Goal: Task Accomplishment & Management: Complete application form

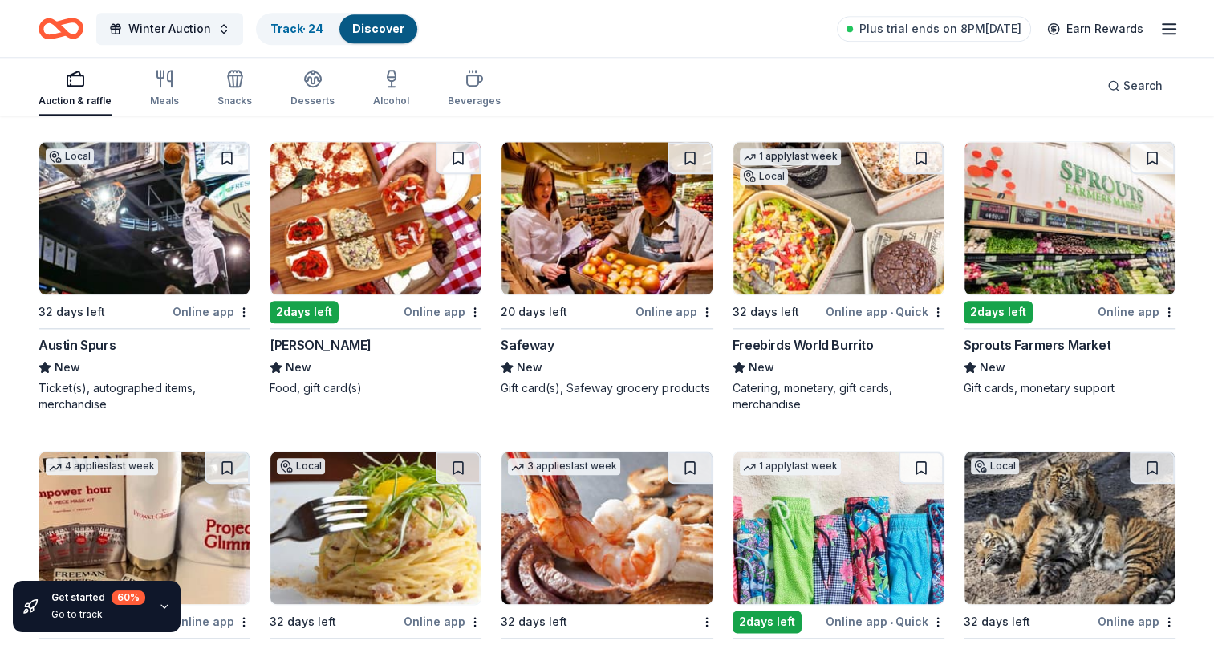
scroll to position [7606, 0]
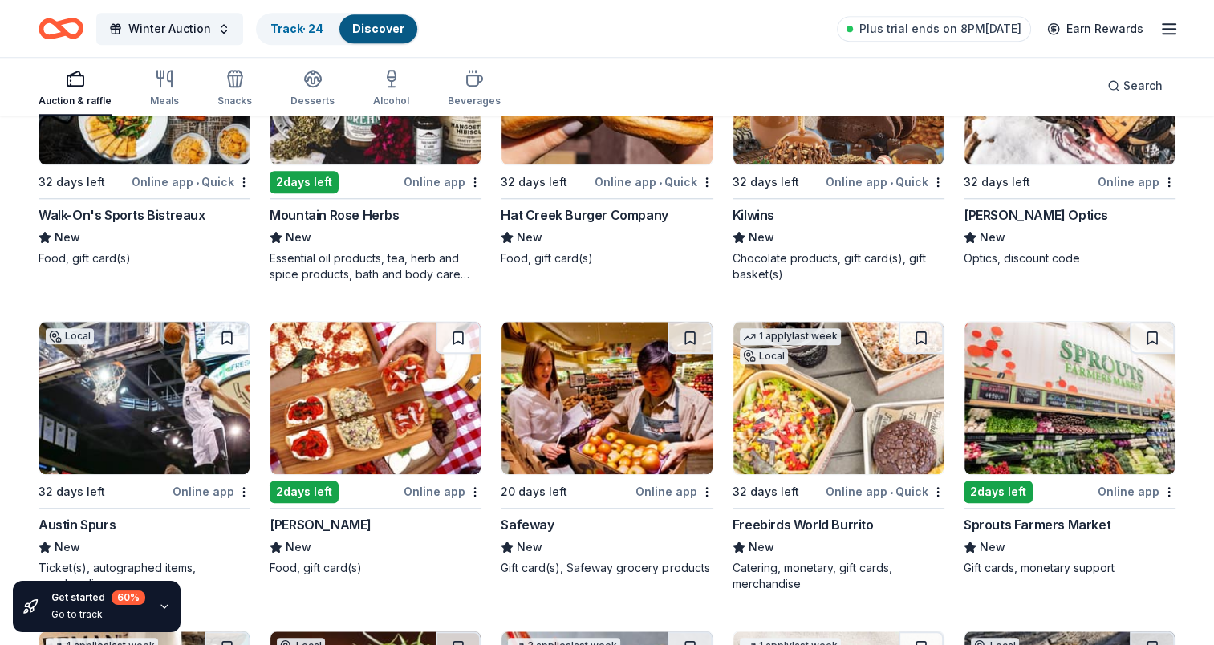
click at [1152, 331] on button at bounding box center [1152, 338] width 45 height 32
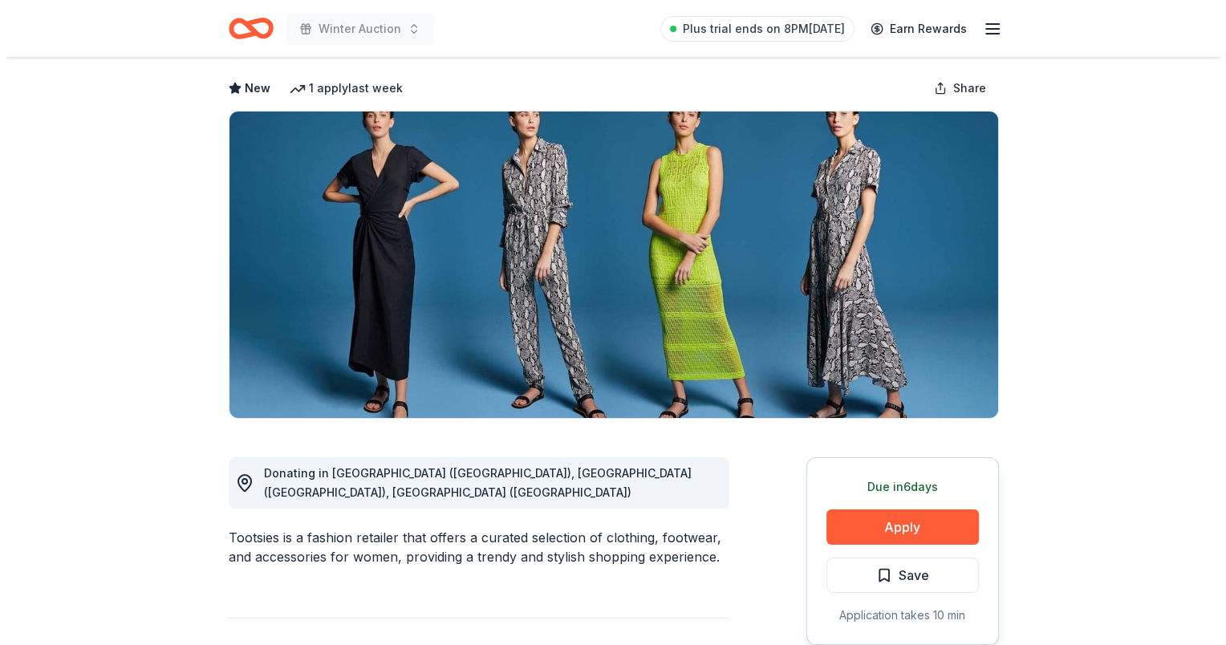
scroll to position [241, 0]
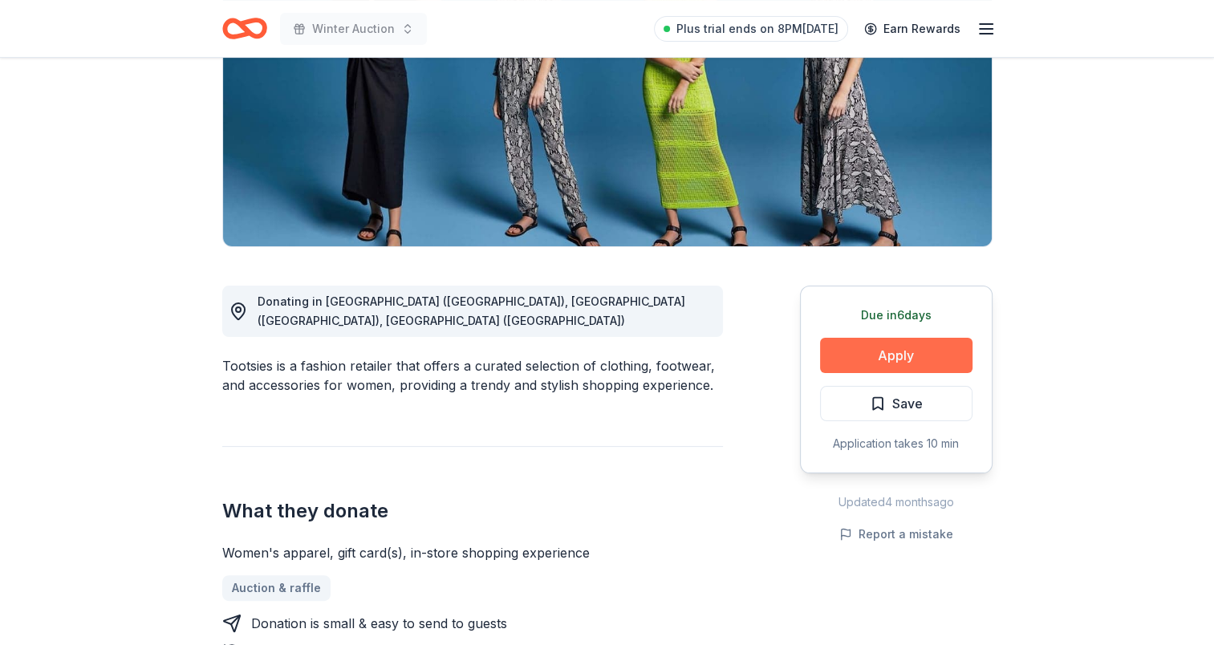
click at [890, 351] on button "Apply" at bounding box center [896, 355] width 152 height 35
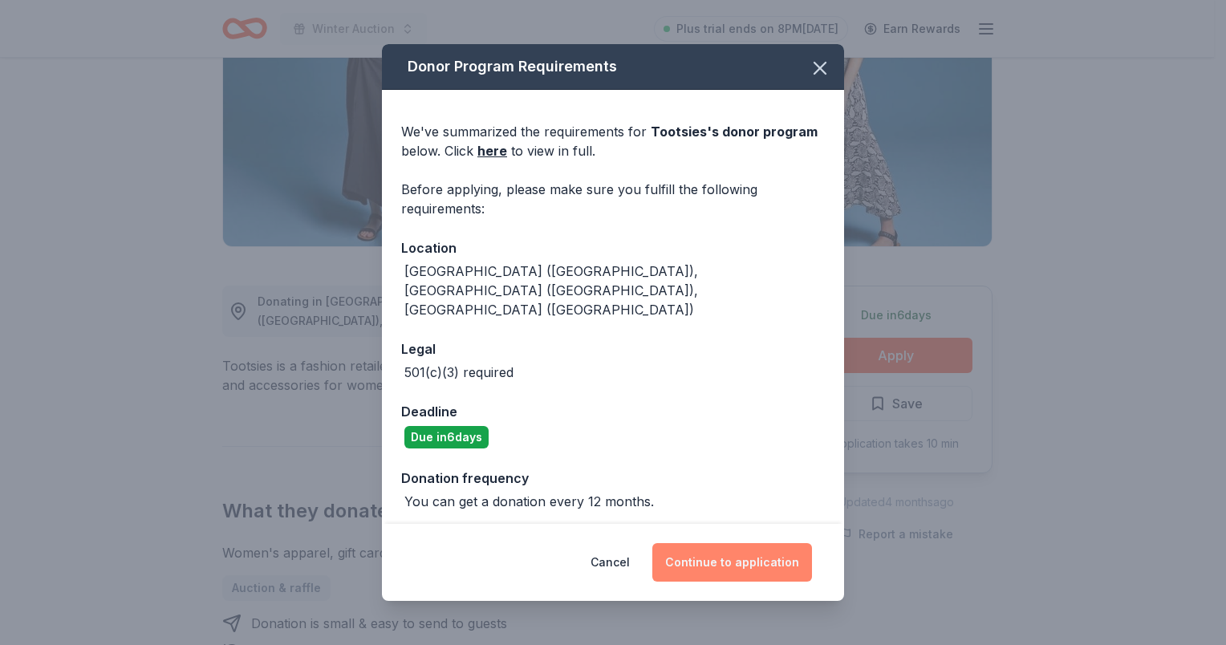
click at [731, 543] on button "Continue to application" at bounding box center [732, 562] width 160 height 39
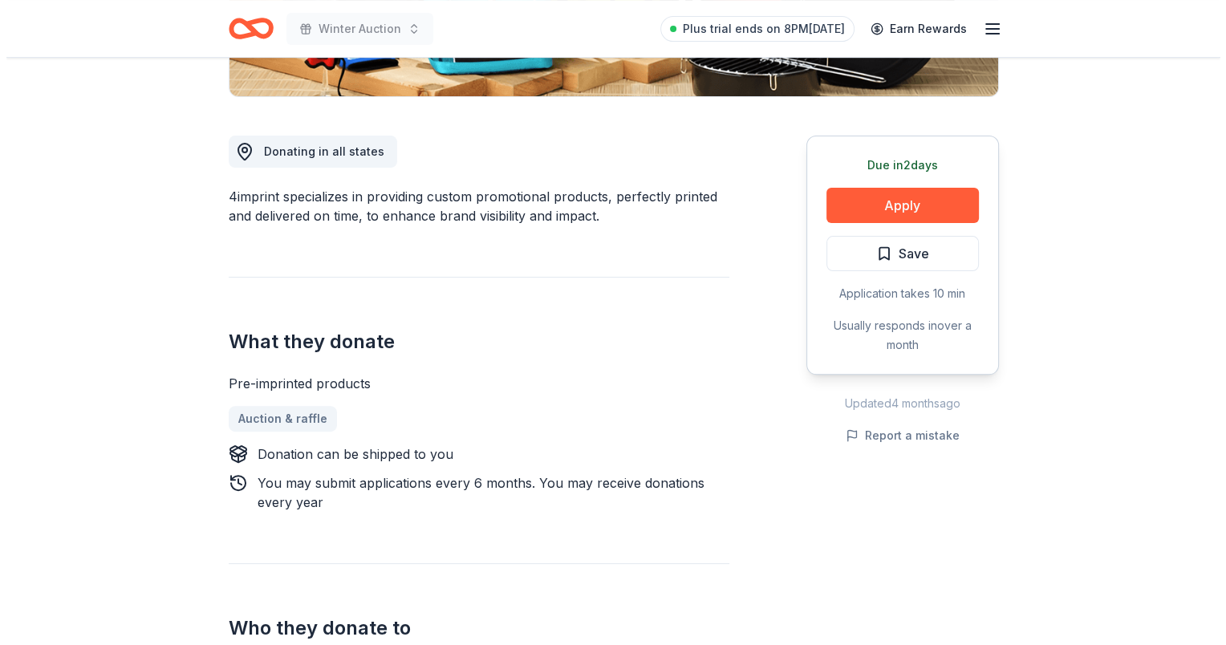
scroll to position [401, 0]
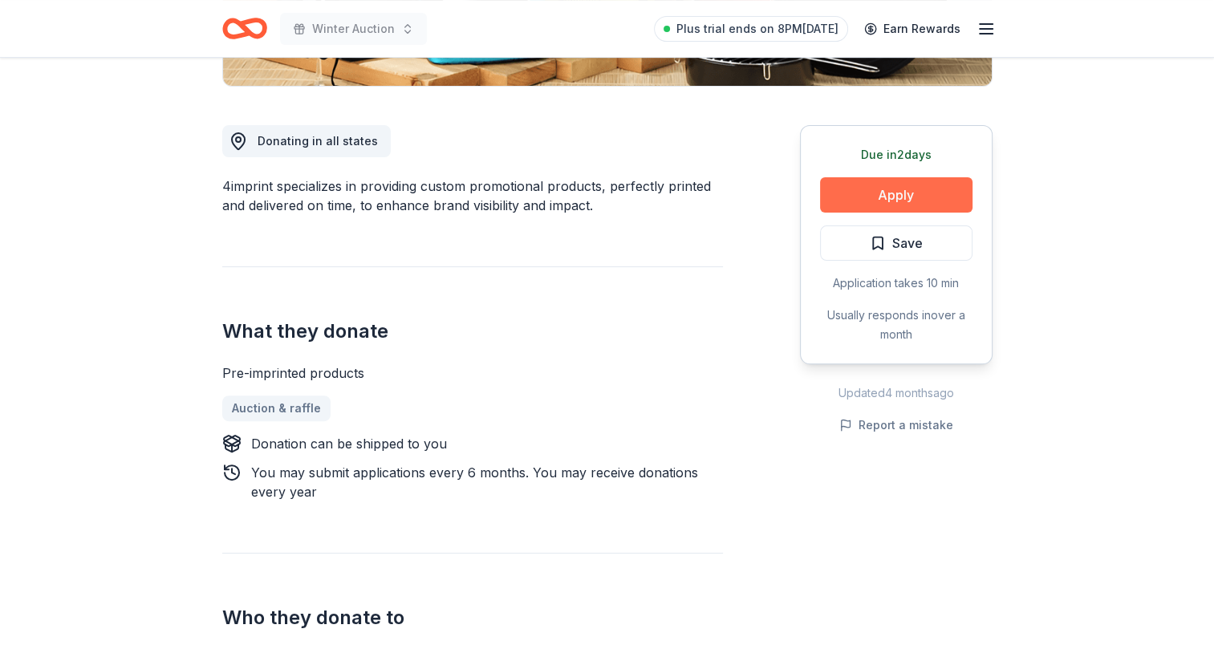
click at [929, 203] on button "Apply" at bounding box center [896, 194] width 152 height 35
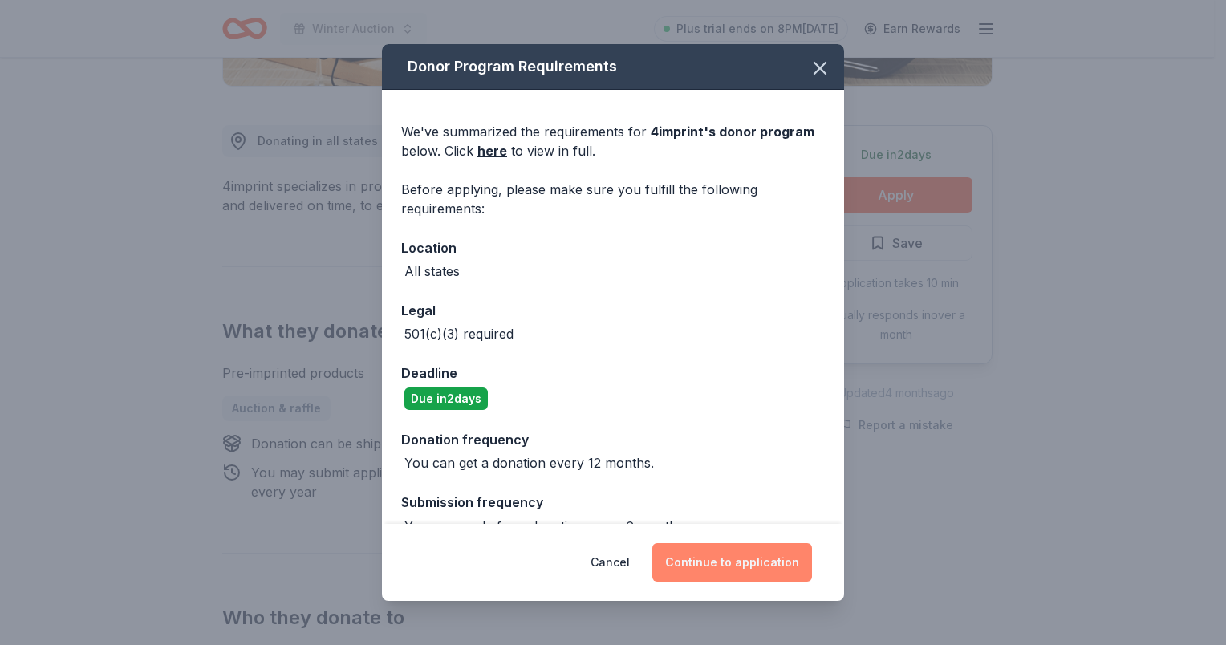
click at [720, 572] on button "Continue to application" at bounding box center [732, 562] width 160 height 39
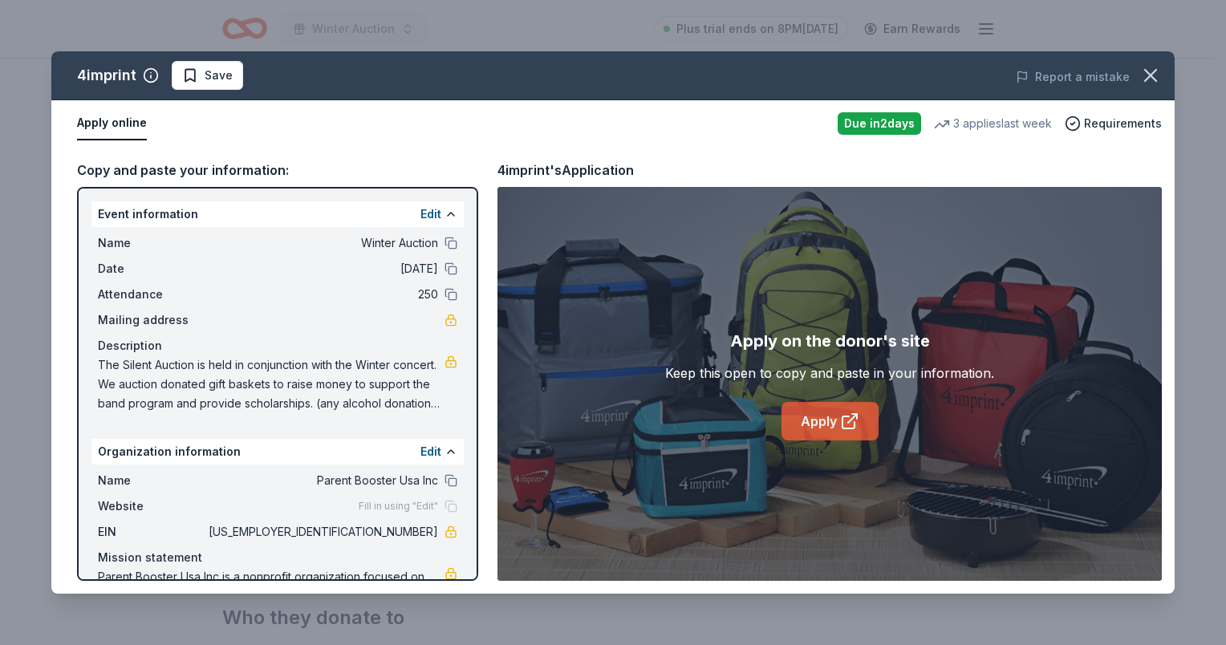
click at [854, 408] on link "Apply" at bounding box center [830, 421] width 97 height 39
click at [192, 71] on span "Save" at bounding box center [207, 75] width 51 height 19
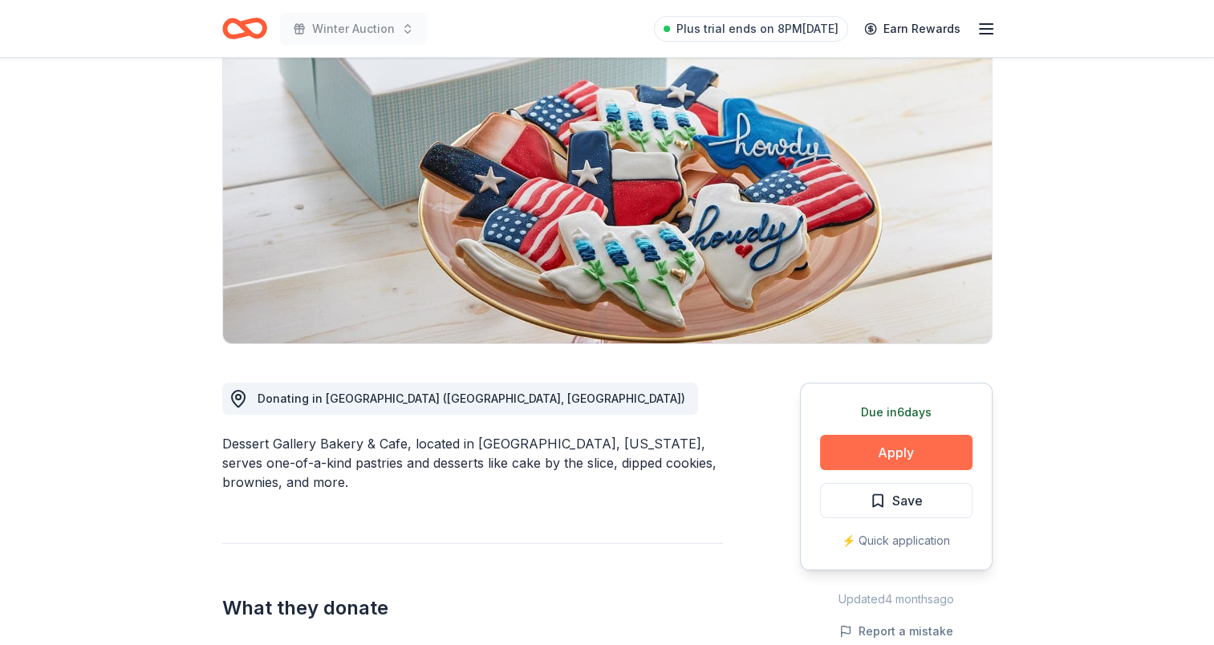
scroll to position [160, 0]
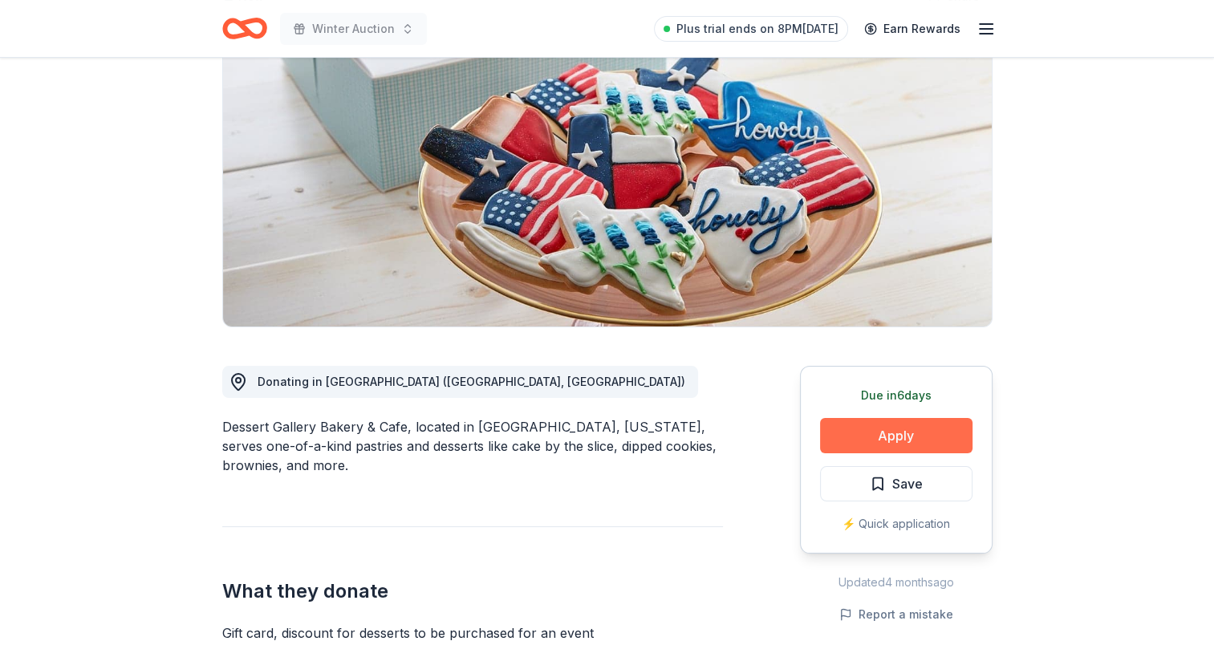
click at [928, 435] on button "Apply" at bounding box center [896, 435] width 152 height 35
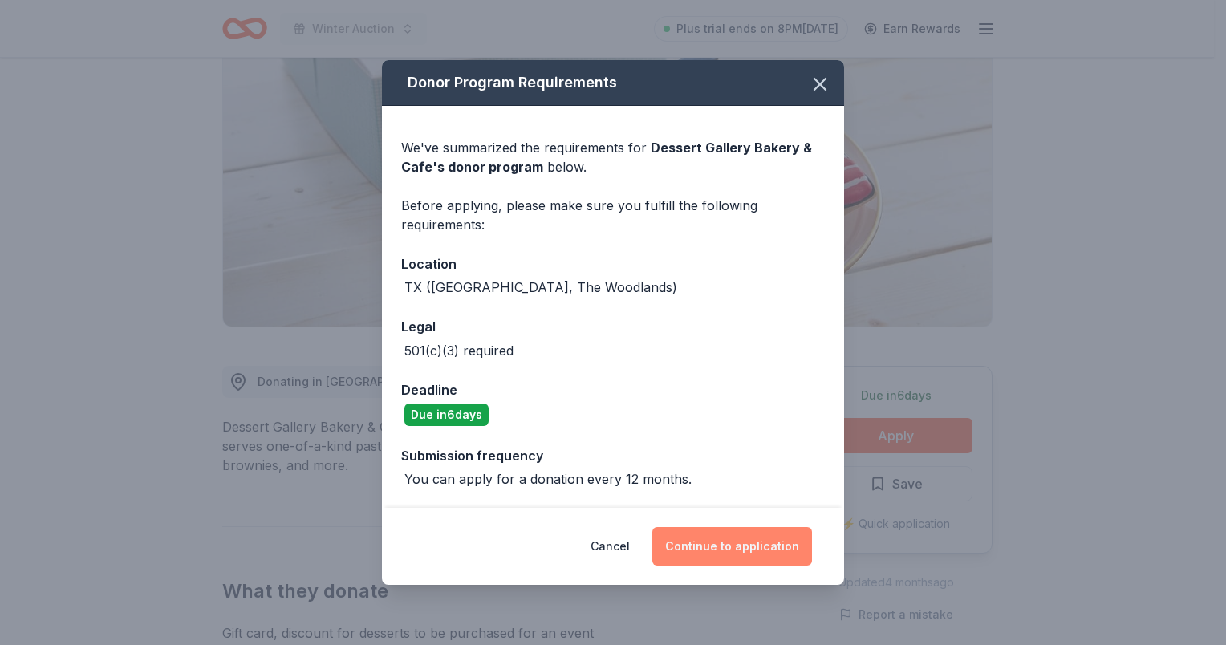
click at [735, 547] on button "Continue to application" at bounding box center [732, 546] width 160 height 39
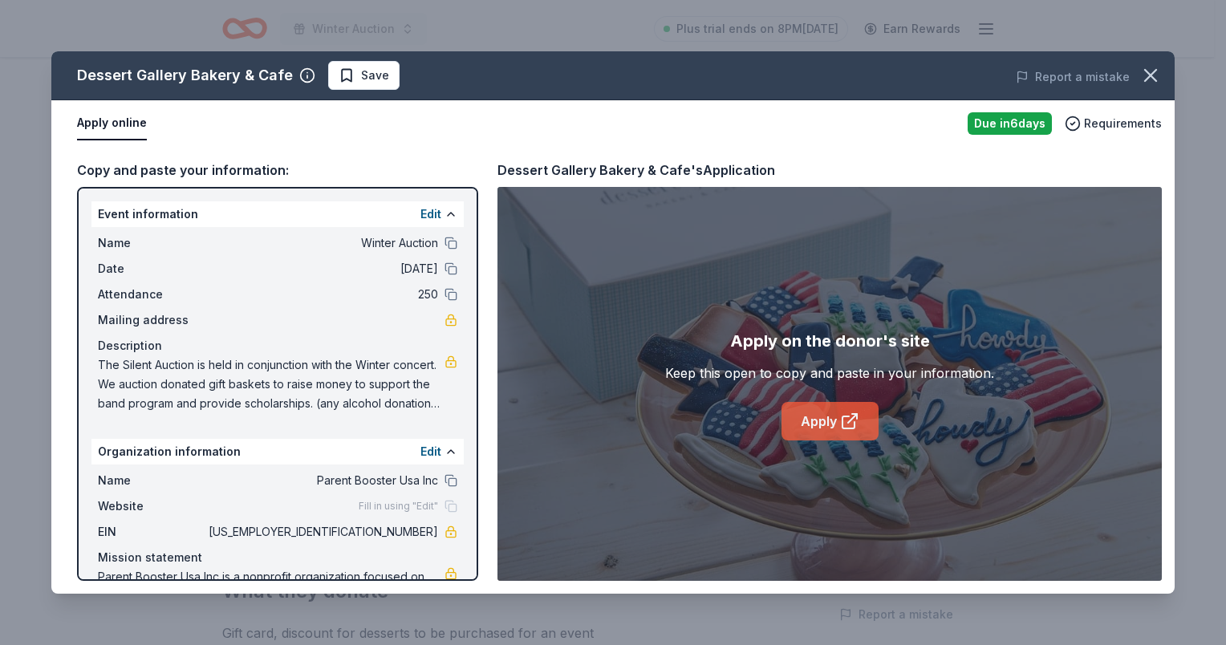
click at [815, 409] on link "Apply" at bounding box center [830, 421] width 97 height 39
click at [1146, 70] on icon "button" at bounding box center [1150, 75] width 11 height 11
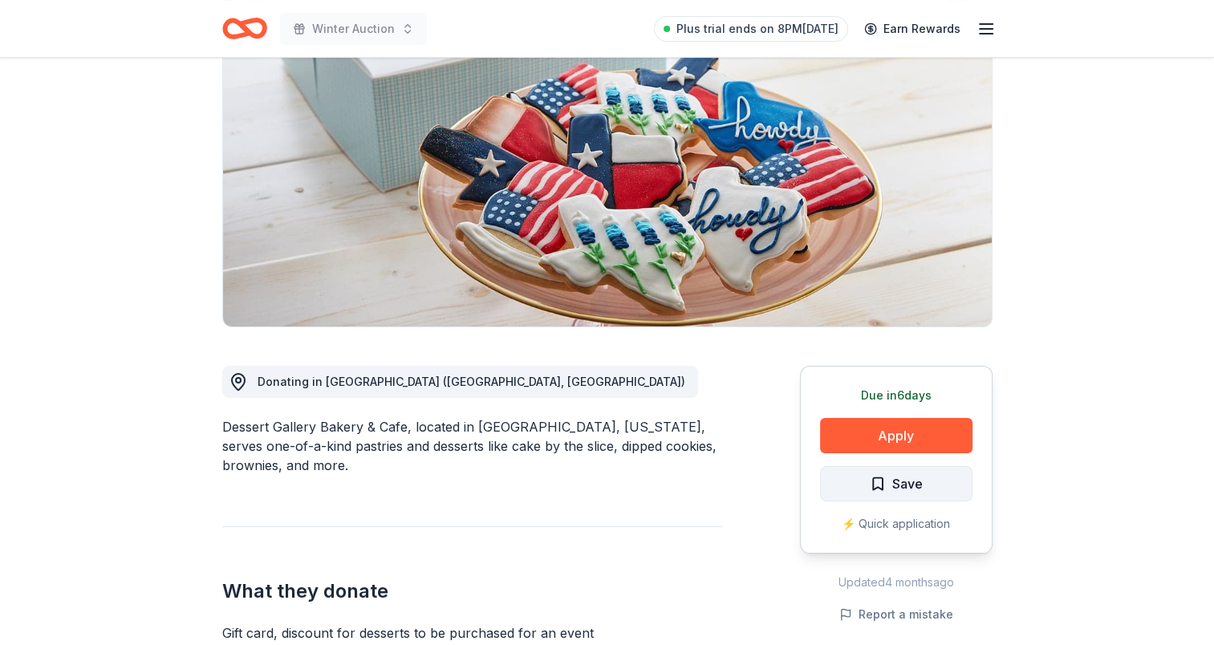
click at [873, 484] on span "Save" at bounding box center [896, 483] width 53 height 21
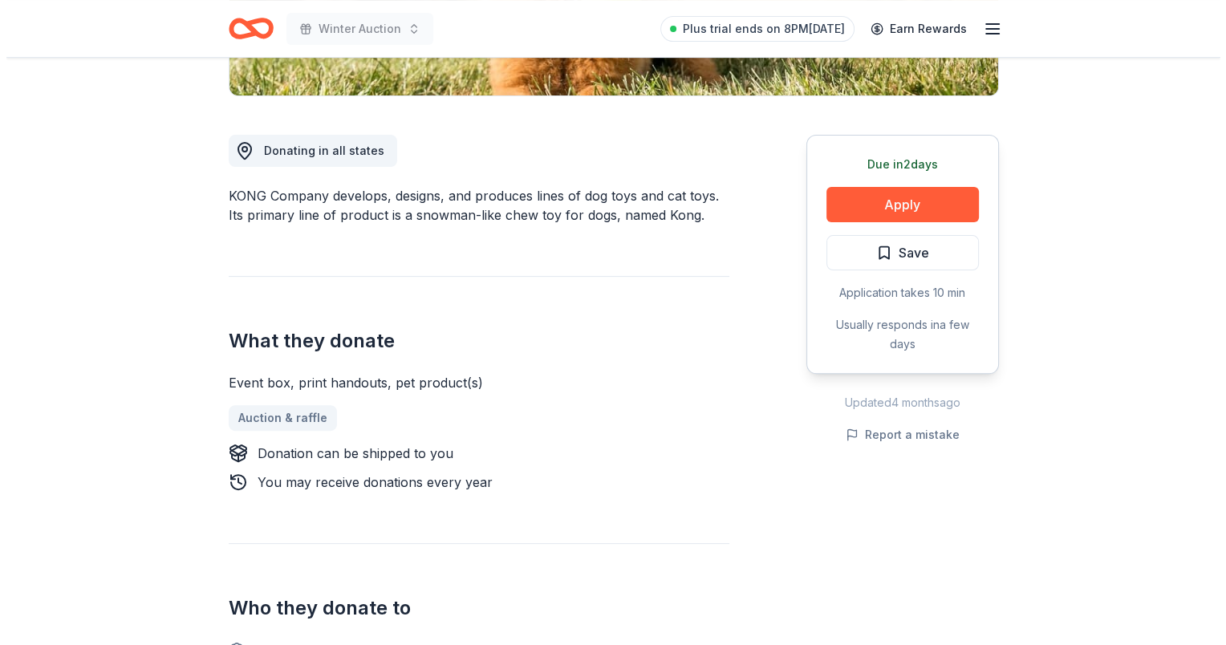
scroll to position [401, 0]
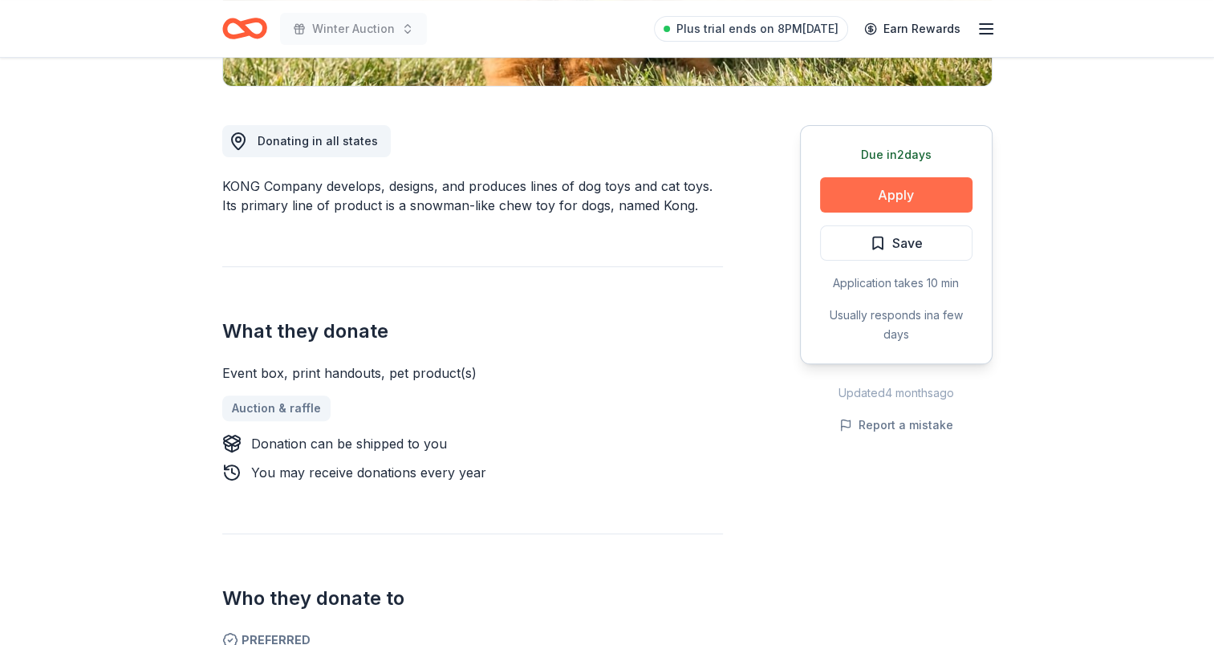
click at [912, 194] on button "Apply" at bounding box center [896, 194] width 152 height 35
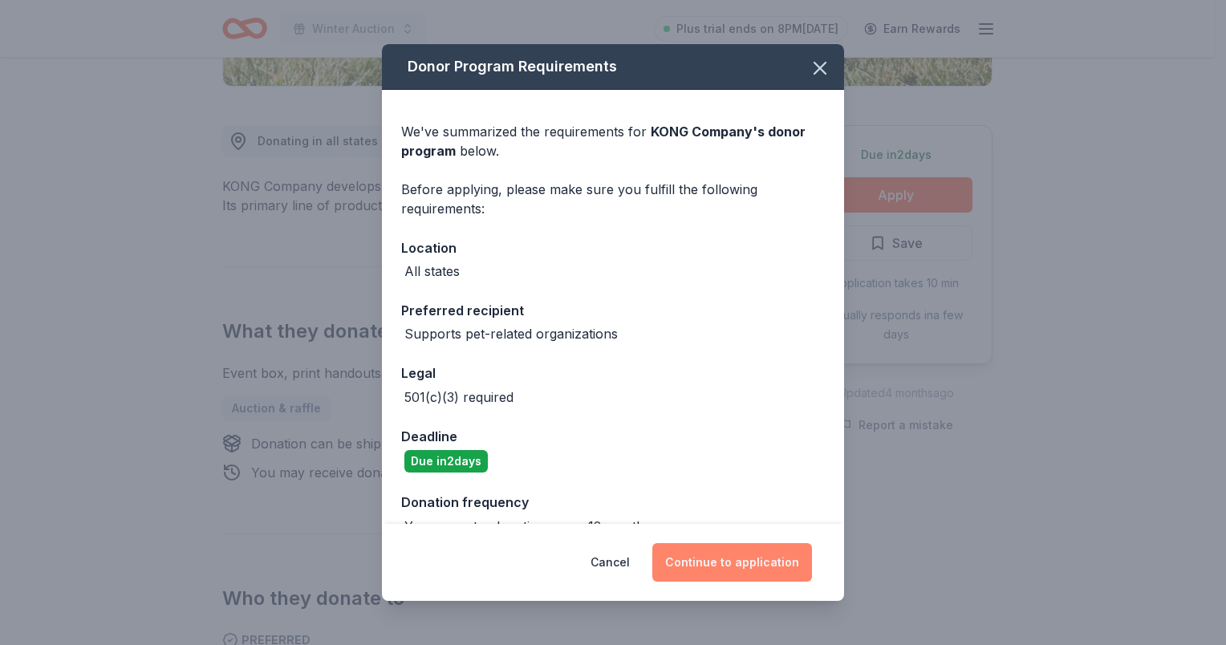
click at [726, 562] on button "Continue to application" at bounding box center [732, 562] width 160 height 39
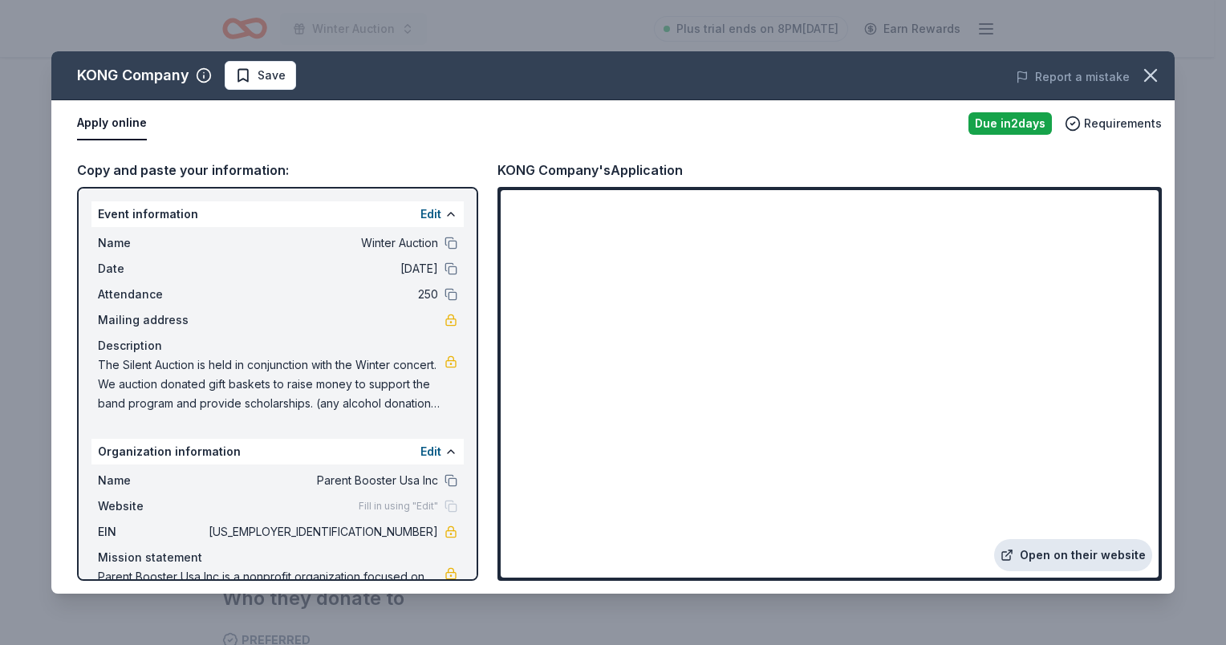
click at [1078, 555] on link "Open on their website" at bounding box center [1073, 555] width 158 height 32
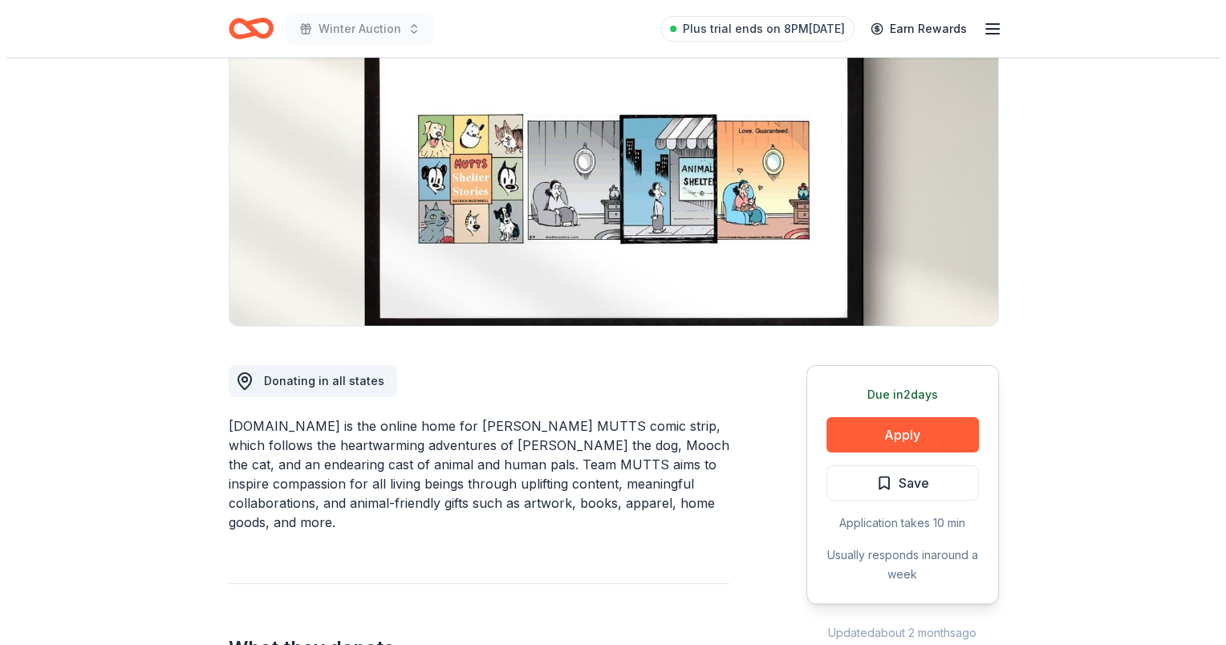
scroll to position [160, 0]
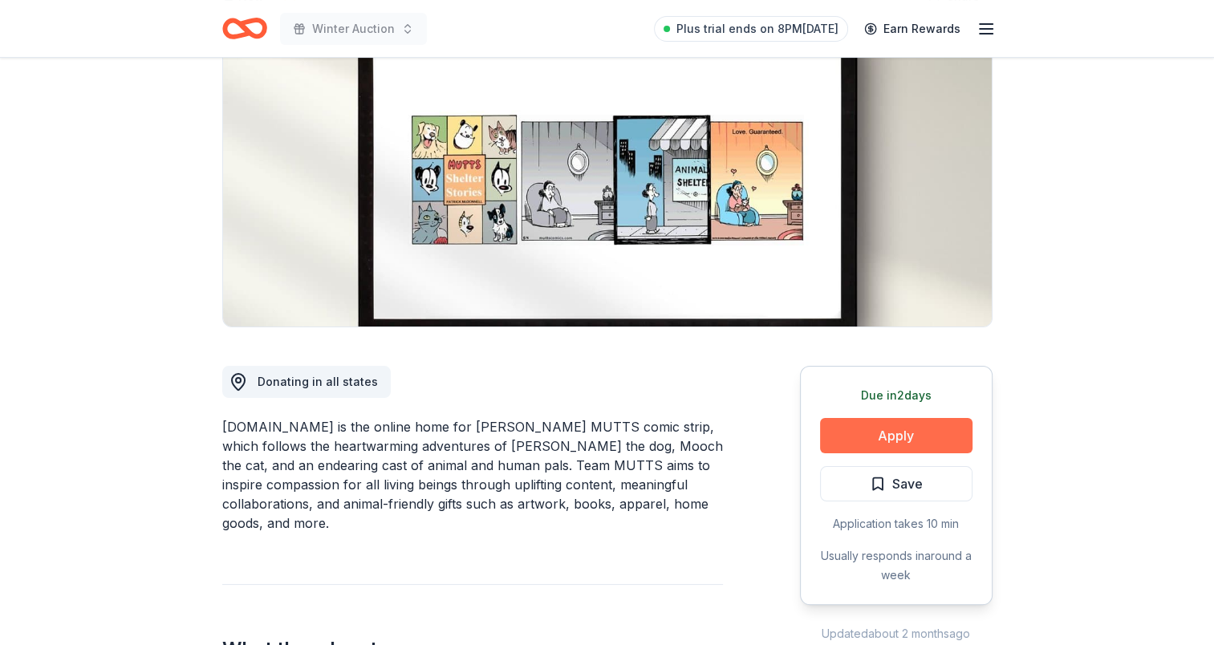
click at [908, 430] on button "Apply" at bounding box center [896, 435] width 152 height 35
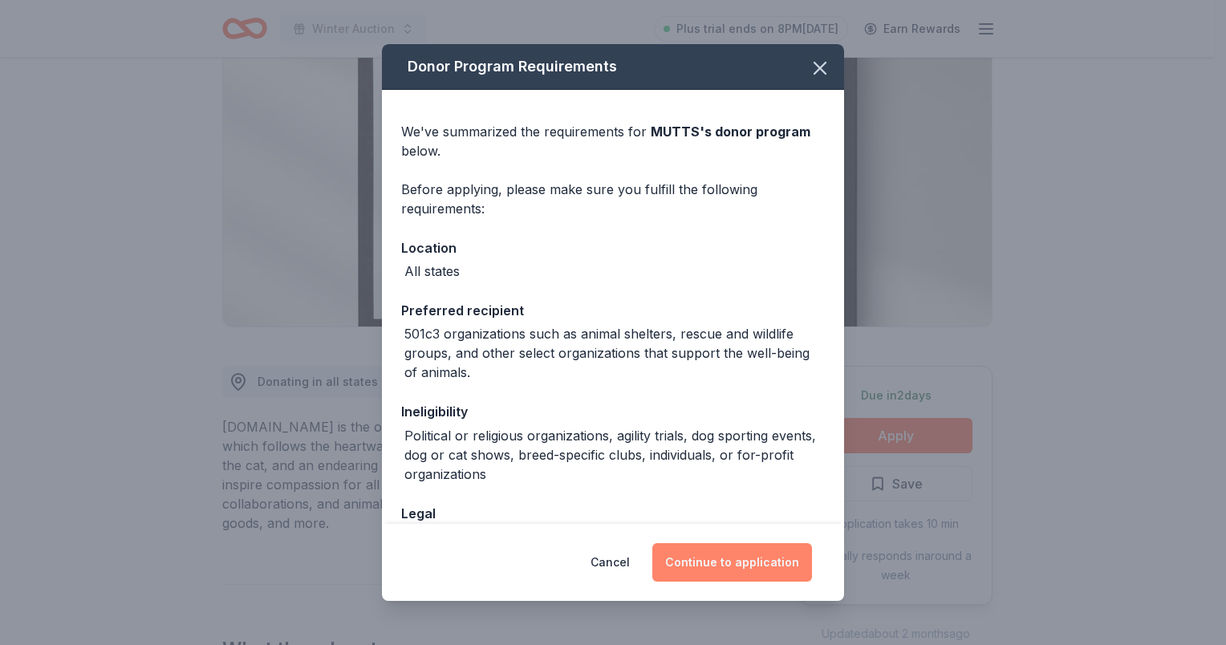
click at [733, 559] on button "Continue to application" at bounding box center [732, 562] width 160 height 39
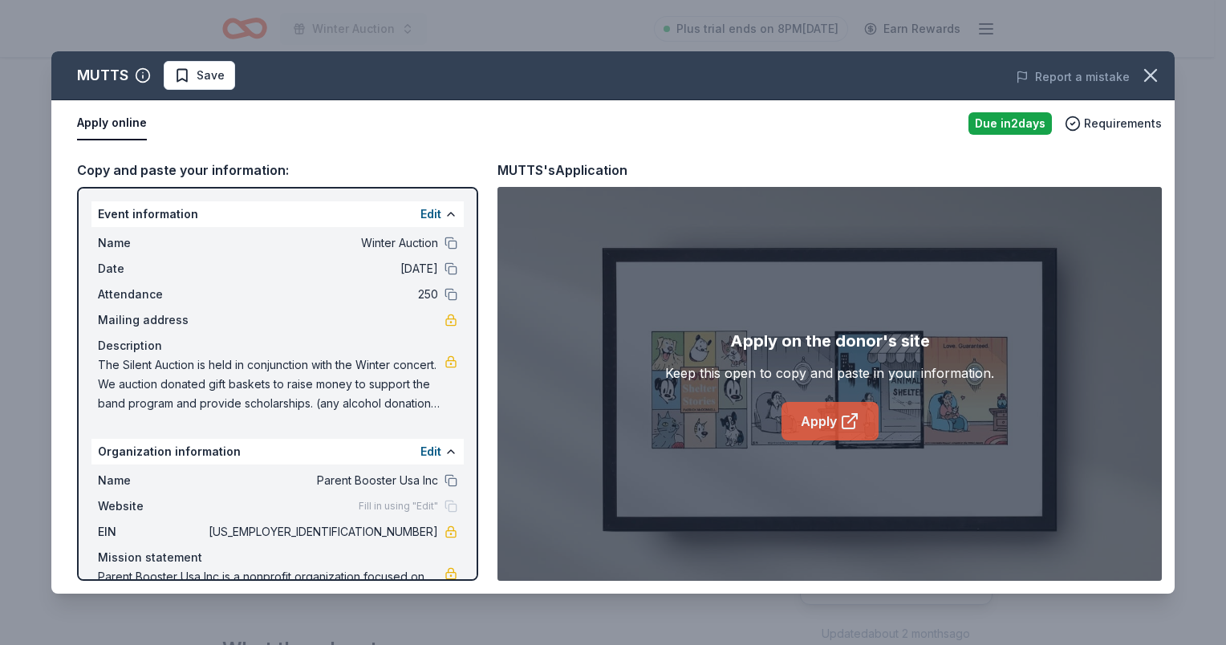
click at [852, 430] on link "Apply" at bounding box center [830, 421] width 97 height 39
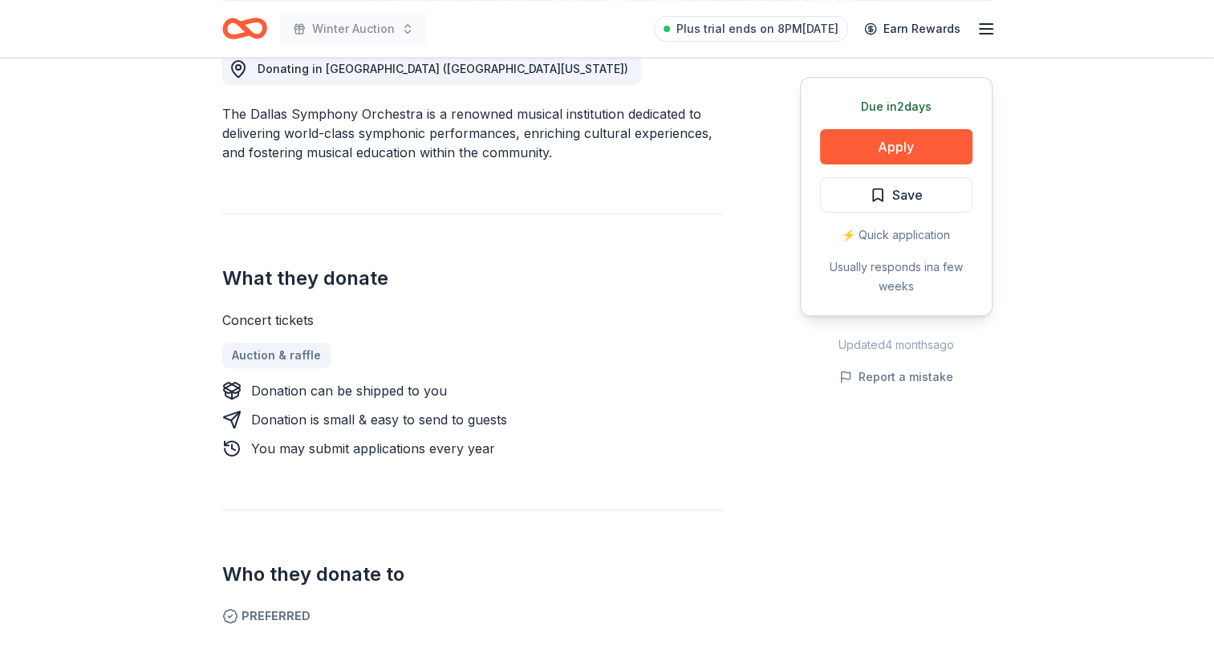
scroll to position [481, 0]
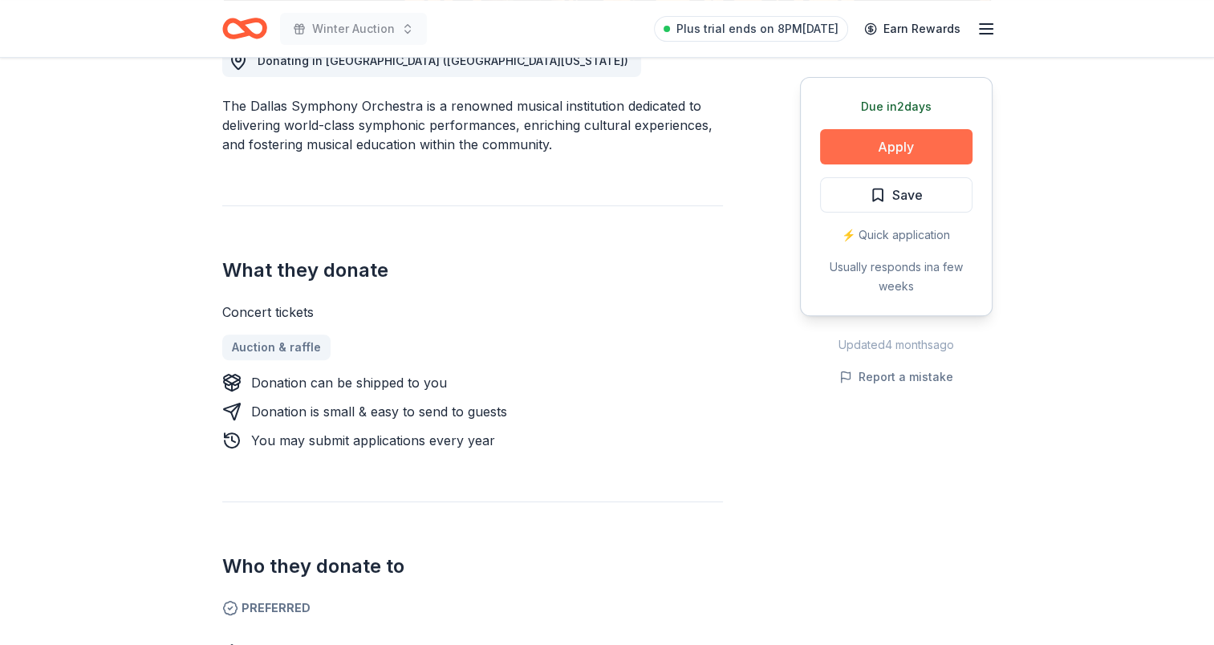
click at [899, 144] on button "Apply" at bounding box center [896, 146] width 152 height 35
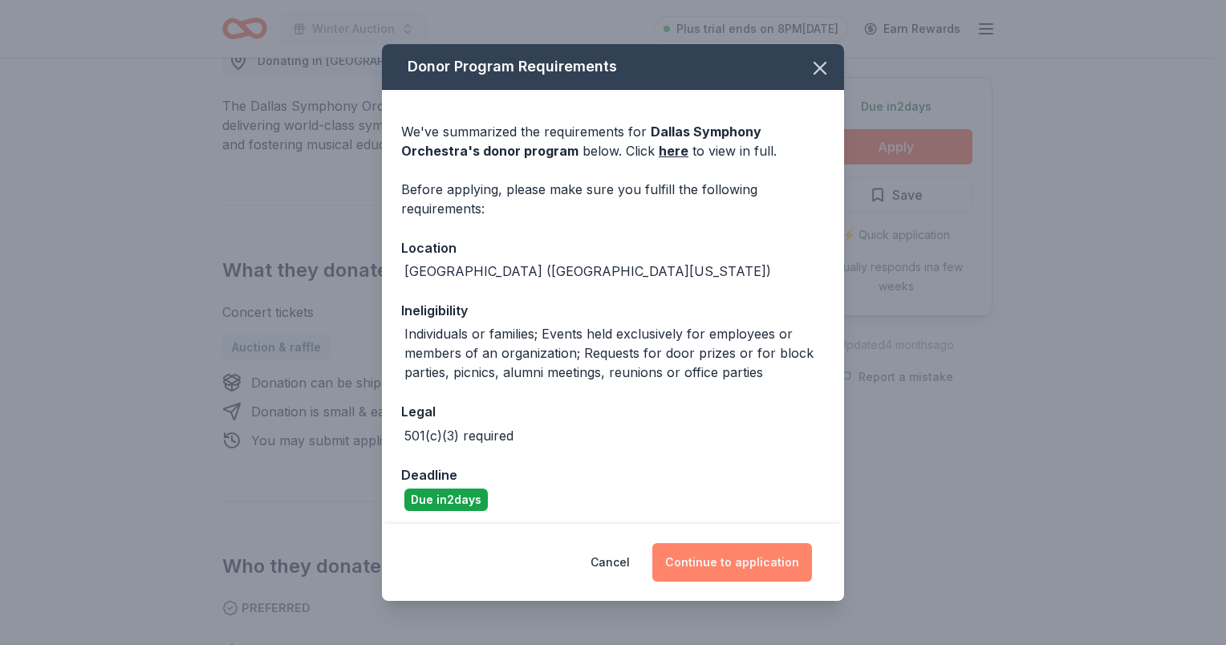
click at [720, 559] on button "Continue to application" at bounding box center [732, 562] width 160 height 39
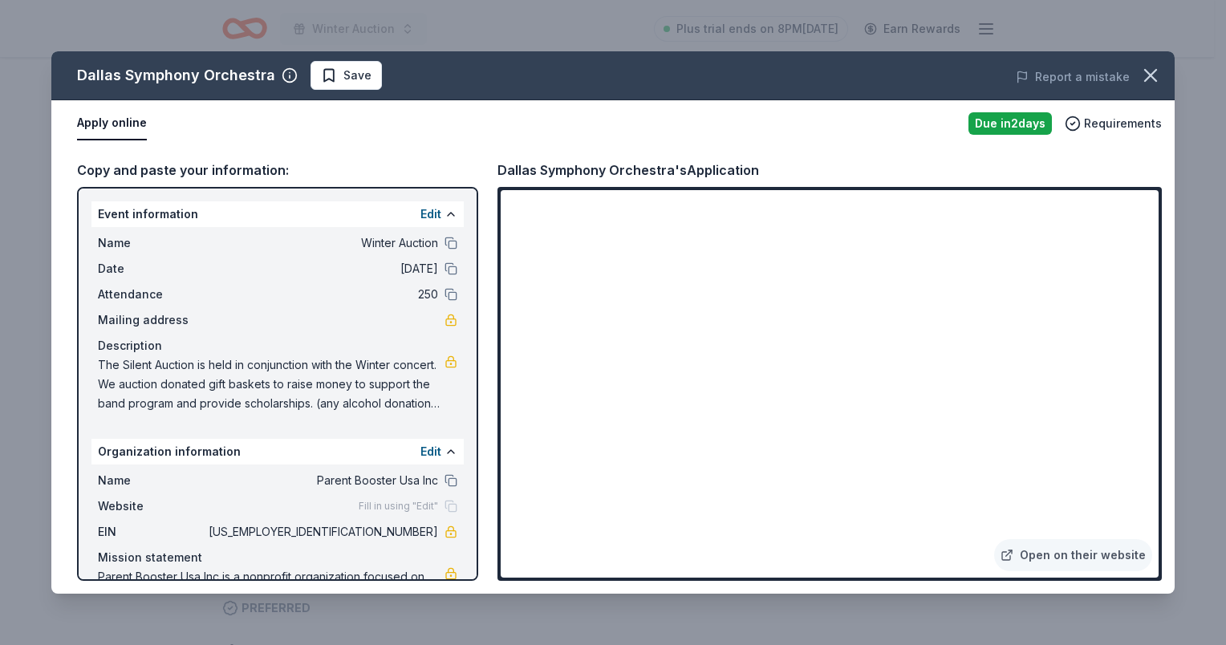
drag, startPoint x: 1069, startPoint y: 553, endPoint x: 740, endPoint y: 420, distance: 354.7
click at [1070, 553] on link "Open on their website" at bounding box center [1073, 555] width 158 height 32
click at [1153, 59] on button "button" at bounding box center [1150, 75] width 35 height 35
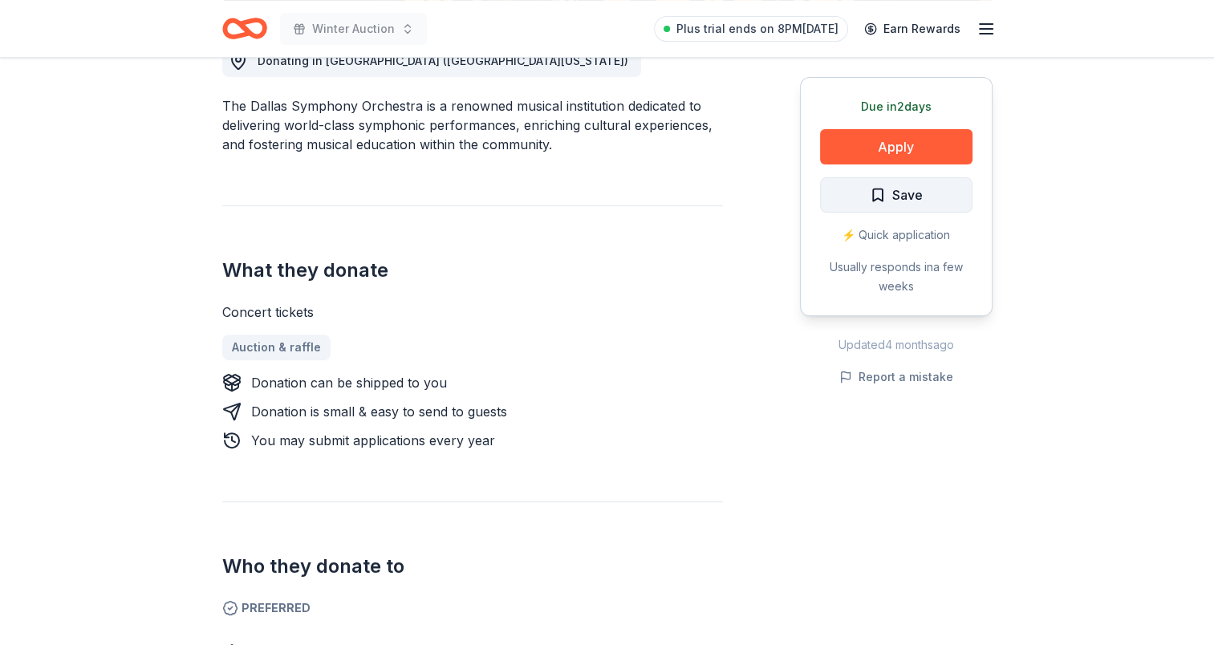
click at [879, 189] on span "Save" at bounding box center [896, 195] width 53 height 21
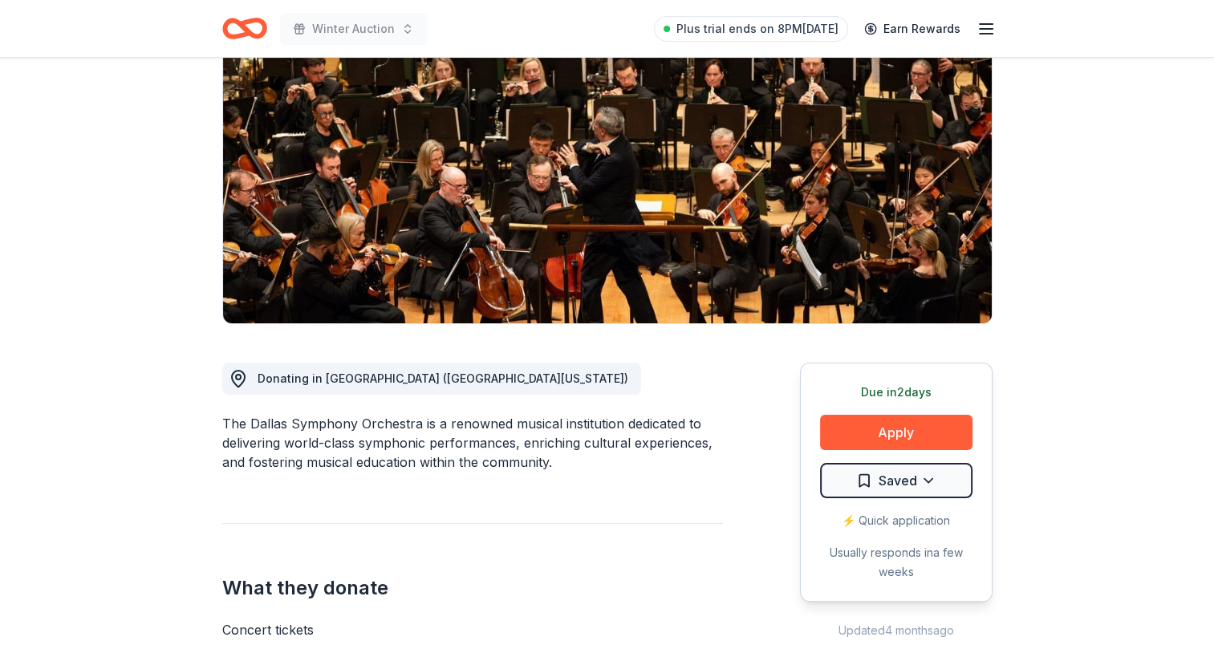
scroll to position [160, 0]
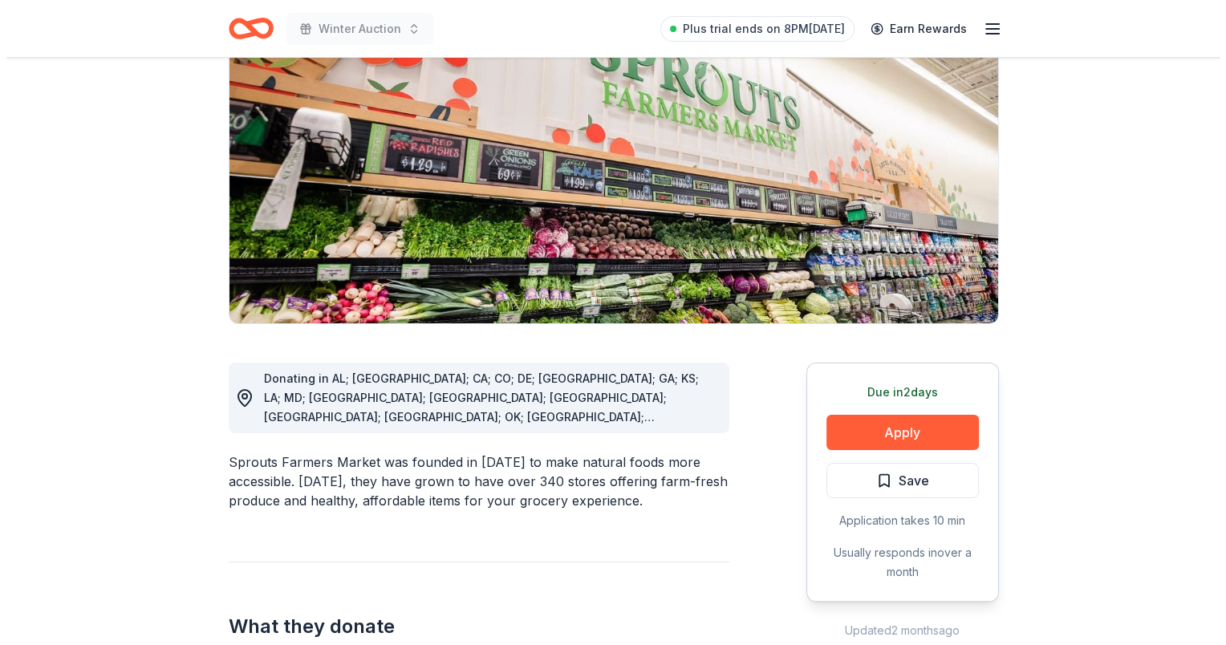
scroll to position [321, 0]
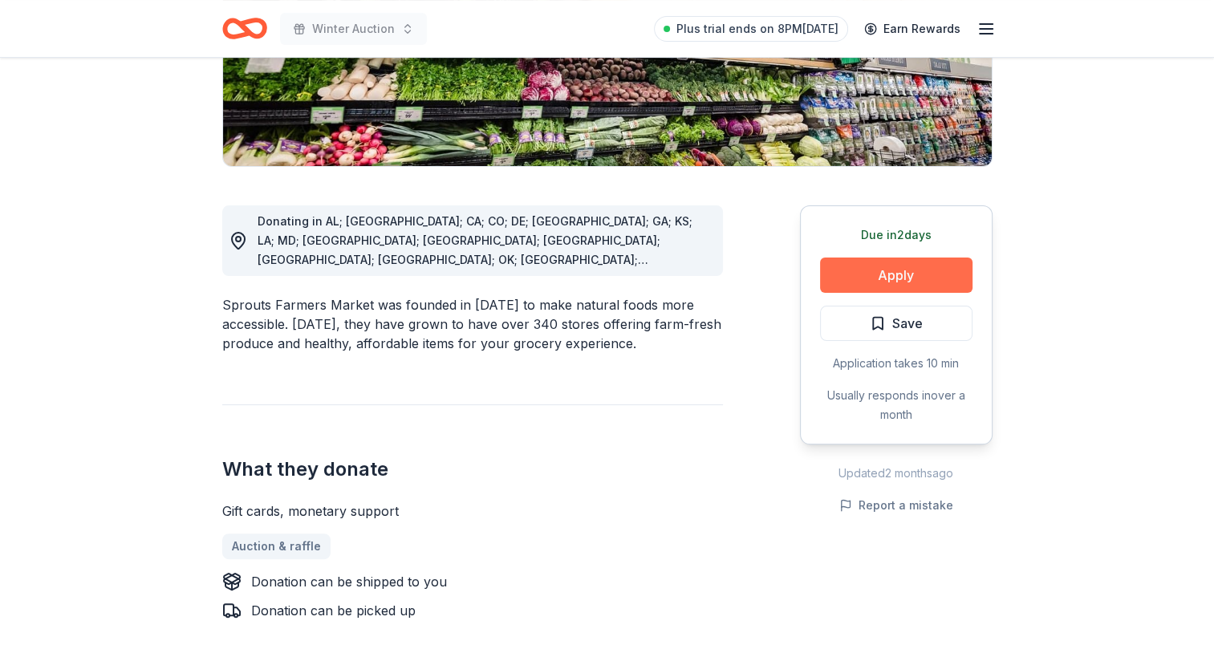
click at [920, 287] on button "Apply" at bounding box center [896, 275] width 152 height 35
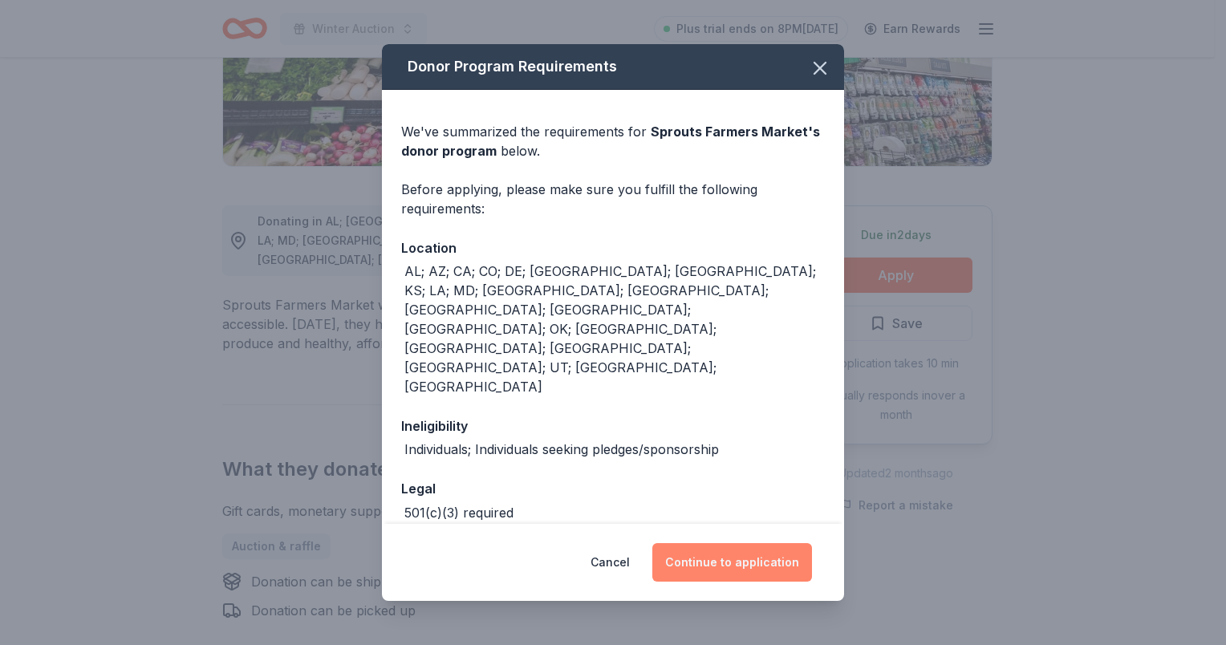
click at [716, 550] on button "Continue to application" at bounding box center [732, 562] width 160 height 39
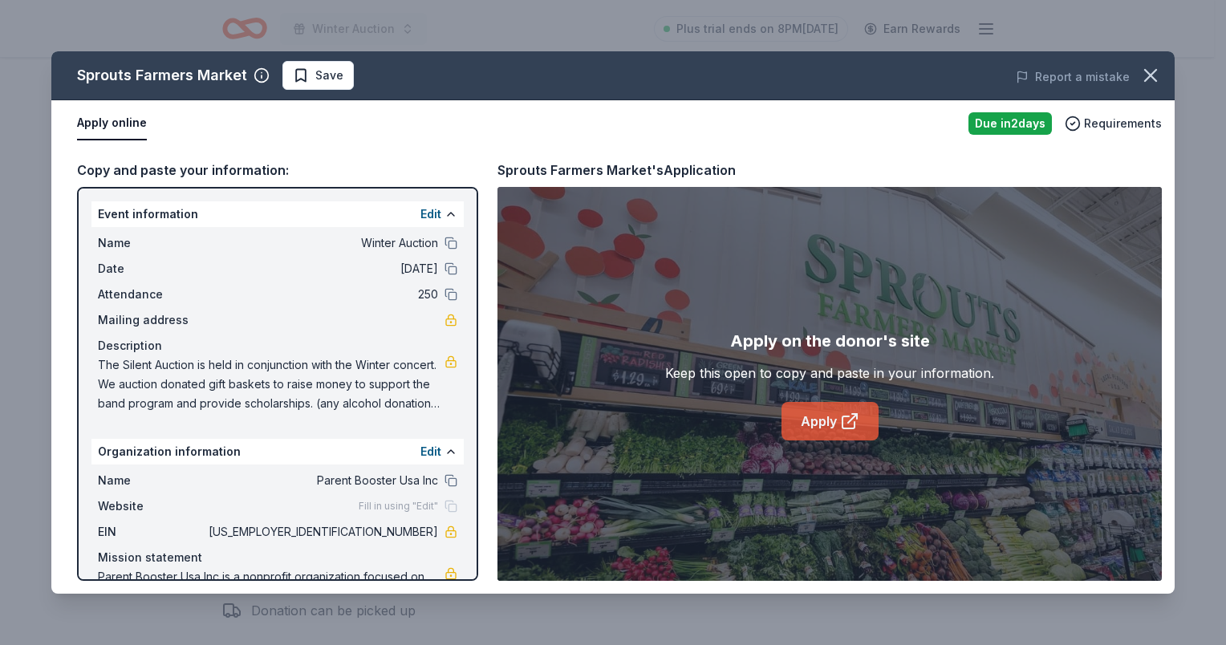
click at [836, 417] on link "Apply" at bounding box center [830, 421] width 97 height 39
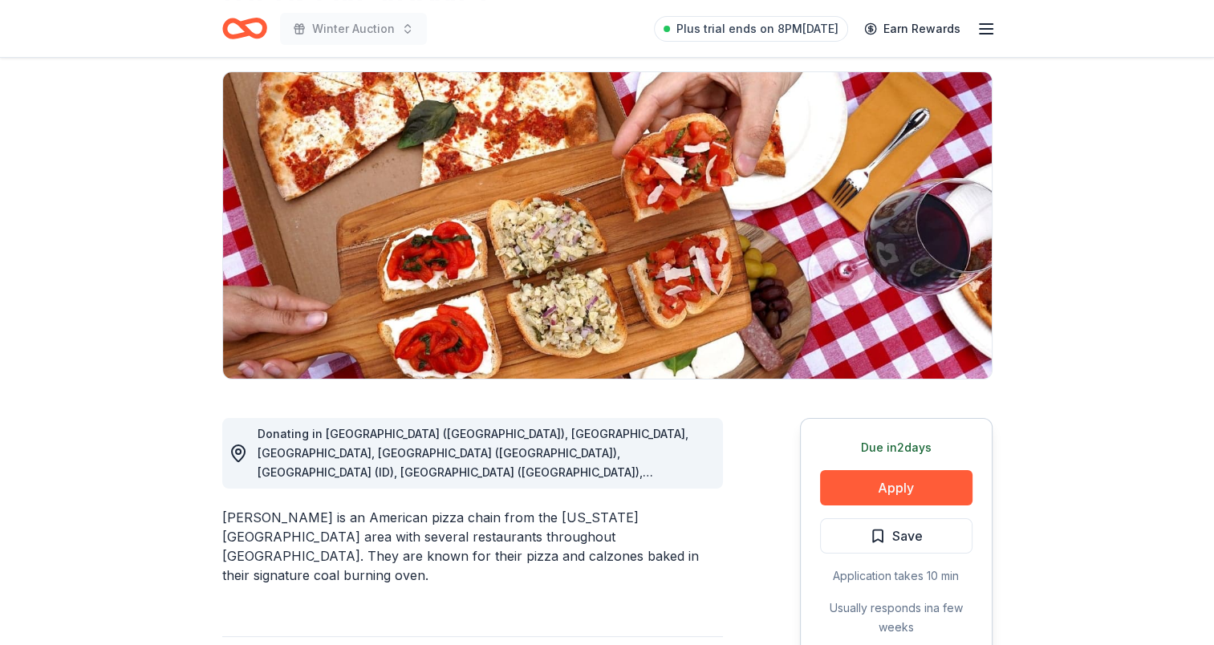
scroll to position [241, 0]
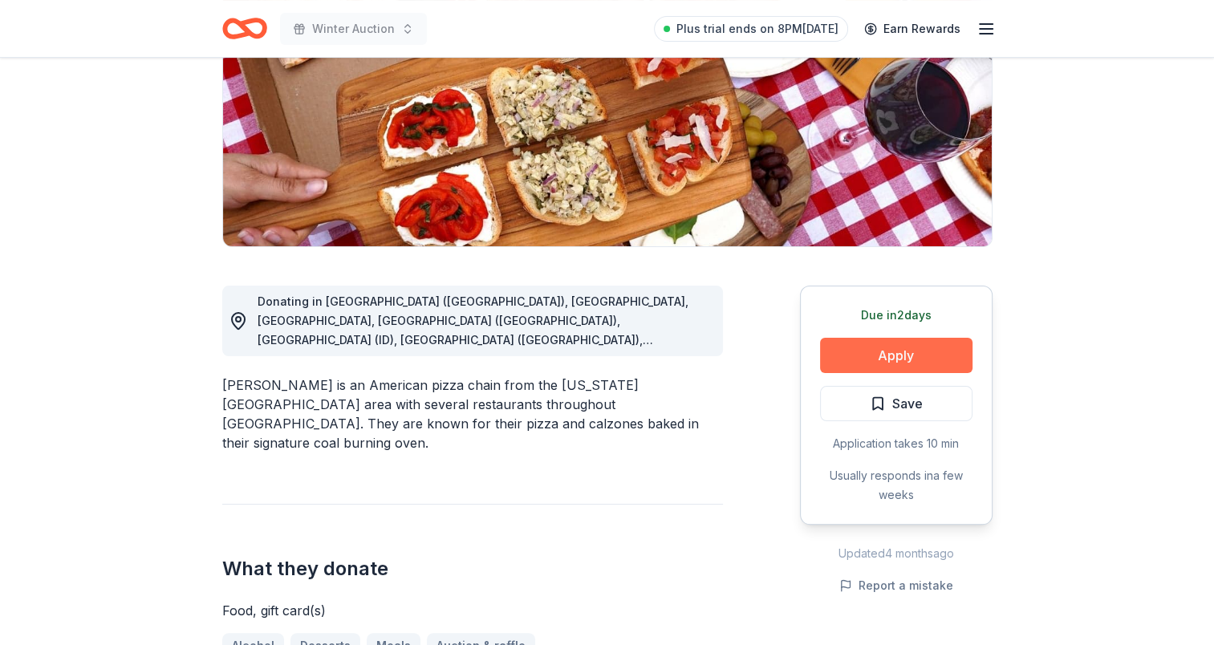
click at [905, 358] on button "Apply" at bounding box center [896, 355] width 152 height 35
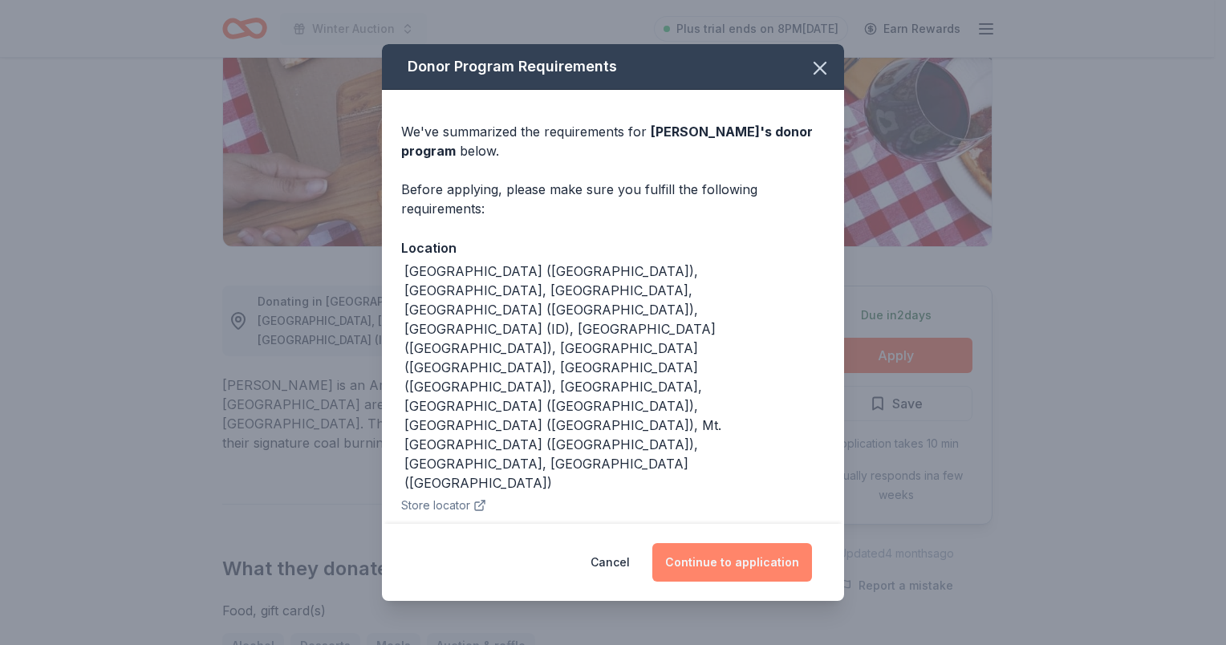
click at [754, 567] on button "Continue to application" at bounding box center [732, 562] width 160 height 39
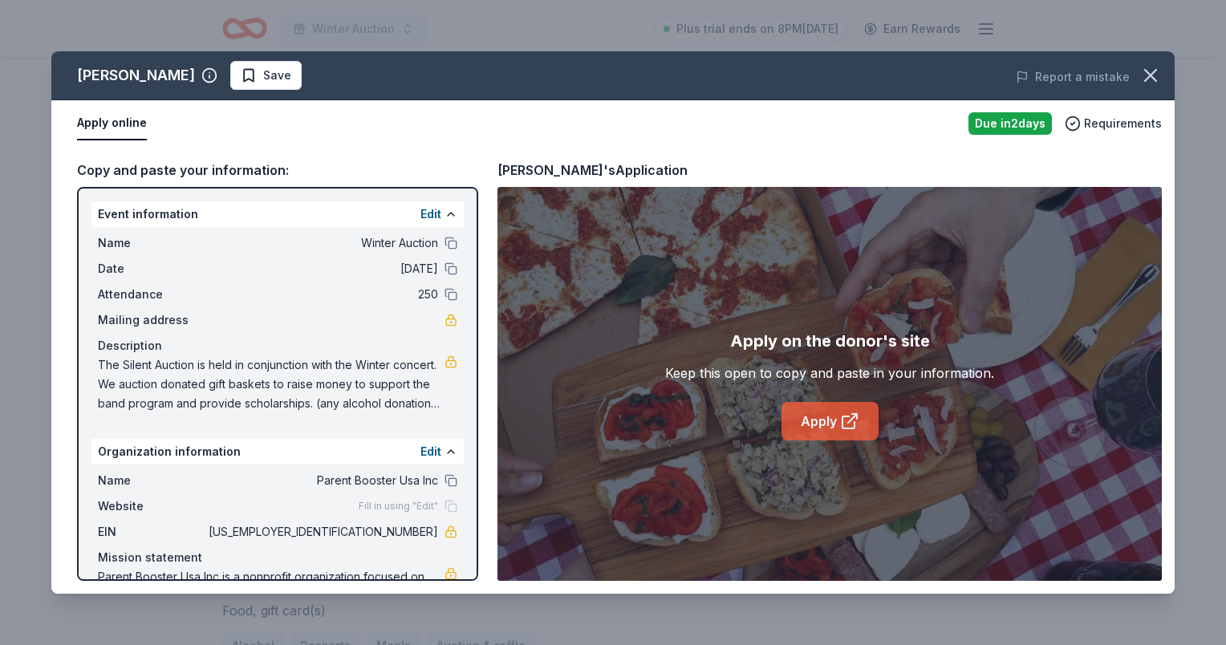
click at [855, 434] on link "Apply" at bounding box center [830, 421] width 97 height 39
click at [1152, 67] on icon "button" at bounding box center [1150, 75] width 22 height 22
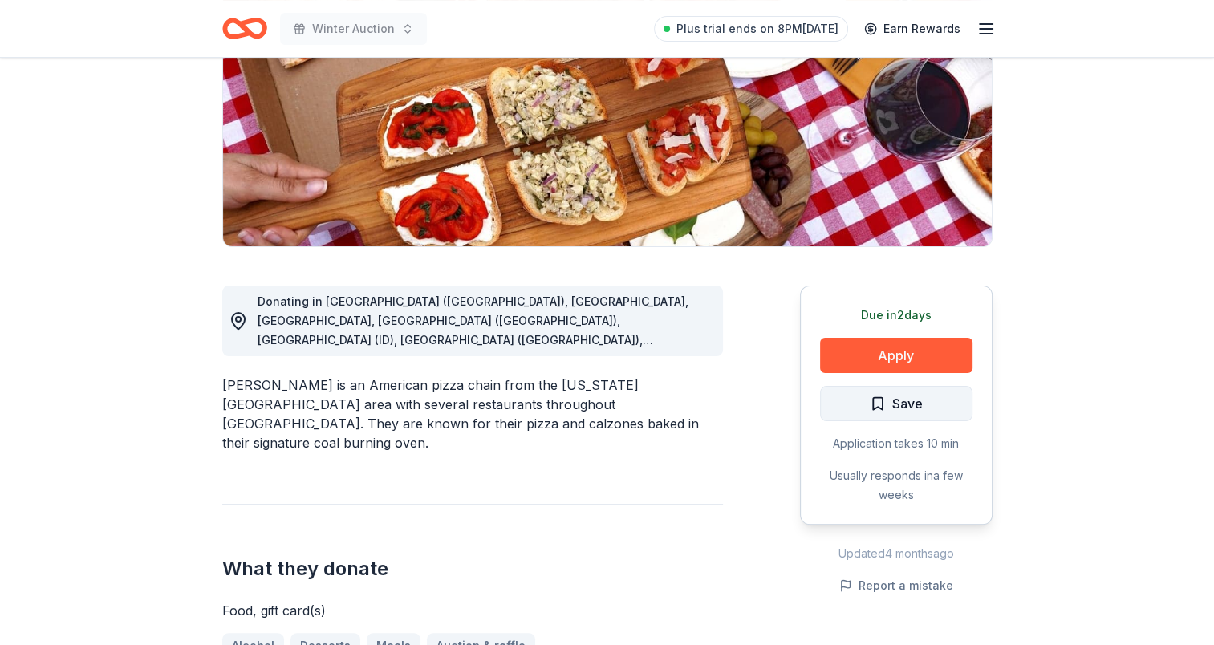
click at [879, 404] on span "Save" at bounding box center [896, 403] width 53 height 21
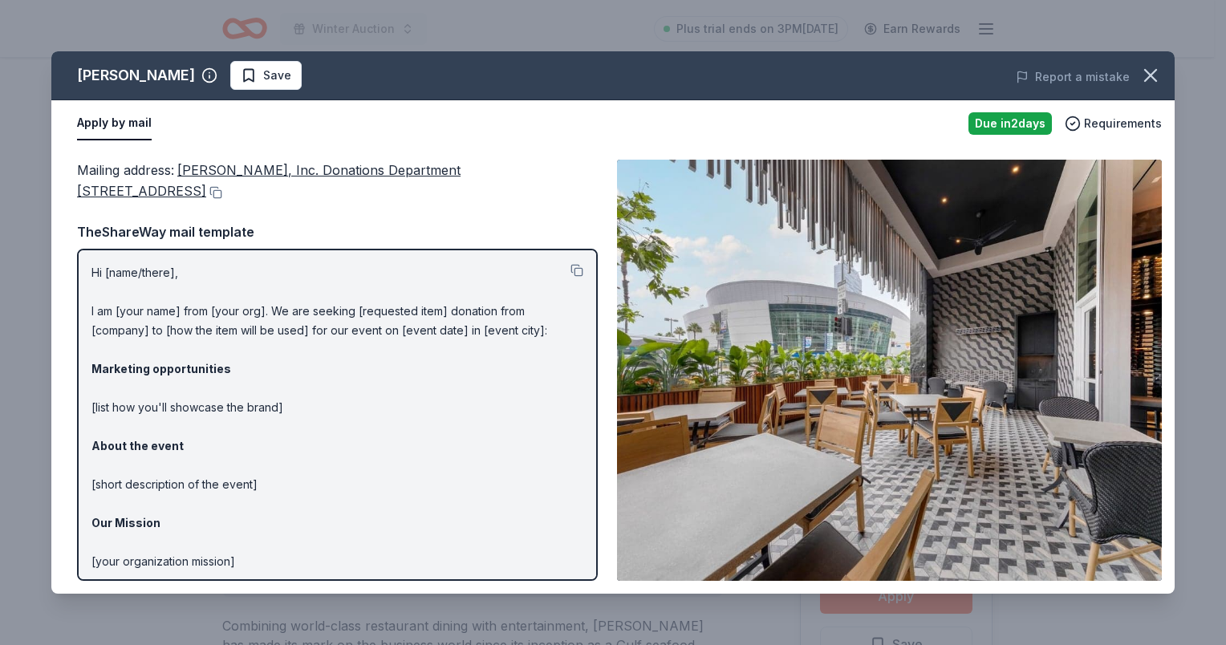
scroll to position [722, 0]
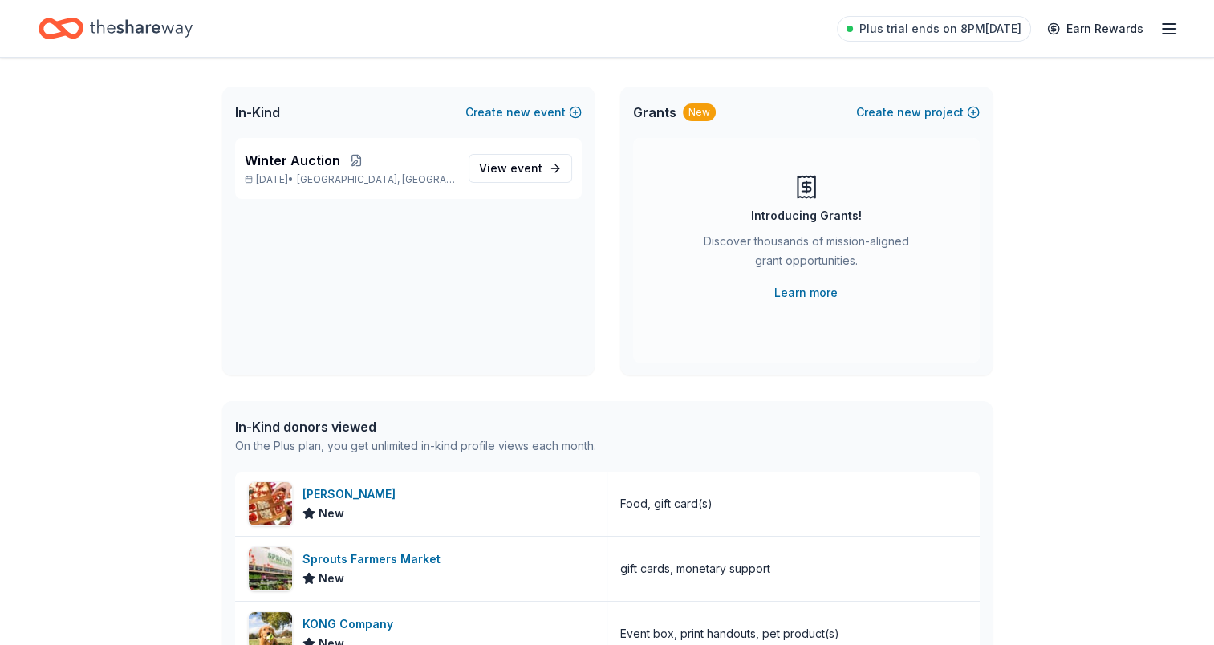
scroll to position [1185, 0]
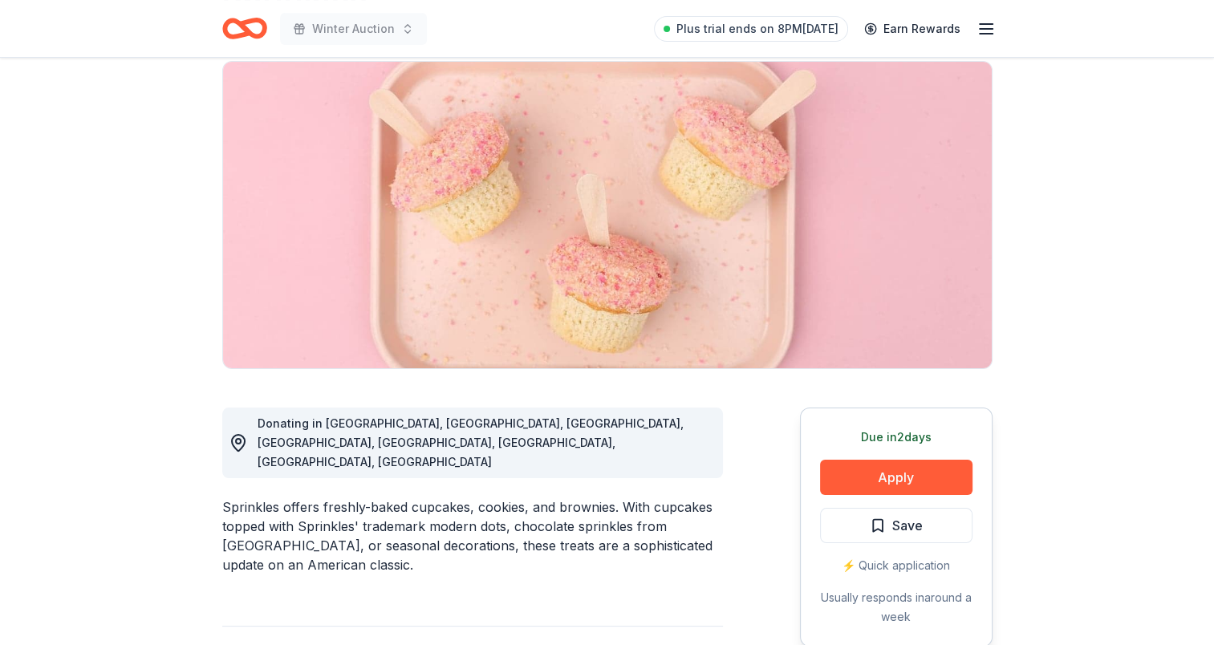
scroll to position [241, 0]
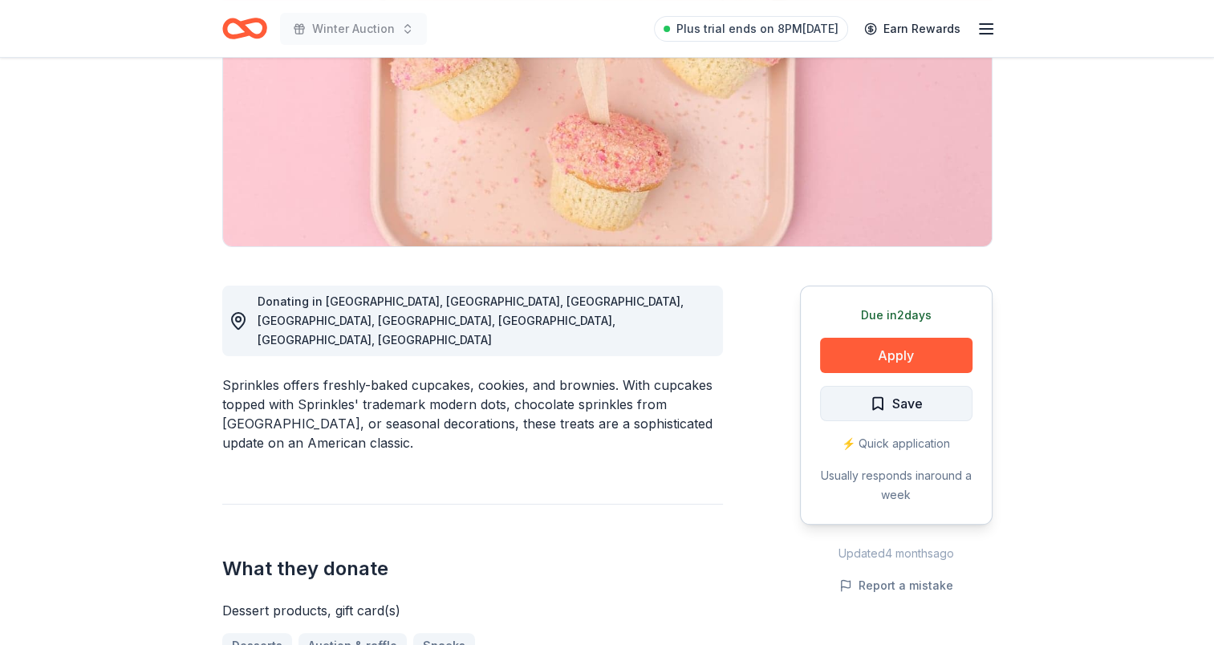
click at [871, 401] on span "Save" at bounding box center [896, 403] width 53 height 21
click at [890, 355] on button "Apply" at bounding box center [896, 355] width 152 height 35
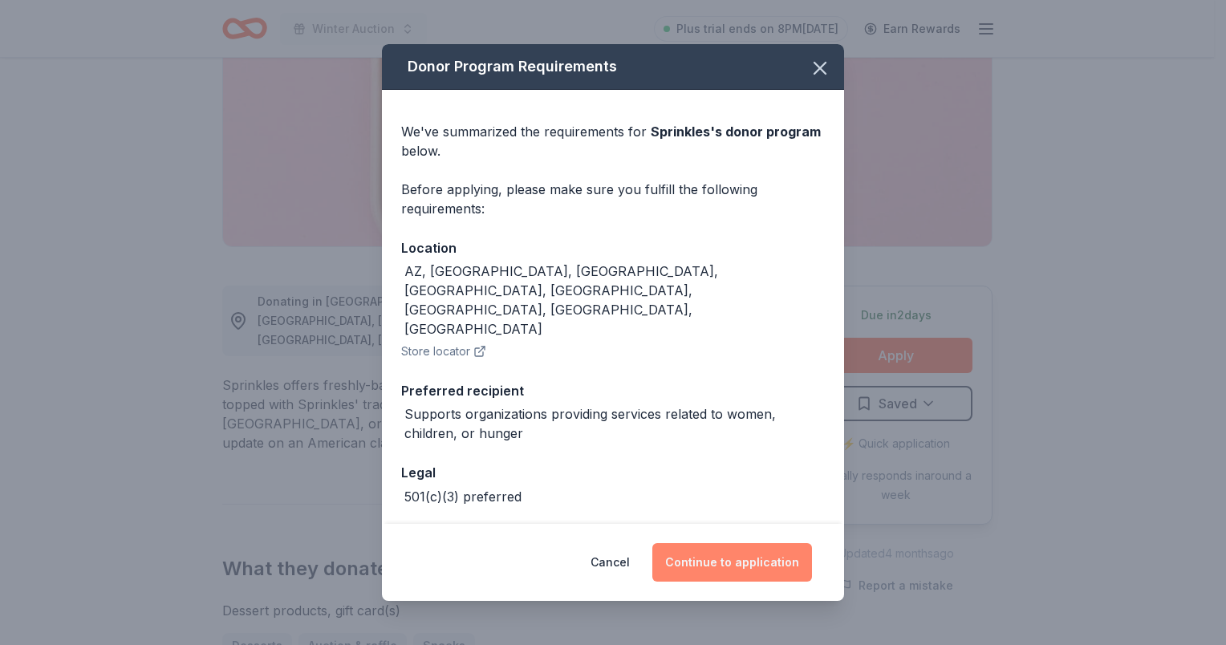
click at [755, 555] on button "Continue to application" at bounding box center [732, 562] width 160 height 39
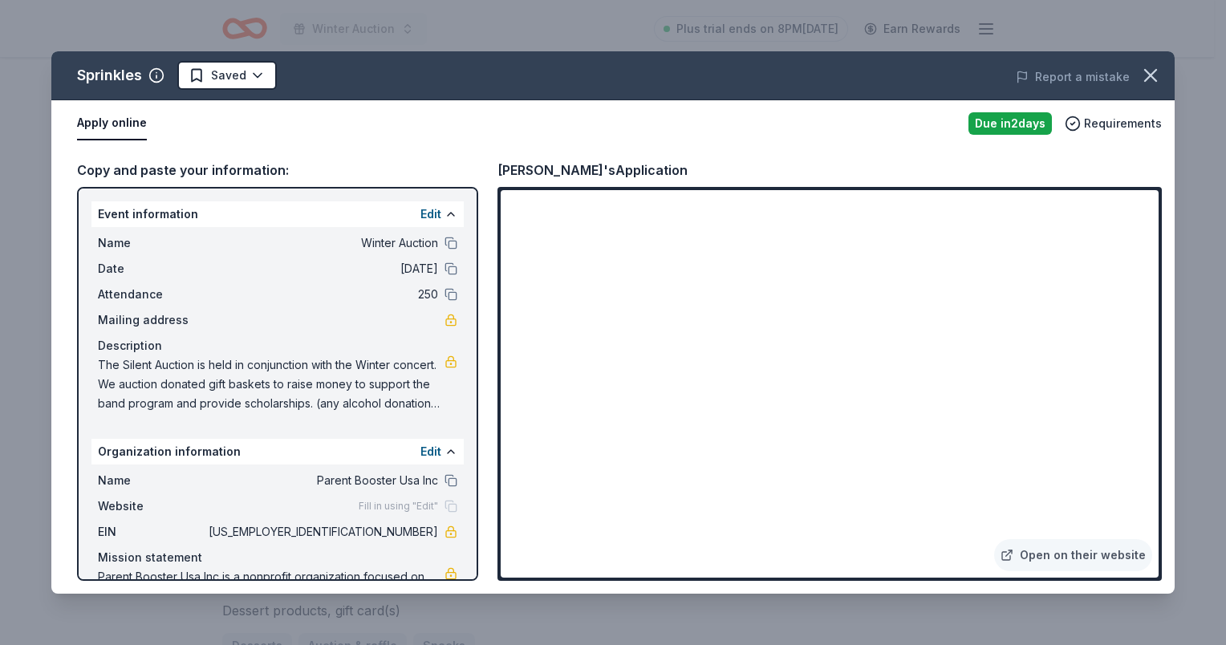
drag, startPoint x: 684, startPoint y: 66, endPoint x: 809, endPoint y: 90, distance: 127.5
click at [809, 90] on div "Sprinkles Saved Report a mistake" at bounding box center [612, 75] width 1123 height 49
click at [1080, 559] on link "Open on their website" at bounding box center [1073, 555] width 158 height 32
click at [1156, 76] on icon "button" at bounding box center [1150, 75] width 22 height 22
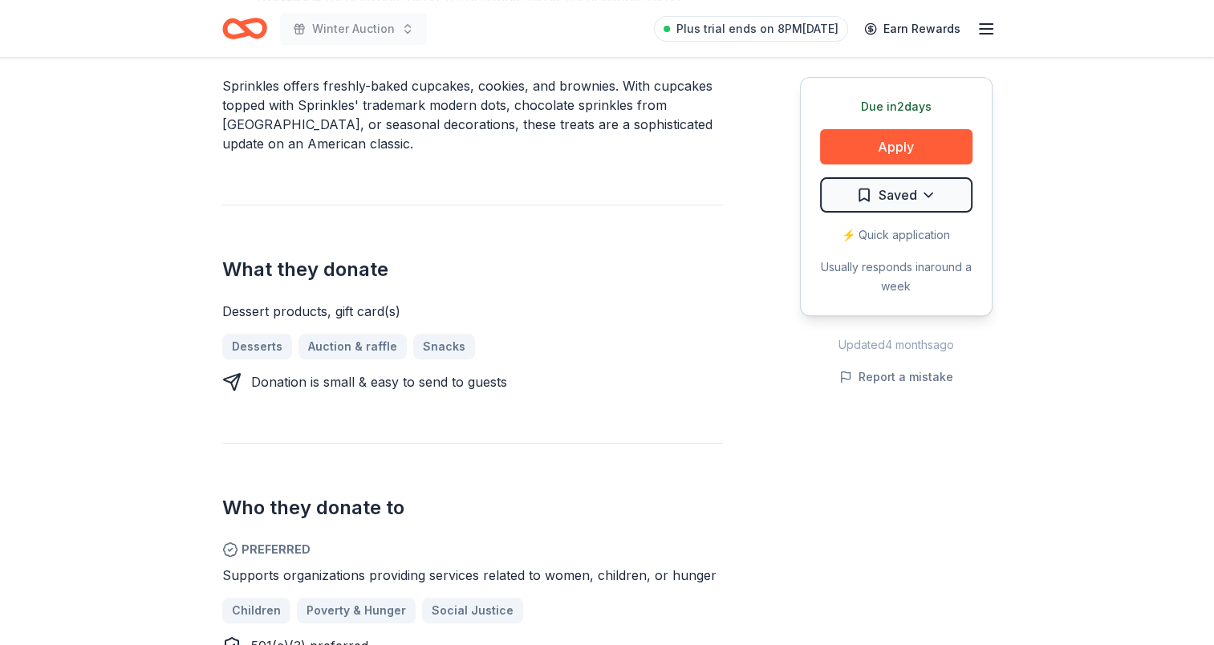
scroll to position [562, 0]
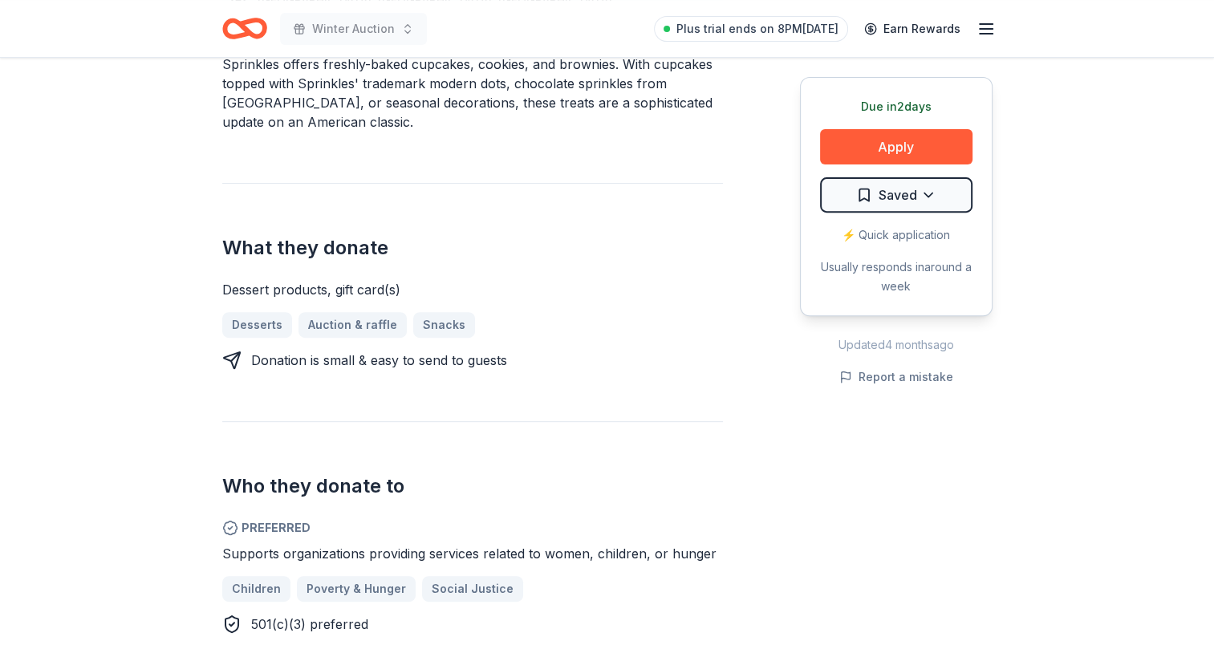
scroll to position [160, 0]
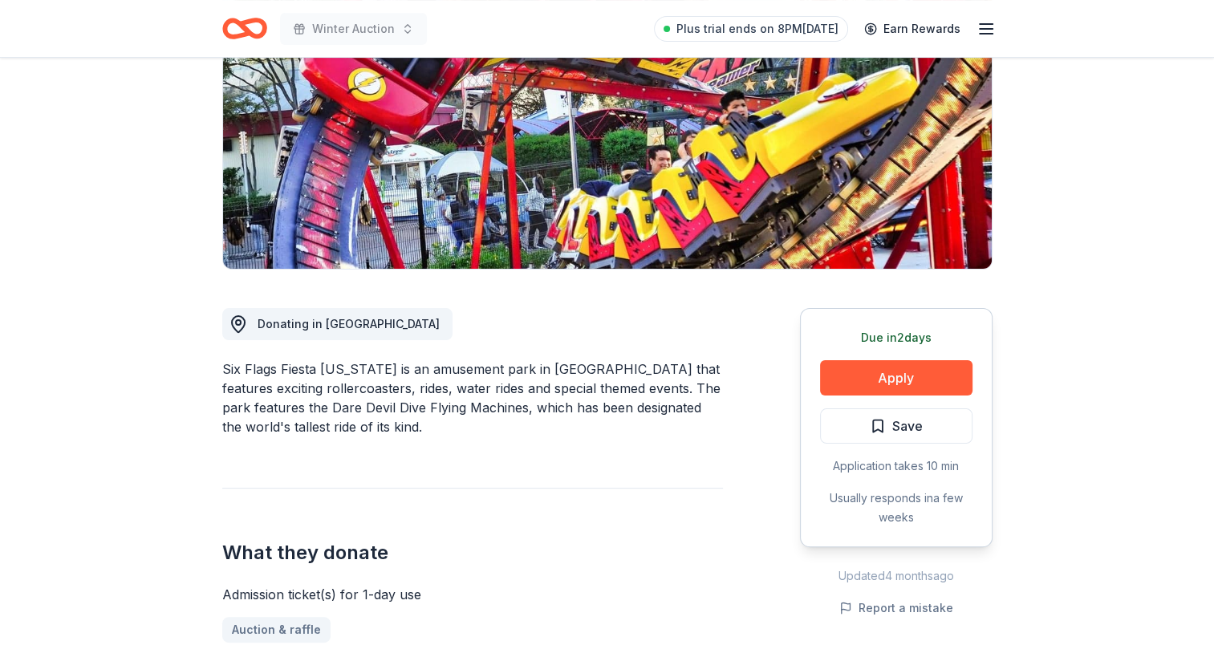
scroll to position [321, 0]
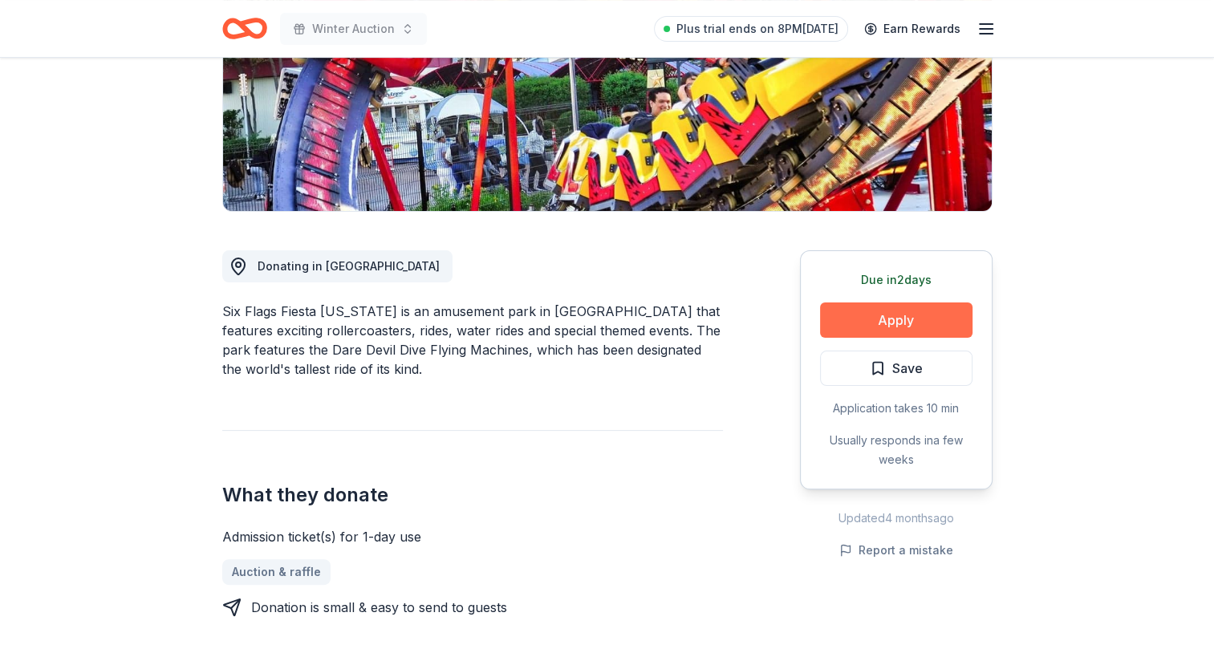
click at [914, 303] on button "Apply" at bounding box center [896, 320] width 152 height 35
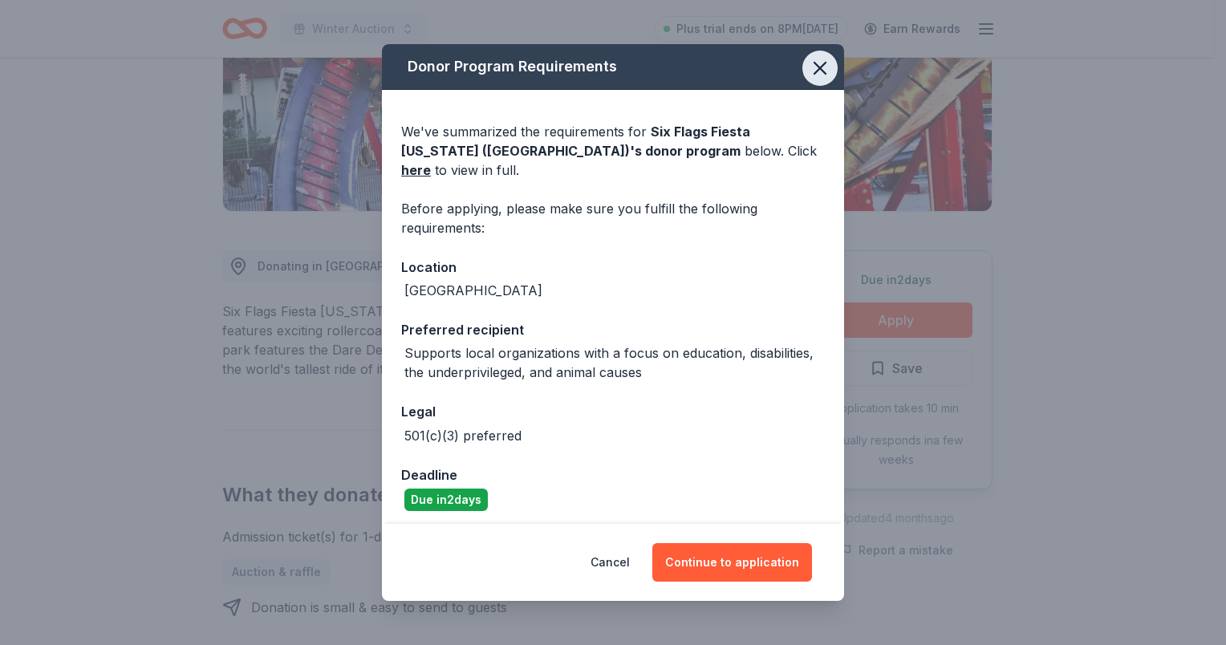
click at [823, 74] on icon "button" at bounding box center [819, 68] width 11 height 11
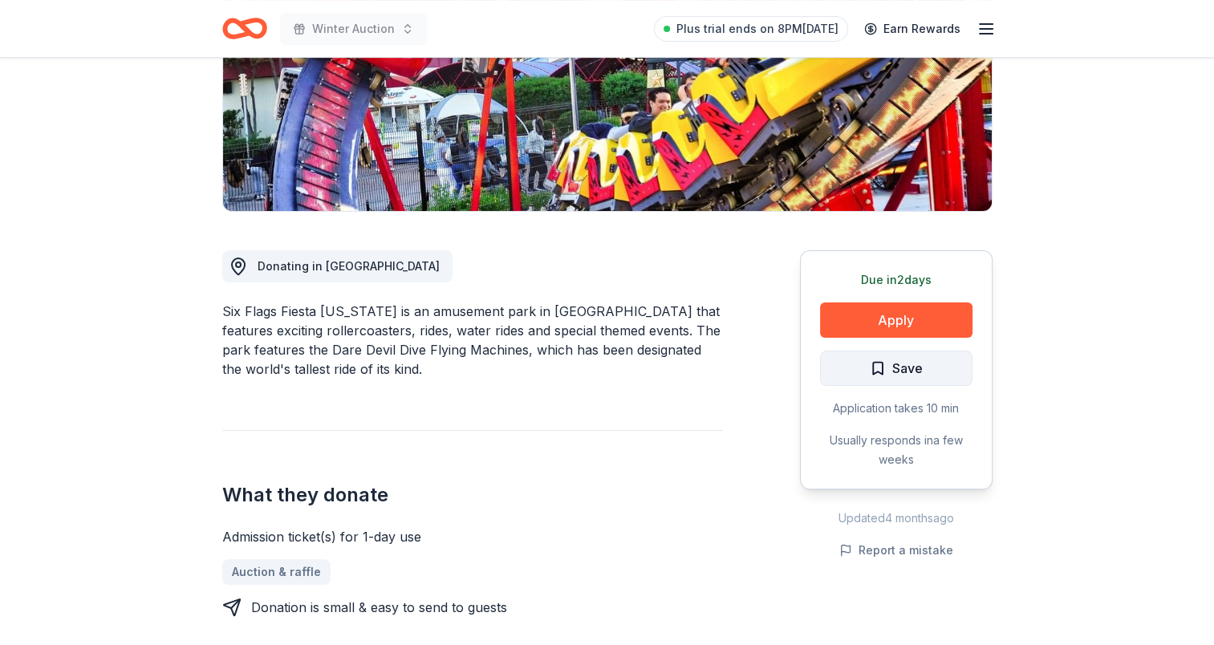
click at [874, 358] on span "Save" at bounding box center [896, 368] width 53 height 21
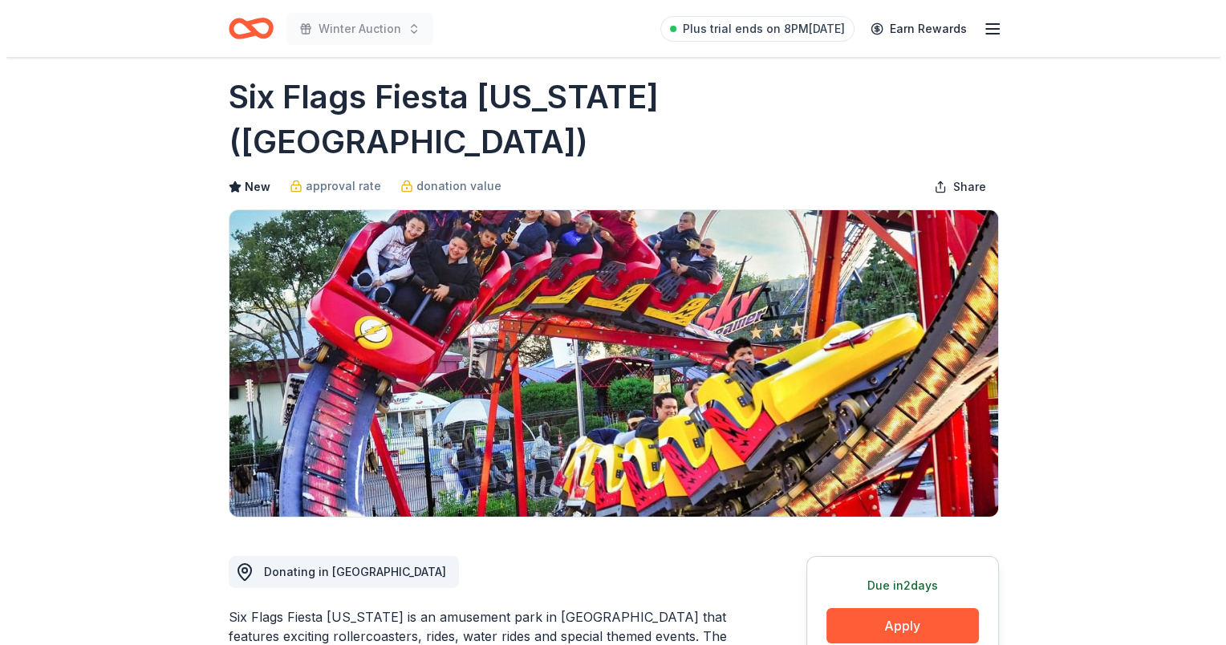
scroll to position [0, 0]
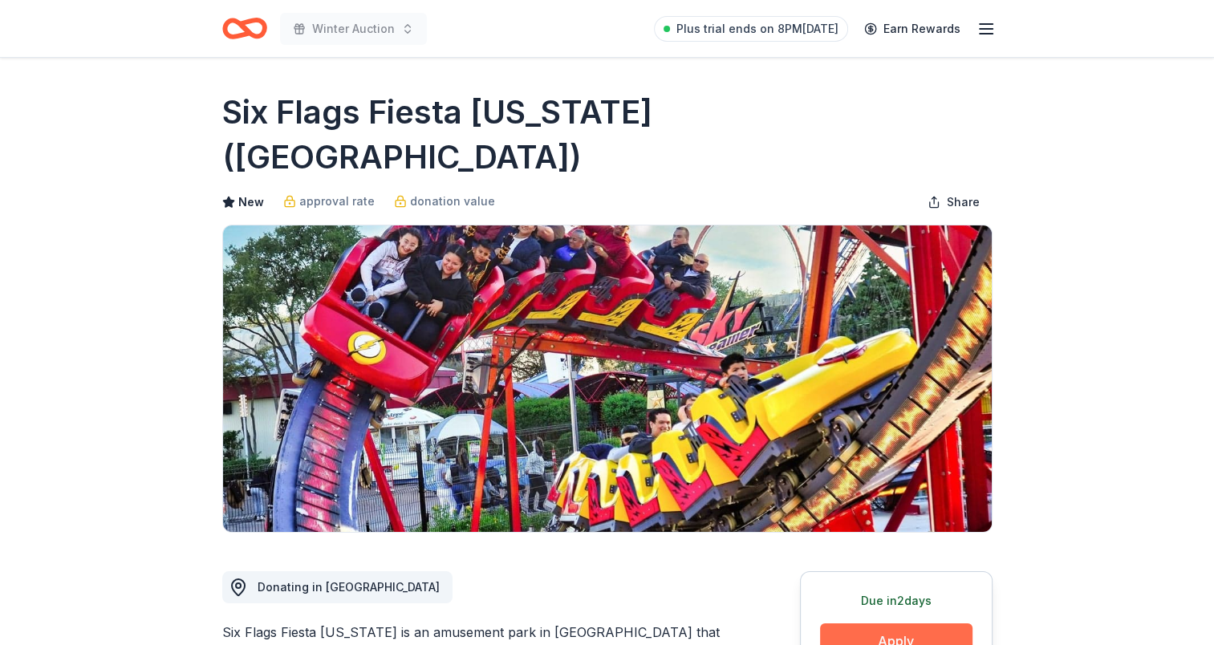
click at [918, 624] on button "Apply" at bounding box center [896, 641] width 152 height 35
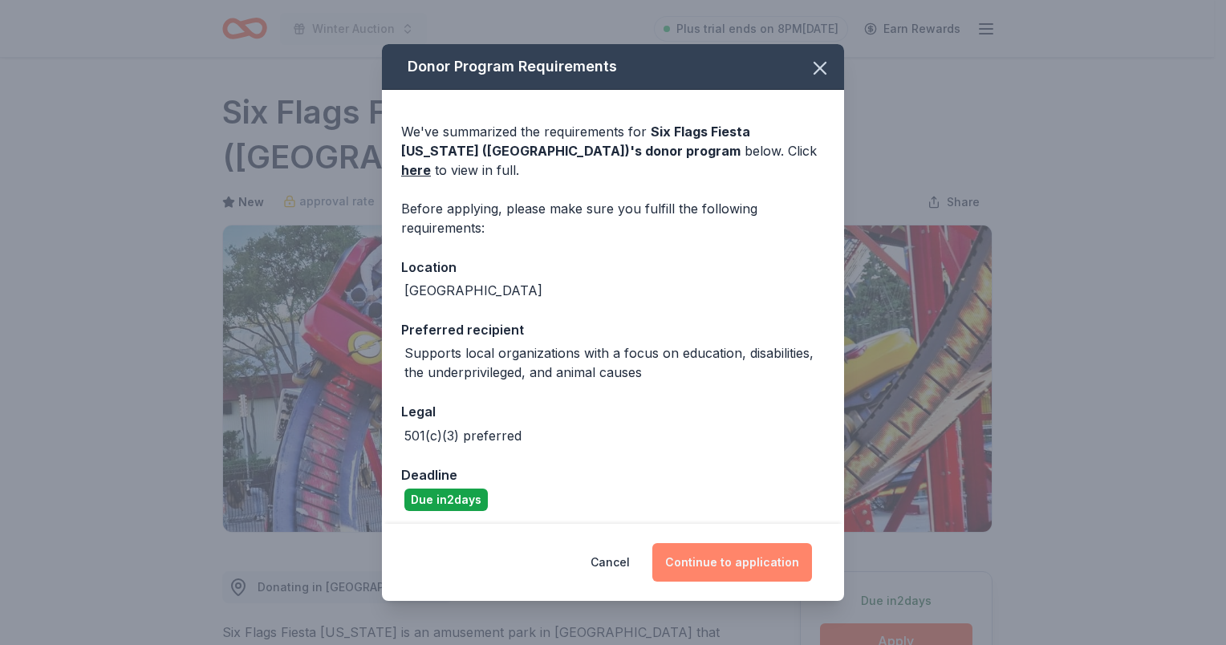
click at [729, 561] on button "Continue to application" at bounding box center [732, 562] width 160 height 39
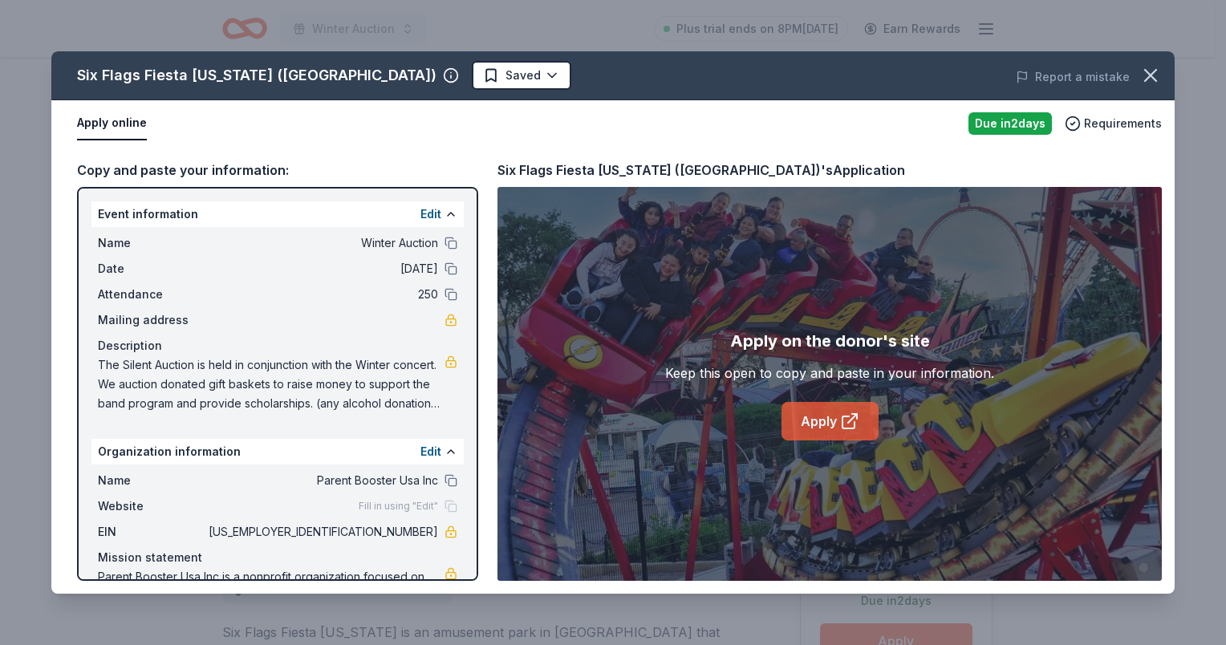
click at [824, 433] on link "Apply" at bounding box center [830, 421] width 97 height 39
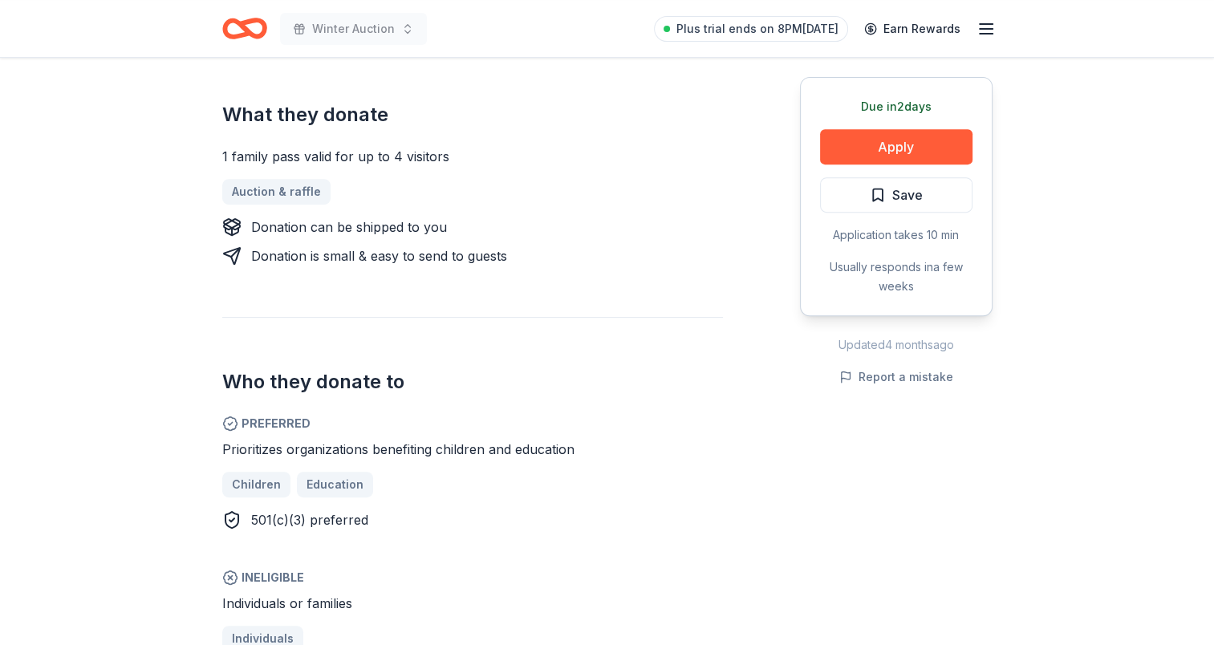
scroll to position [642, 0]
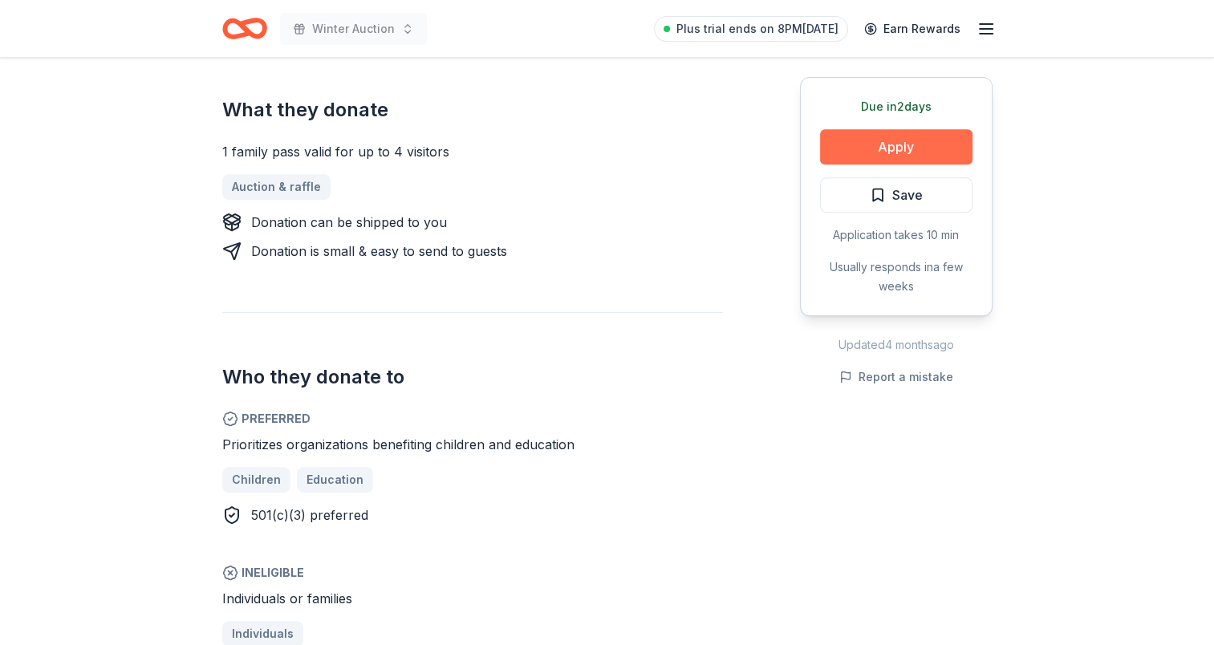
click at [909, 136] on button "Apply" at bounding box center [896, 146] width 152 height 35
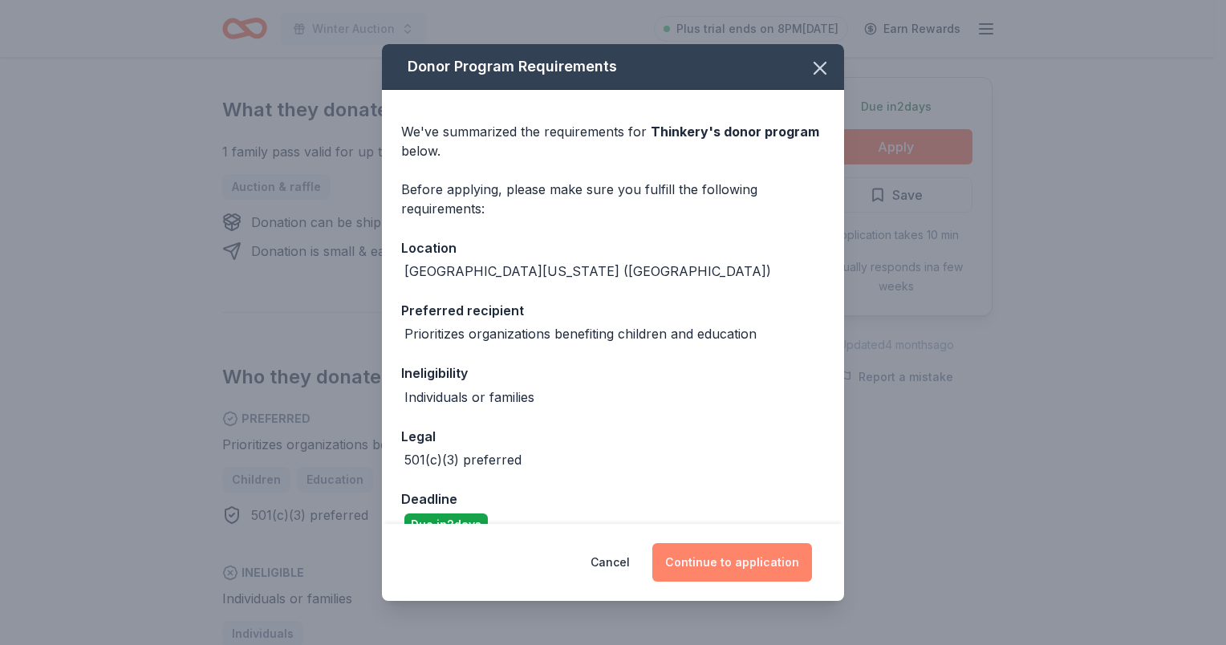
click at [743, 580] on button "Continue to application" at bounding box center [732, 562] width 160 height 39
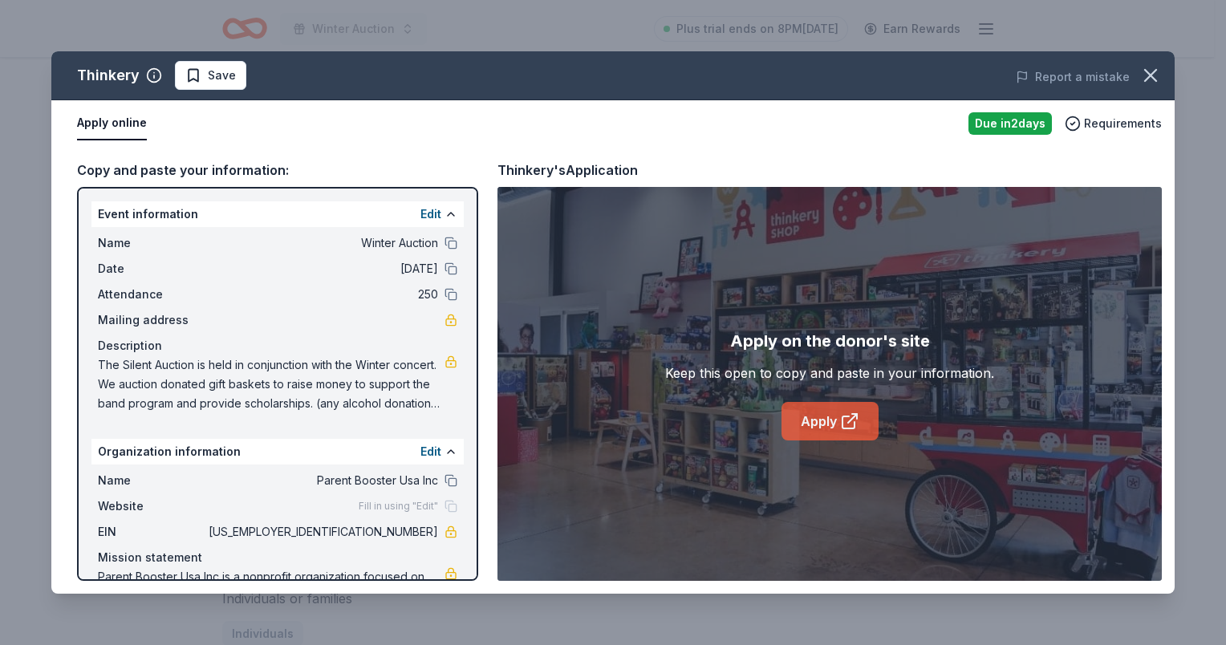
click at [830, 424] on link "Apply" at bounding box center [830, 421] width 97 height 39
click at [1149, 69] on icon "button" at bounding box center [1150, 75] width 22 height 22
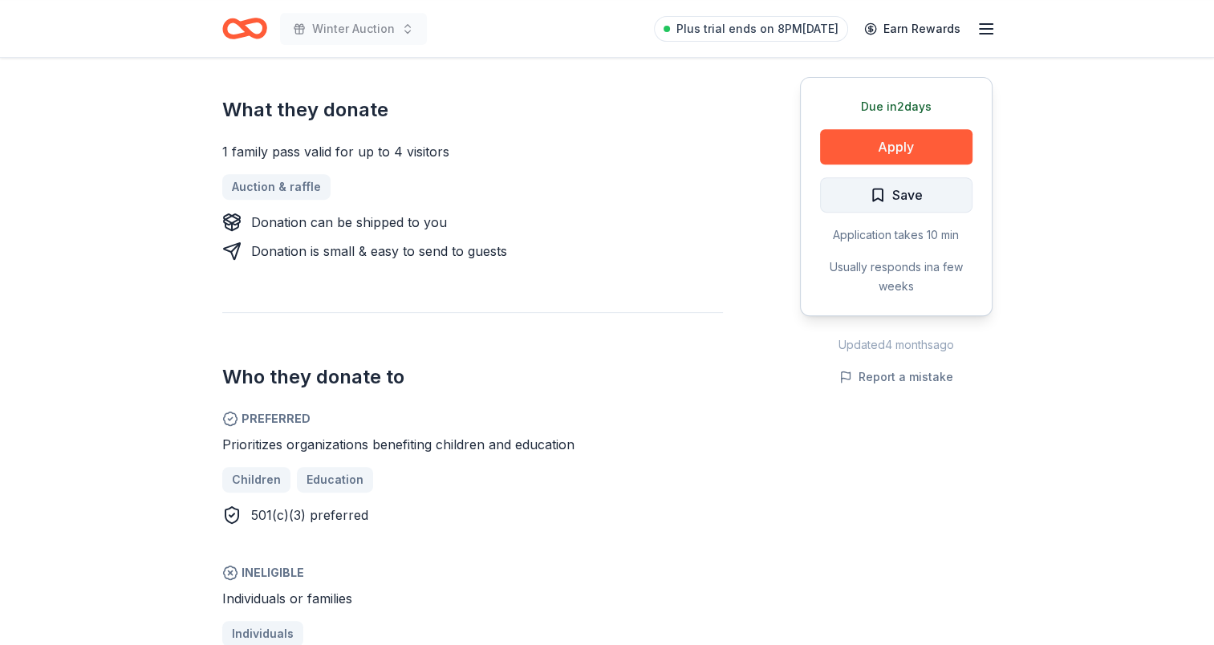
click at [879, 193] on span "Save" at bounding box center [896, 195] width 53 height 21
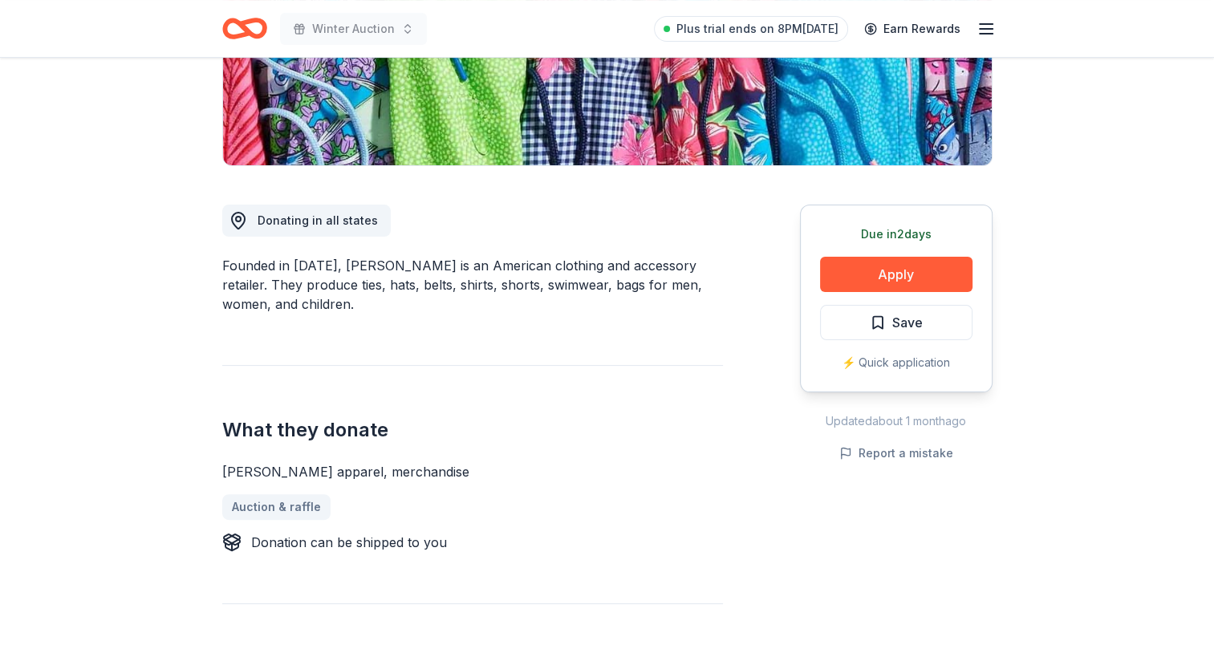
scroll to position [401, 0]
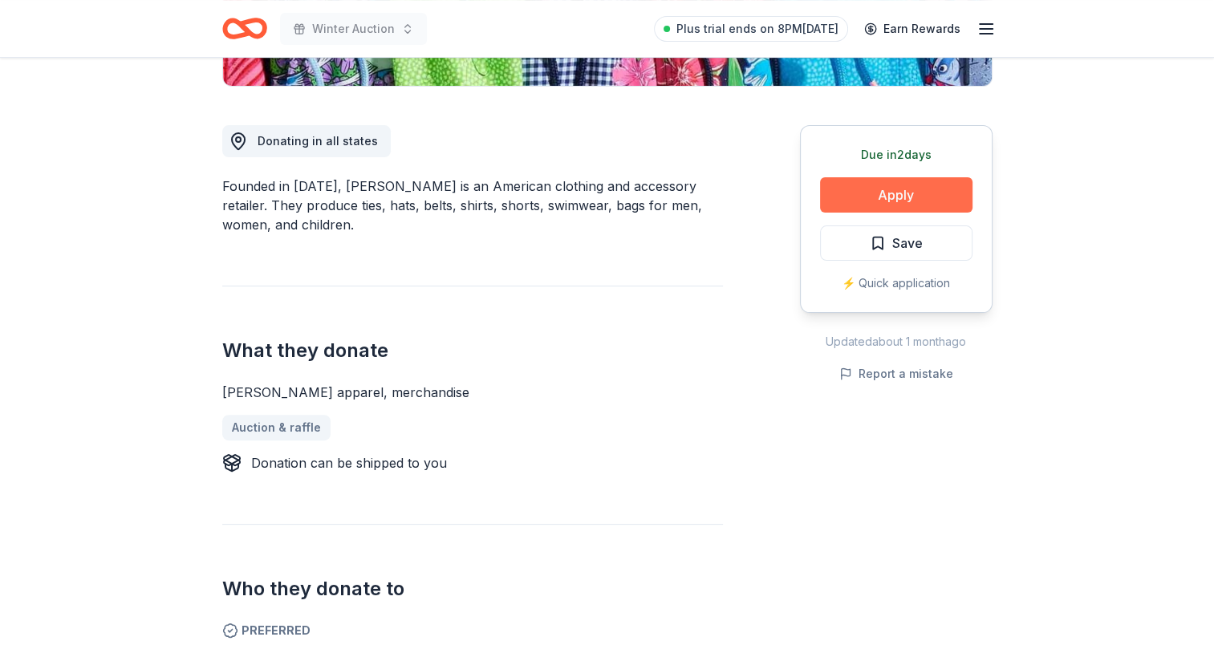
click at [884, 209] on button "Apply" at bounding box center [896, 194] width 152 height 35
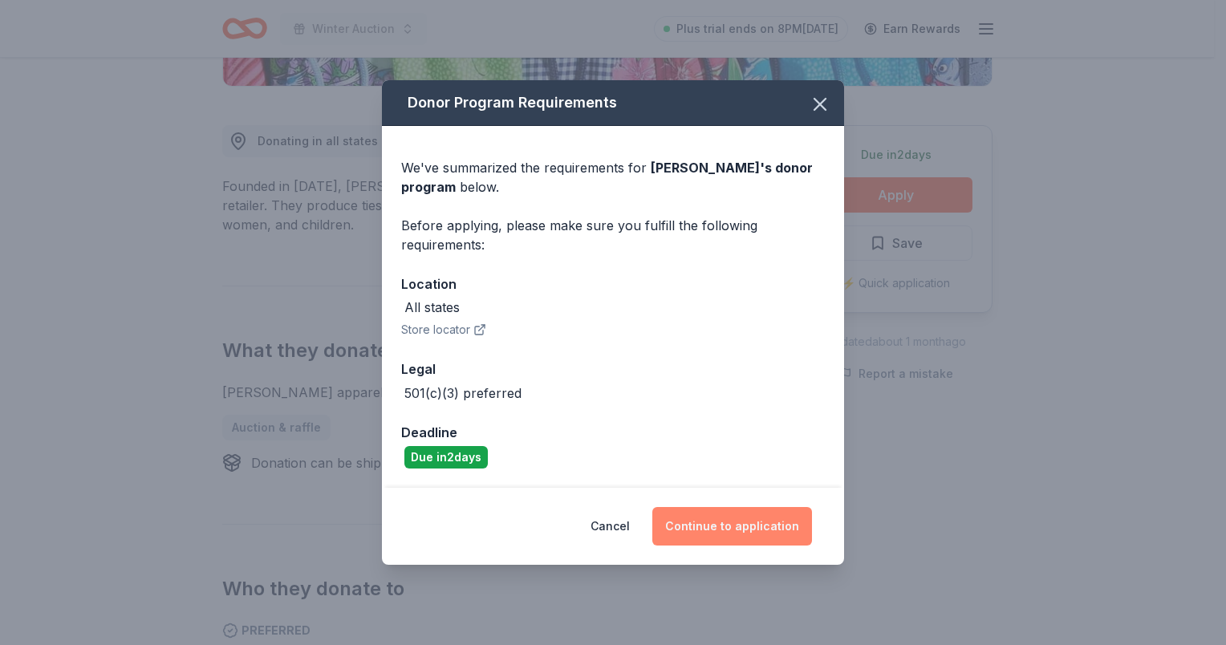
click at [711, 526] on button "Continue to application" at bounding box center [732, 526] width 160 height 39
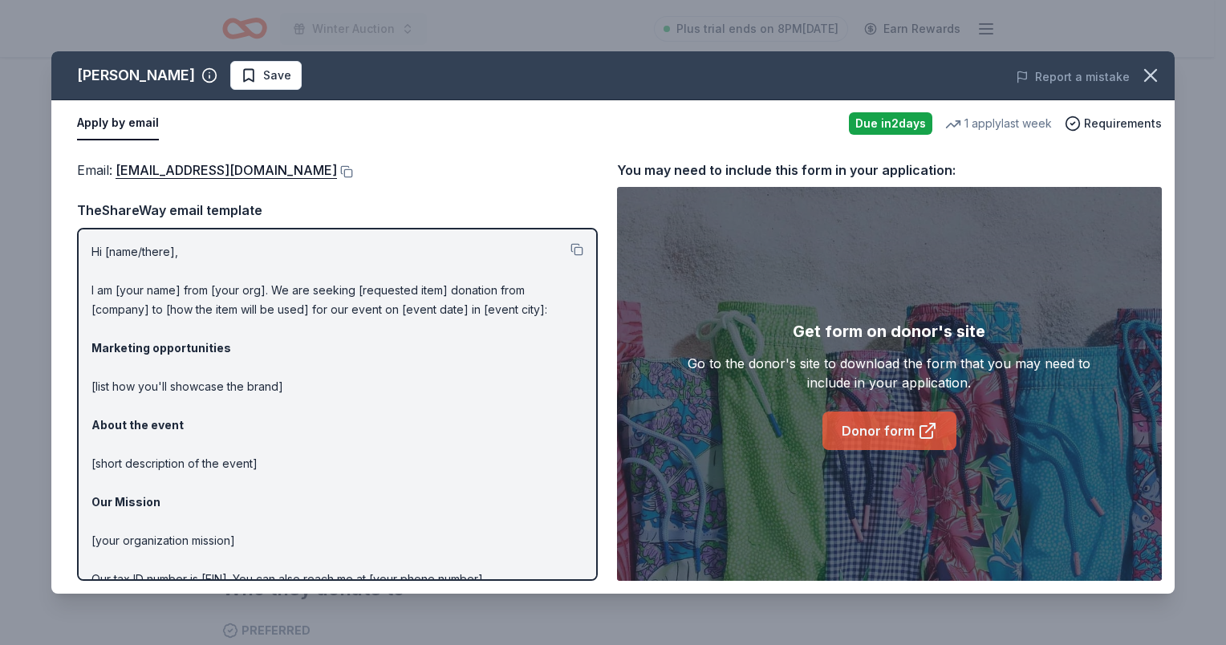
click at [912, 440] on link "Donor form" at bounding box center [890, 431] width 134 height 39
click at [1152, 62] on button "button" at bounding box center [1150, 75] width 35 height 35
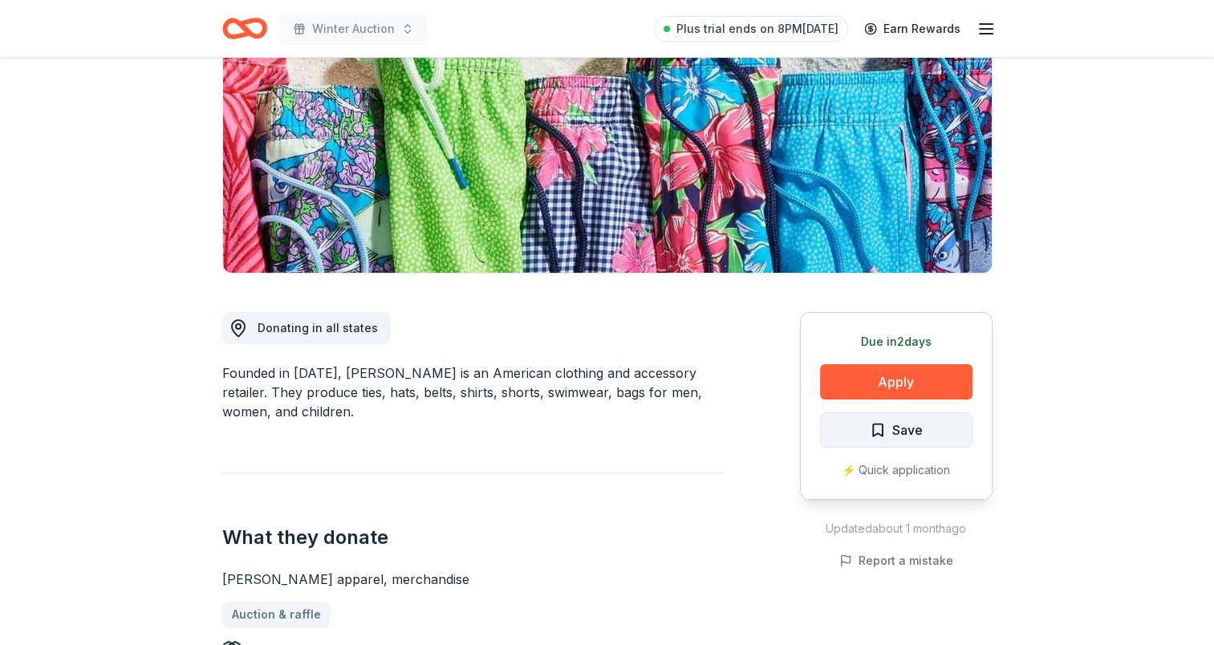
scroll to position [241, 0]
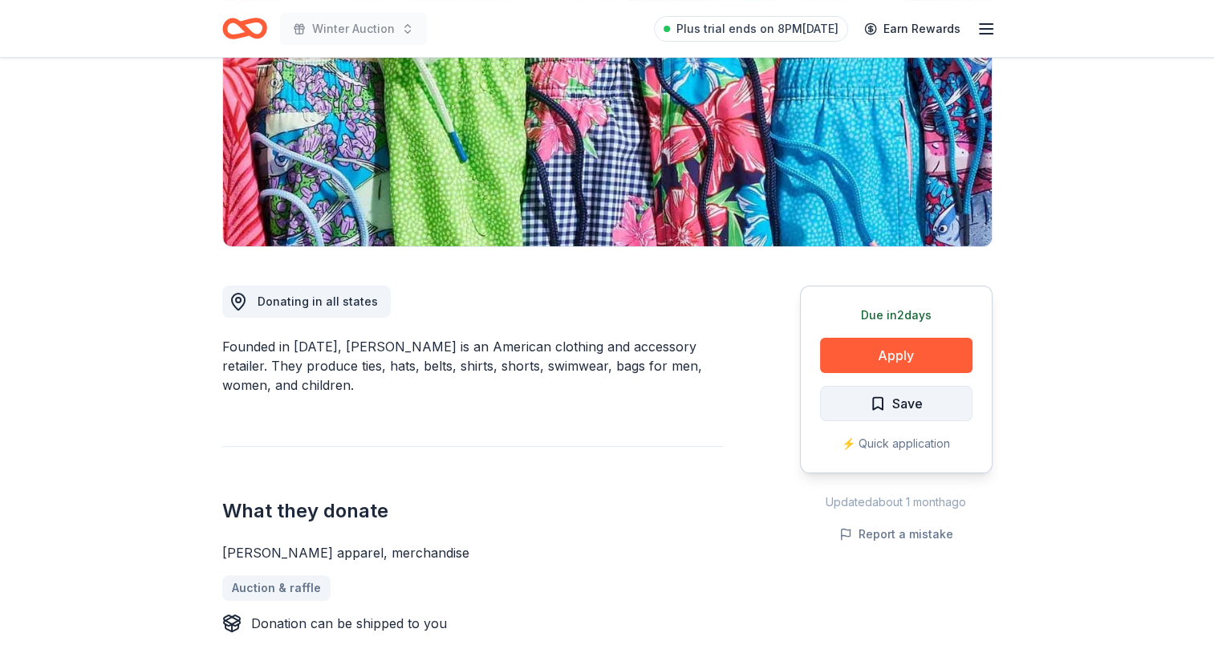
click at [873, 403] on span "Save" at bounding box center [896, 403] width 53 height 21
click at [859, 404] on html "Winter Auction Plus trial ends on 8PM, 10/17 Earn Rewards Due in 2 days Share V…" at bounding box center [607, 81] width 1214 height 645
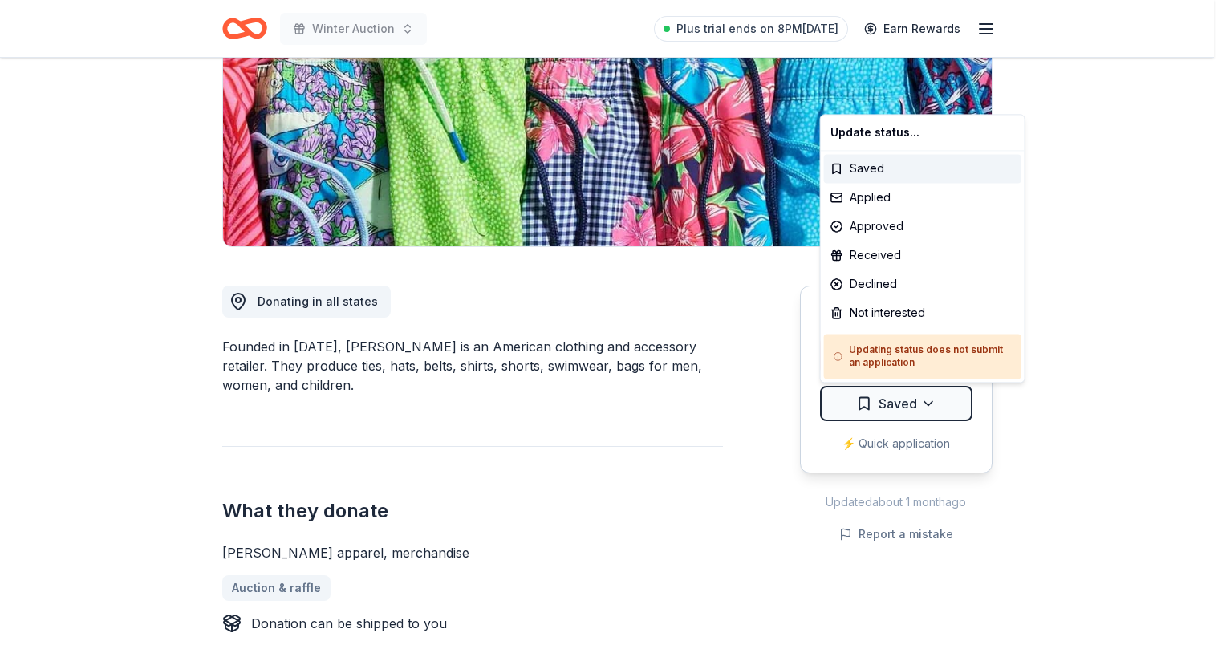
click at [748, 390] on html "Winter Auction Plus trial ends on 8PM, 10/17 Earn Rewards Due in 2 days Share V…" at bounding box center [613, 81] width 1226 height 645
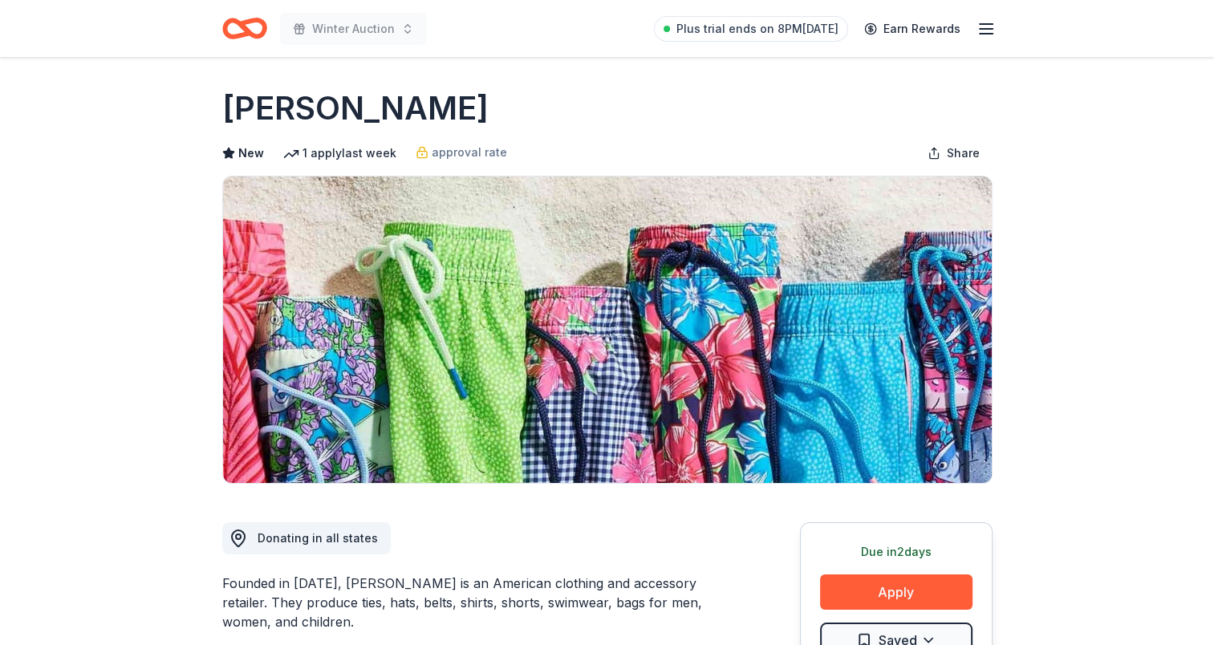
scroll to position [0, 0]
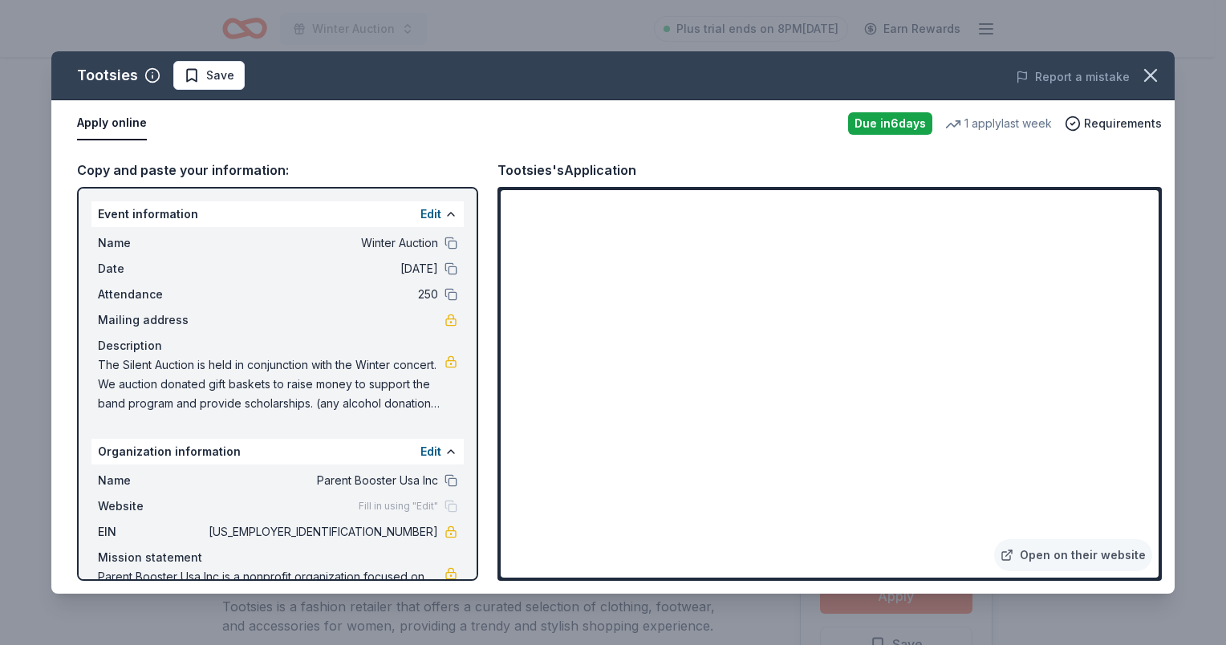
scroll to position [241, 0]
click at [1067, 553] on link "Open on their website" at bounding box center [1073, 555] width 158 height 32
click at [1072, 563] on link "Open on their website" at bounding box center [1073, 555] width 158 height 32
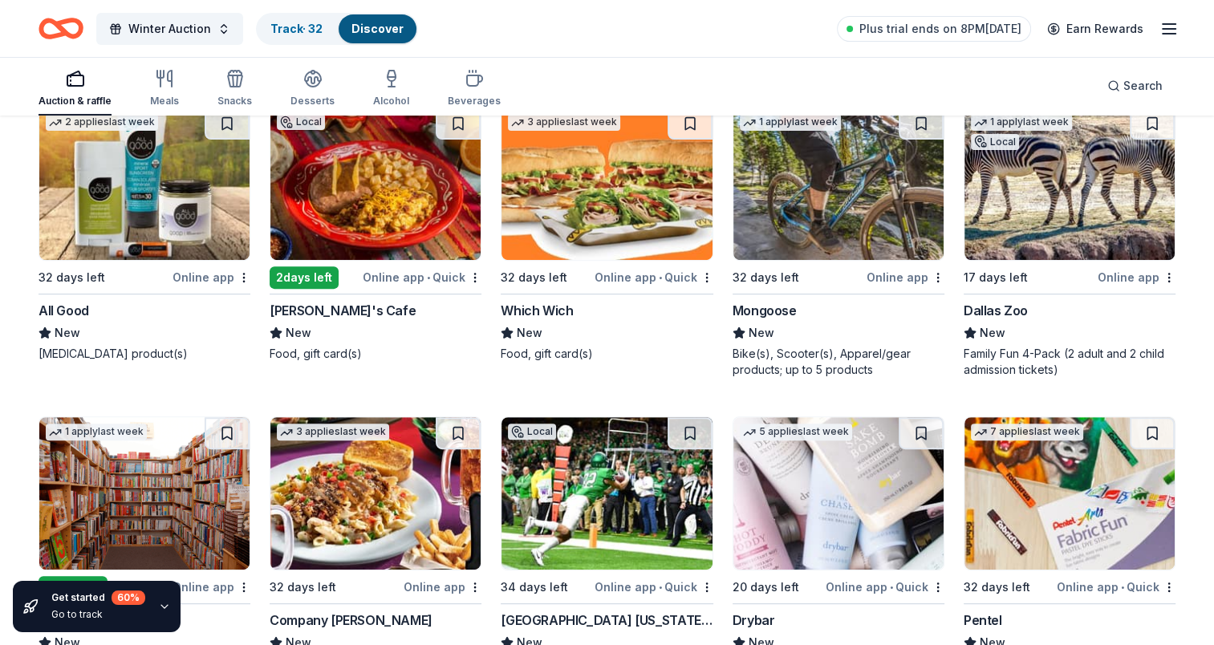
scroll to position [13120, 0]
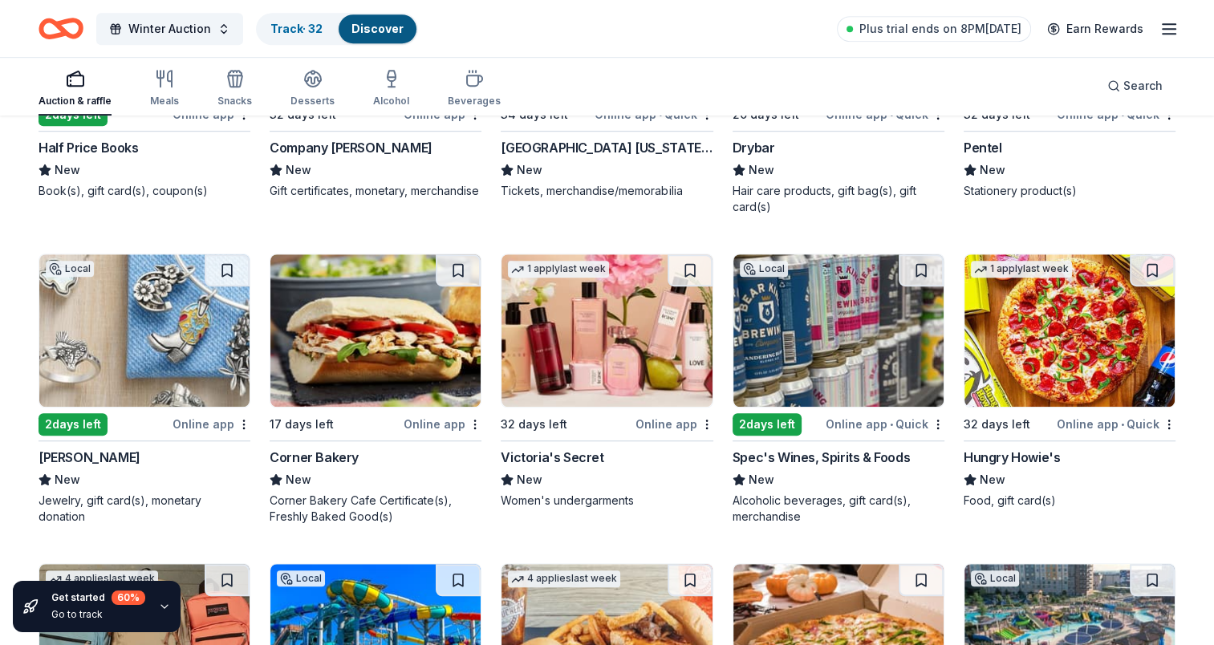
drag, startPoint x: 753, startPoint y: 415, endPoint x: 810, endPoint y: 444, distance: 64.6
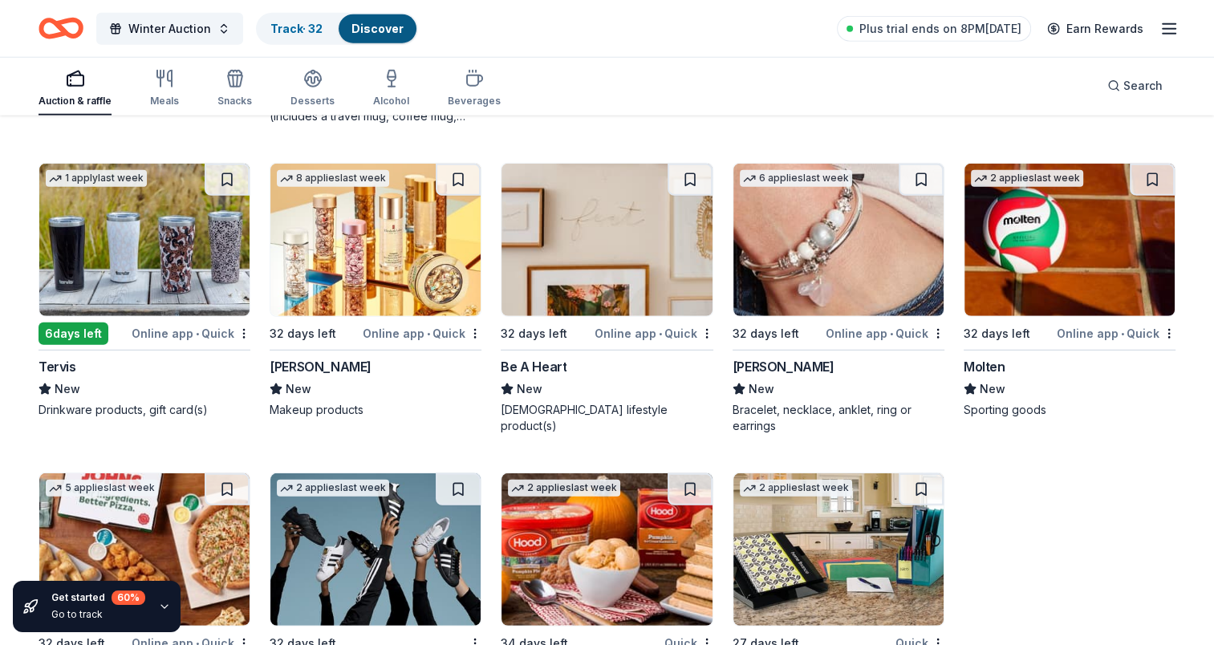
scroll to position [16633, 0]
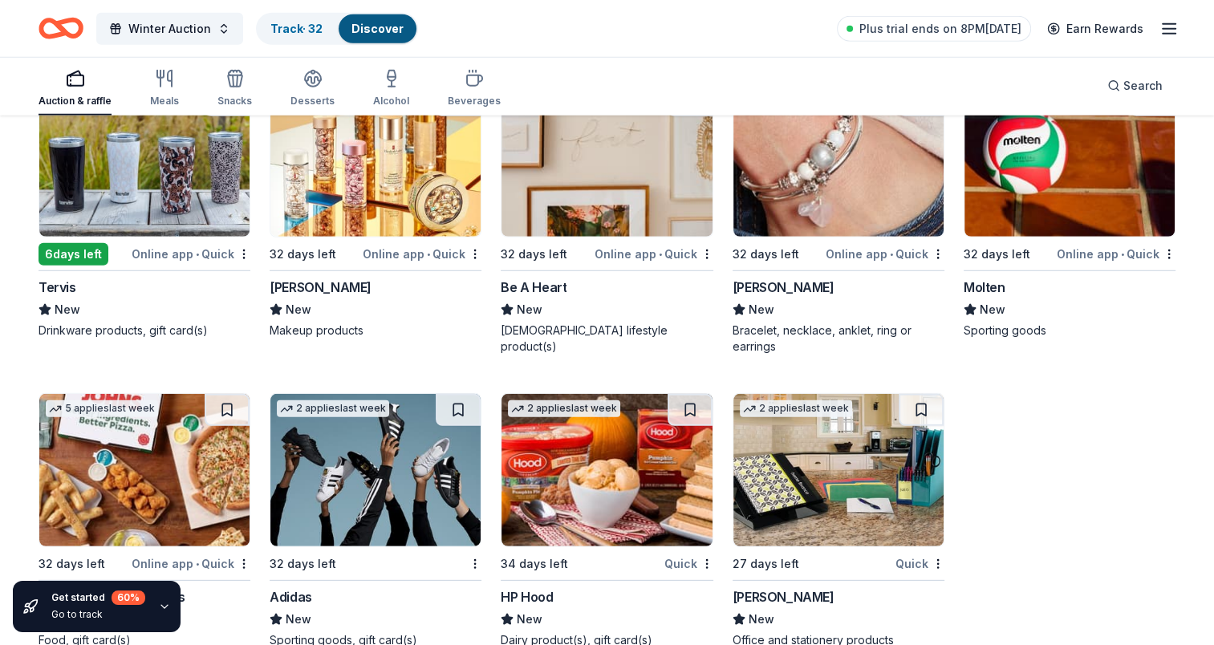
drag, startPoint x: 37, startPoint y: 270, endPoint x: 19, endPoint y: 282, distance: 21.8
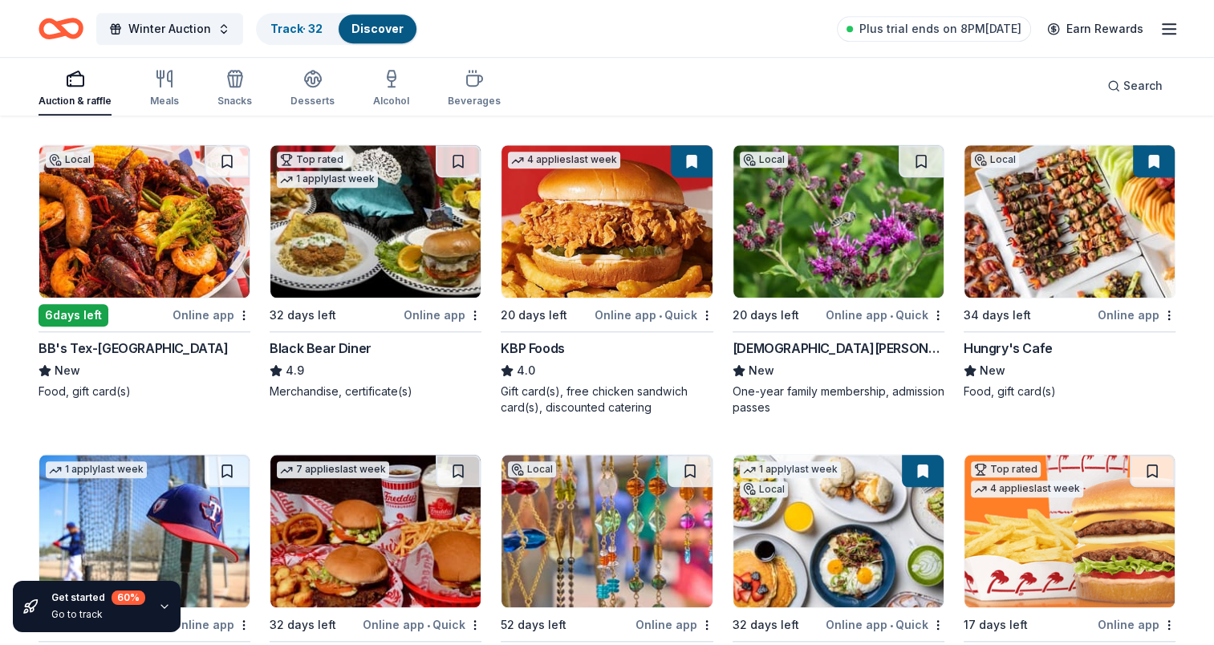
scroll to position [1364, 0]
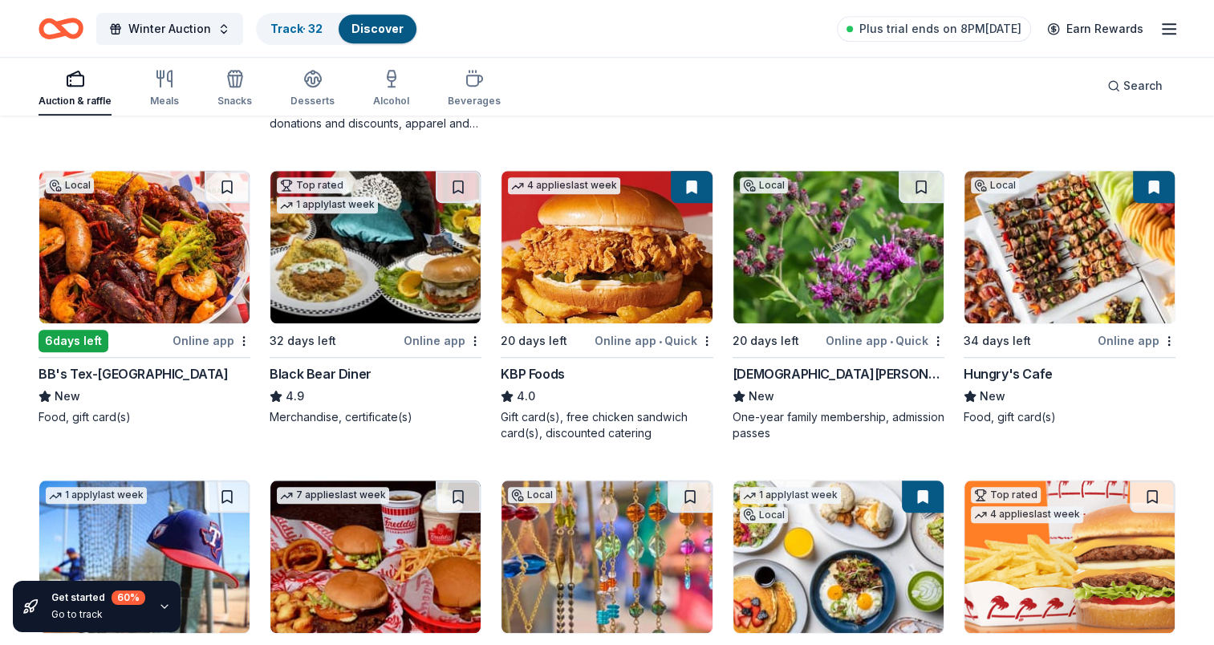
drag, startPoint x: 461, startPoint y: 186, endPoint x: 457, endPoint y: 196, distance: 10.4
click at [461, 186] on button at bounding box center [458, 187] width 45 height 32
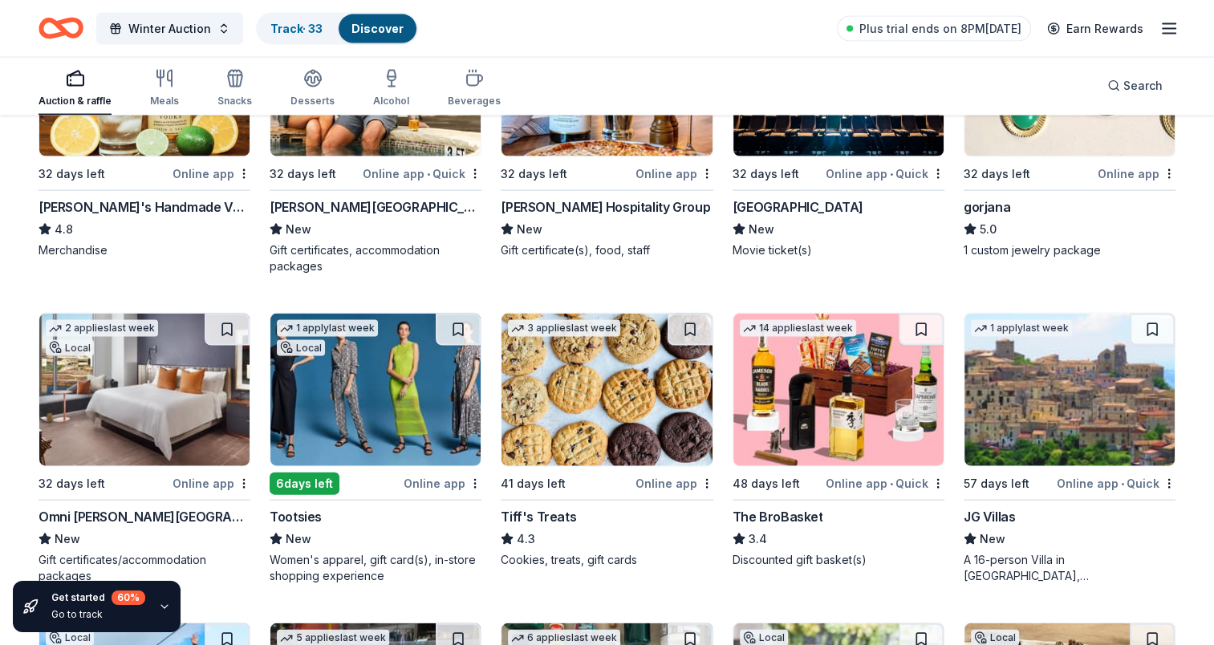
scroll to position [3370, 0]
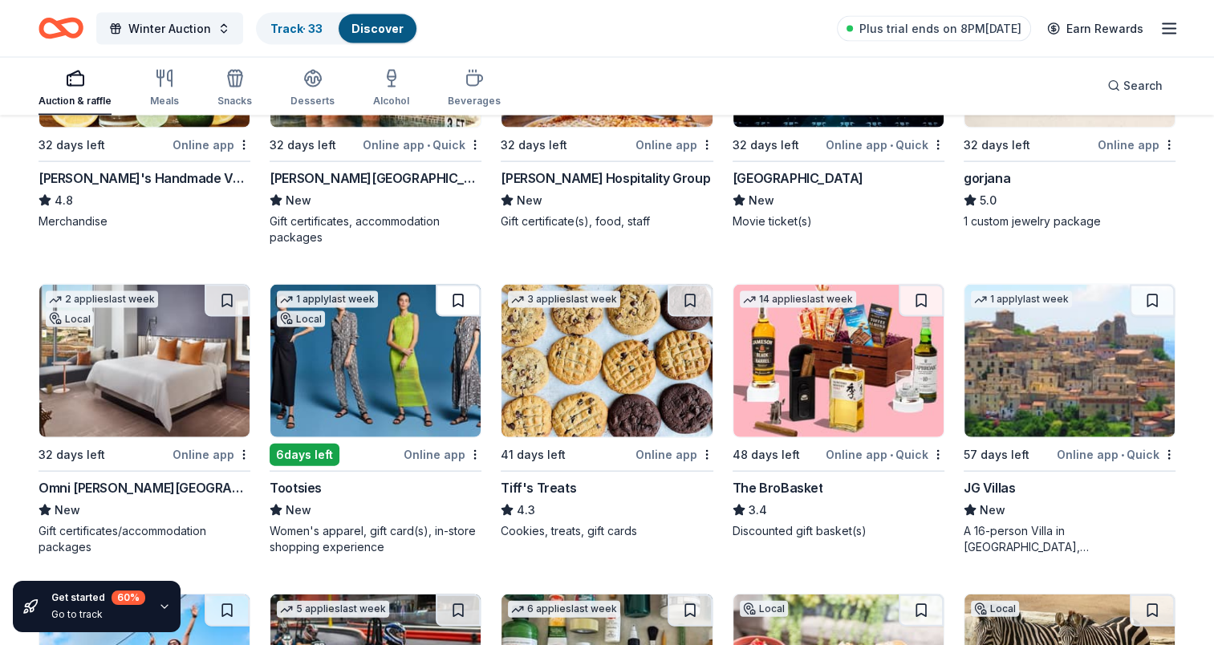
click at [456, 298] on button at bounding box center [458, 301] width 45 height 32
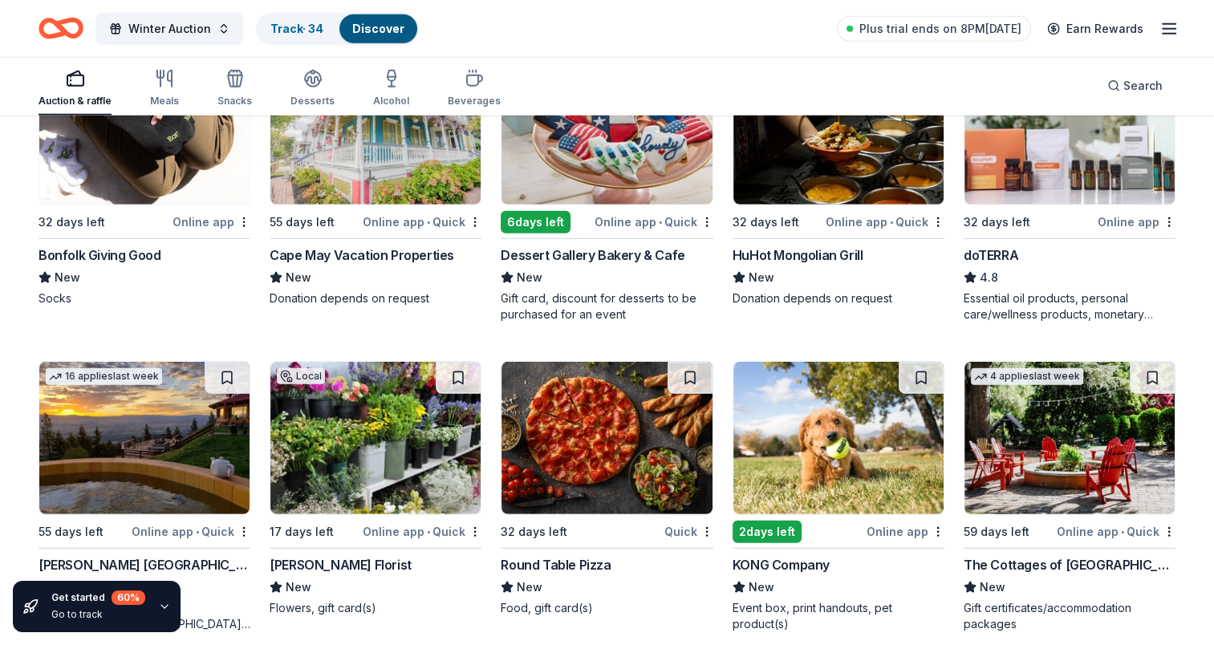
scroll to position [4654, 0]
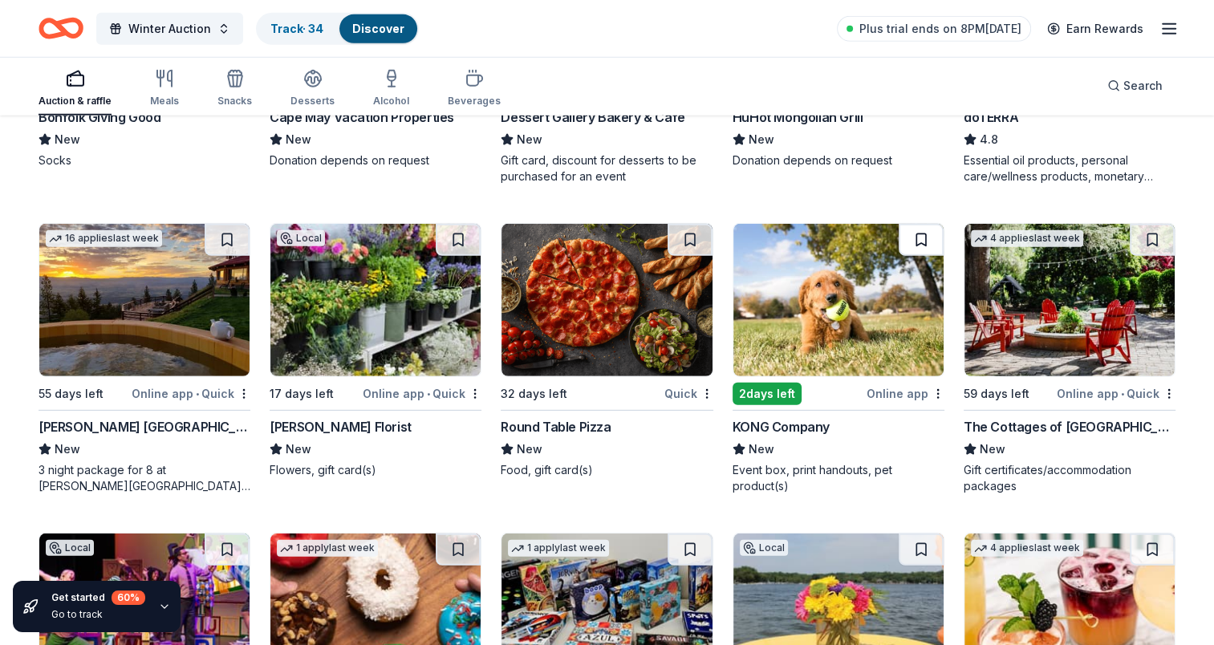
click at [914, 231] on button at bounding box center [921, 240] width 45 height 32
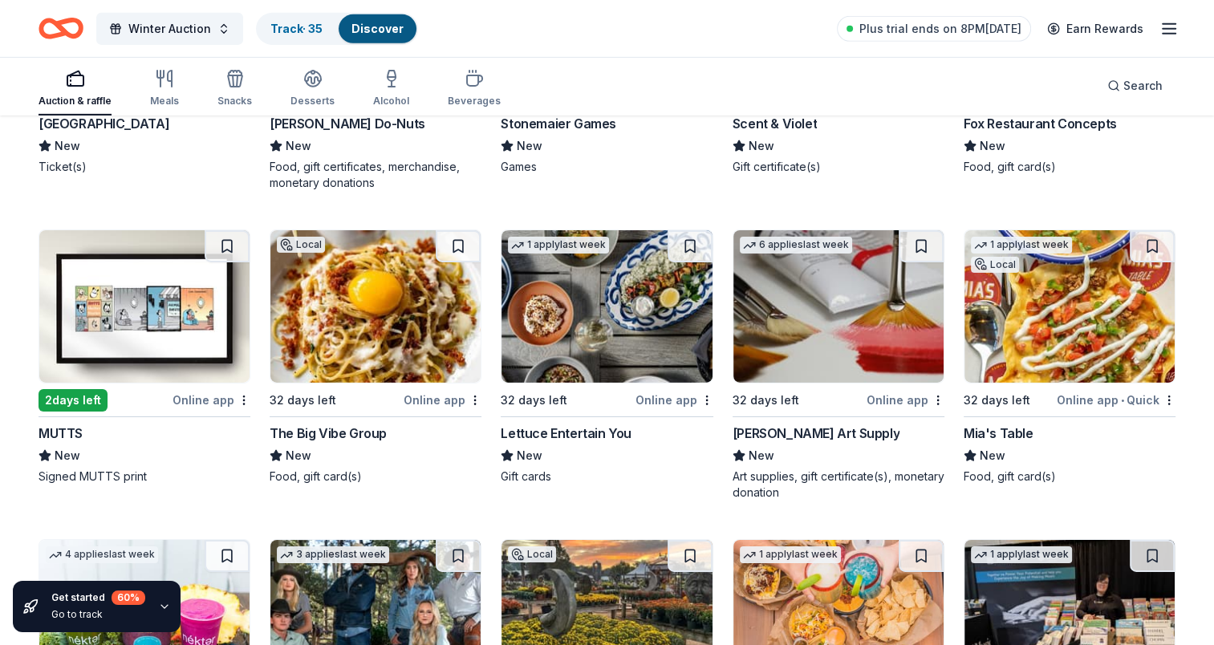
scroll to position [5376, 0]
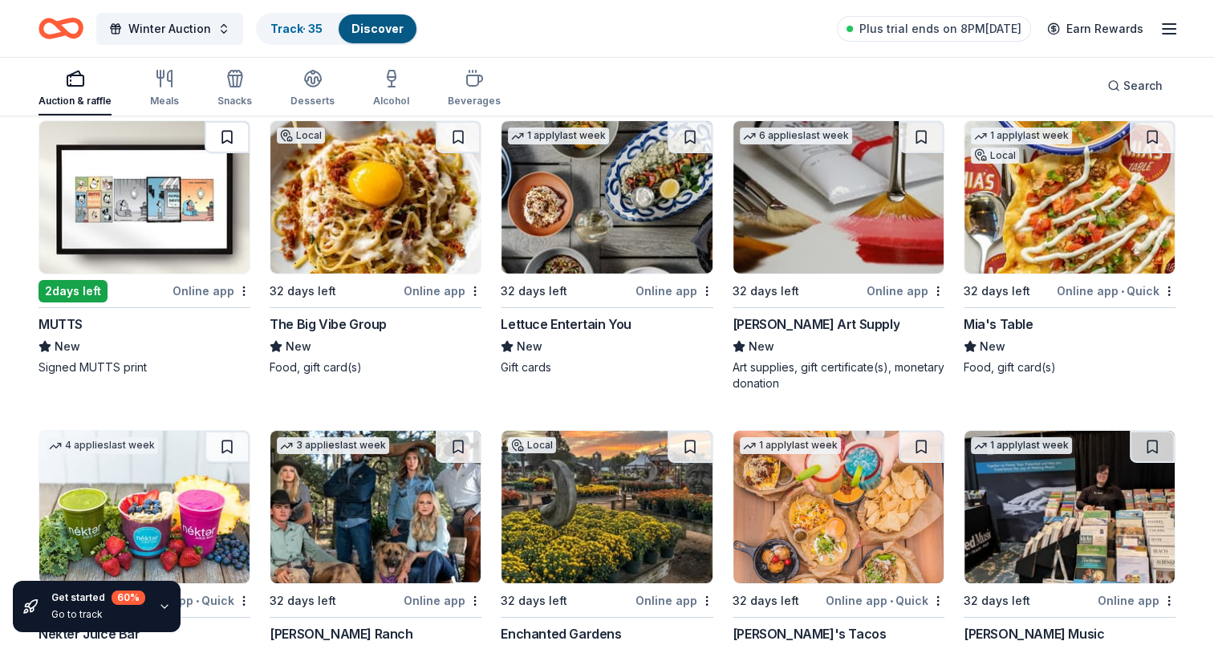
click at [225, 128] on button at bounding box center [227, 137] width 45 height 32
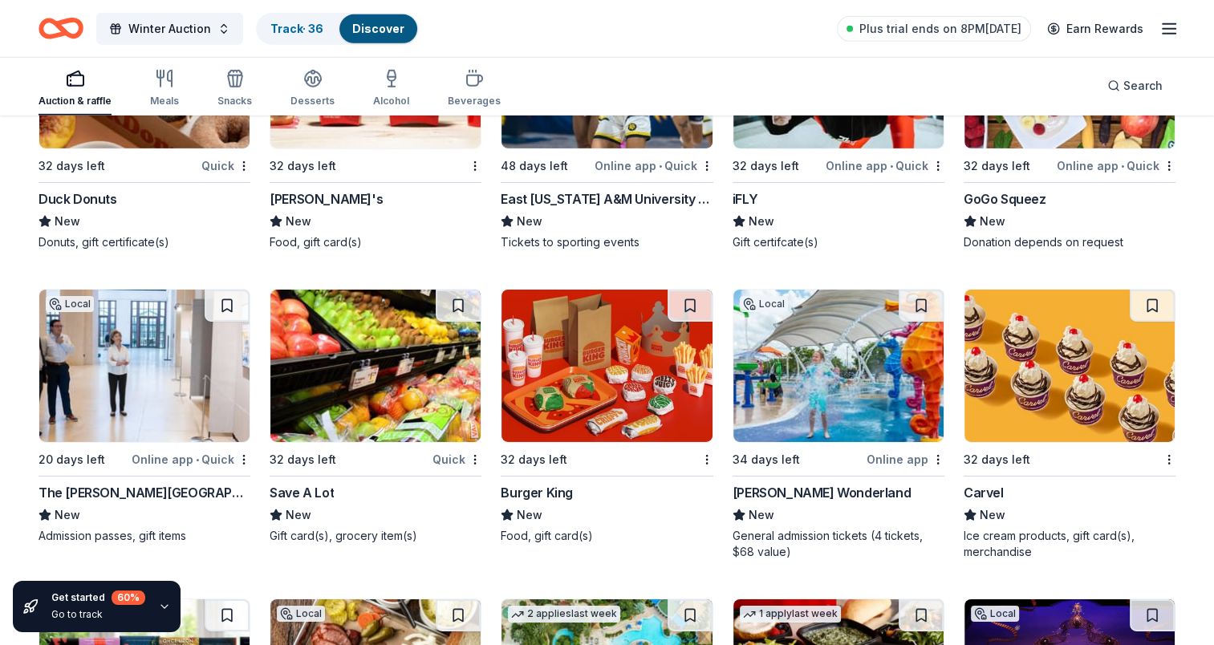
scroll to position [11395, 0]
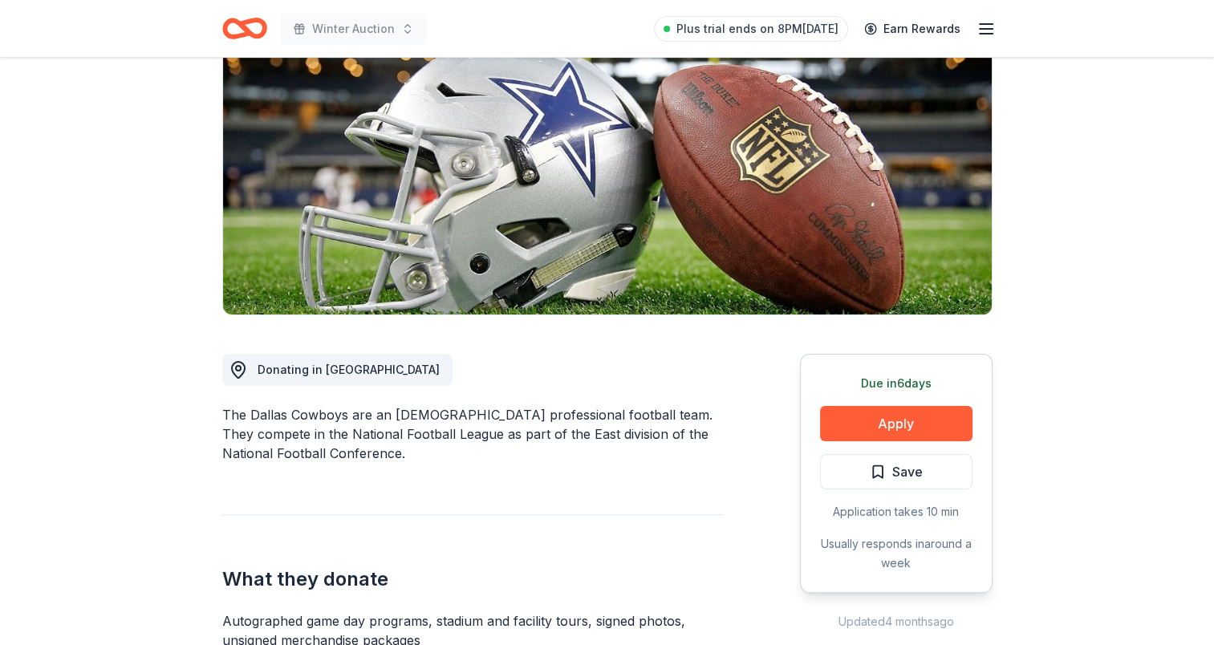
scroll to position [401, 0]
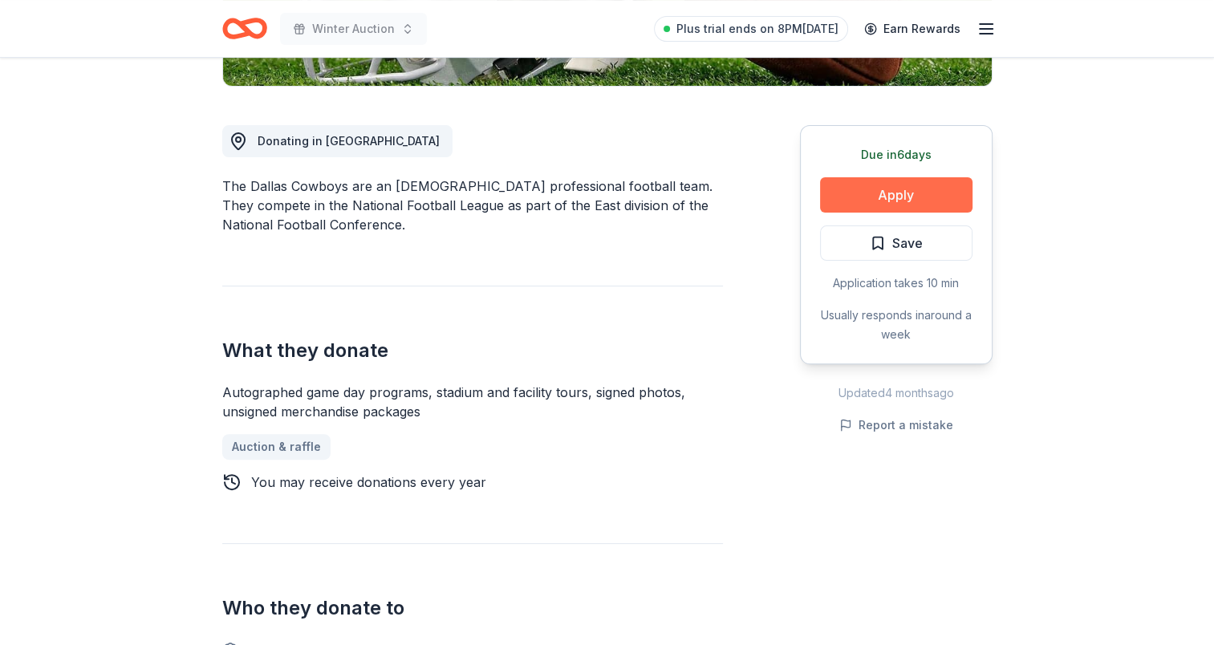
click at [937, 192] on button "Apply" at bounding box center [896, 194] width 152 height 35
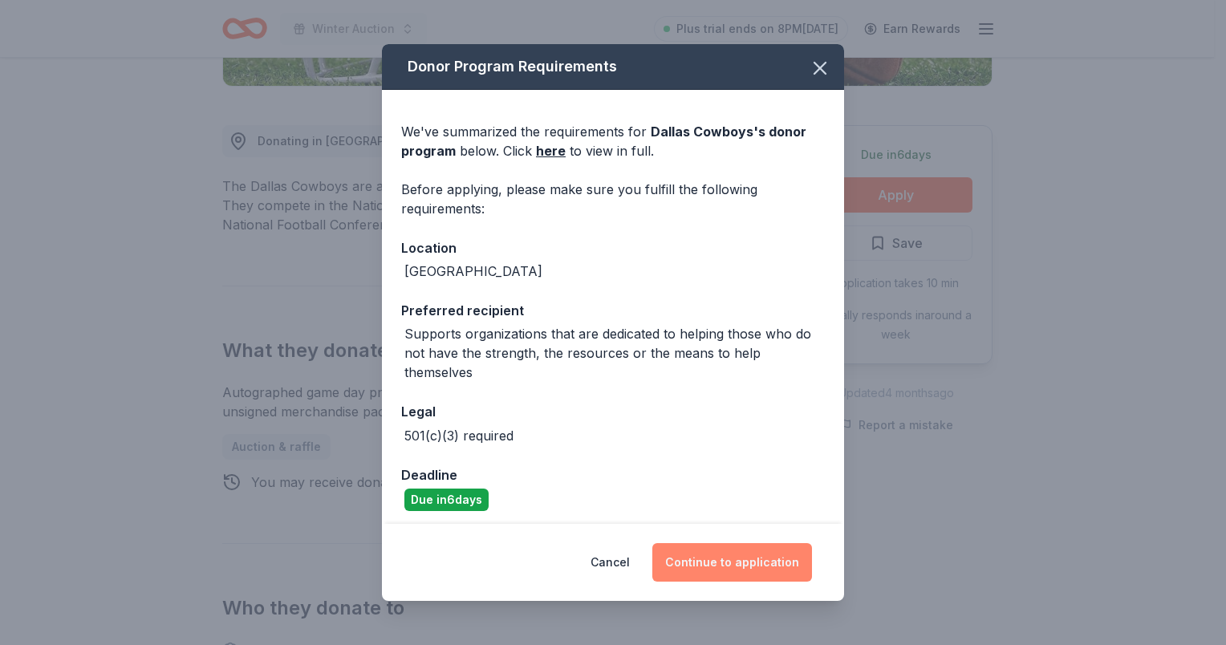
click at [745, 556] on button "Continue to application" at bounding box center [732, 562] width 160 height 39
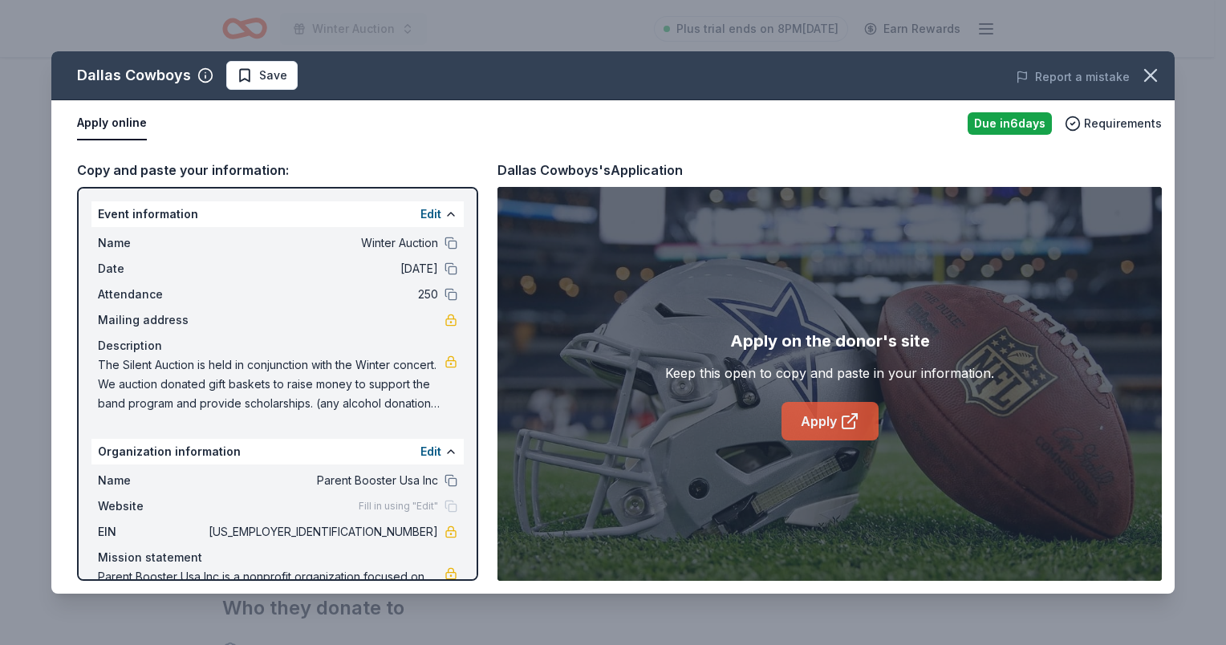
click at [827, 420] on link "Apply" at bounding box center [830, 421] width 97 height 39
click at [1147, 65] on icon "button" at bounding box center [1150, 75] width 22 height 22
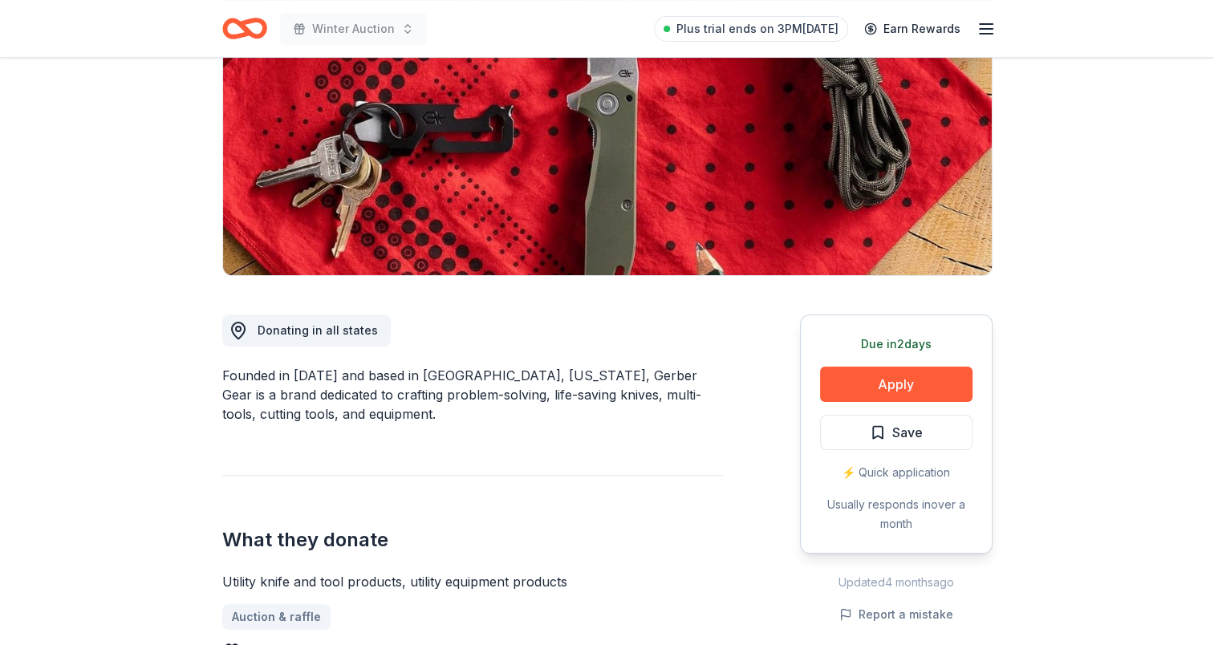
scroll to position [401, 0]
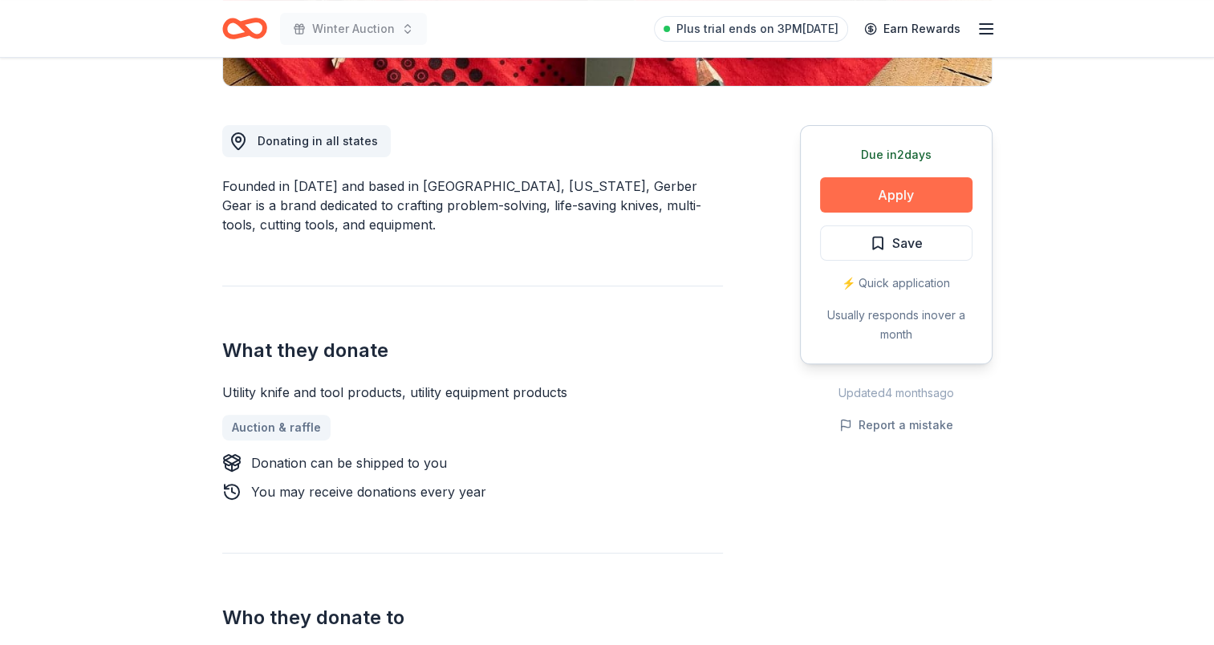
click at [918, 195] on button "Apply" at bounding box center [896, 194] width 152 height 35
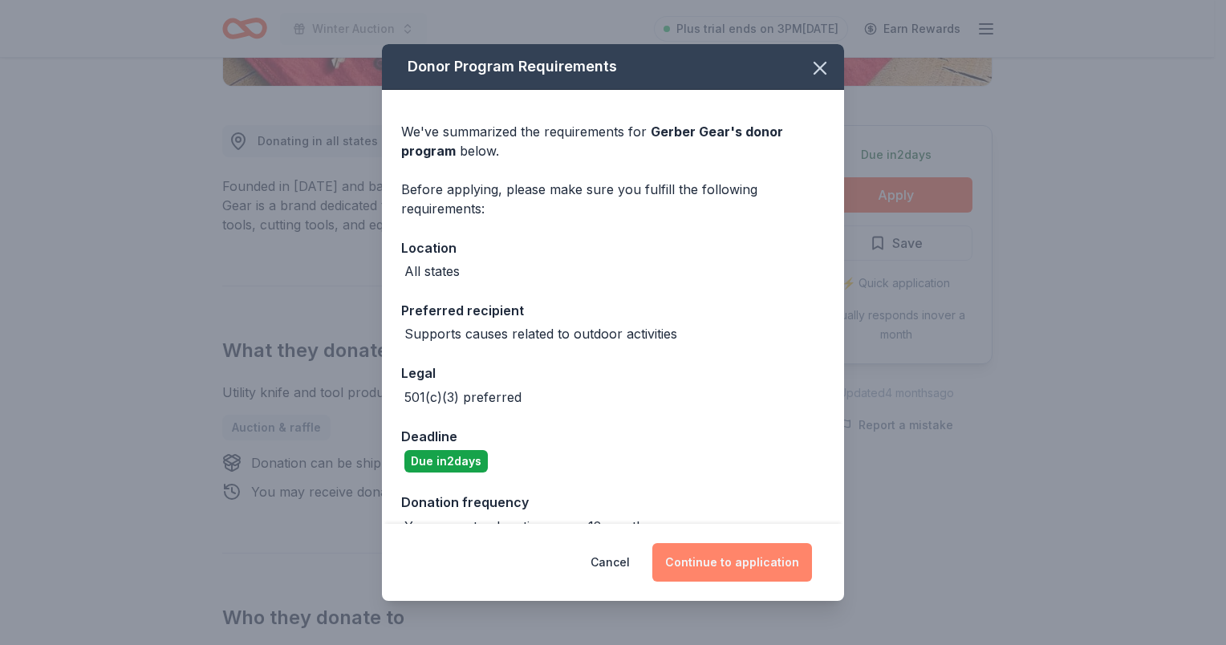
click at [712, 562] on button "Continue to application" at bounding box center [732, 562] width 160 height 39
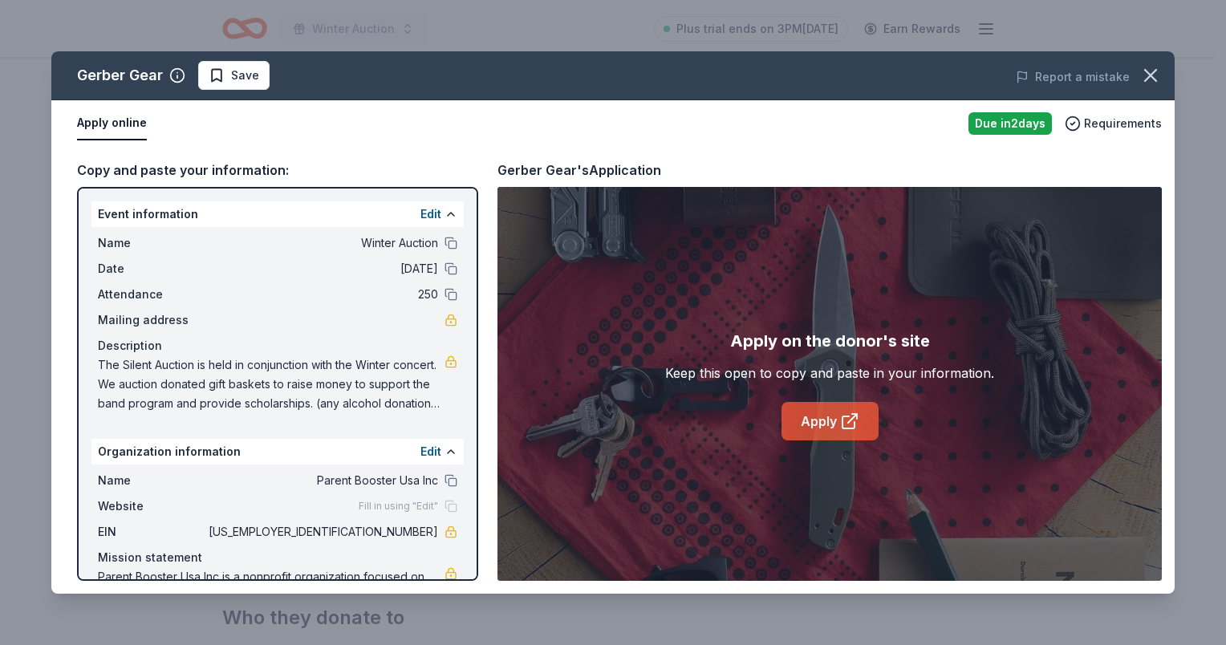
click at [840, 420] on icon at bounding box center [849, 421] width 19 height 19
click at [1146, 72] on icon "button" at bounding box center [1150, 75] width 11 height 11
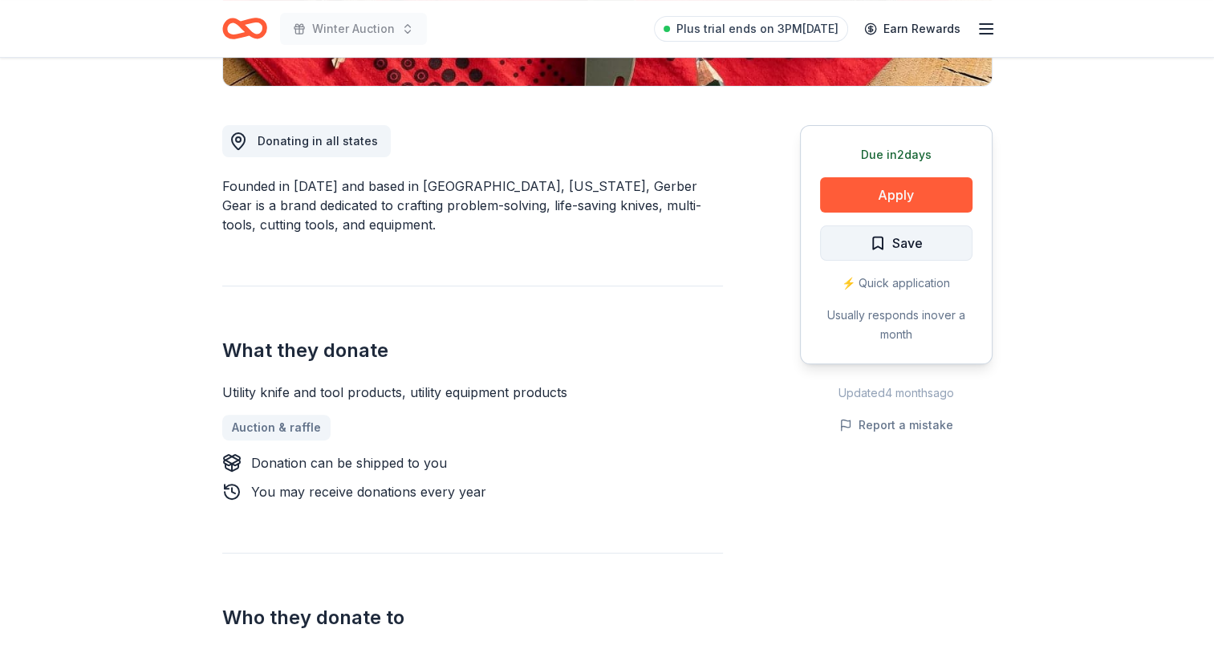
click at [883, 244] on span "Save" at bounding box center [896, 243] width 53 height 21
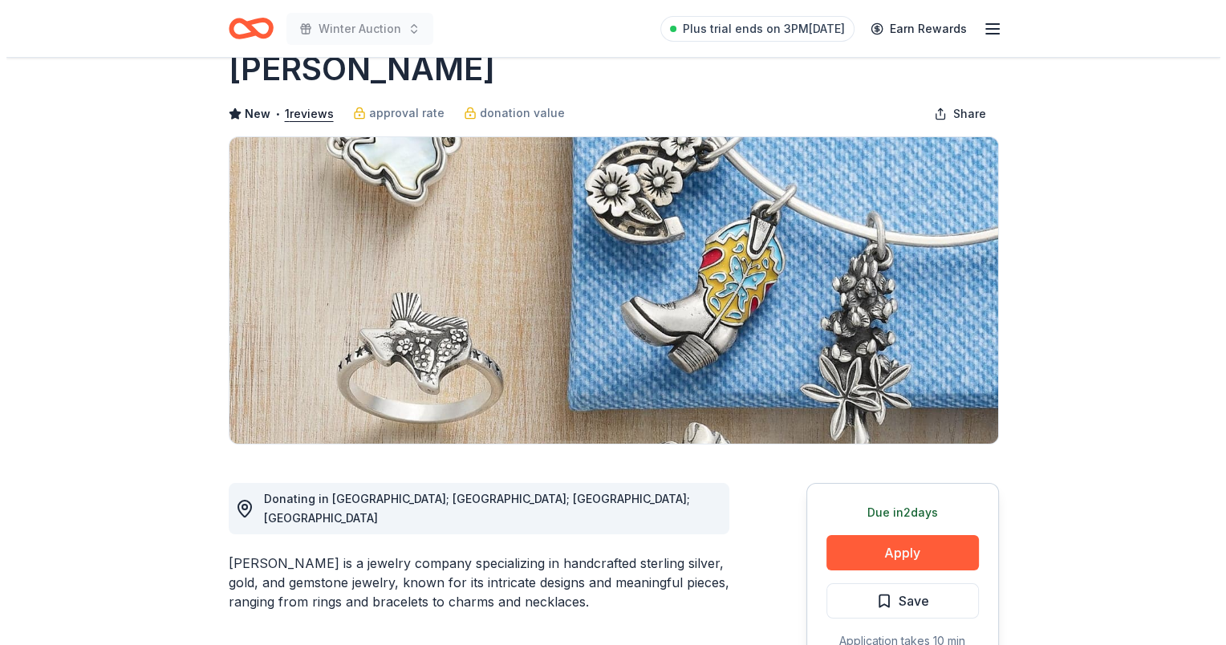
scroll to position [321, 0]
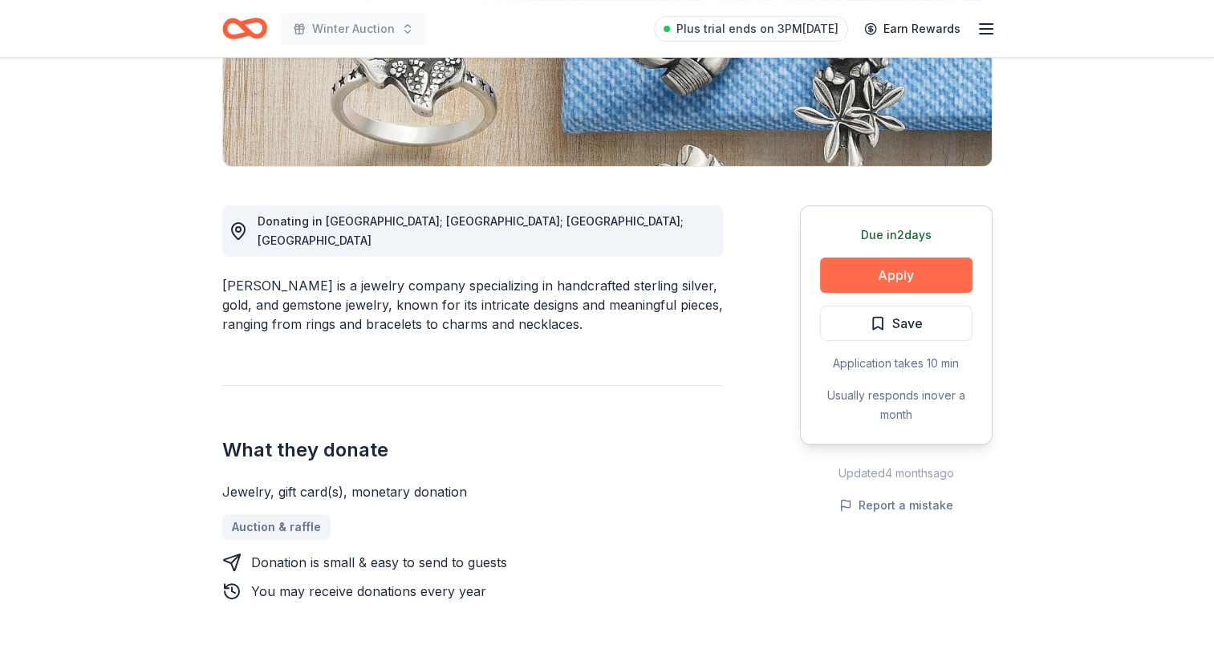
click at [888, 270] on button "Apply" at bounding box center [896, 275] width 152 height 35
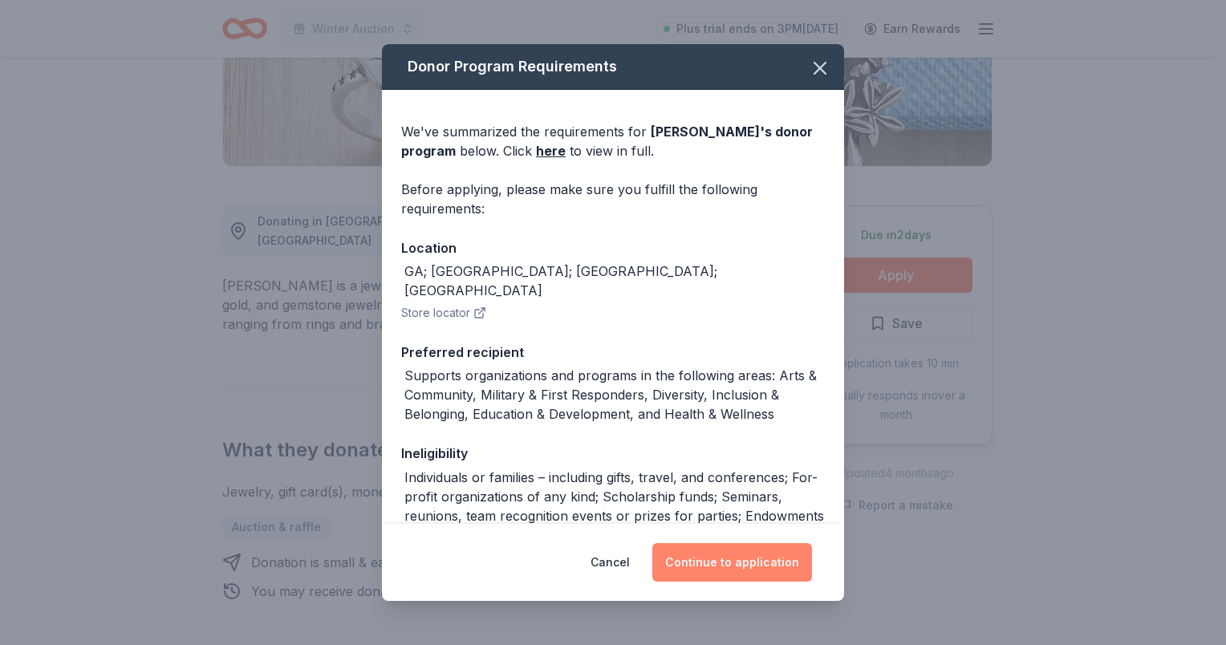
click at [735, 566] on button "Continue to application" at bounding box center [732, 562] width 160 height 39
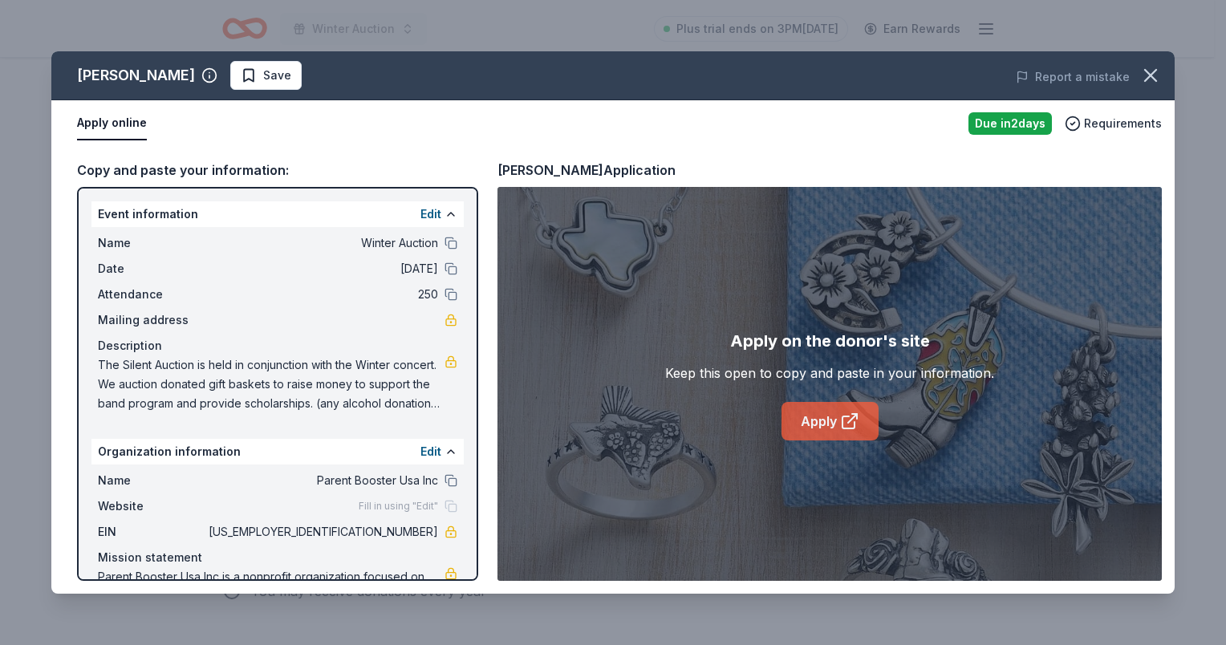
click at [838, 434] on link "Apply" at bounding box center [830, 421] width 97 height 39
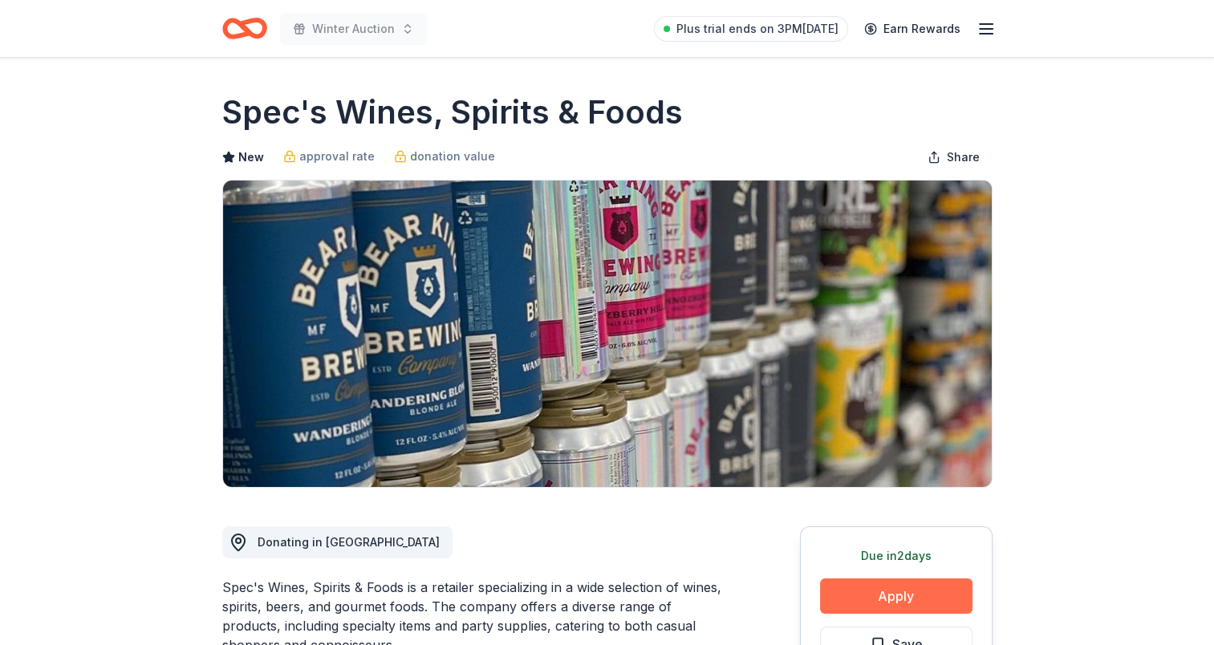
click at [897, 594] on button "Apply" at bounding box center [896, 596] width 152 height 35
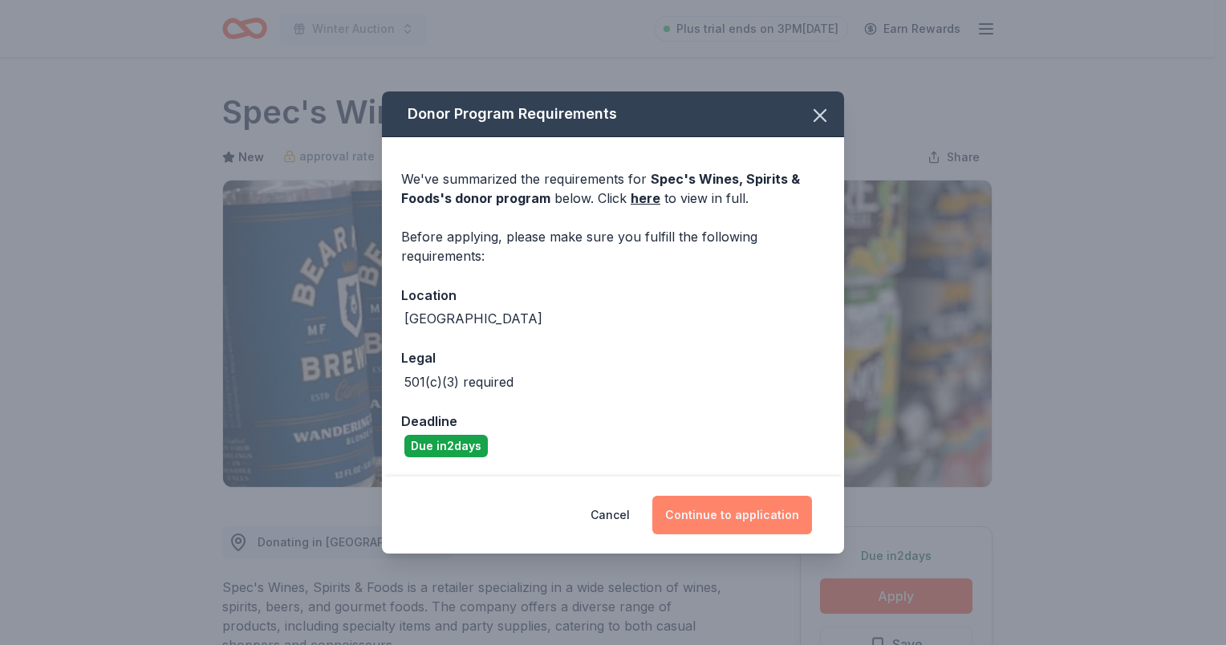
click at [728, 514] on button "Continue to application" at bounding box center [732, 515] width 160 height 39
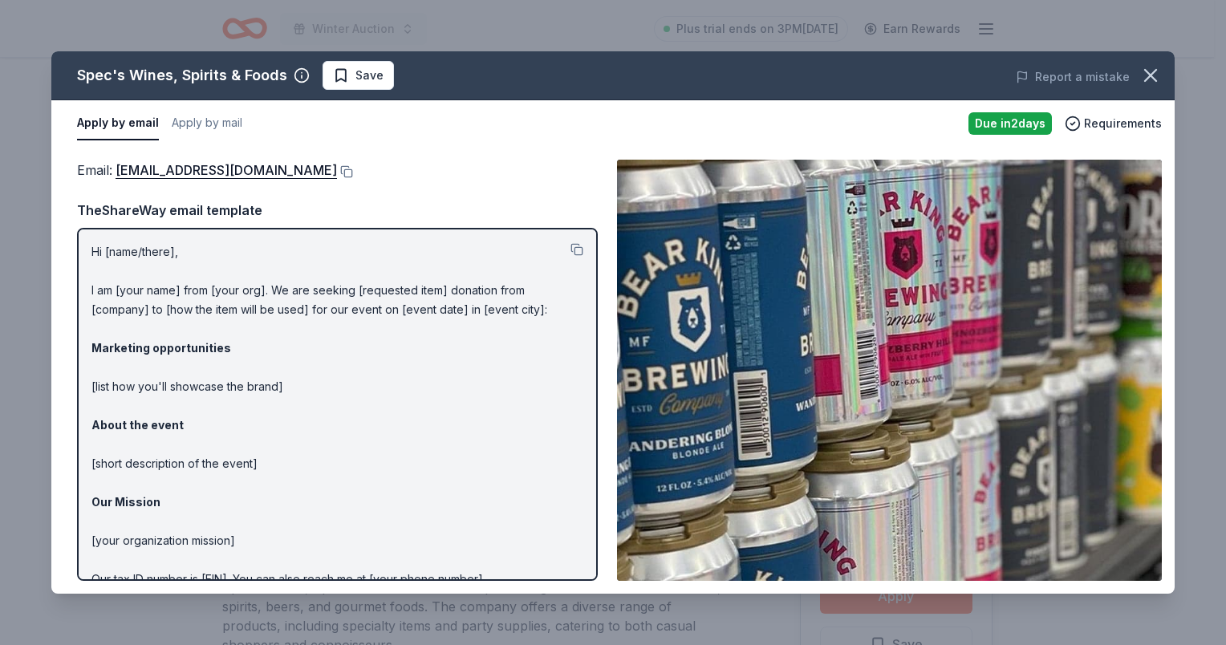
drag, startPoint x: 112, startPoint y: 174, endPoint x: 379, endPoint y: 159, distance: 266.9
click at [379, 160] on div "Email : [EMAIL_ADDRESS][DOMAIN_NAME]" at bounding box center [337, 170] width 521 height 21
click at [338, 167] on button at bounding box center [345, 171] width 16 height 13
click at [1150, 71] on icon "button" at bounding box center [1150, 75] width 22 height 22
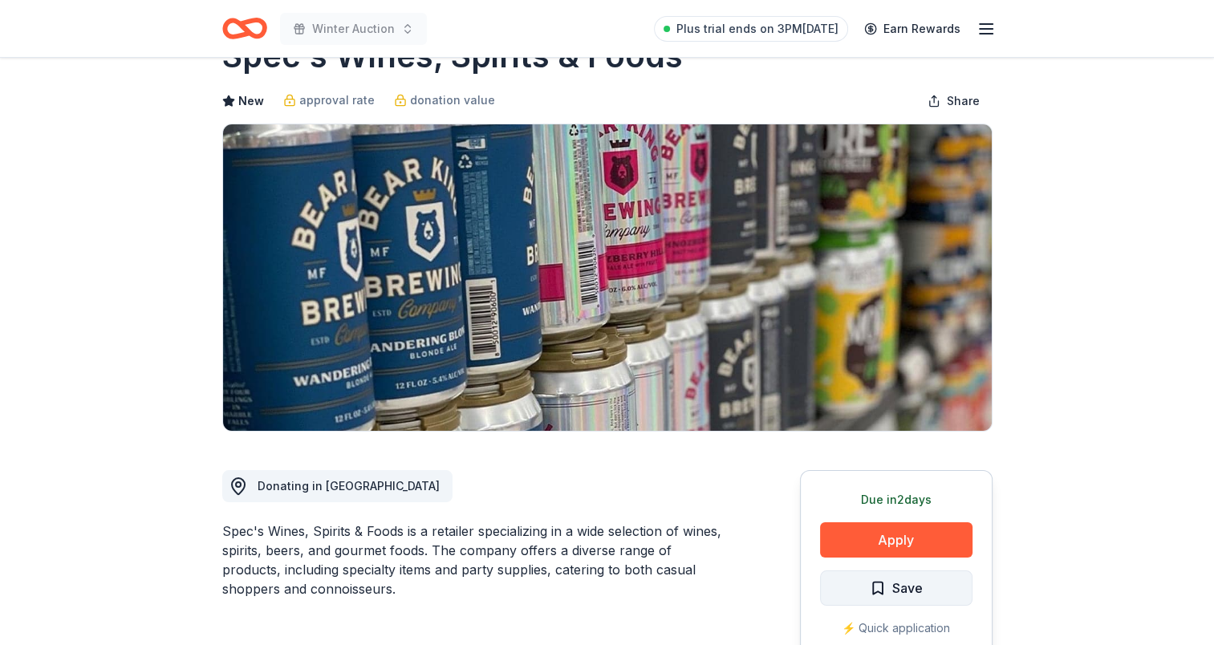
scroll to position [160, 0]
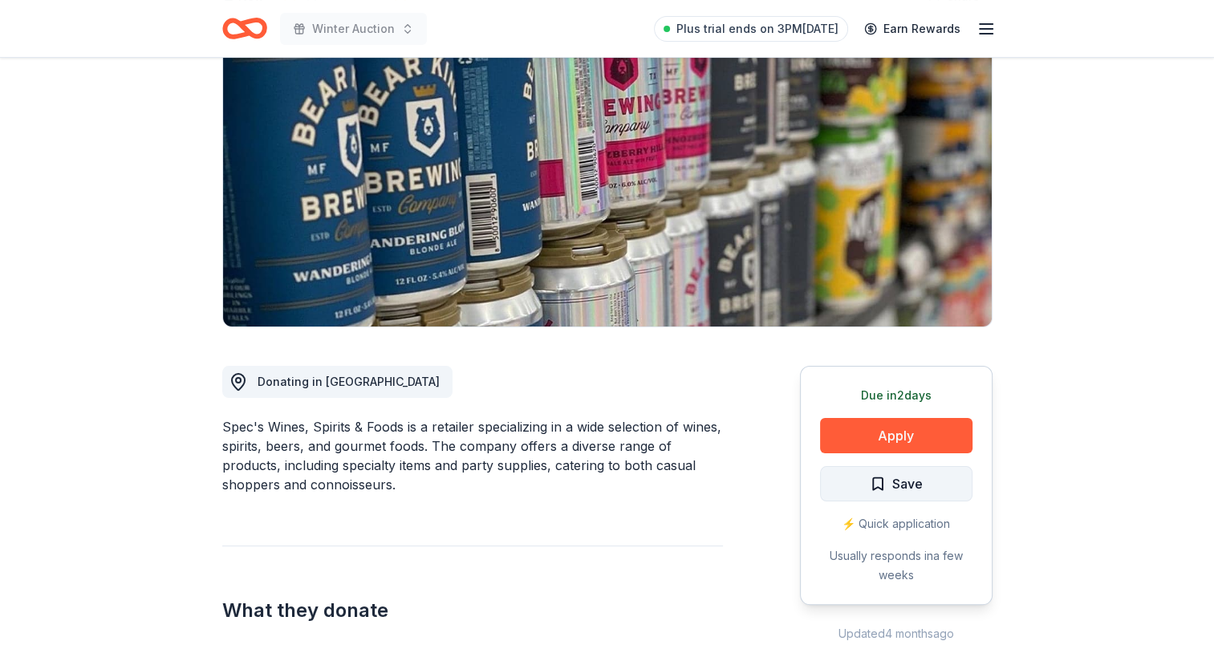
click at [877, 483] on span "Save" at bounding box center [896, 483] width 53 height 21
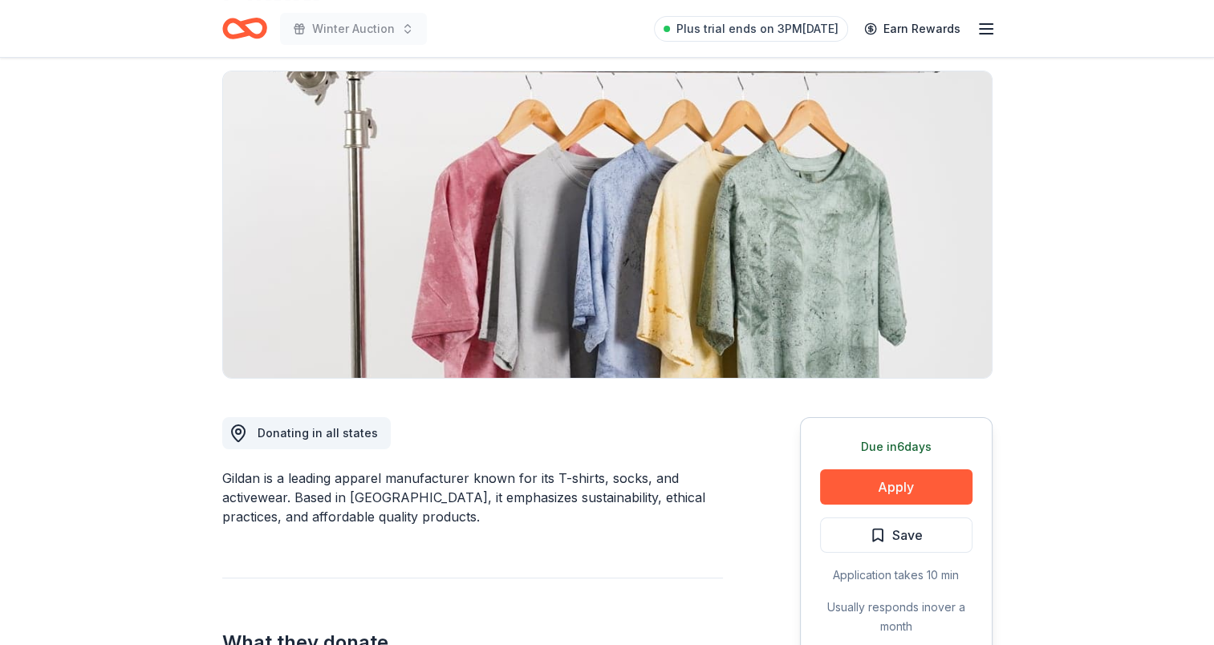
scroll to position [241, 0]
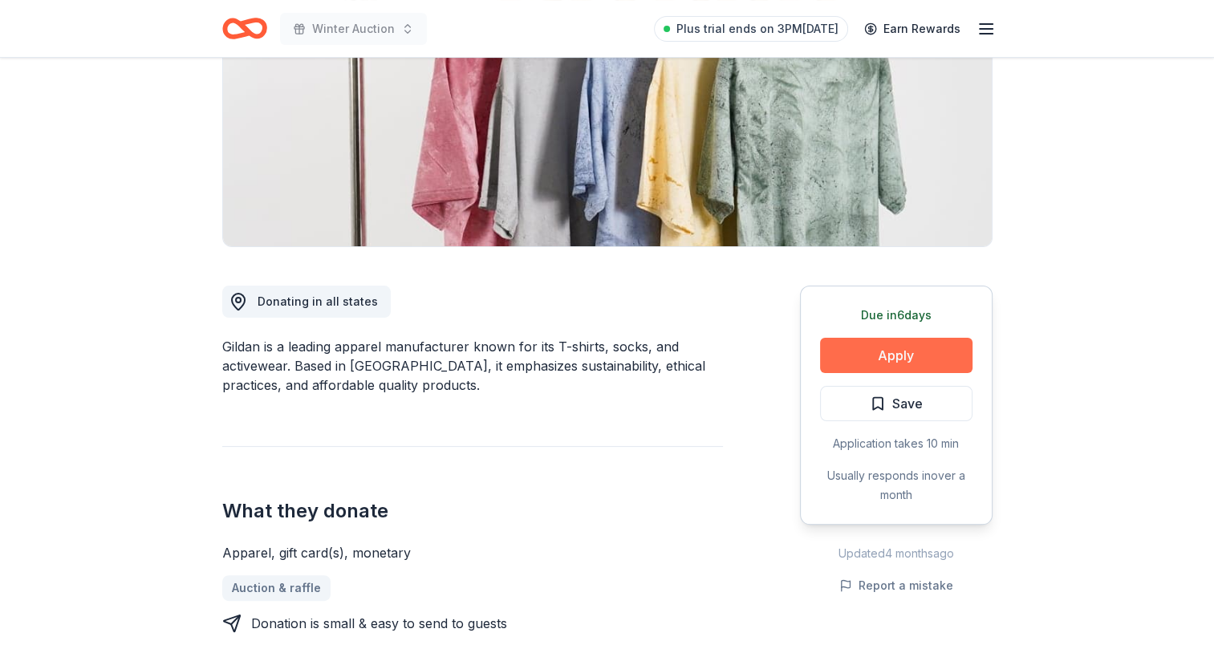
click at [915, 356] on button "Apply" at bounding box center [896, 355] width 152 height 35
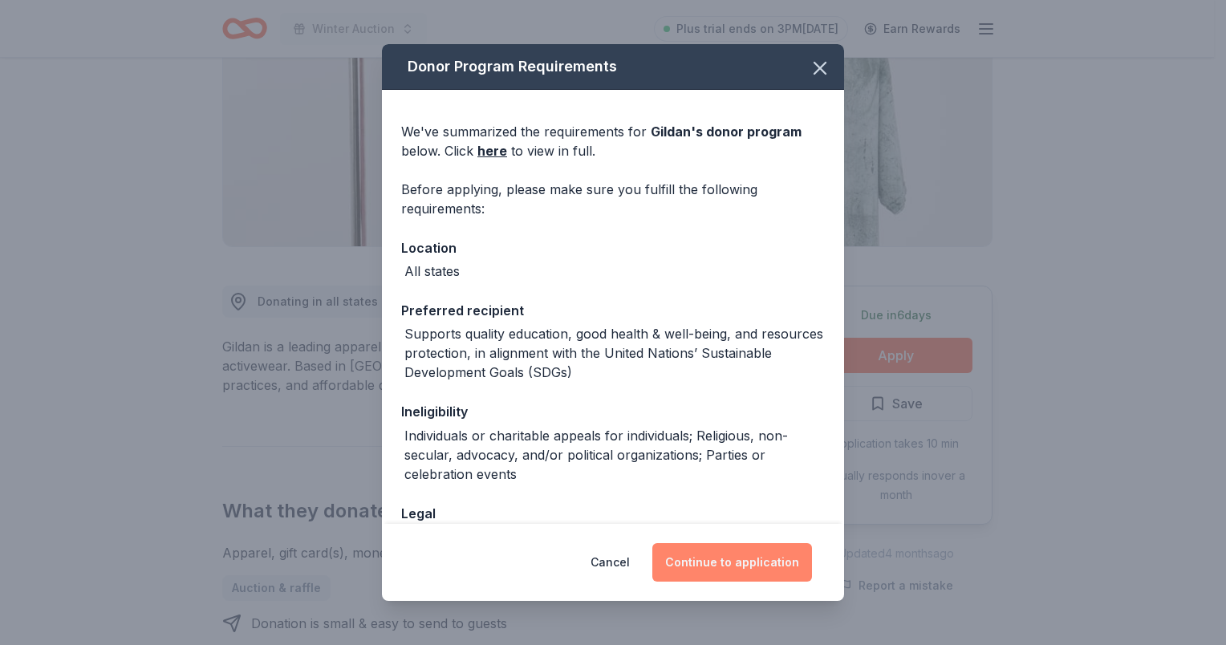
click at [729, 572] on button "Continue to application" at bounding box center [732, 562] width 160 height 39
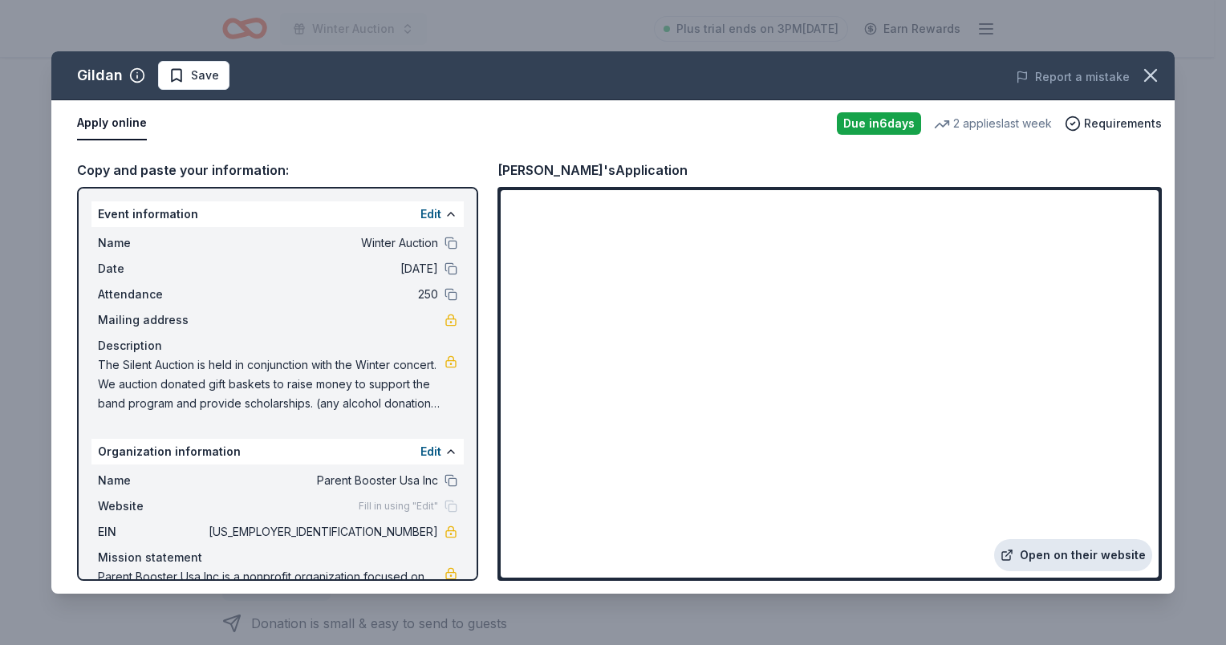
click at [1087, 556] on link "Open on their website" at bounding box center [1073, 555] width 158 height 32
click at [1150, 79] on icon "button" at bounding box center [1150, 75] width 22 height 22
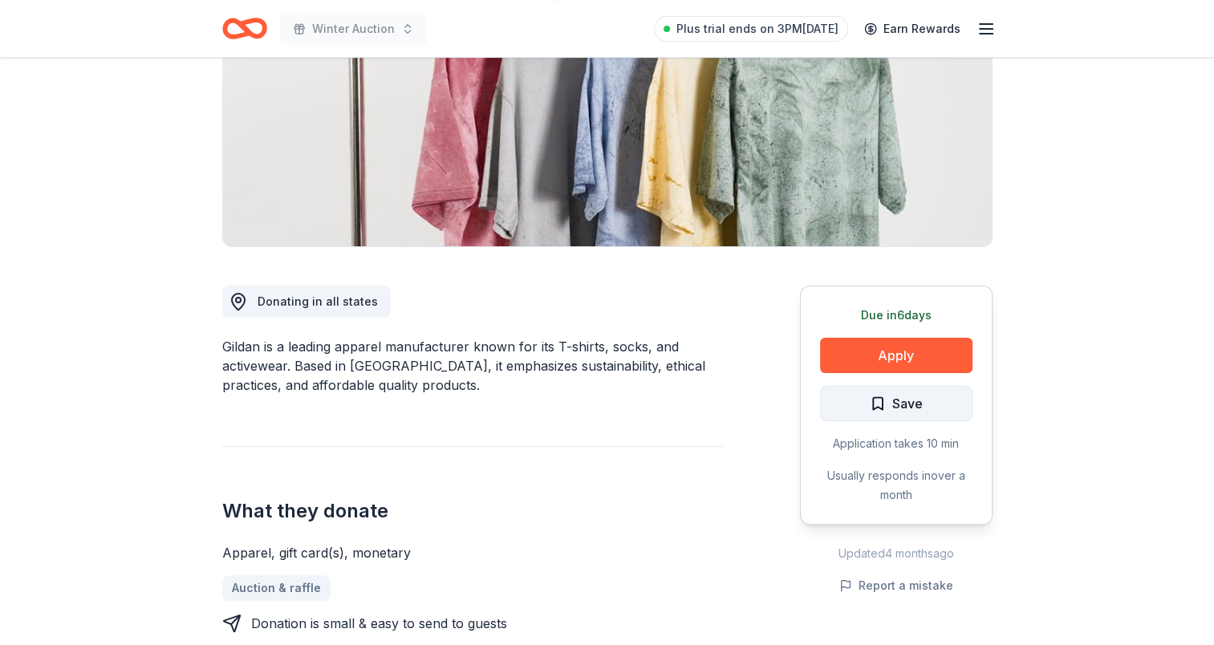
click at [879, 404] on span "Save" at bounding box center [896, 403] width 53 height 21
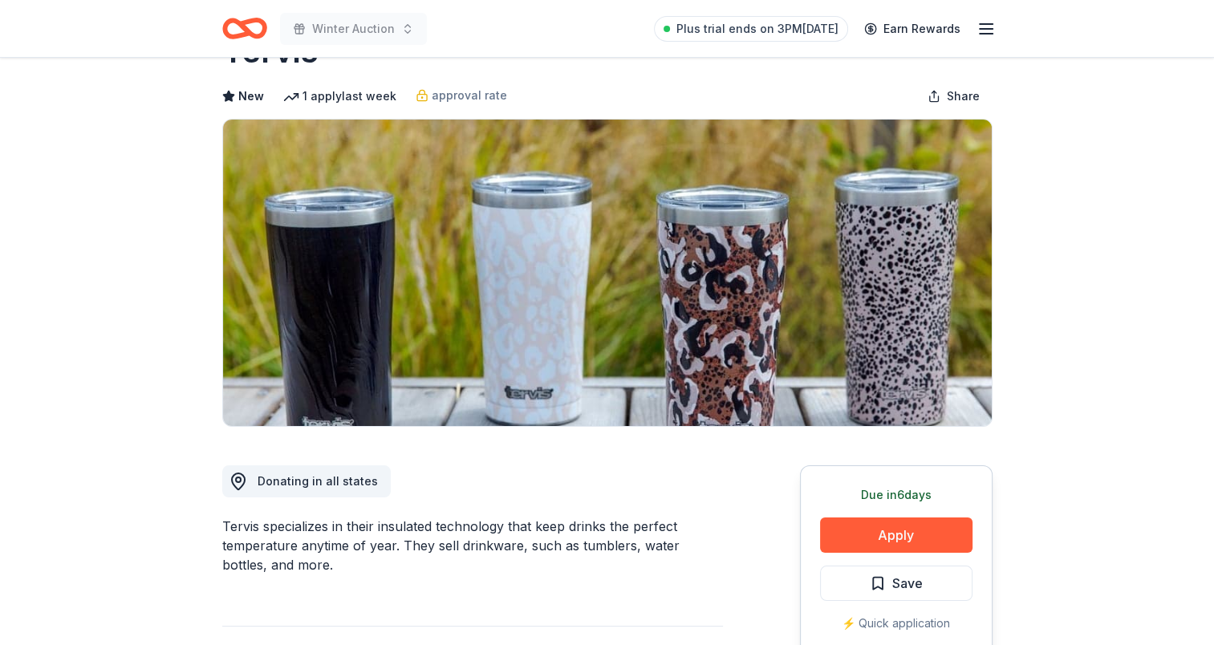
scroll to position [321, 0]
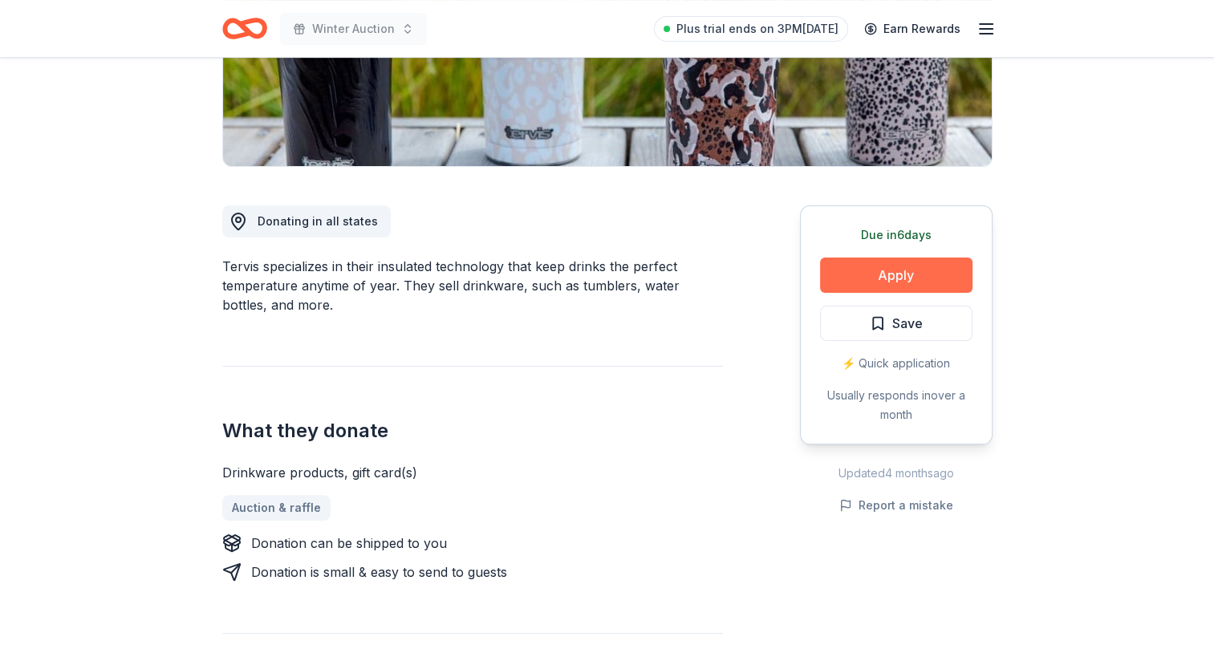
click at [912, 281] on button "Apply" at bounding box center [896, 275] width 152 height 35
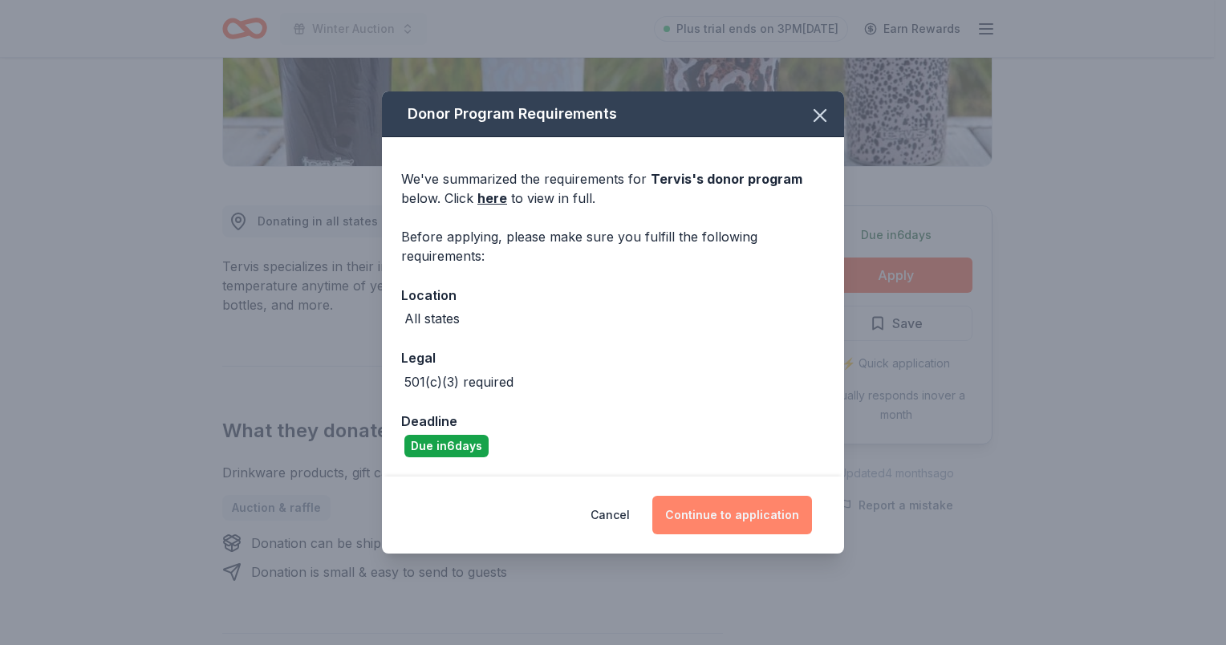
click at [725, 520] on button "Continue to application" at bounding box center [732, 515] width 160 height 39
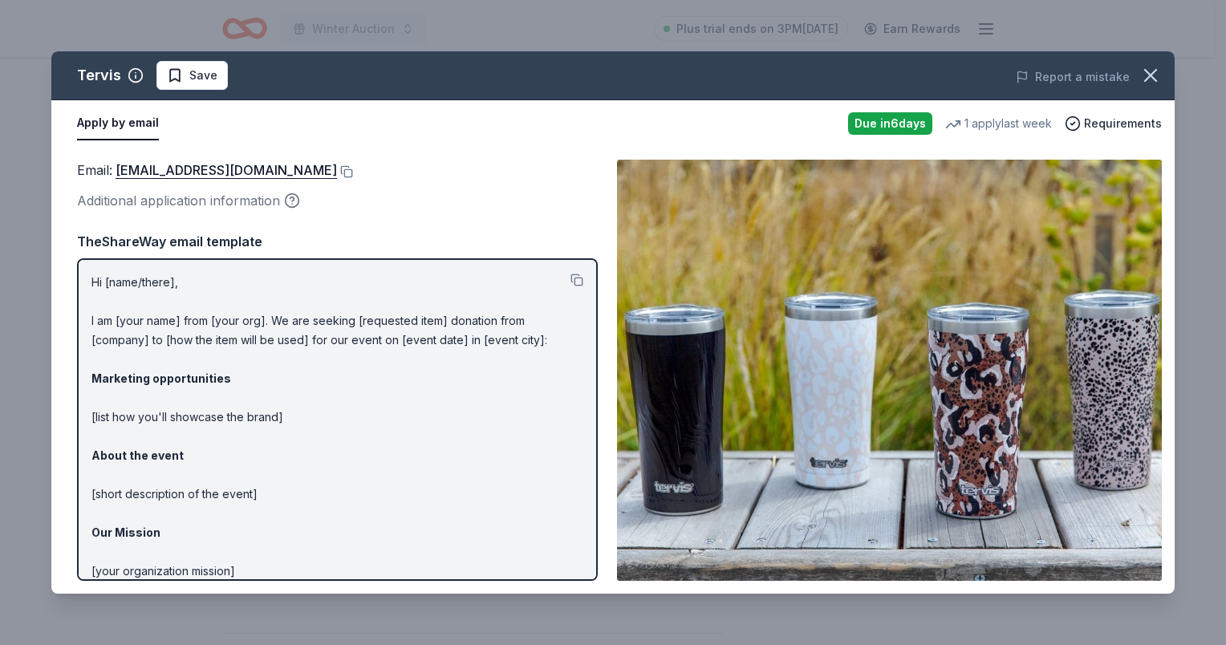
drag, startPoint x: 110, startPoint y: 160, endPoint x: 295, endPoint y: 170, distance: 184.8
click at [292, 170] on div "Email : [EMAIL_ADDRESS][DOMAIN_NAME]" at bounding box center [337, 170] width 521 height 21
click at [337, 170] on button at bounding box center [345, 171] width 16 height 13
click at [1156, 70] on icon "button" at bounding box center [1150, 75] width 11 height 11
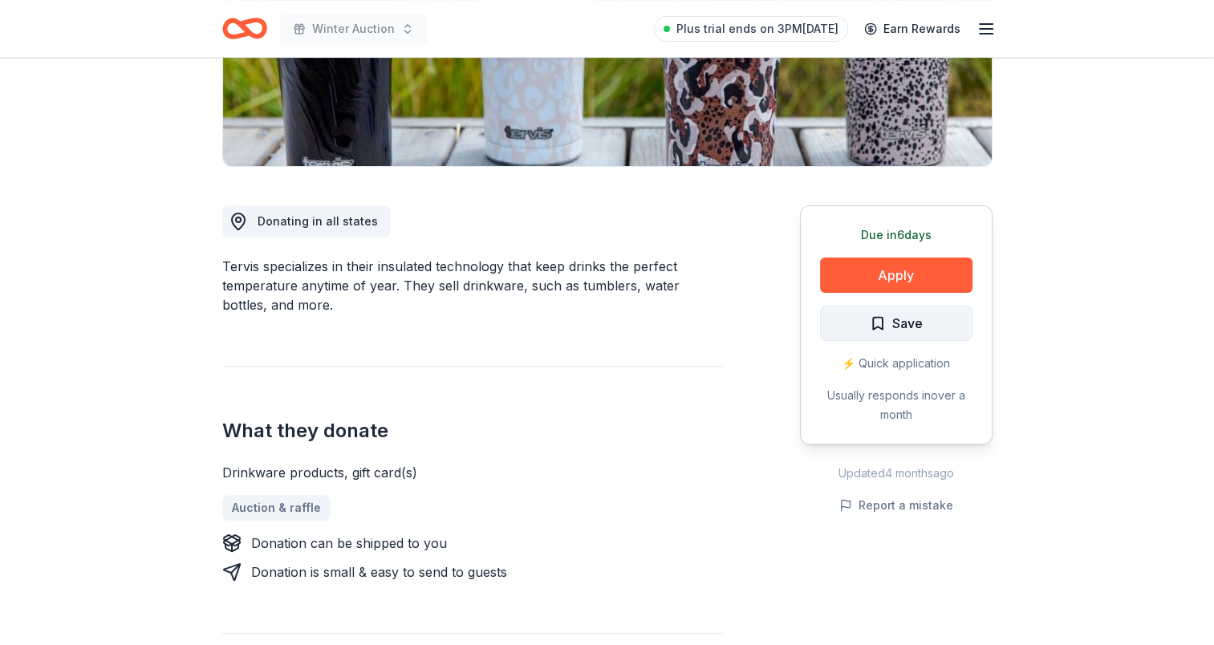
click at [876, 321] on span "Save" at bounding box center [896, 323] width 53 height 21
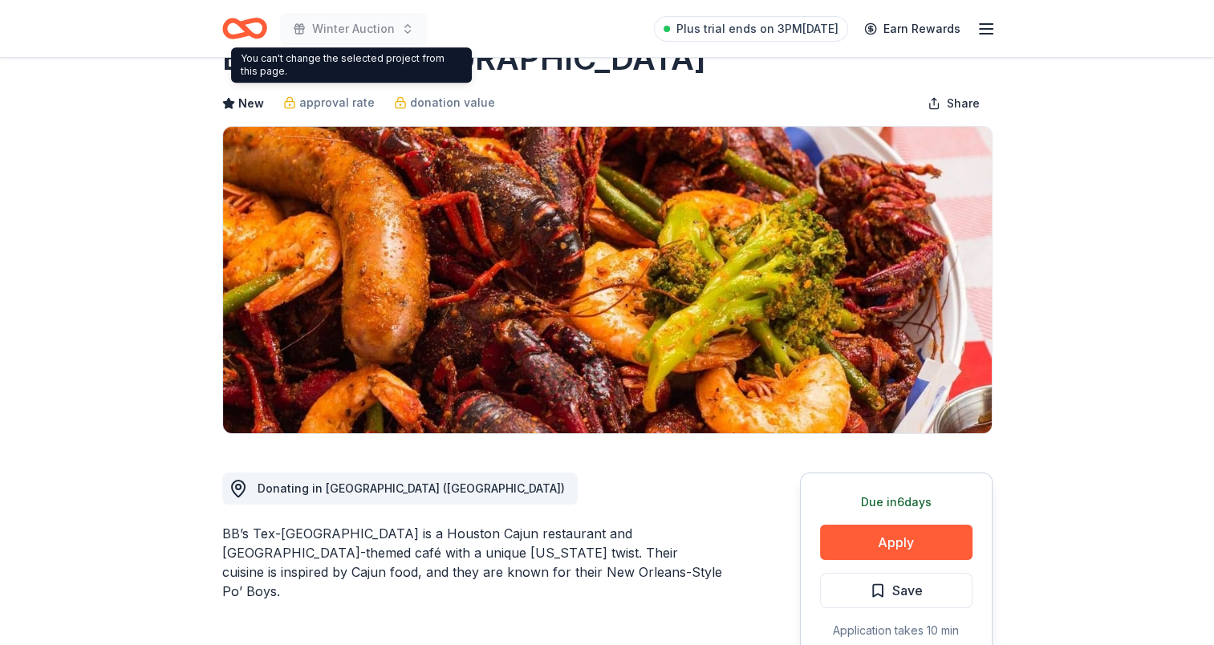
scroll to position [160, 0]
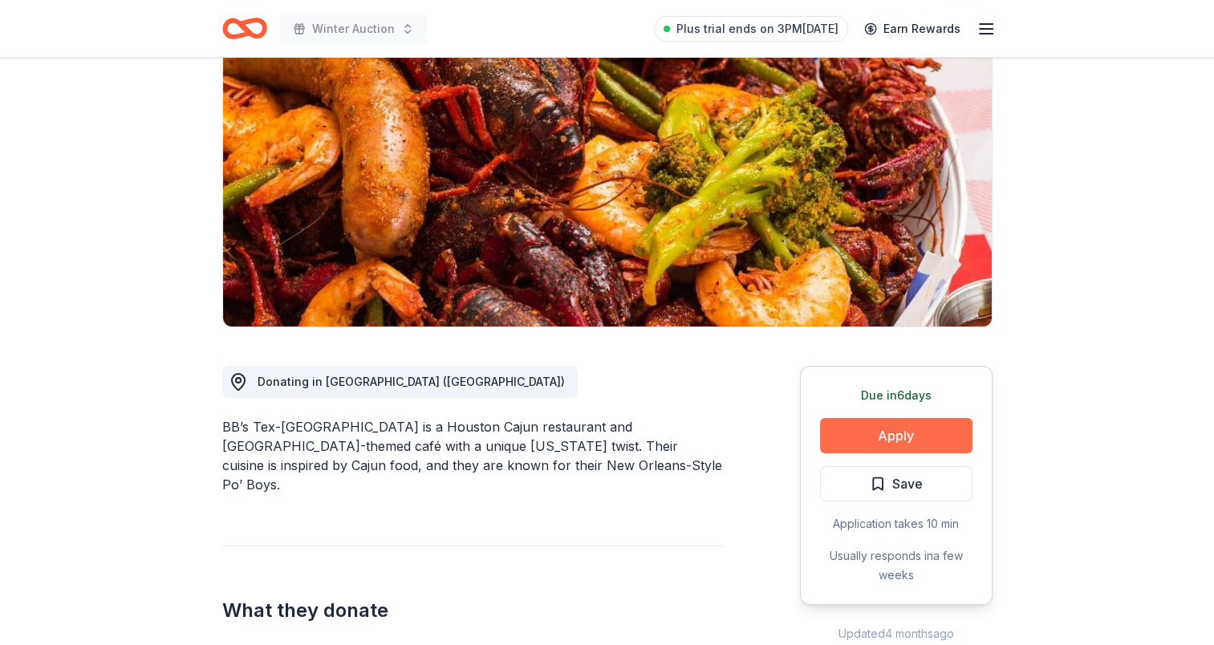
click at [908, 441] on button "Apply" at bounding box center [896, 435] width 152 height 35
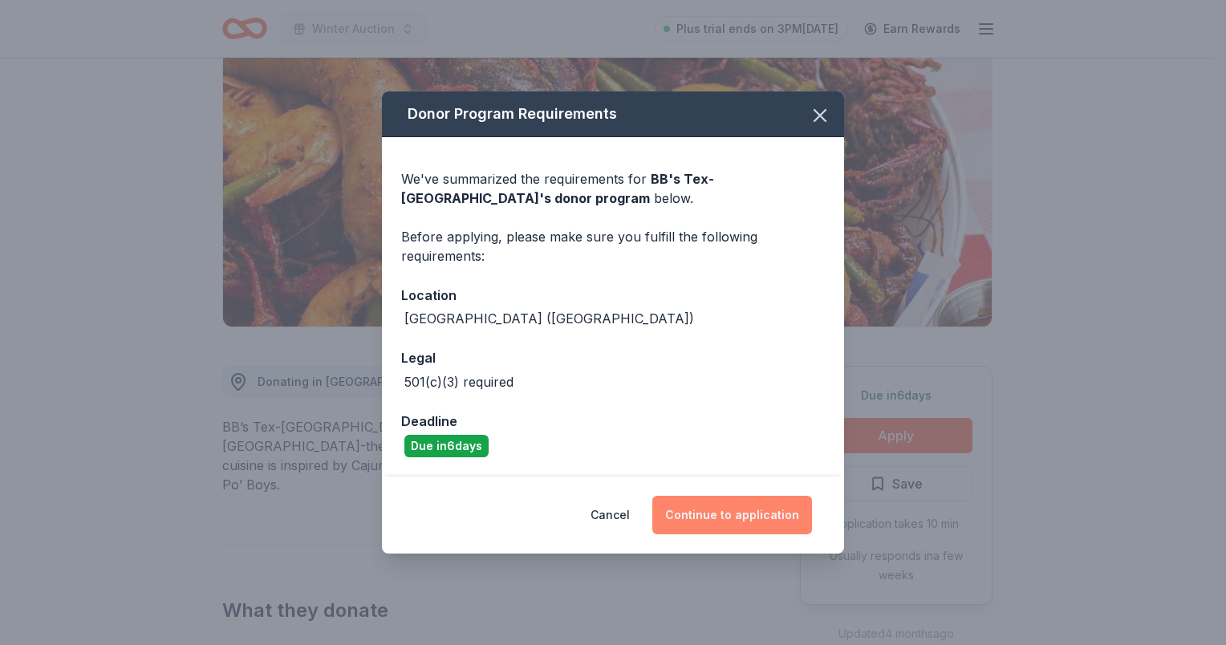
click at [745, 514] on button "Continue to application" at bounding box center [732, 515] width 160 height 39
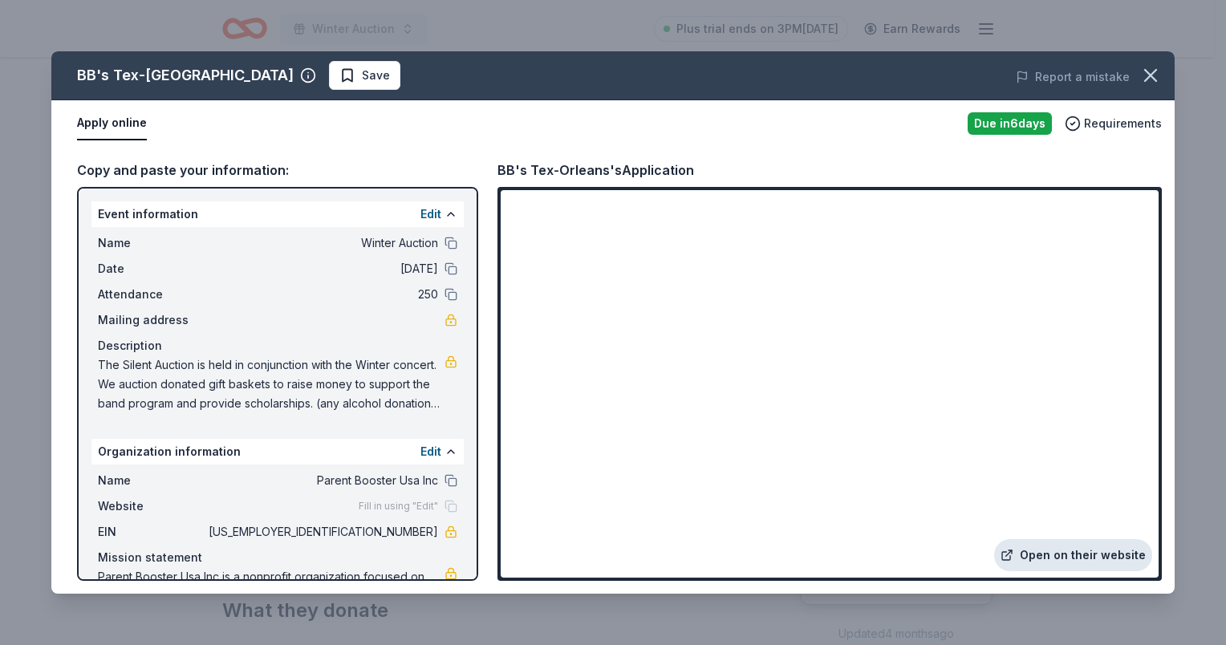
click at [1137, 555] on link "Open on their website" at bounding box center [1073, 555] width 158 height 32
click at [1152, 76] on icon "button" at bounding box center [1150, 75] width 11 height 11
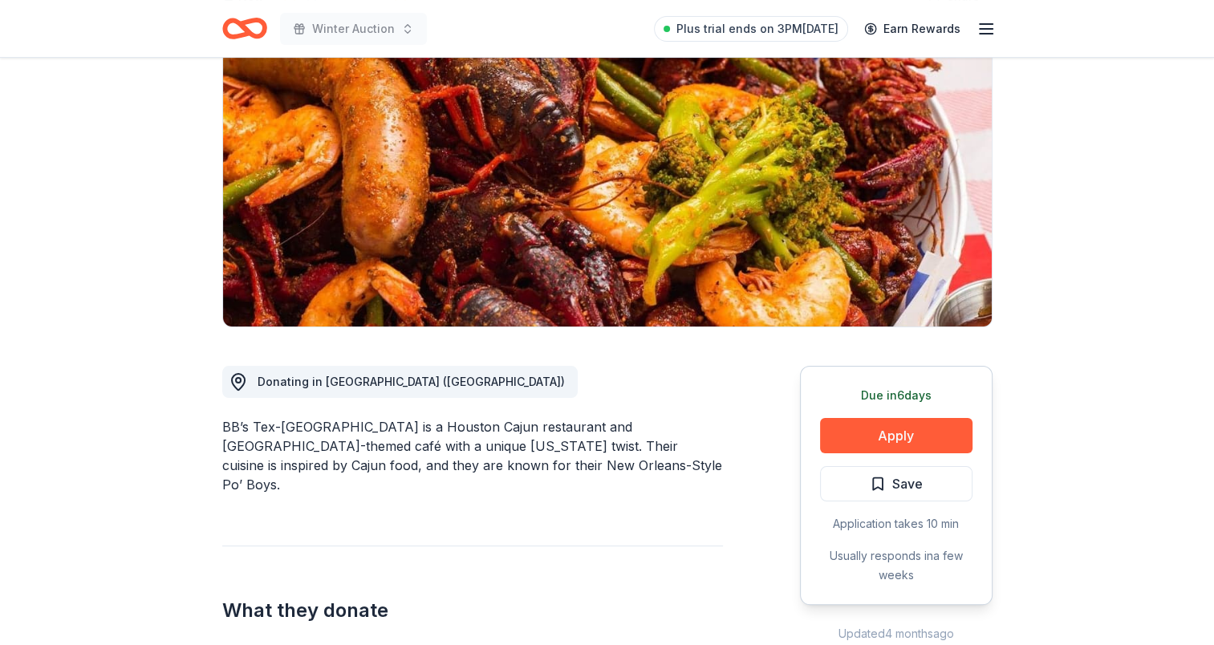
click at [871, 476] on span "Save" at bounding box center [896, 483] width 53 height 21
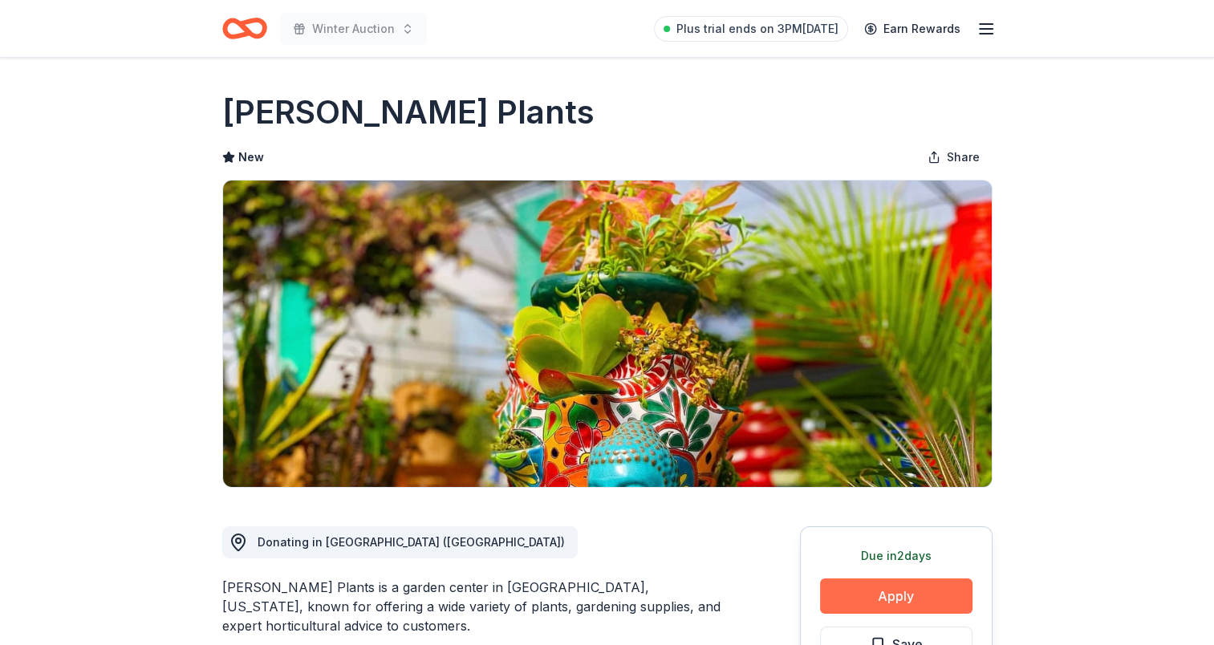
click at [884, 594] on button "Apply" at bounding box center [896, 596] width 152 height 35
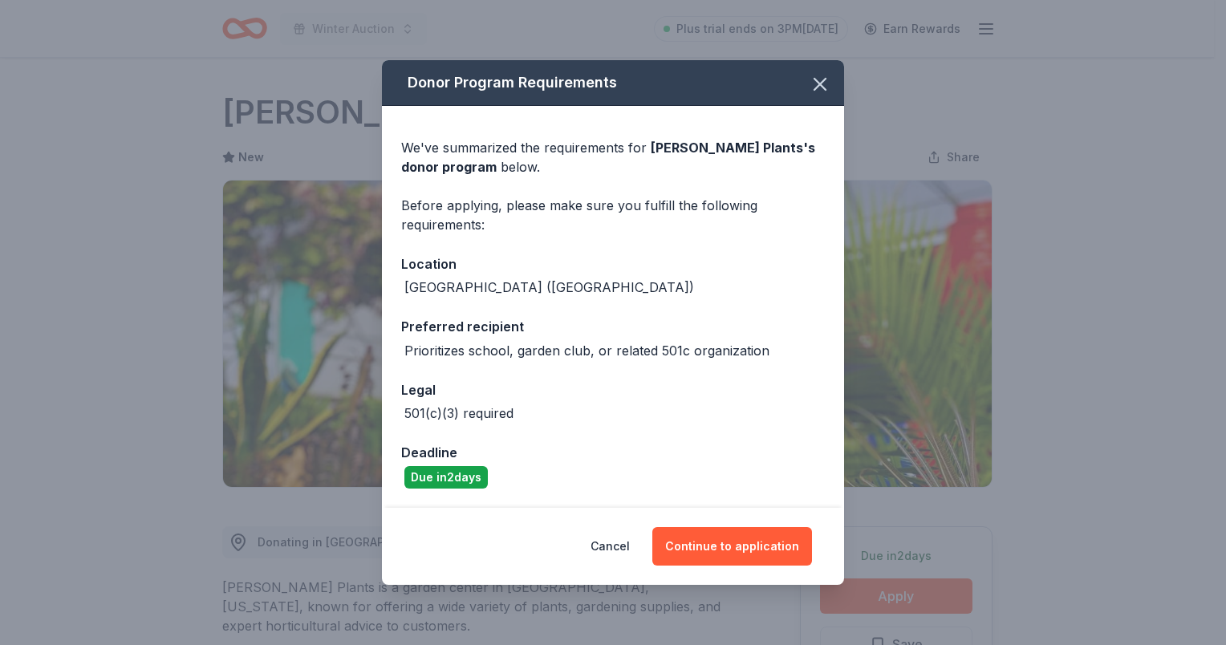
drag, startPoint x: 713, startPoint y: 503, endPoint x: 728, endPoint y: 519, distance: 21.6
click at [728, 519] on div "Donor Program Requirements We've summarized the requirements for Buchanan's Pla…" at bounding box center [613, 323] width 462 height 526
drag, startPoint x: 728, startPoint y: 519, endPoint x: 740, endPoint y: 542, distance: 26.2
click at [732, 529] on button "Continue to application" at bounding box center [732, 546] width 160 height 39
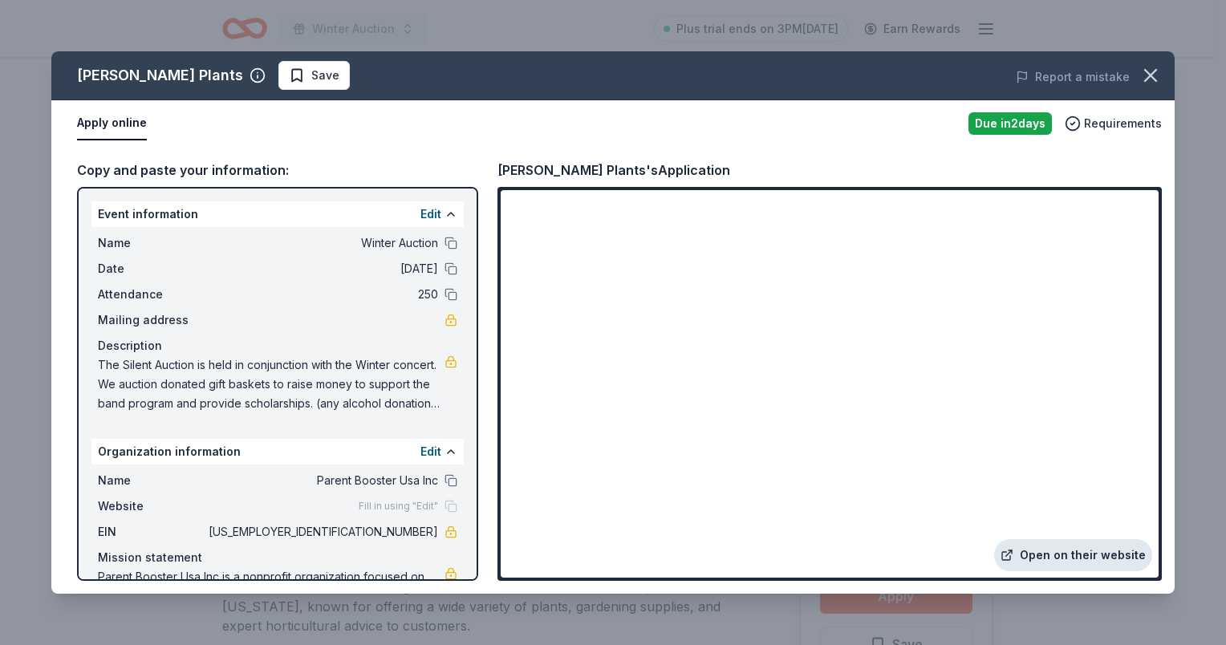
click at [1059, 555] on link "Open on their website" at bounding box center [1073, 555] width 158 height 32
click at [1149, 82] on icon "button" at bounding box center [1150, 75] width 22 height 22
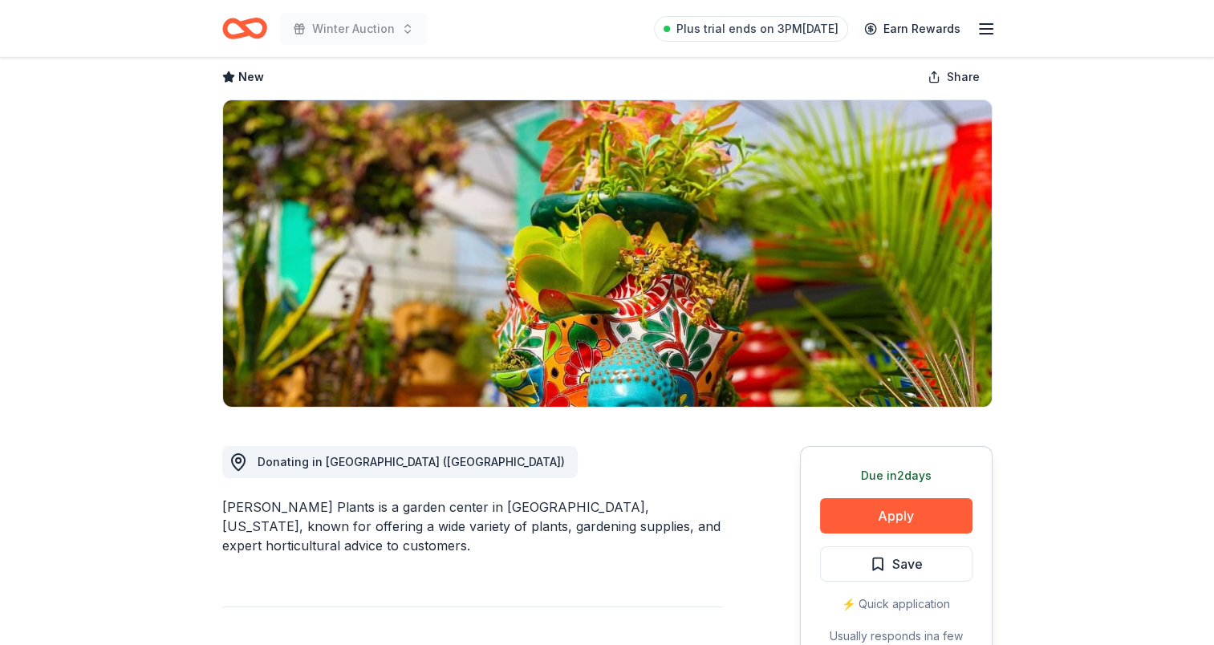
scroll to position [241, 0]
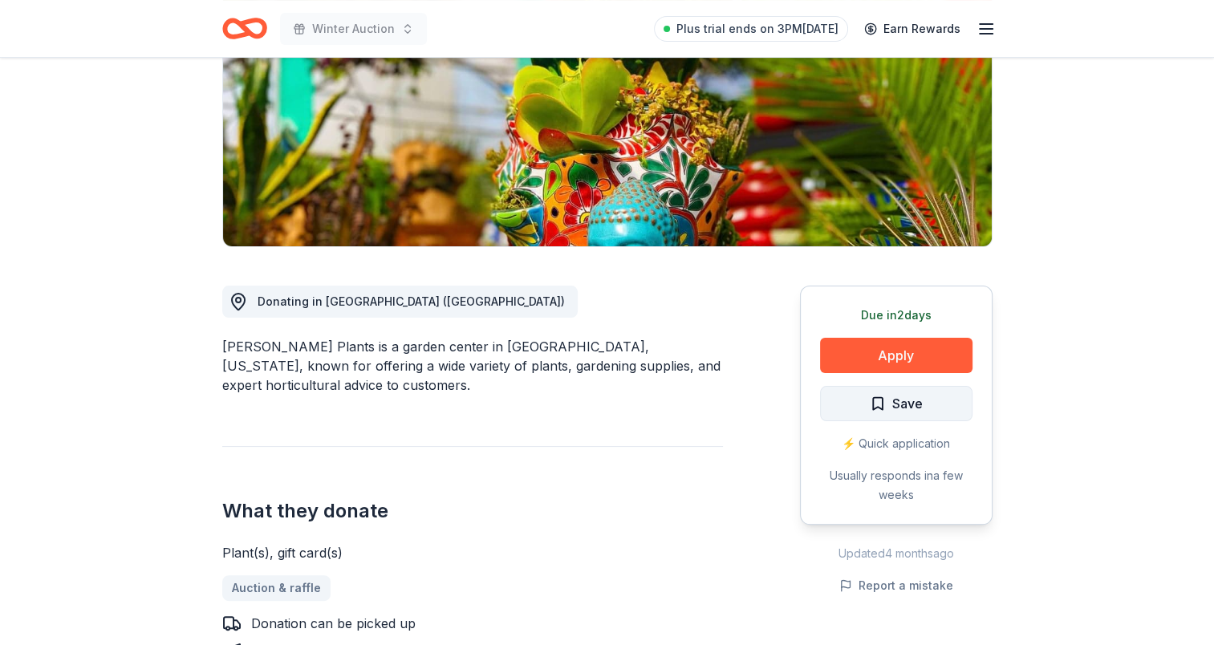
click at [876, 395] on span "Save" at bounding box center [896, 403] width 53 height 21
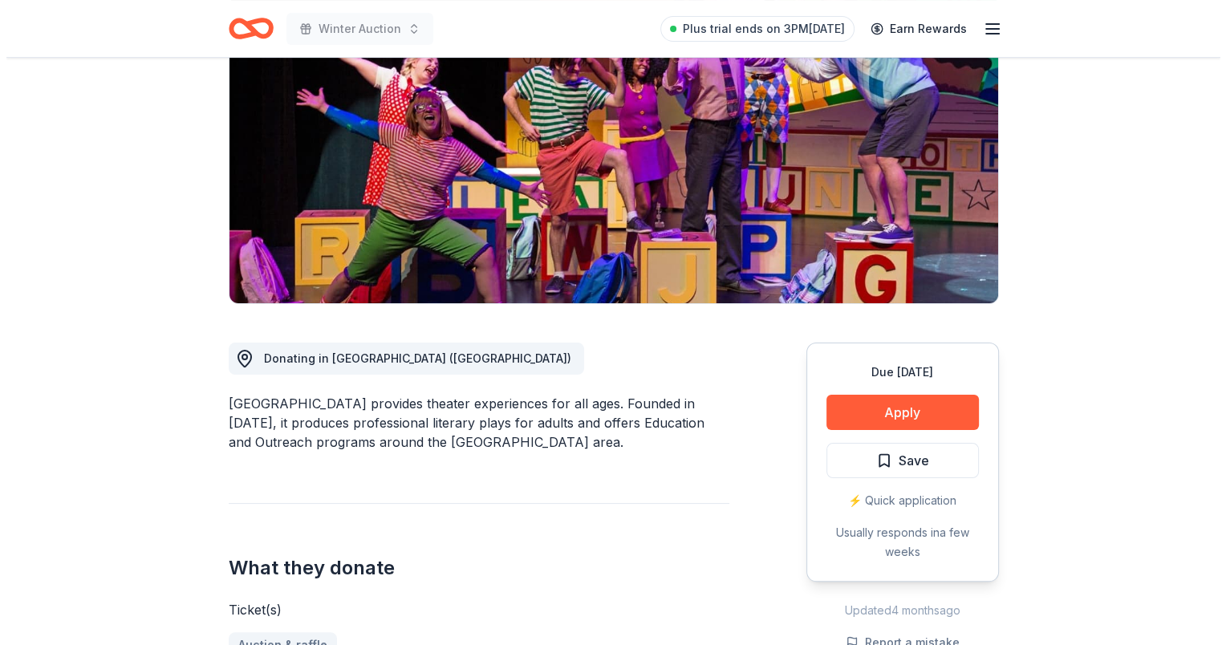
scroll to position [241, 0]
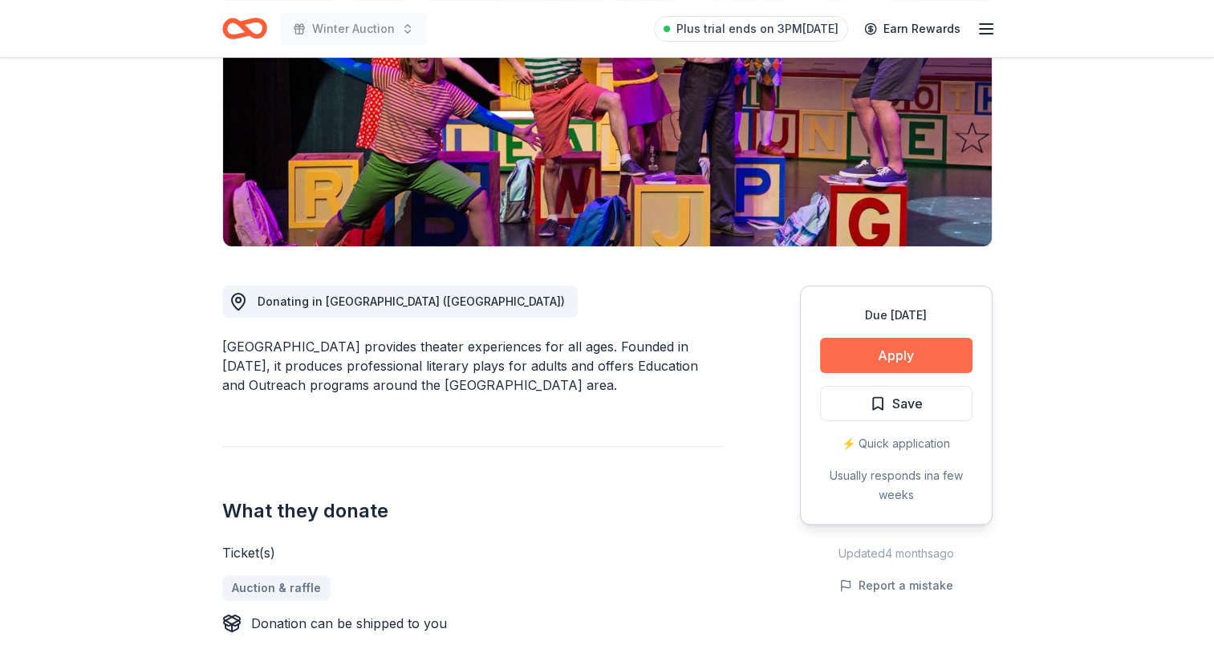
click at [936, 353] on button "Apply" at bounding box center [896, 355] width 152 height 35
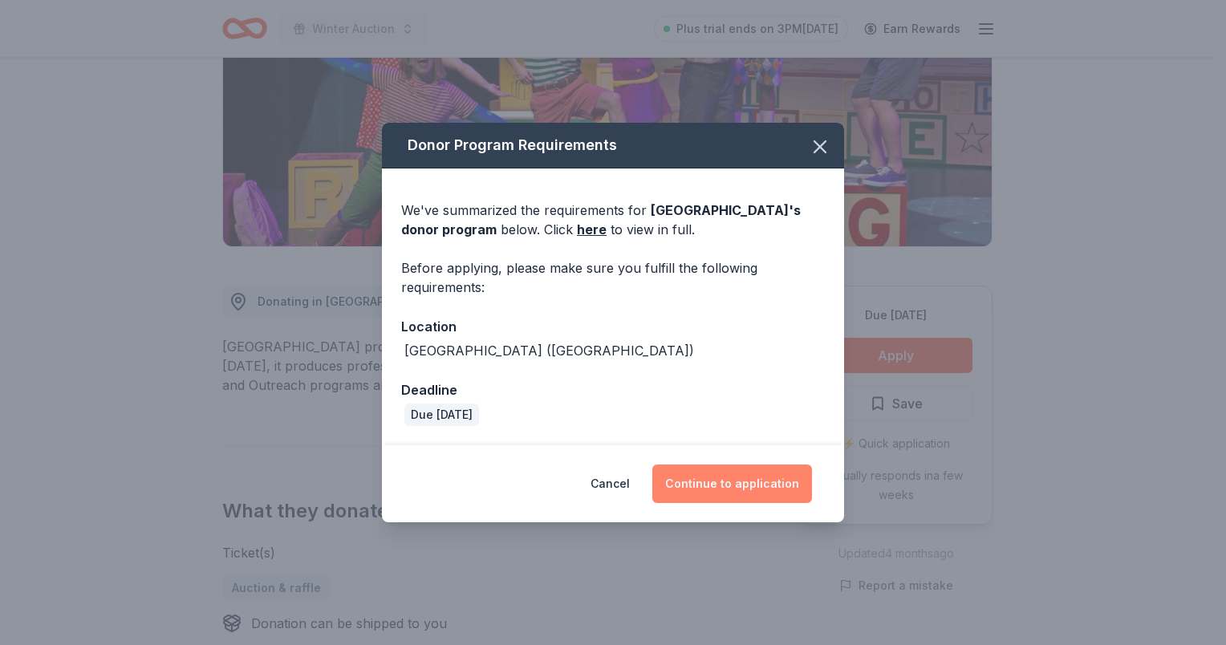
click at [758, 483] on button "Continue to application" at bounding box center [732, 484] width 160 height 39
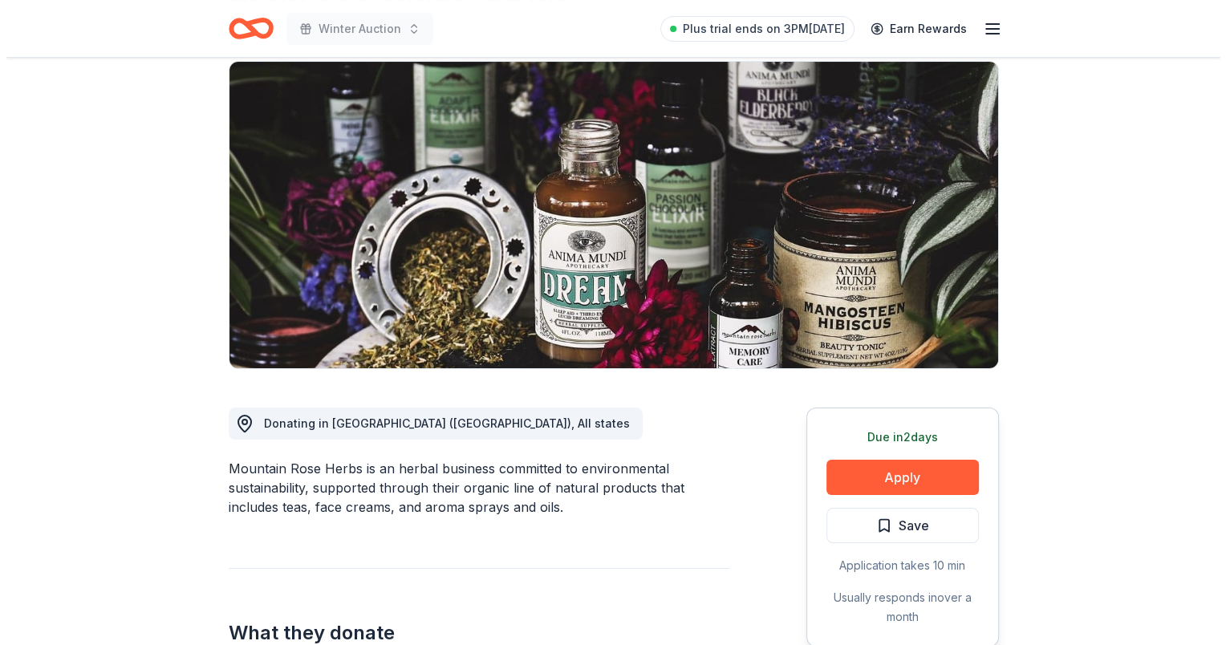
scroll to position [321, 0]
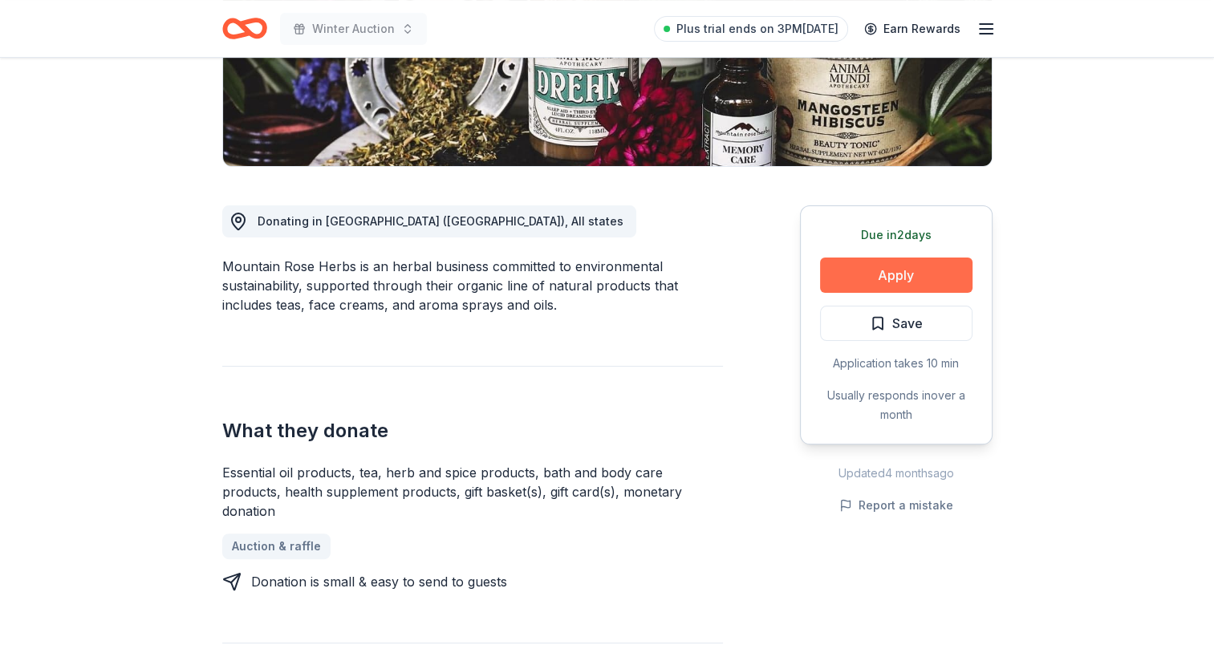
click at [876, 266] on button "Apply" at bounding box center [896, 275] width 152 height 35
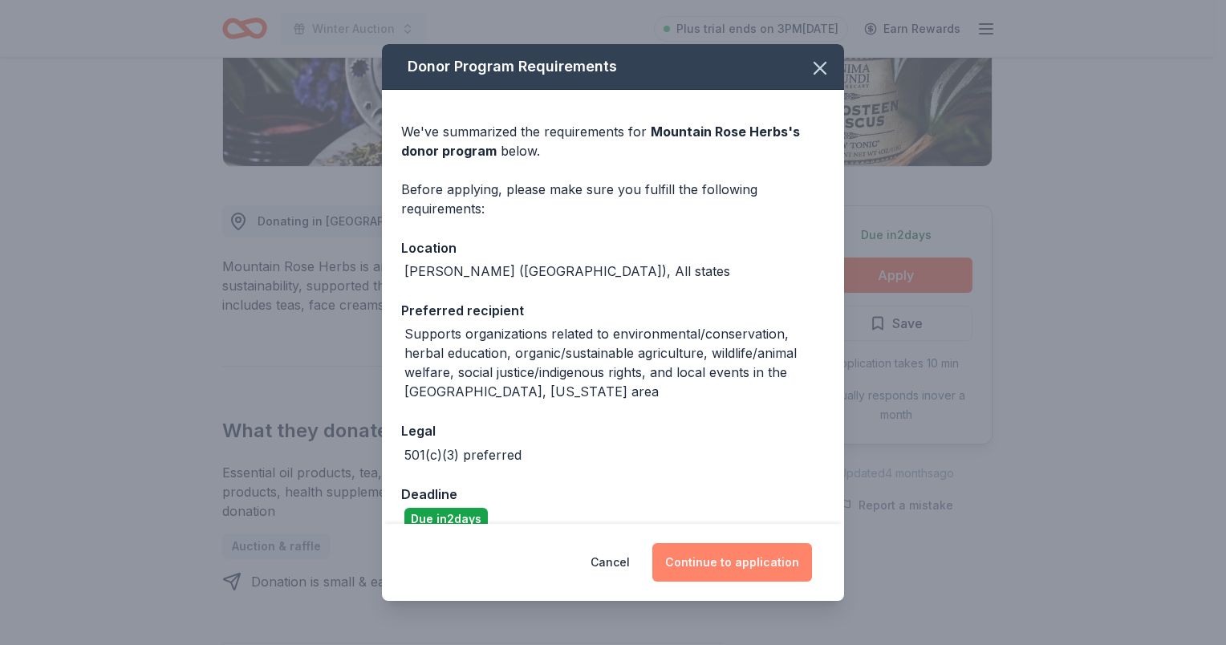
click at [694, 549] on button "Continue to application" at bounding box center [732, 562] width 160 height 39
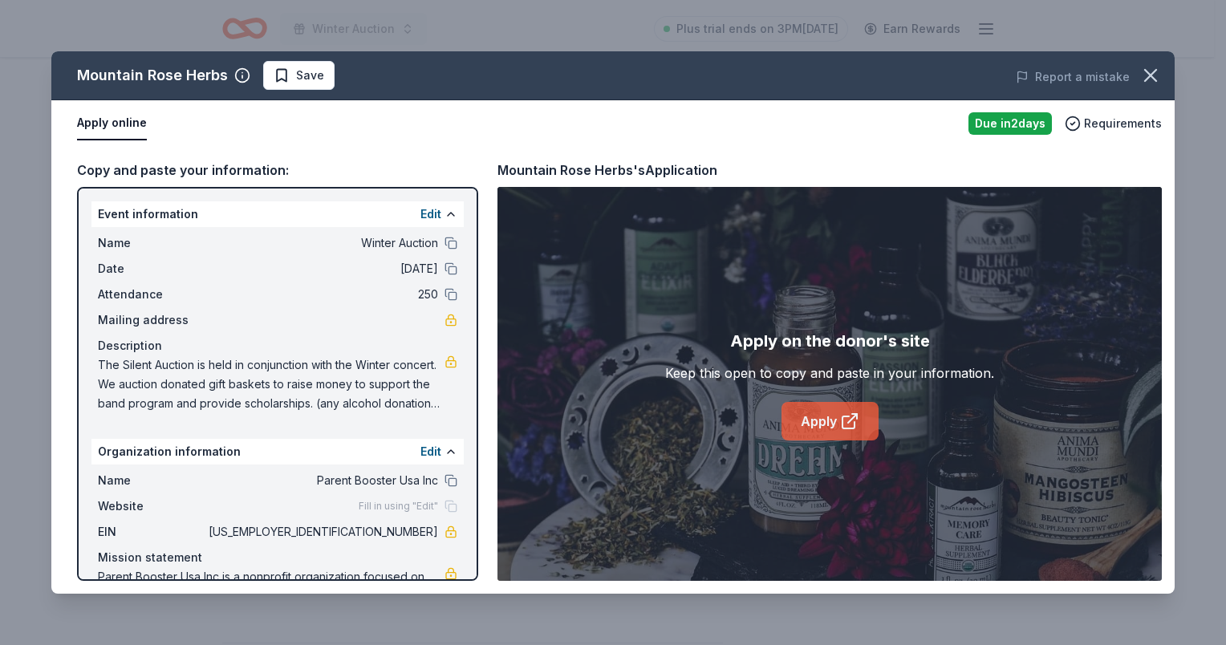
click at [825, 421] on link "Apply" at bounding box center [830, 421] width 97 height 39
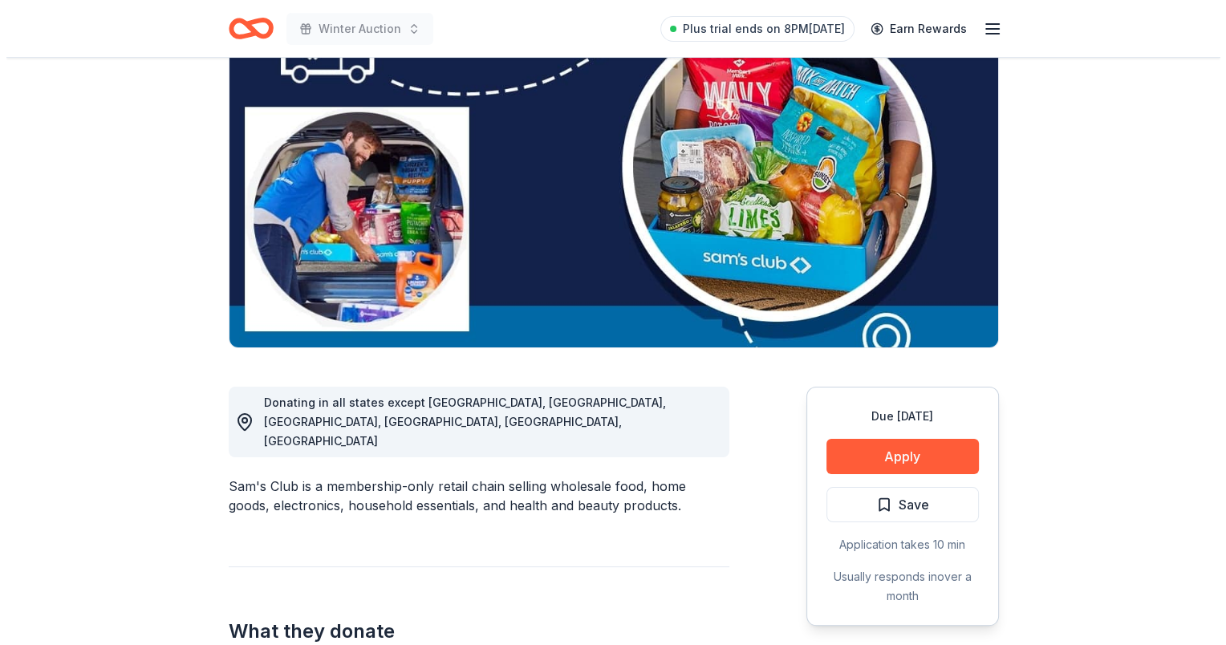
scroll to position [401, 0]
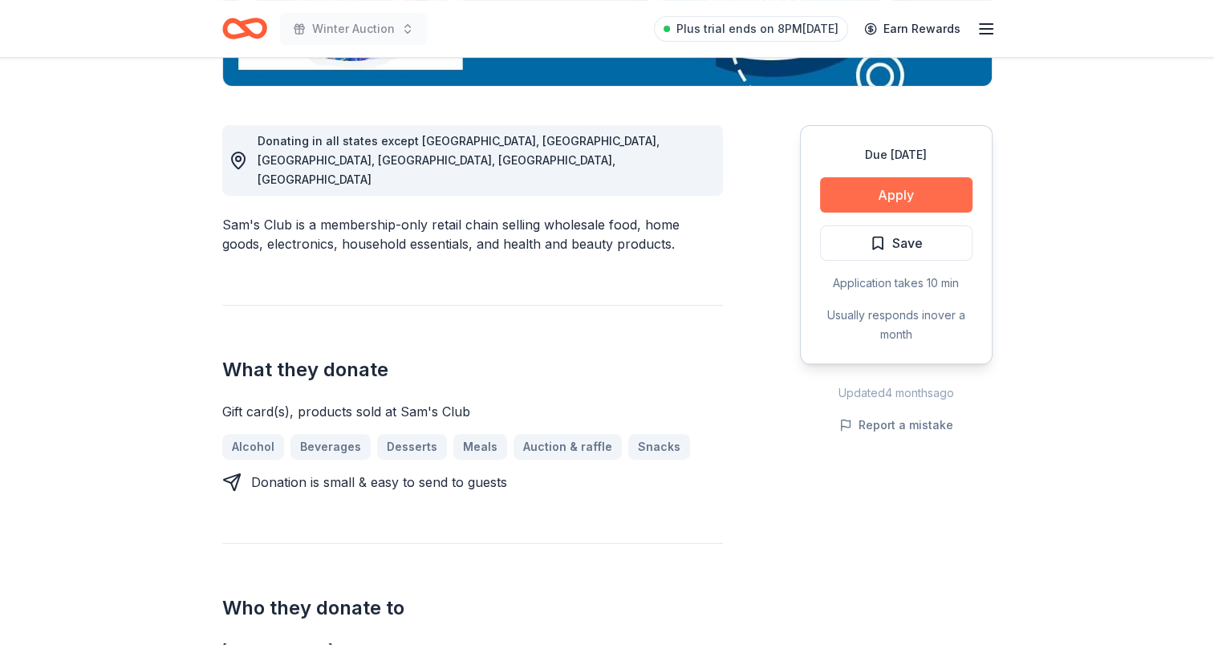
click at [881, 187] on button "Apply" at bounding box center [896, 194] width 152 height 35
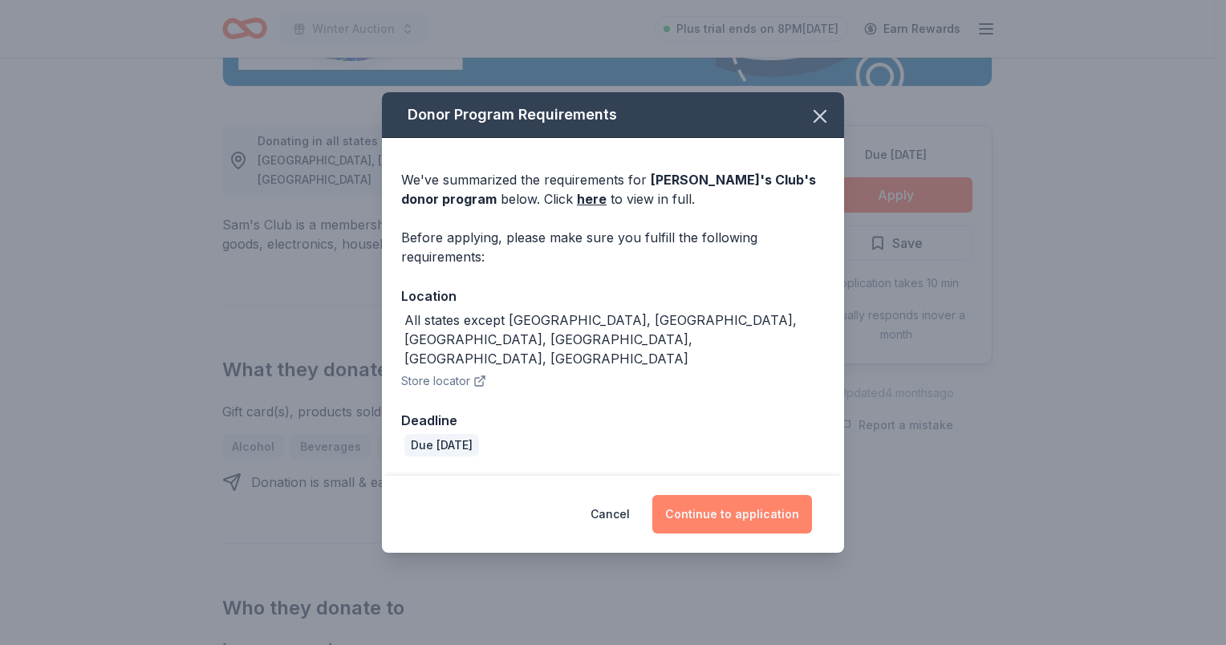
click at [746, 506] on button "Continue to application" at bounding box center [732, 514] width 160 height 39
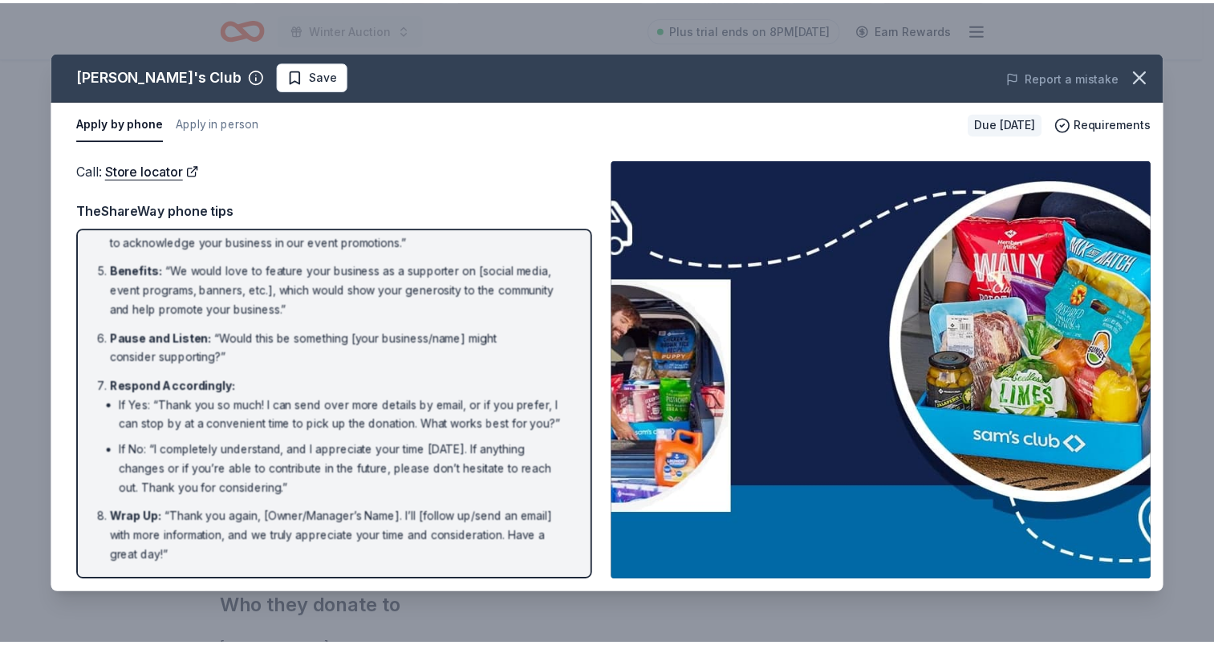
scroll to position [268, 0]
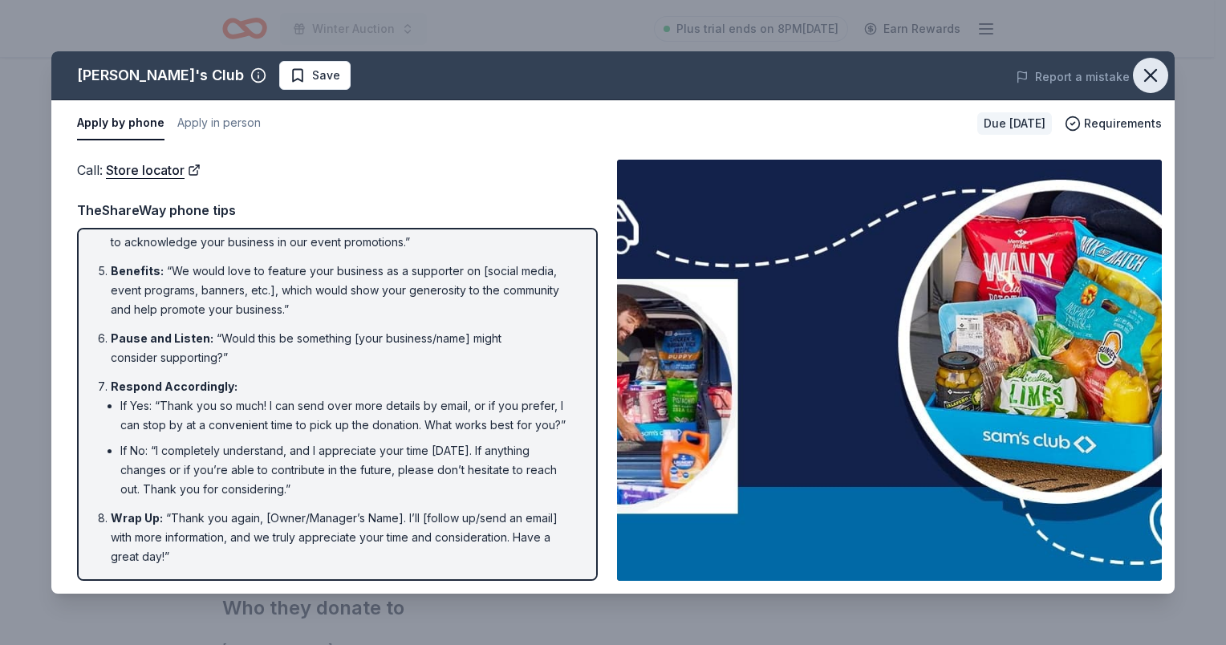
click at [1161, 71] on icon "button" at bounding box center [1150, 75] width 22 height 22
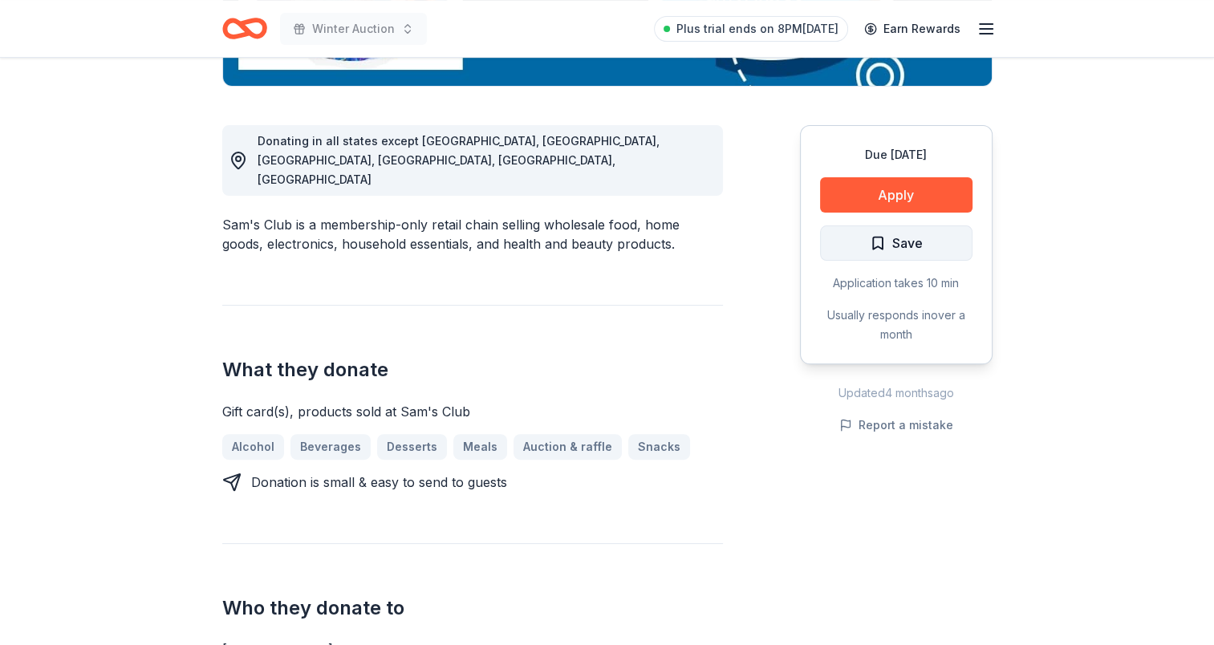
click at [877, 237] on span "Save" at bounding box center [896, 243] width 53 height 21
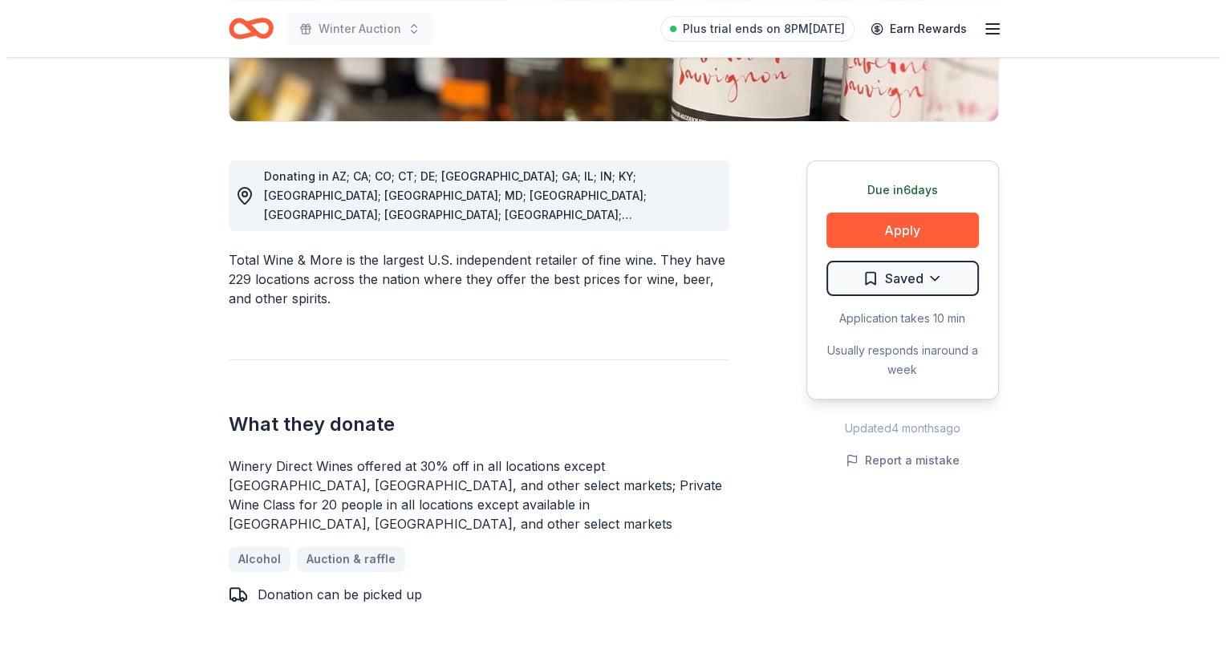
scroll to position [401, 0]
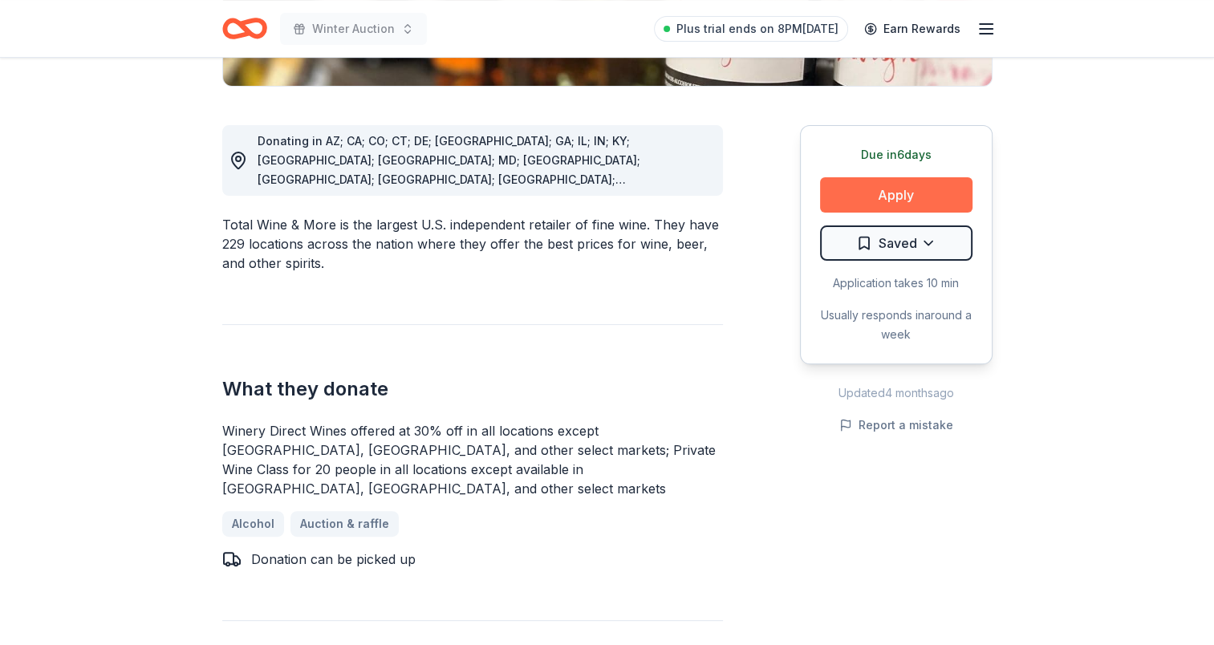
click at [886, 194] on button "Apply" at bounding box center [896, 194] width 152 height 35
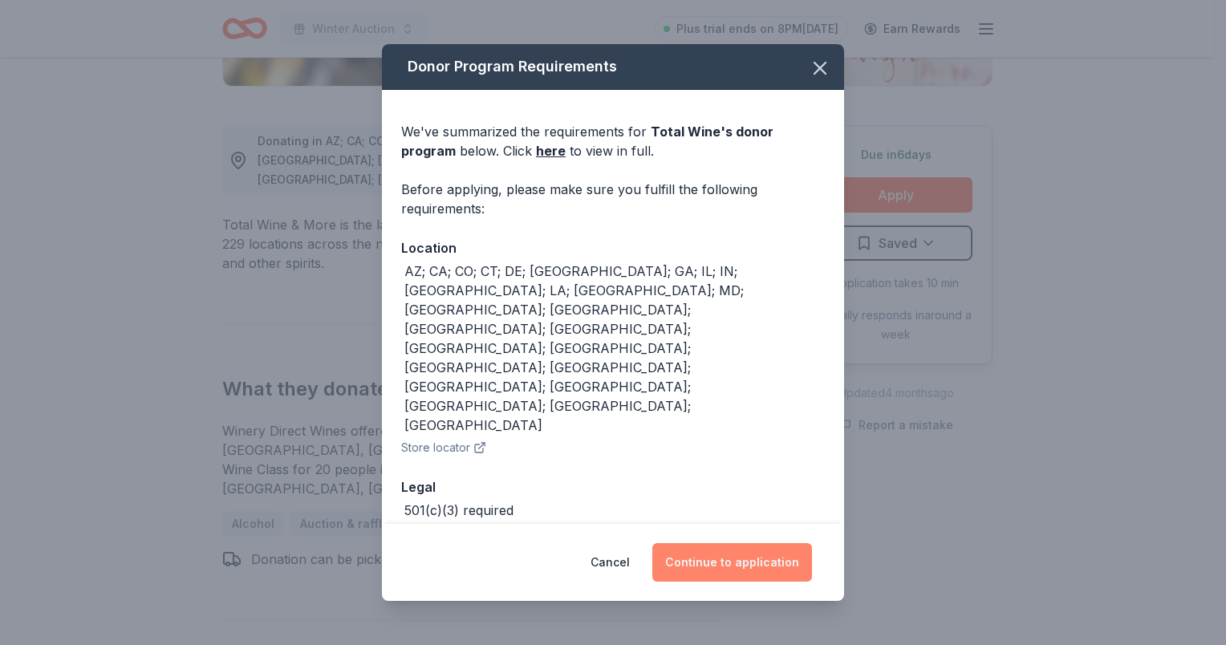
click at [759, 543] on button "Continue to application" at bounding box center [732, 562] width 160 height 39
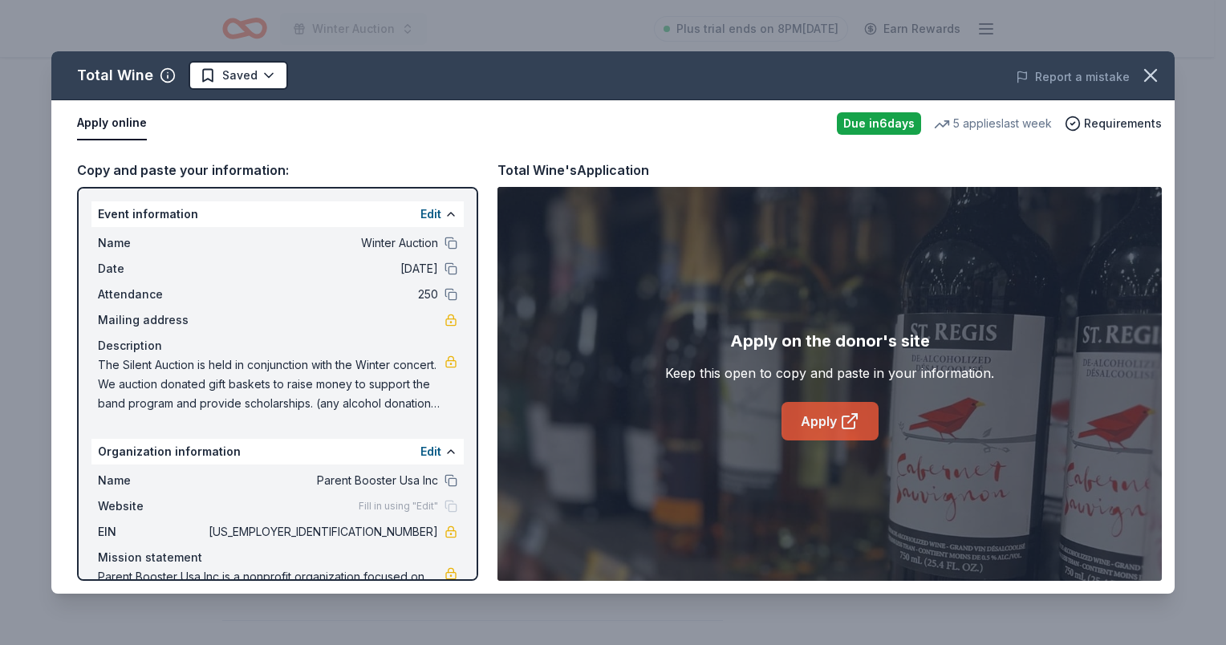
click at [839, 417] on link "Apply" at bounding box center [830, 421] width 97 height 39
click at [1149, 67] on icon "button" at bounding box center [1150, 75] width 22 height 22
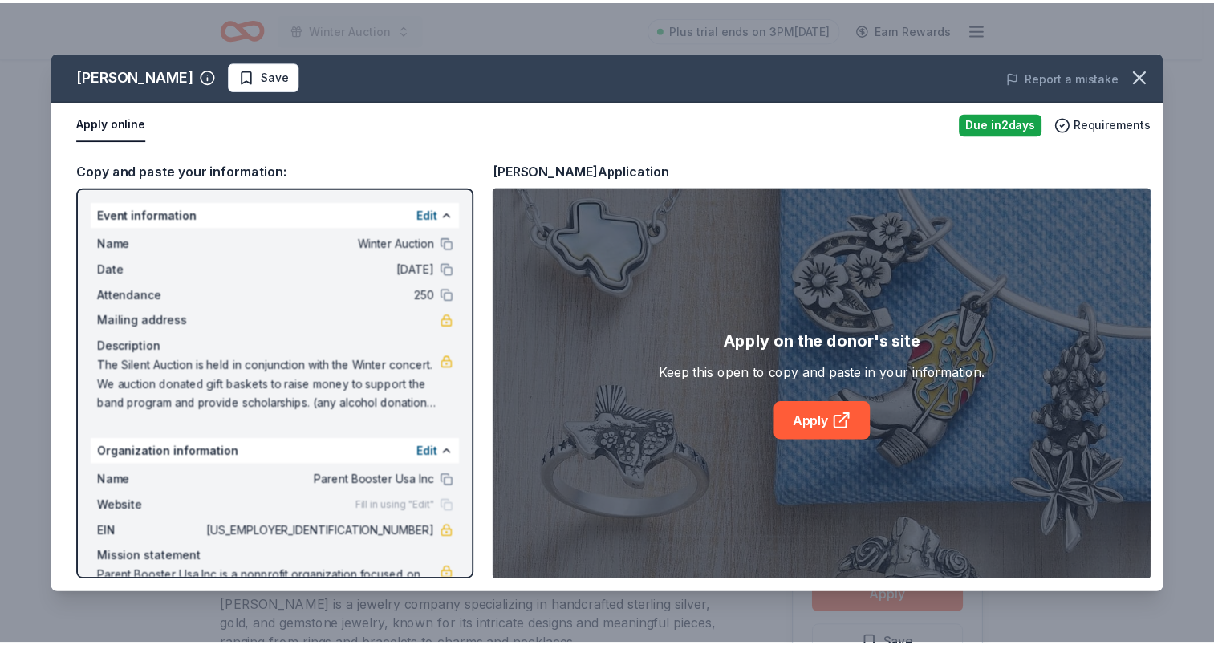
scroll to position [321, 0]
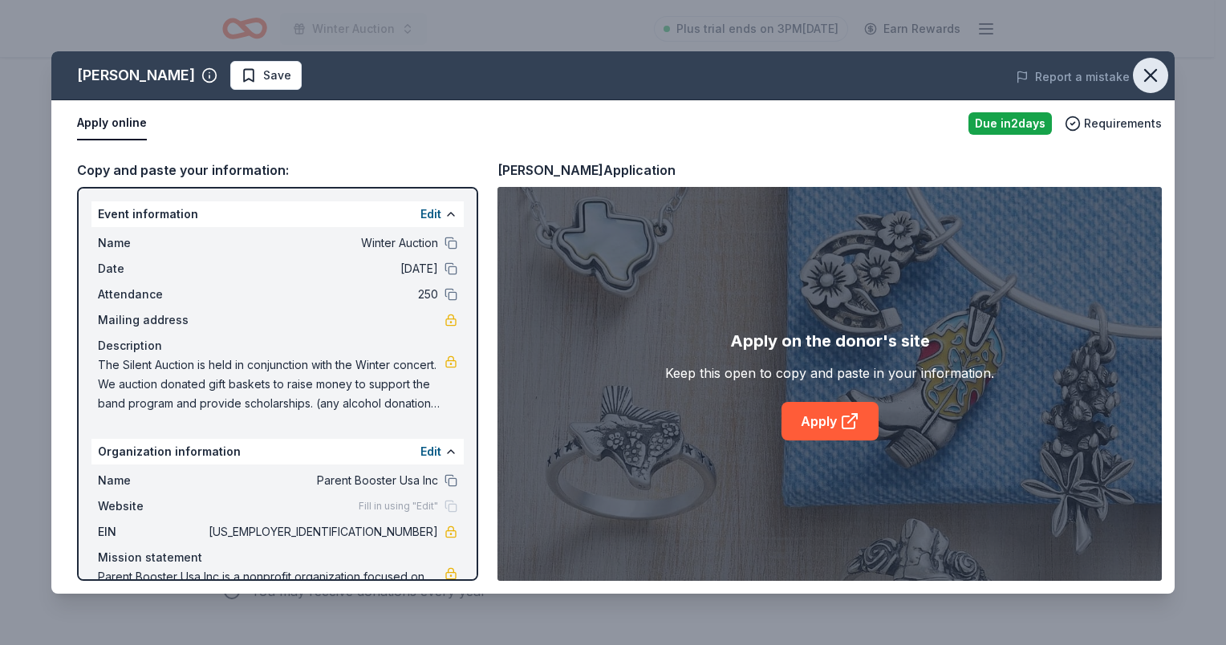
click at [1148, 83] on icon "button" at bounding box center [1150, 75] width 22 height 22
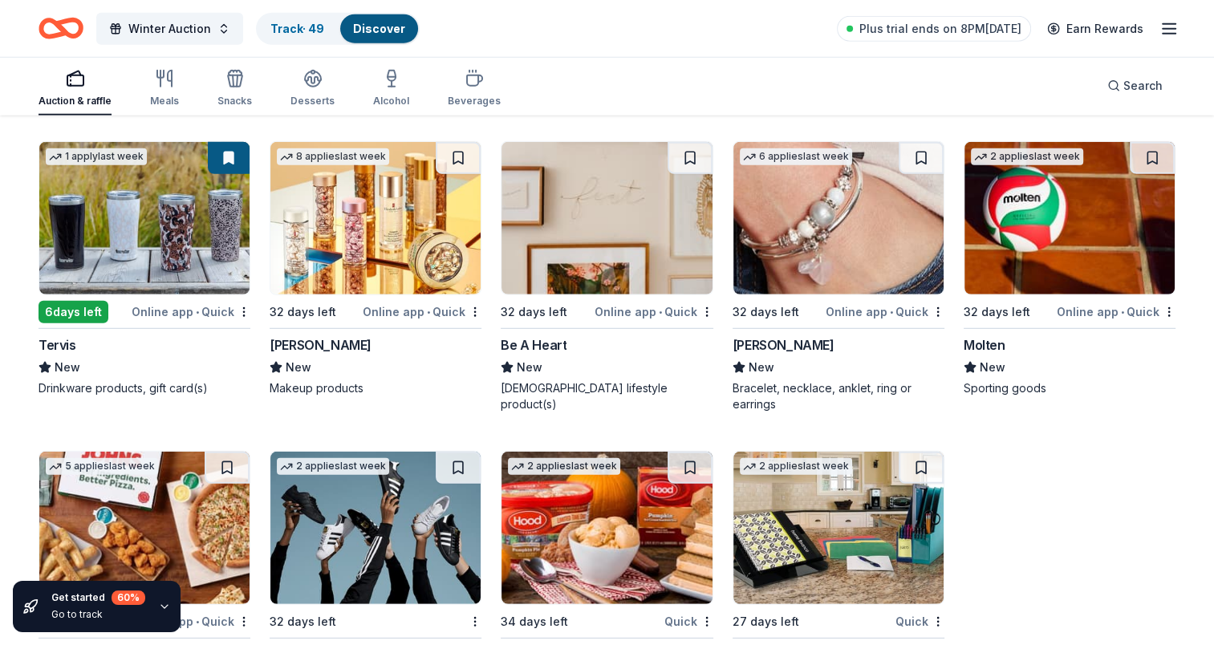
scroll to position [16659, 0]
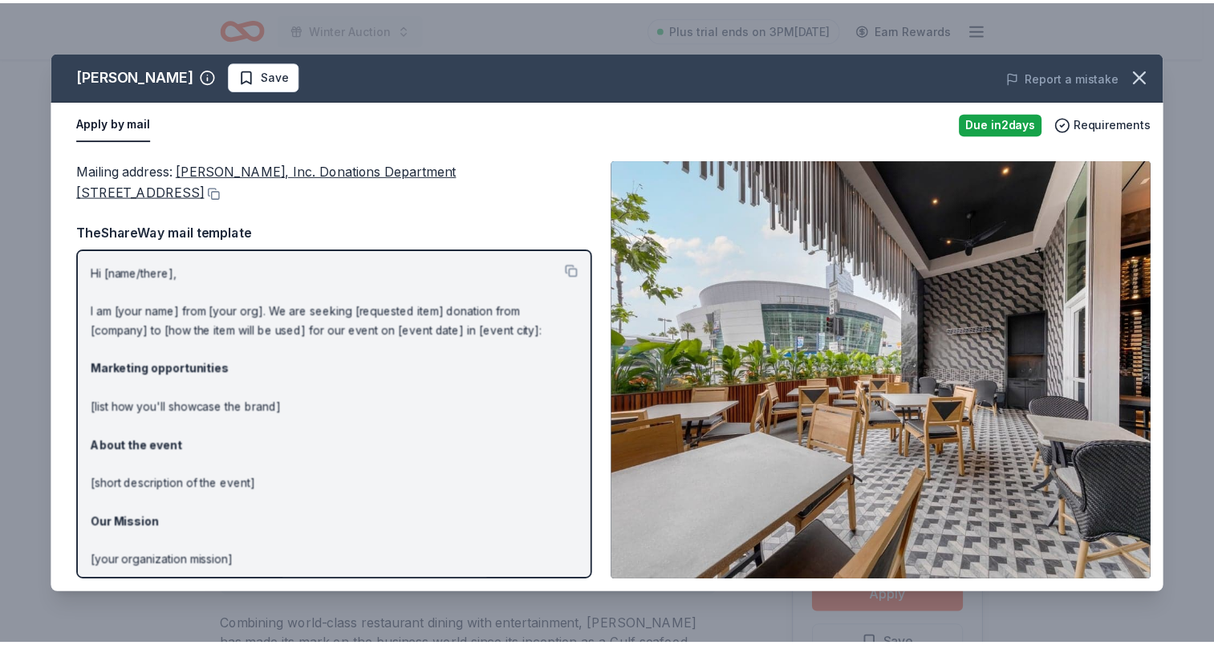
scroll to position [722, 0]
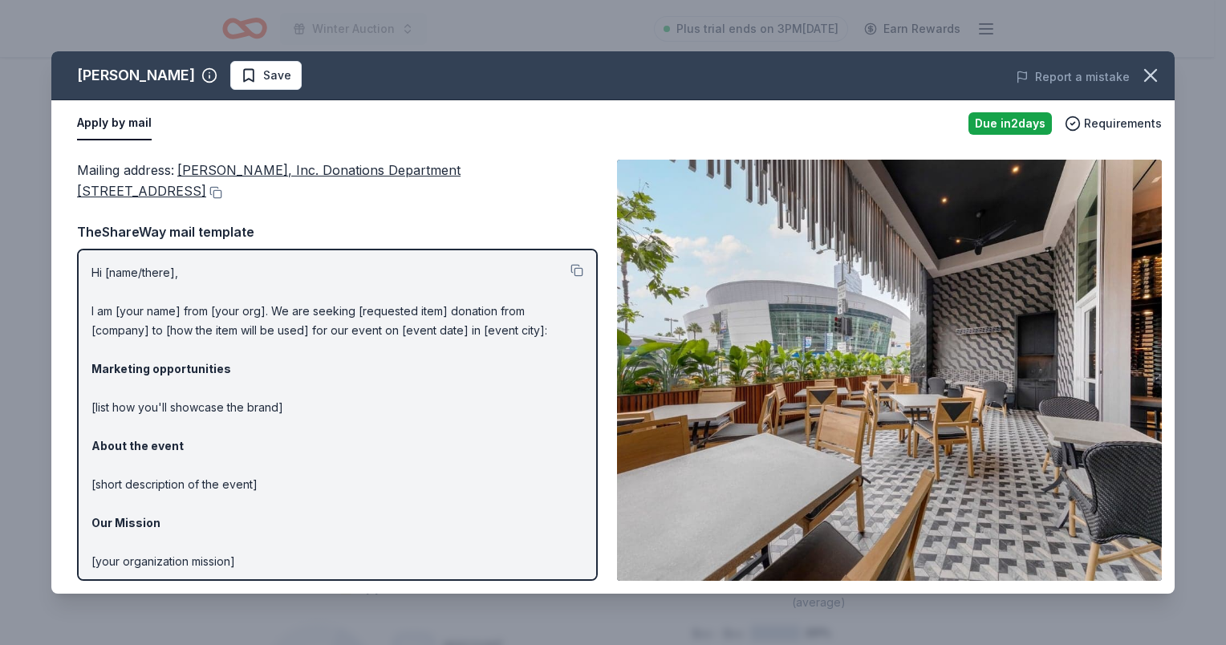
drag, startPoint x: 163, startPoint y: 189, endPoint x: 182, endPoint y: 171, distance: 26.1
click at [182, 171] on div "Mailing address : Landry’s, Inc. Donations Department 1510 West Loop South Hous…" at bounding box center [337, 181] width 521 height 43
click at [182, 186] on div "Mailing address : Landry’s, Inc. Donations Department 1510 West Loop South Hous…" at bounding box center [337, 181] width 521 height 43
click at [206, 189] on button at bounding box center [214, 192] width 16 height 13
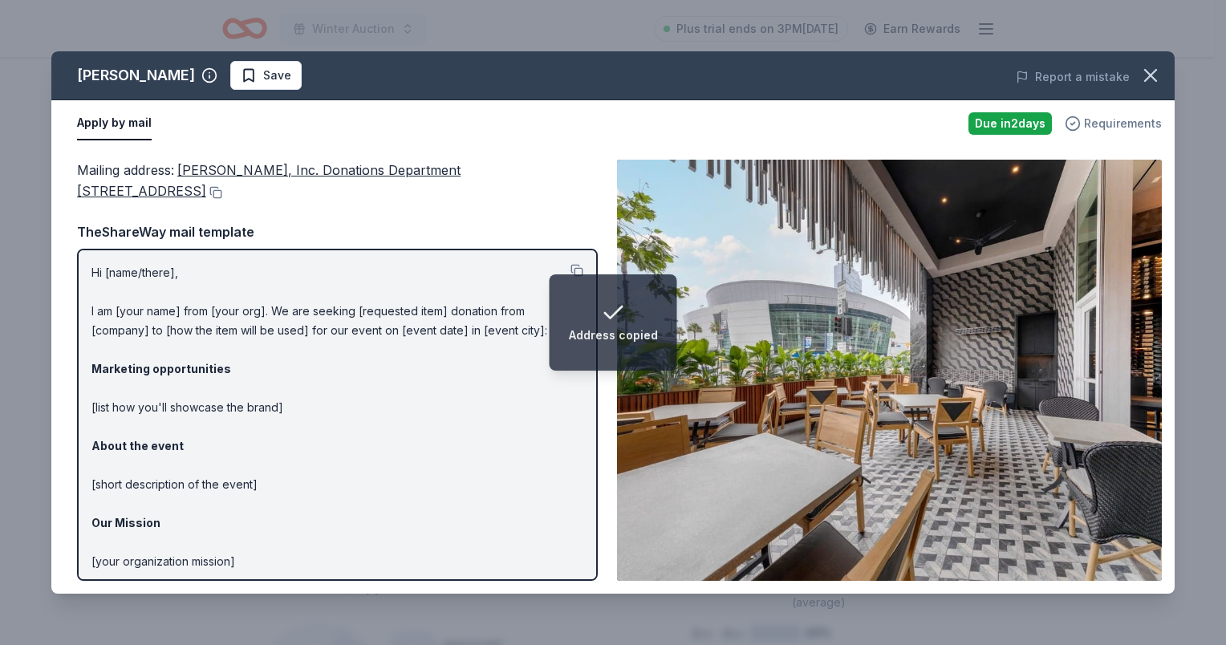
drag, startPoint x: 1156, startPoint y: 79, endPoint x: 1139, endPoint y: 128, distance: 51.8
click at [1156, 79] on icon "button" at bounding box center [1150, 75] width 22 height 22
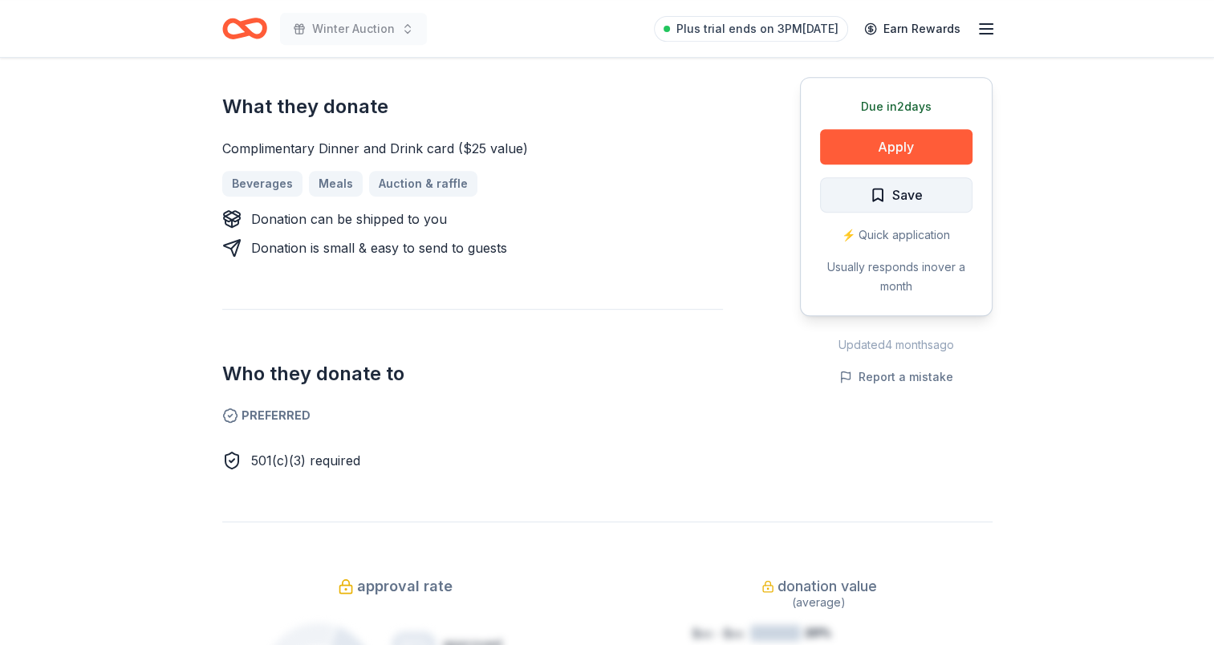
click at [885, 196] on span "Save" at bounding box center [896, 195] width 53 height 21
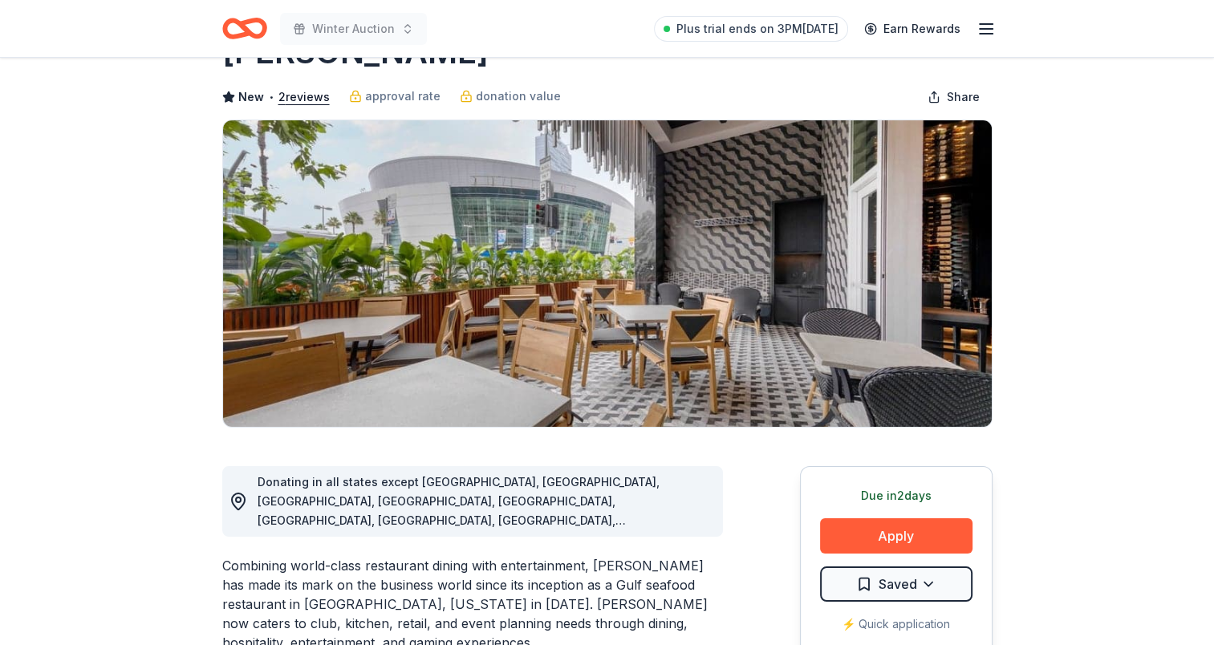
scroll to position [0, 0]
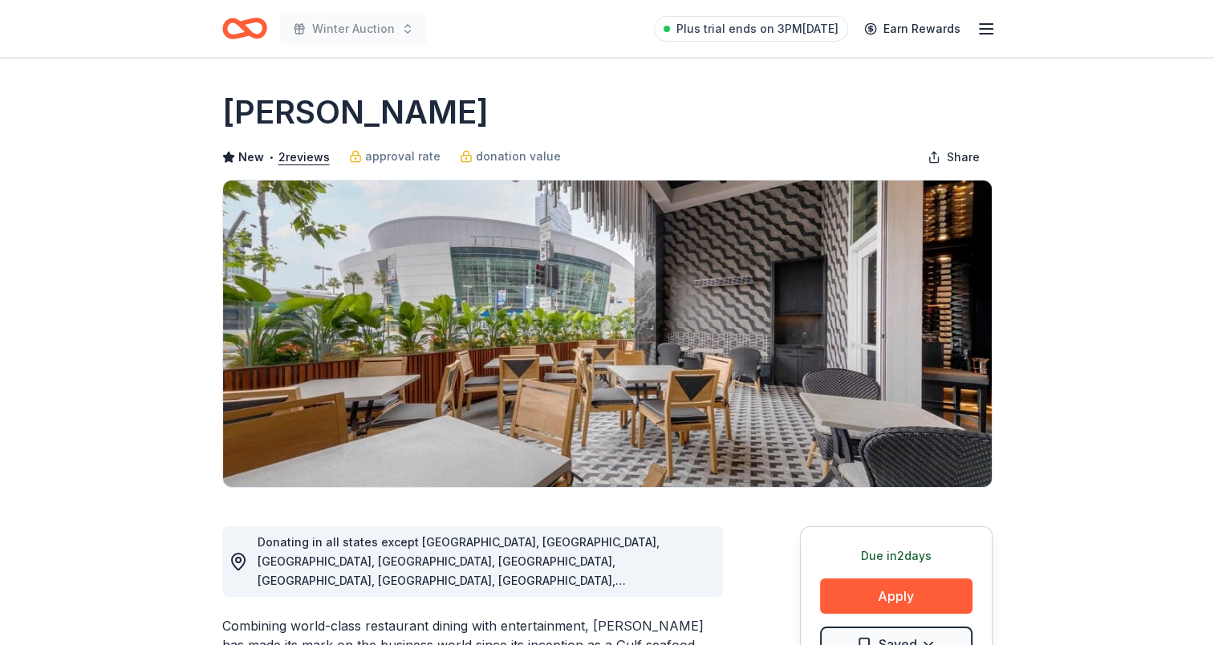
click at [250, 22] on icon "Home" at bounding box center [251, 28] width 25 height 16
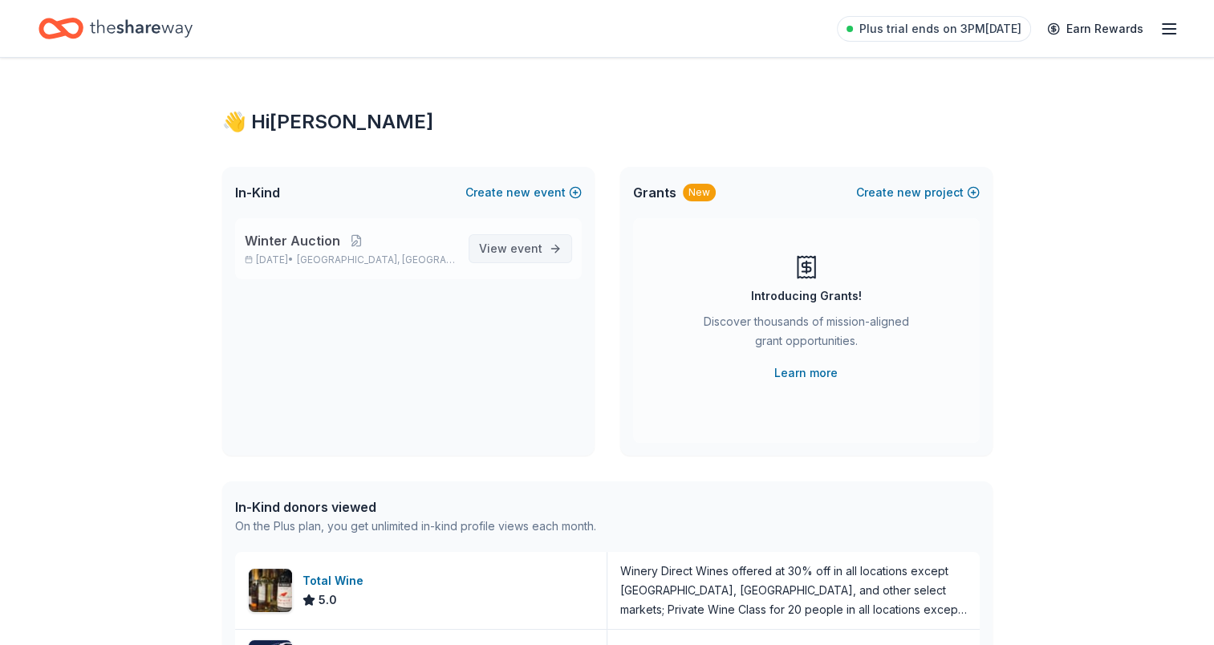
click at [512, 253] on span "event" at bounding box center [526, 249] width 32 height 14
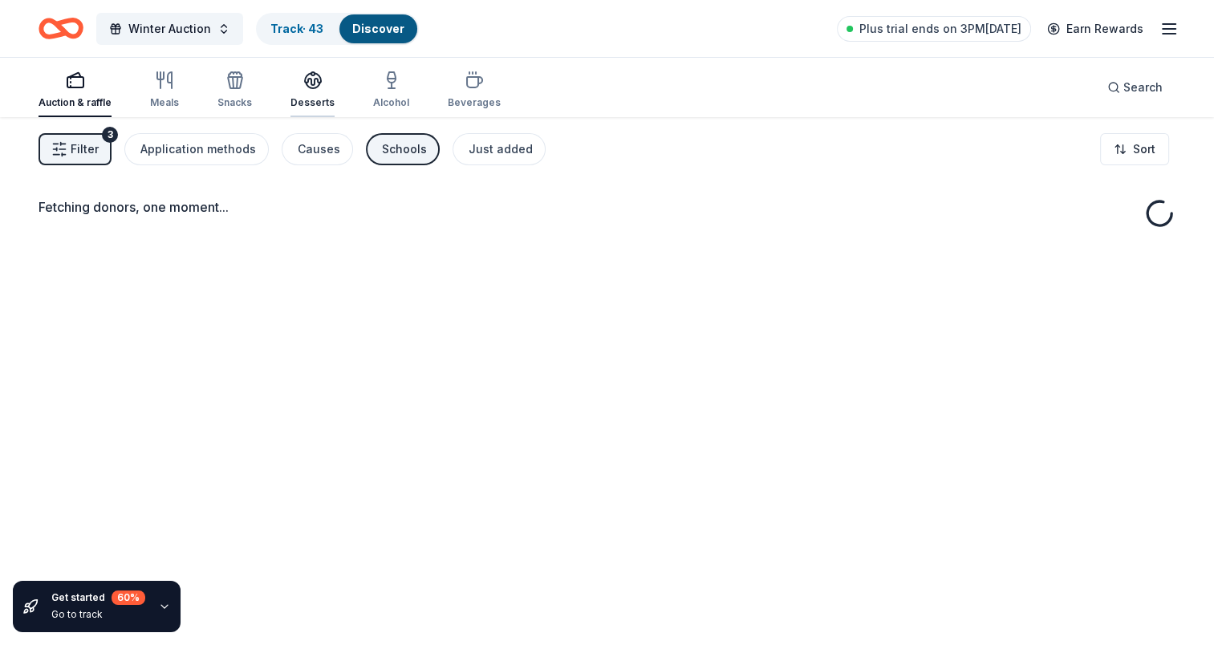
click at [312, 88] on icon "button" at bounding box center [312, 80] width 19 height 19
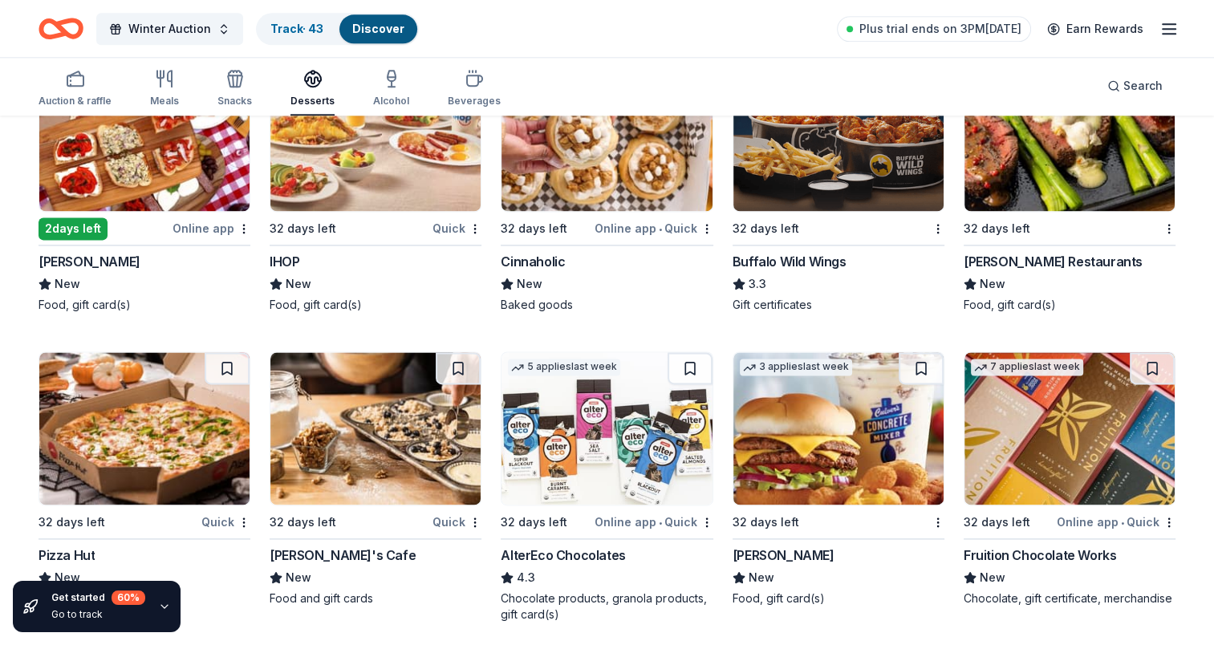
scroll to position [1981, 0]
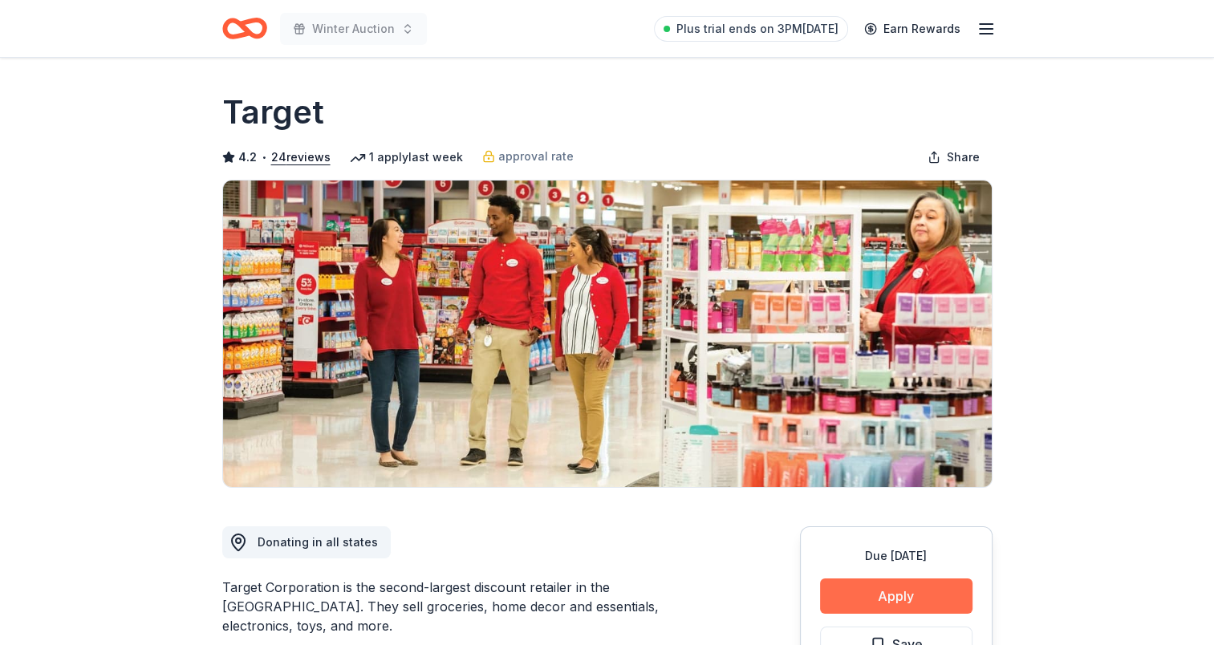
click at [903, 590] on button "Apply" at bounding box center [896, 596] width 152 height 35
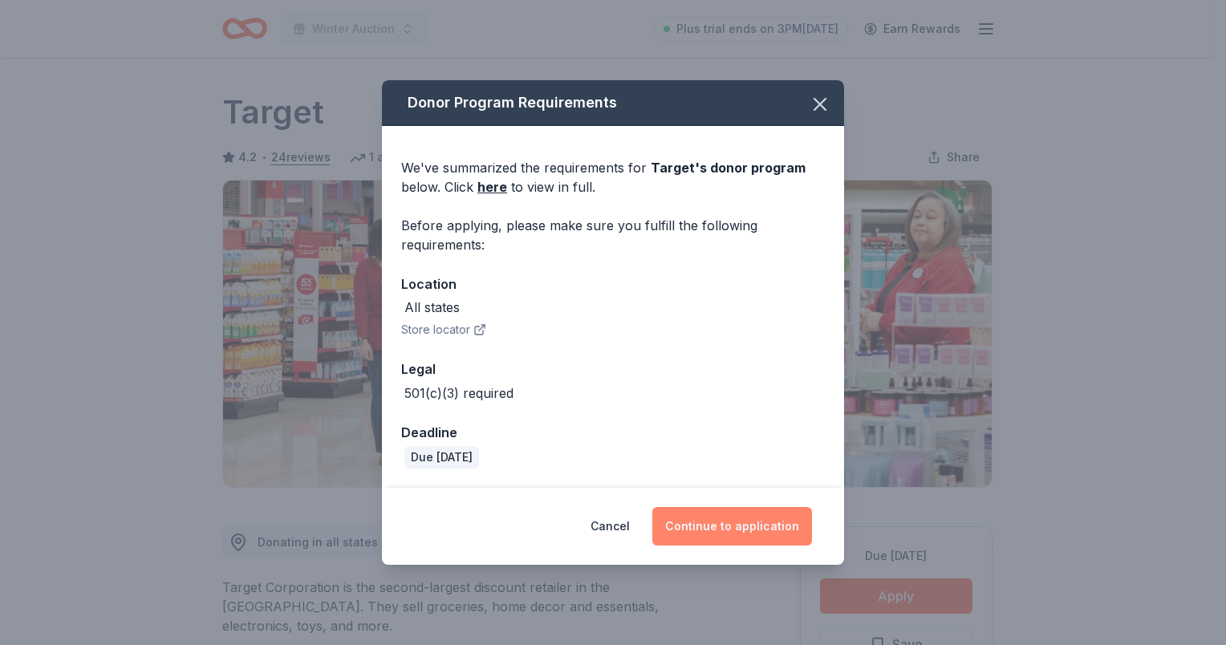
click at [741, 523] on button "Continue to application" at bounding box center [732, 526] width 160 height 39
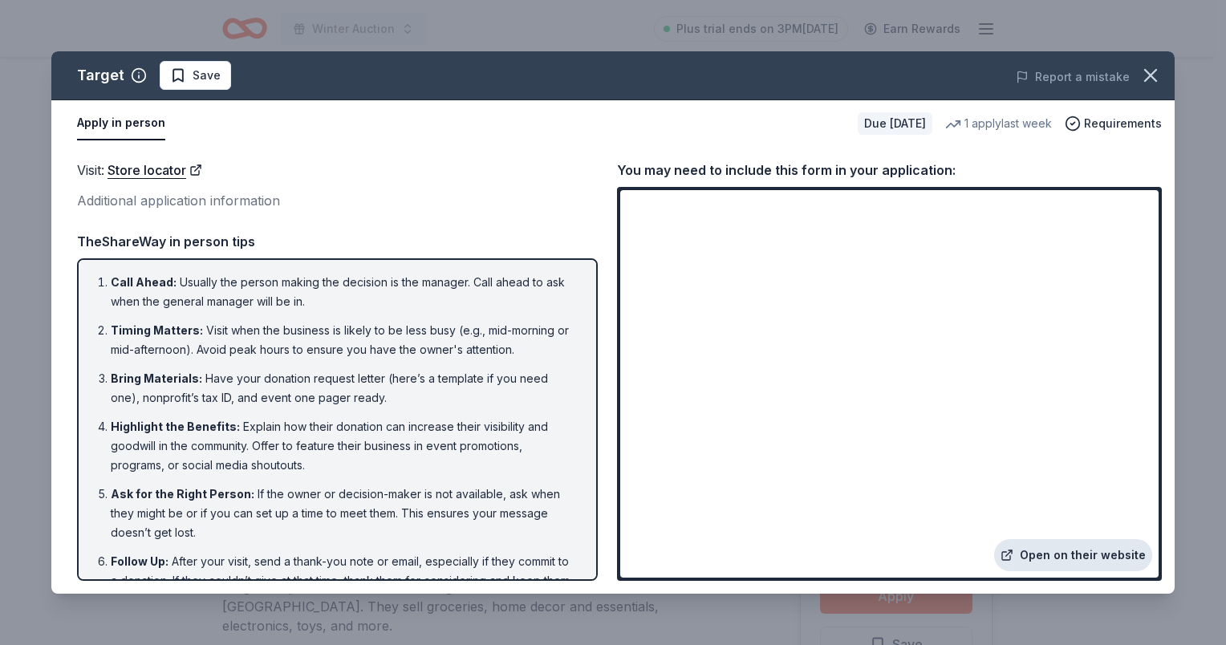
click at [1079, 558] on link "Open on their website" at bounding box center [1073, 555] width 158 height 32
click at [1156, 70] on icon "button" at bounding box center [1150, 75] width 11 height 11
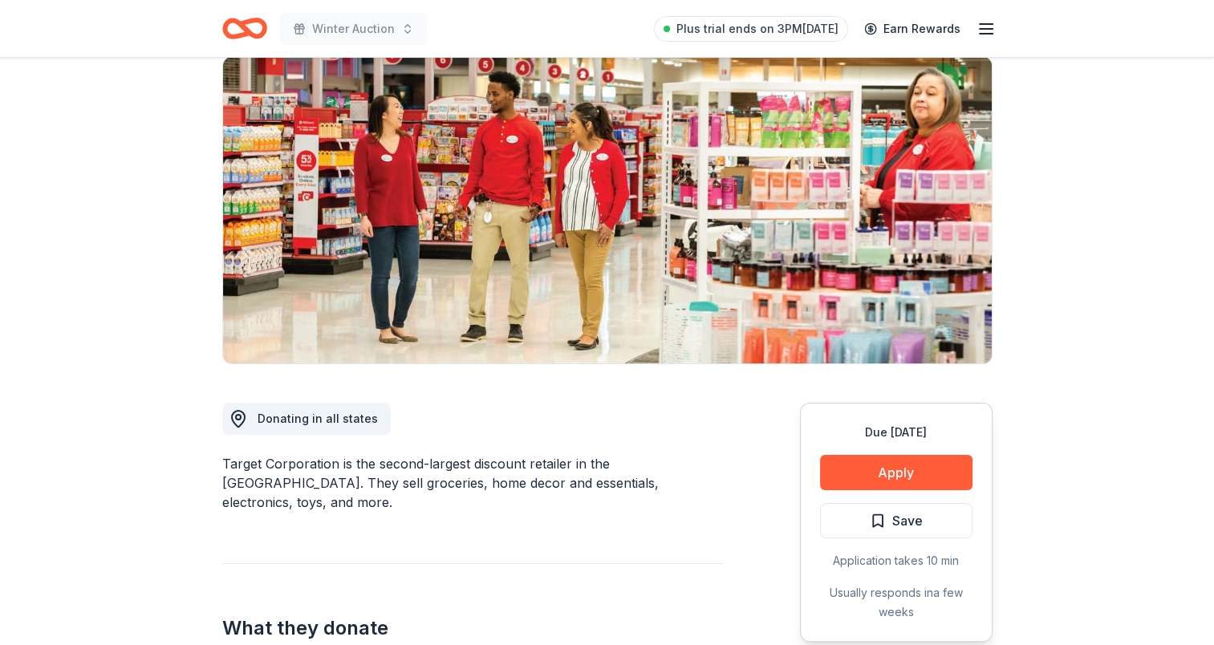
scroll to position [241, 0]
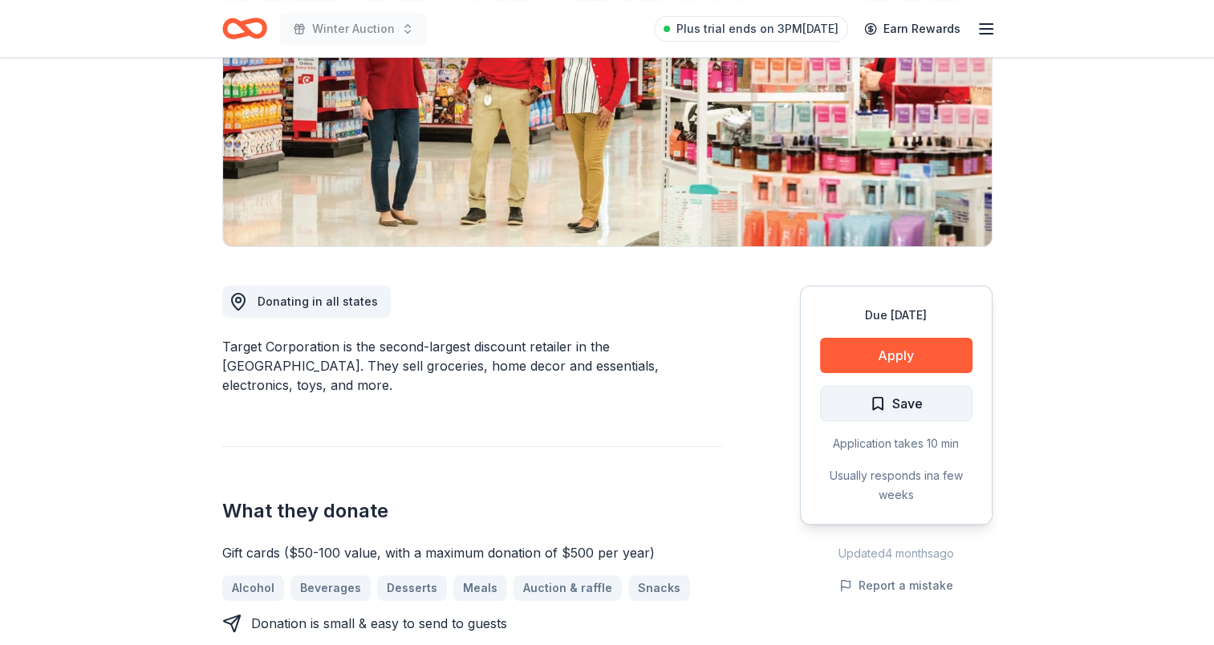
click at [879, 408] on span "Save" at bounding box center [896, 403] width 53 height 21
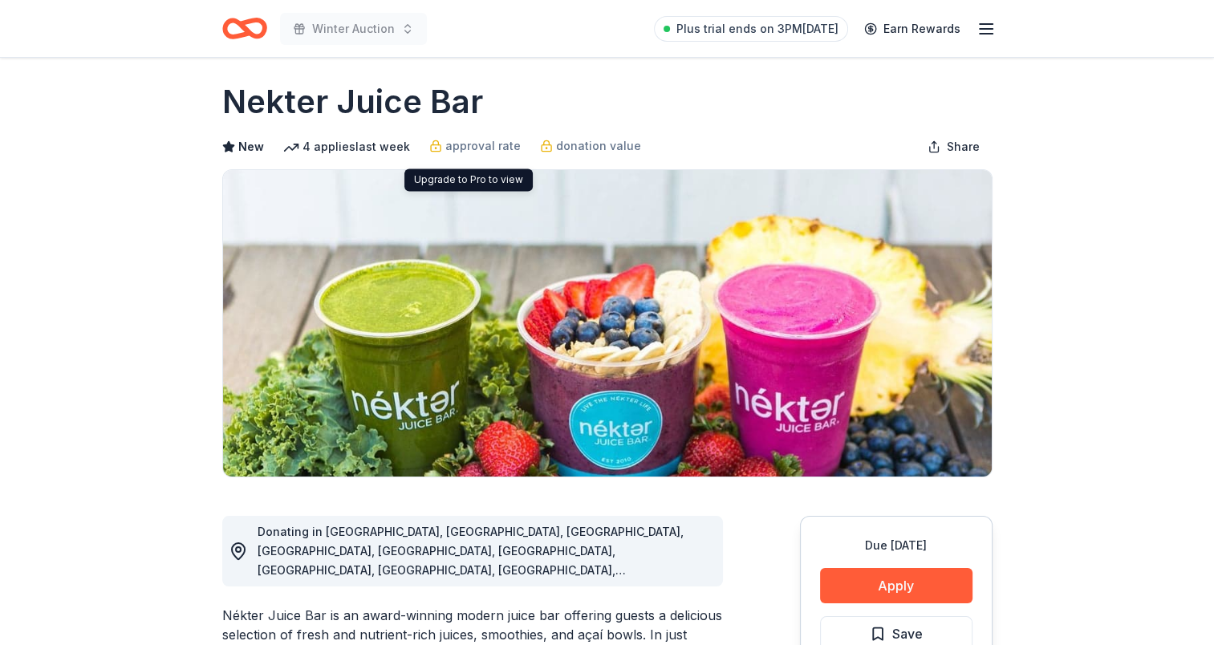
scroll to position [241, 0]
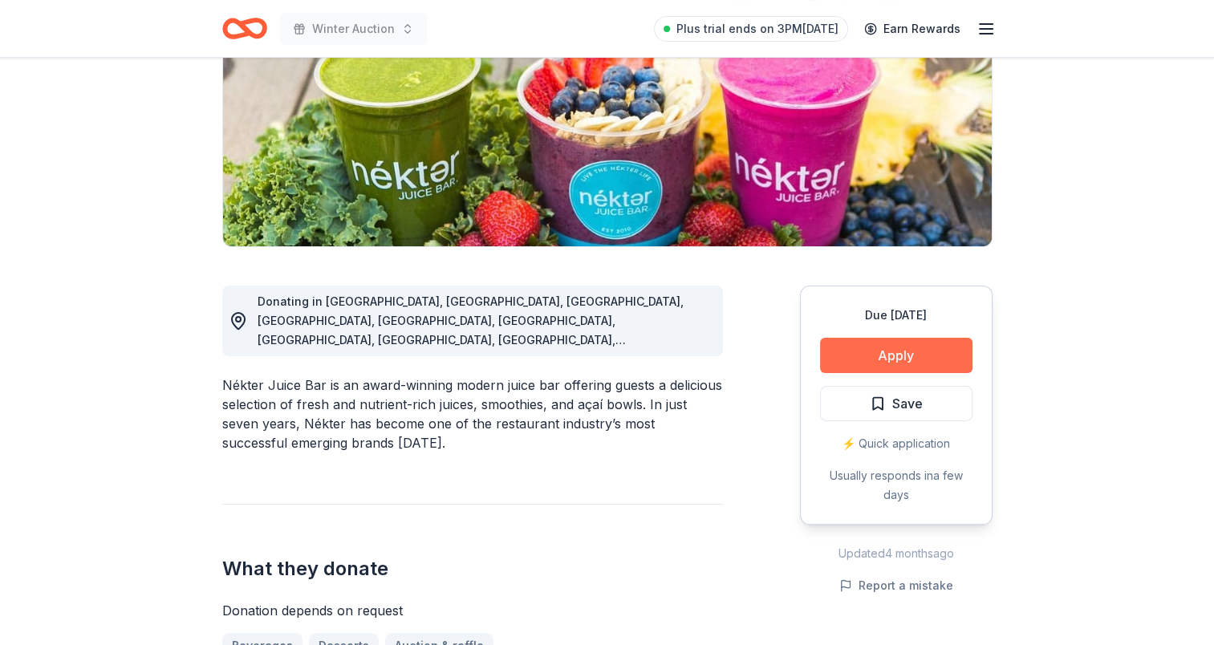
click at [870, 361] on button "Apply" at bounding box center [896, 355] width 152 height 35
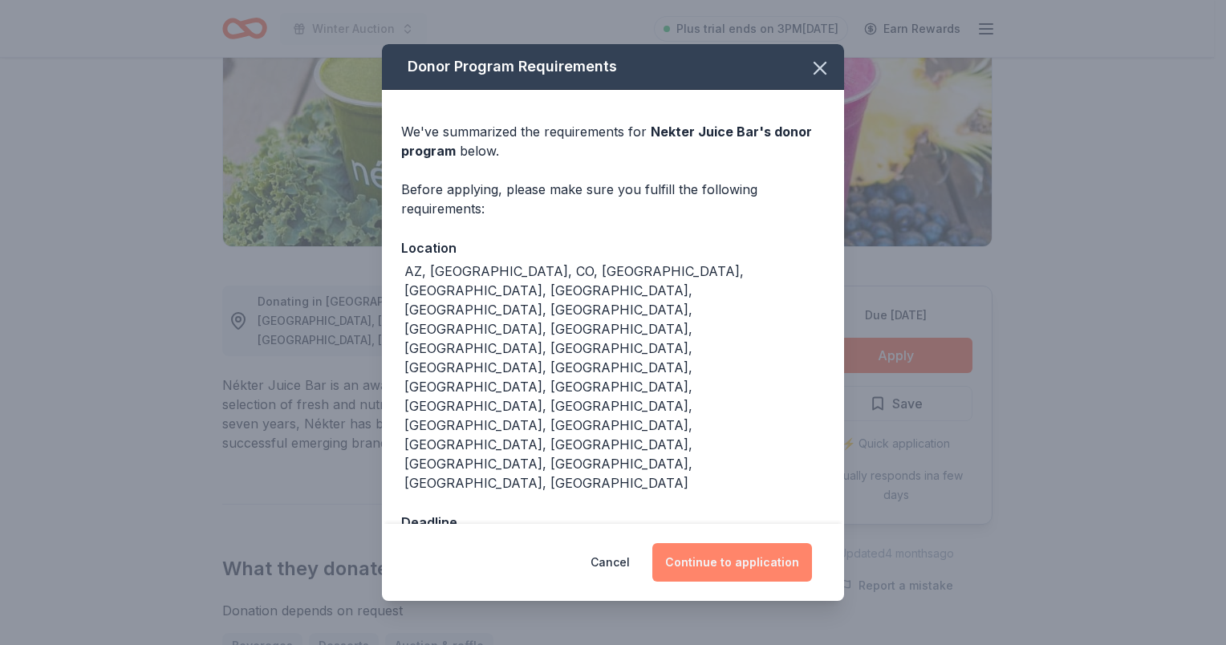
click at [732, 543] on button "Continue to application" at bounding box center [732, 562] width 160 height 39
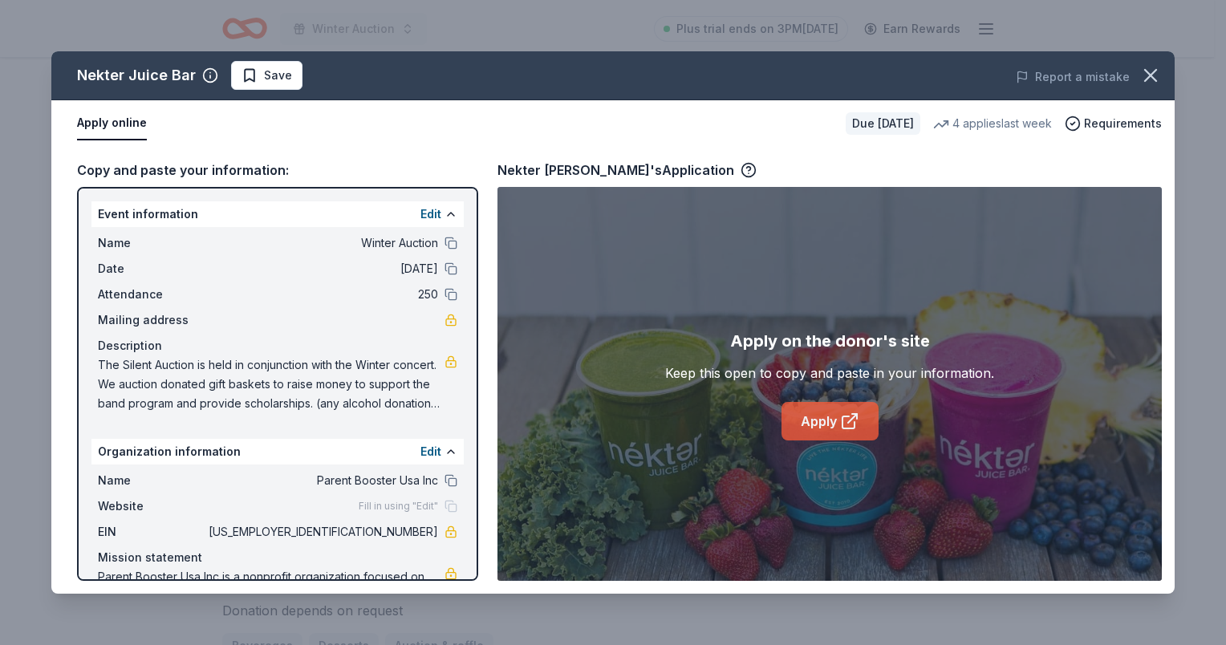
click at [847, 417] on icon at bounding box center [849, 421] width 19 height 19
click at [1155, 84] on icon "button" at bounding box center [1150, 75] width 22 height 22
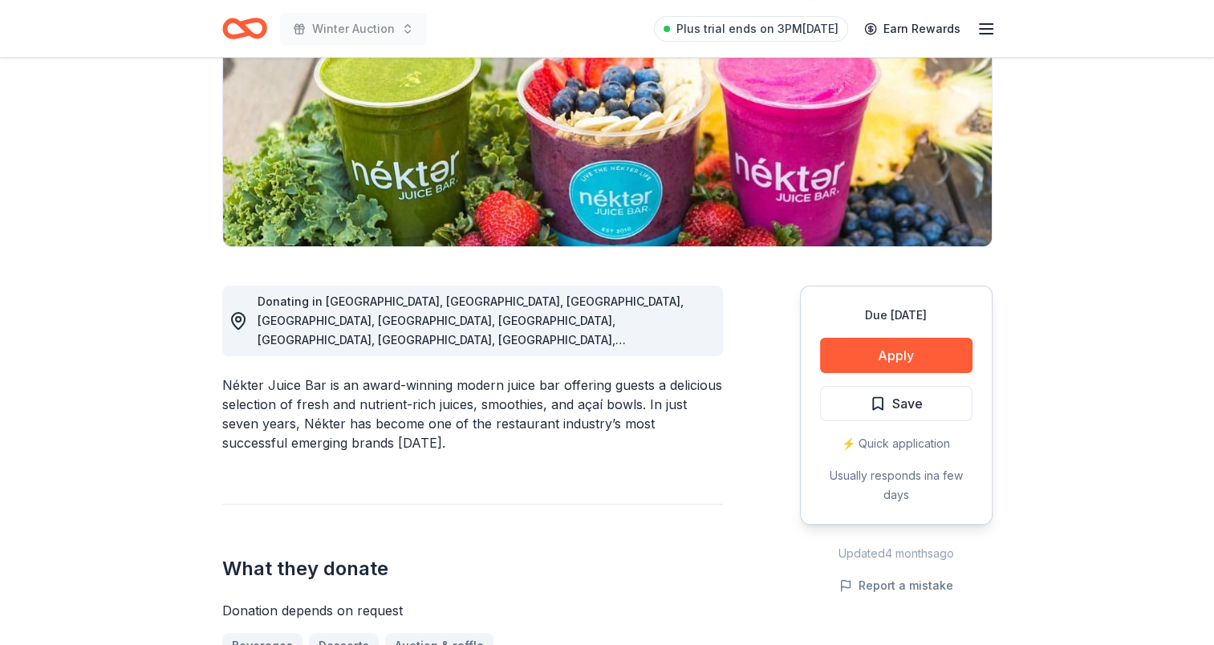
click at [880, 400] on span "Save" at bounding box center [896, 403] width 53 height 21
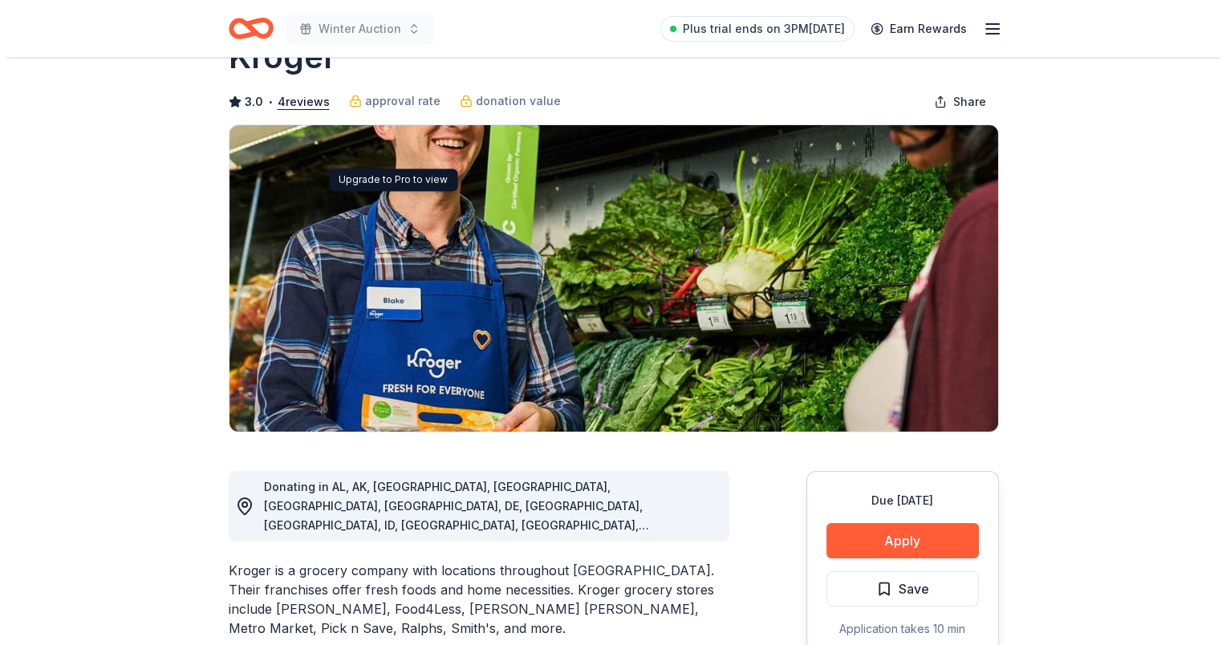
scroll to position [160, 0]
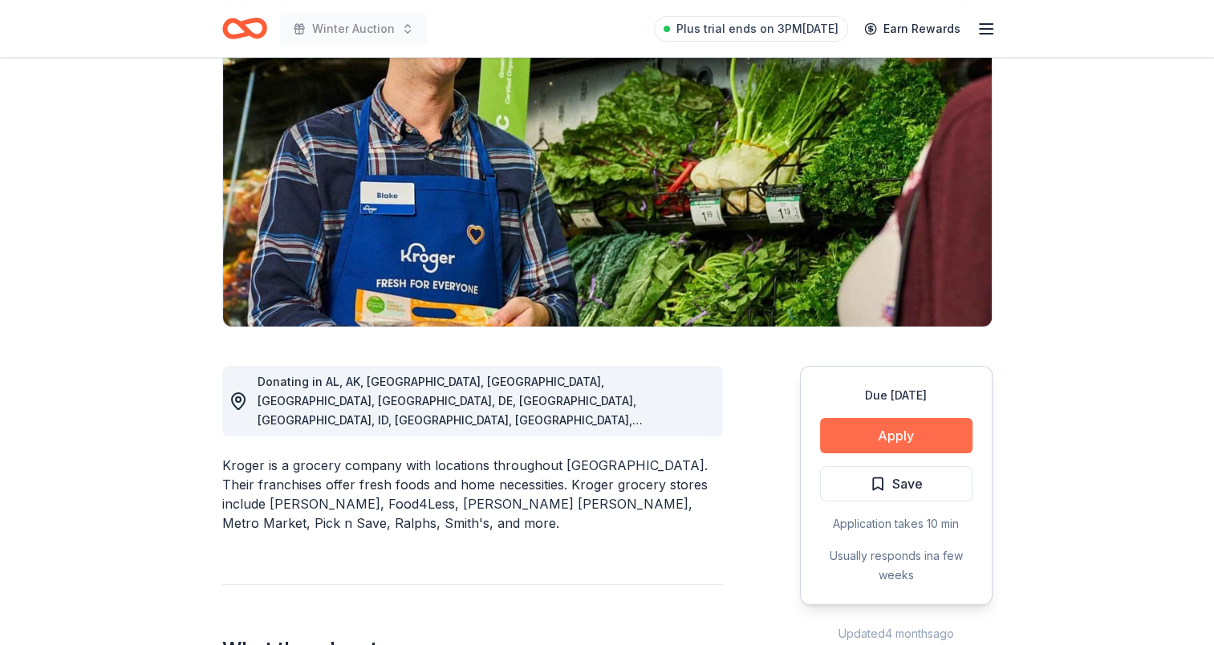
click at [915, 433] on button "Apply" at bounding box center [896, 435] width 152 height 35
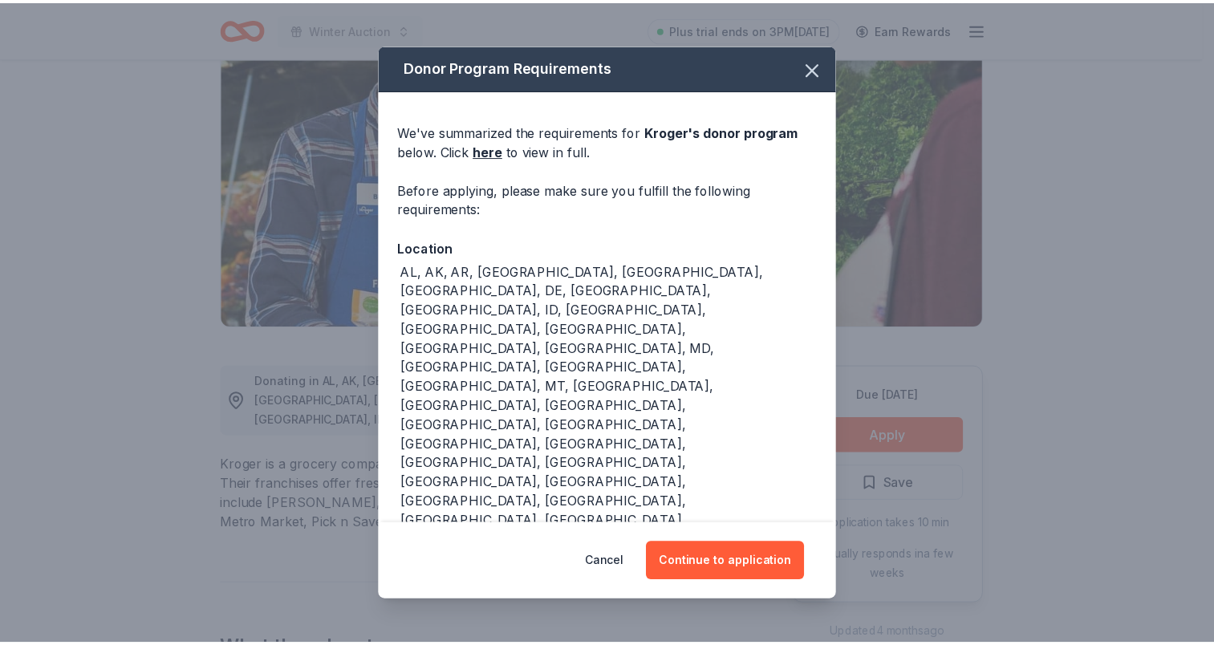
scroll to position [47, 0]
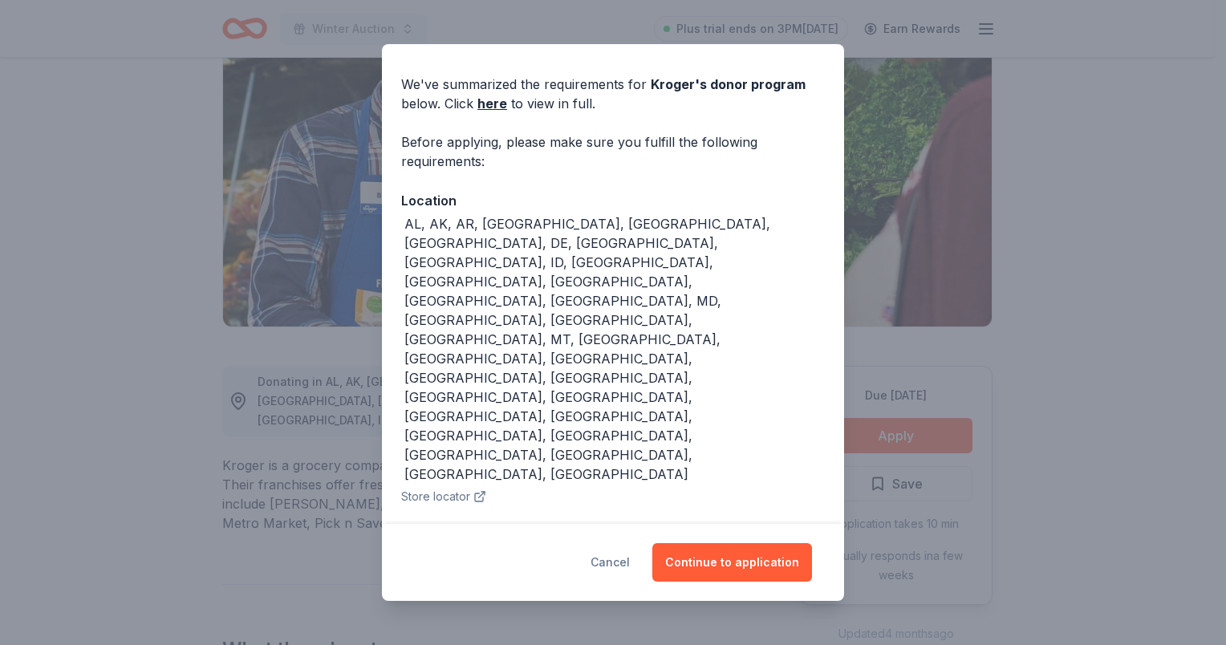
click at [613, 562] on button "Cancel" at bounding box center [610, 562] width 39 height 39
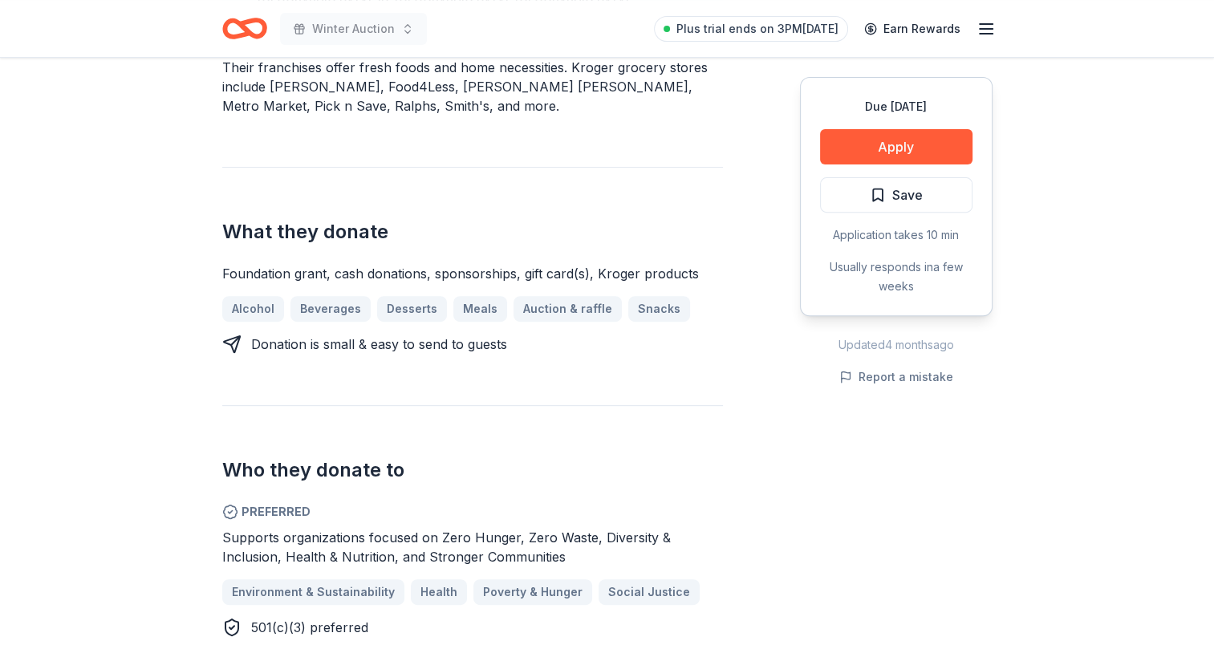
scroll to position [722, 0]
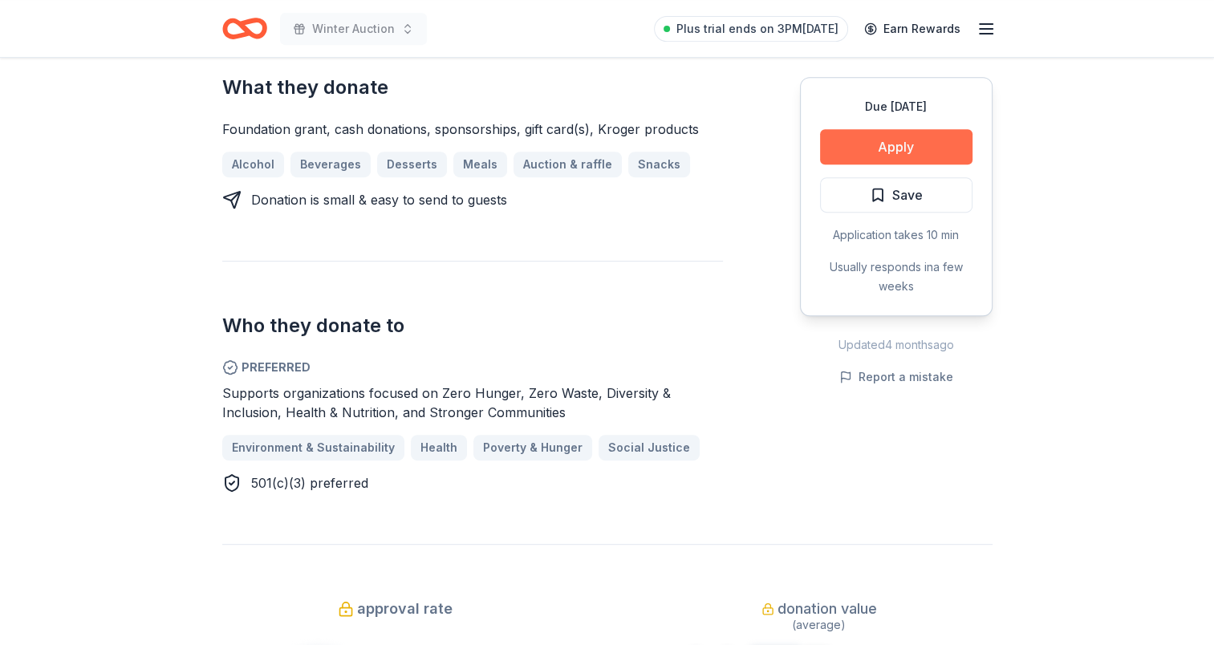
click at [900, 141] on button "Apply" at bounding box center [896, 146] width 152 height 35
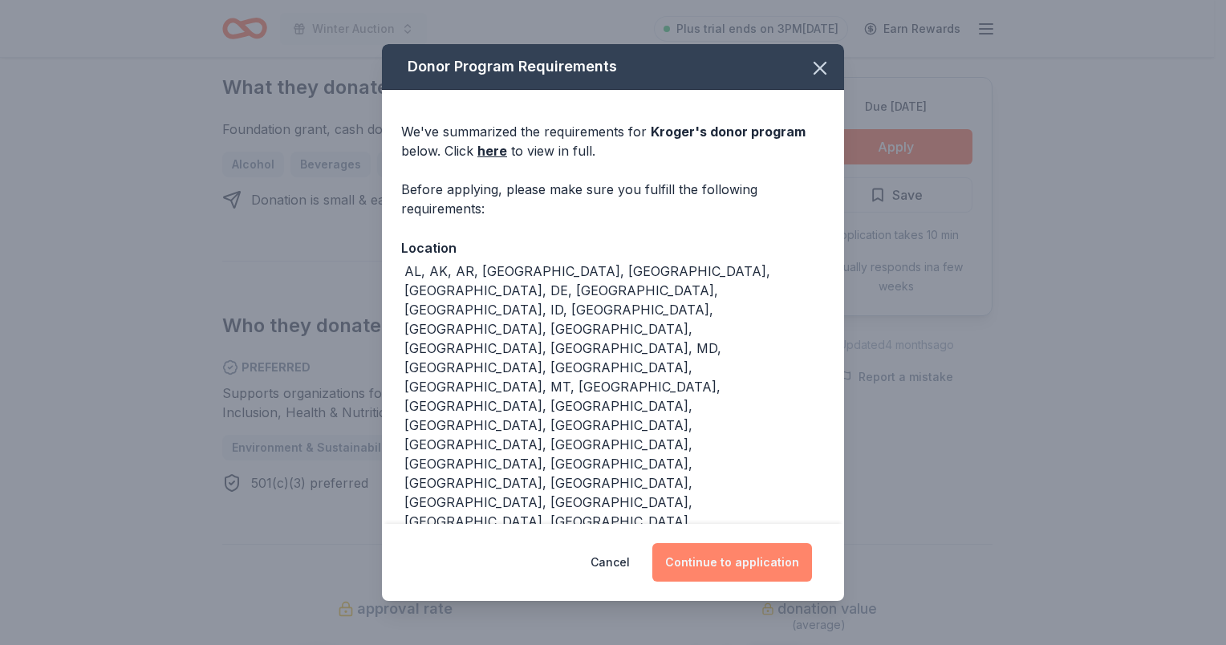
click at [748, 572] on button "Continue to application" at bounding box center [732, 562] width 160 height 39
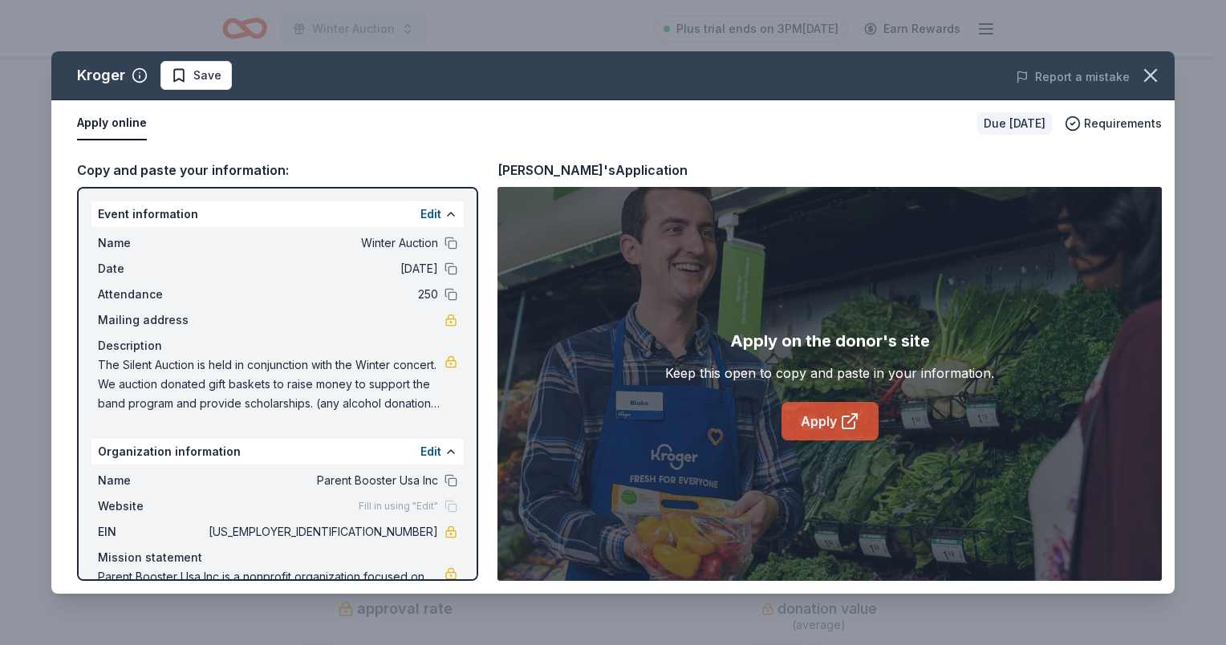
click at [841, 402] on link "Apply" at bounding box center [830, 421] width 97 height 39
click at [1148, 63] on button "button" at bounding box center [1150, 75] width 35 height 35
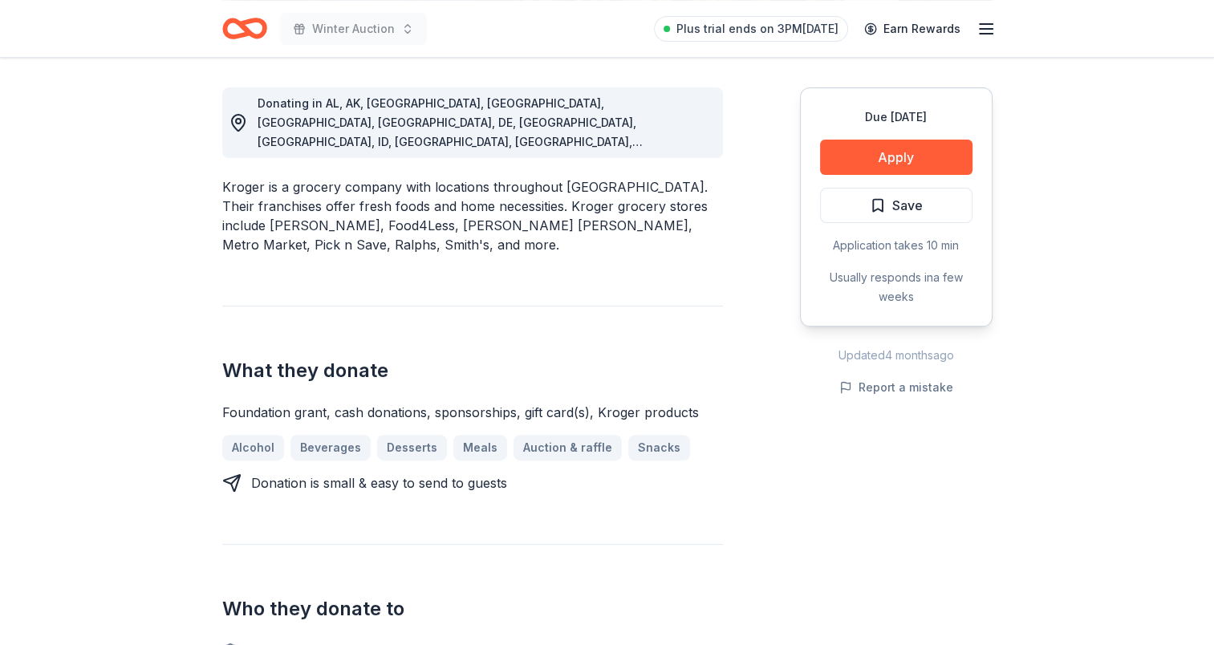
scroll to position [241, 0]
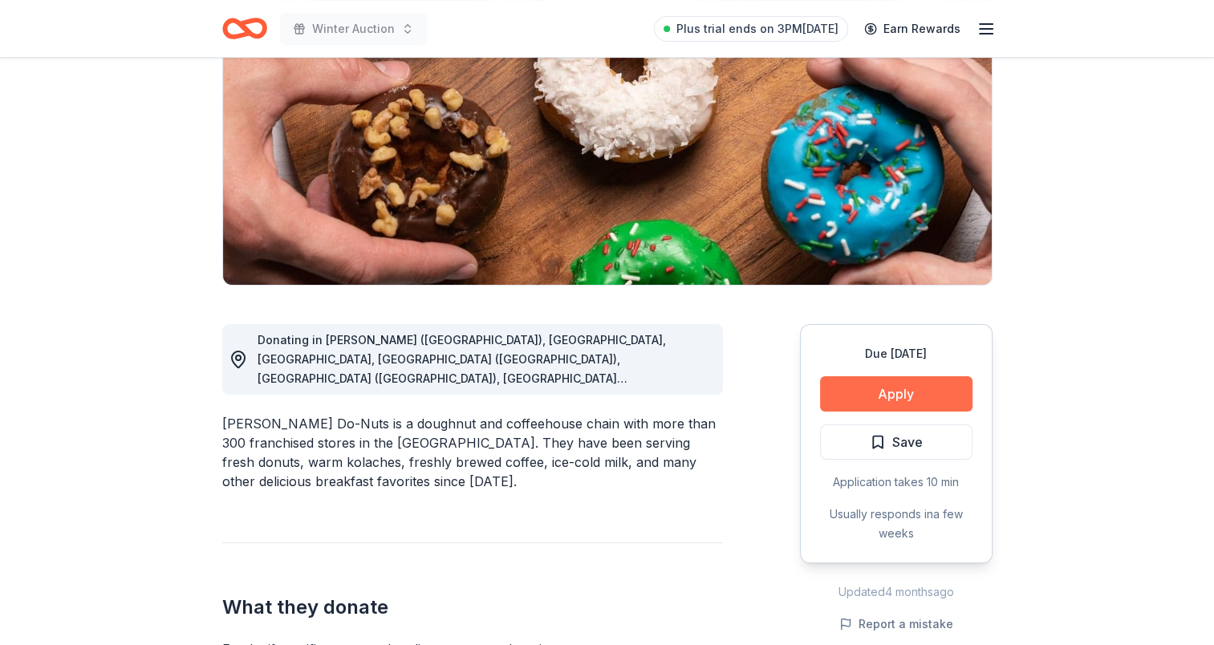
scroll to position [241, 0]
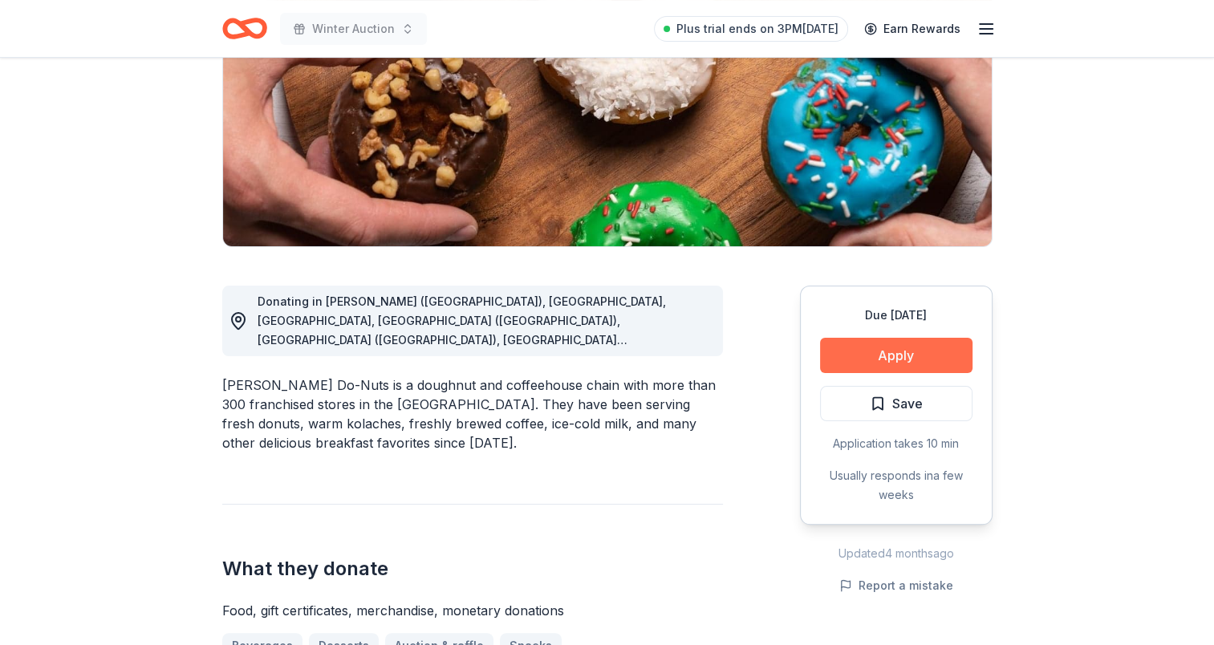
click at [896, 352] on button "Apply" at bounding box center [896, 355] width 152 height 35
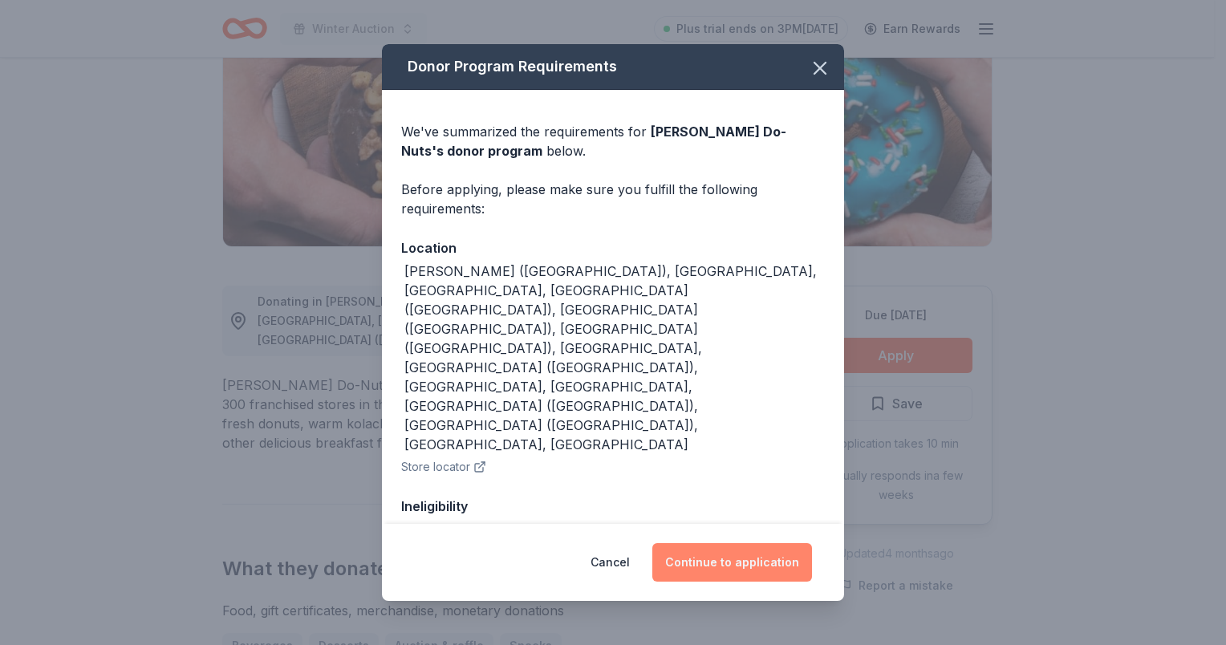
click at [758, 555] on button "Continue to application" at bounding box center [732, 562] width 160 height 39
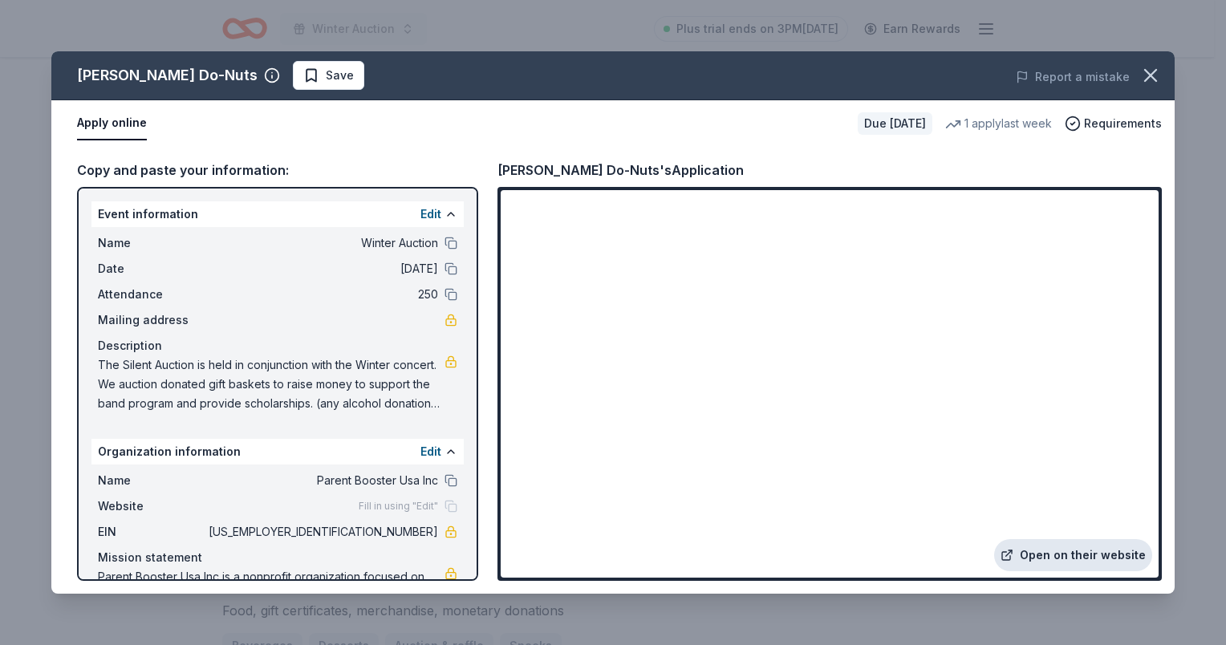
click at [1056, 567] on link "Open on their website" at bounding box center [1073, 555] width 158 height 32
click at [1055, 555] on link "Open on their website" at bounding box center [1073, 555] width 158 height 32
click at [1146, 71] on icon "button" at bounding box center [1150, 75] width 22 height 22
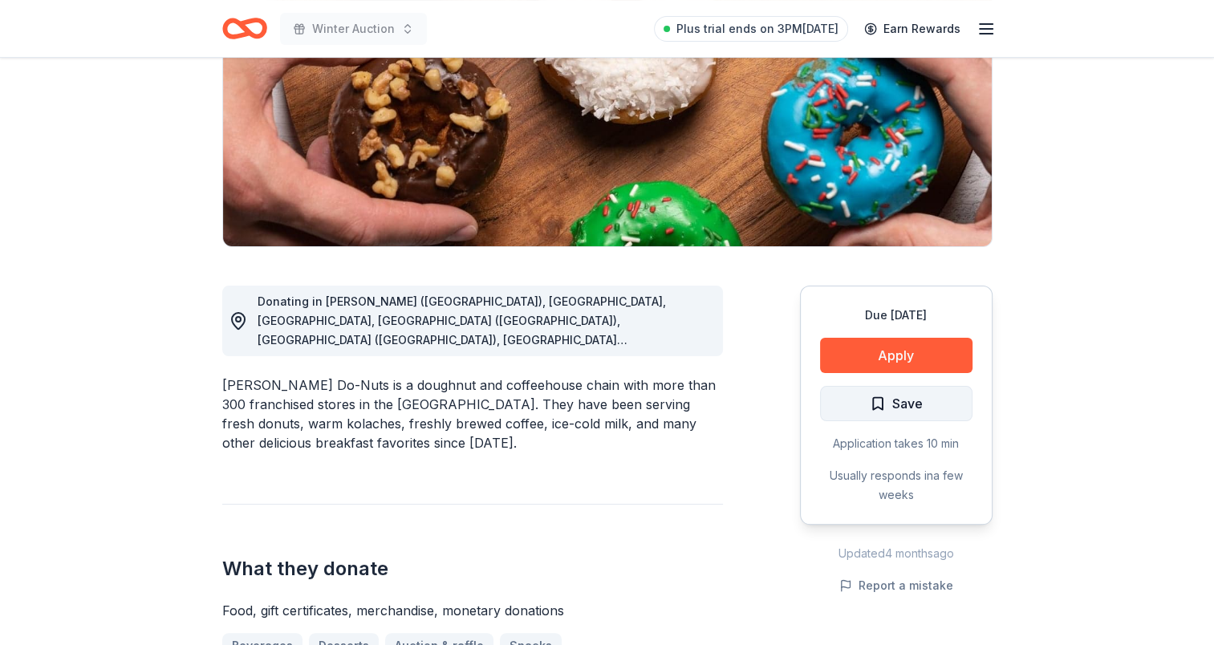
click at [870, 401] on span "Save" at bounding box center [896, 403] width 53 height 21
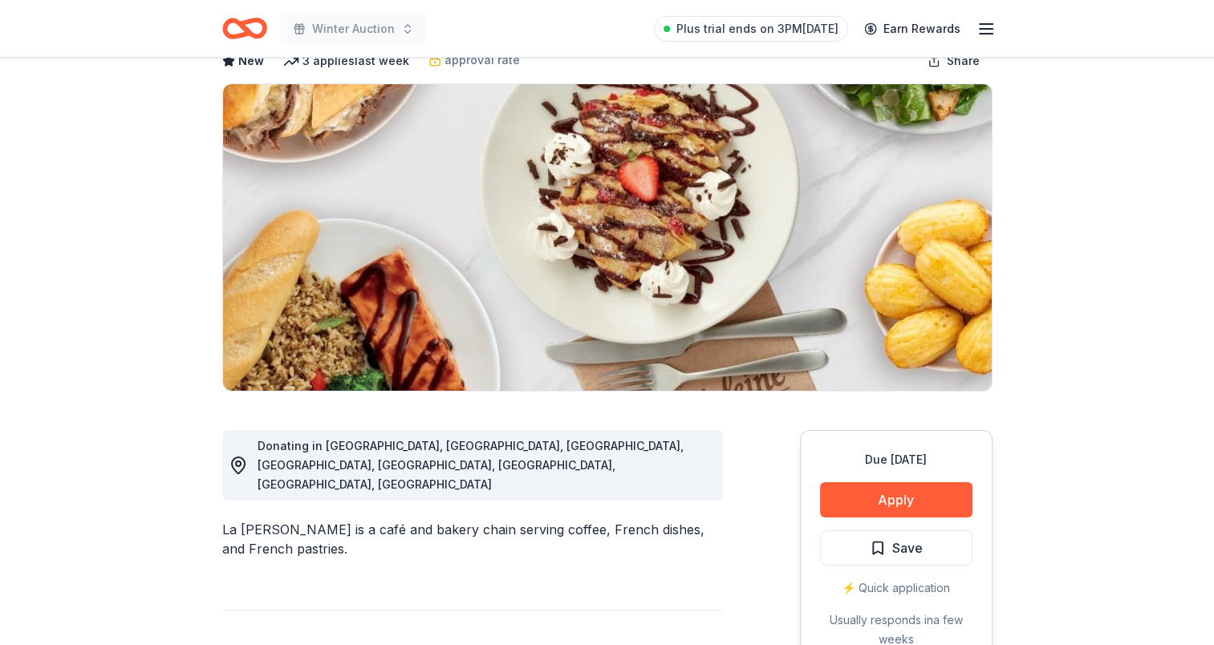
scroll to position [321, 0]
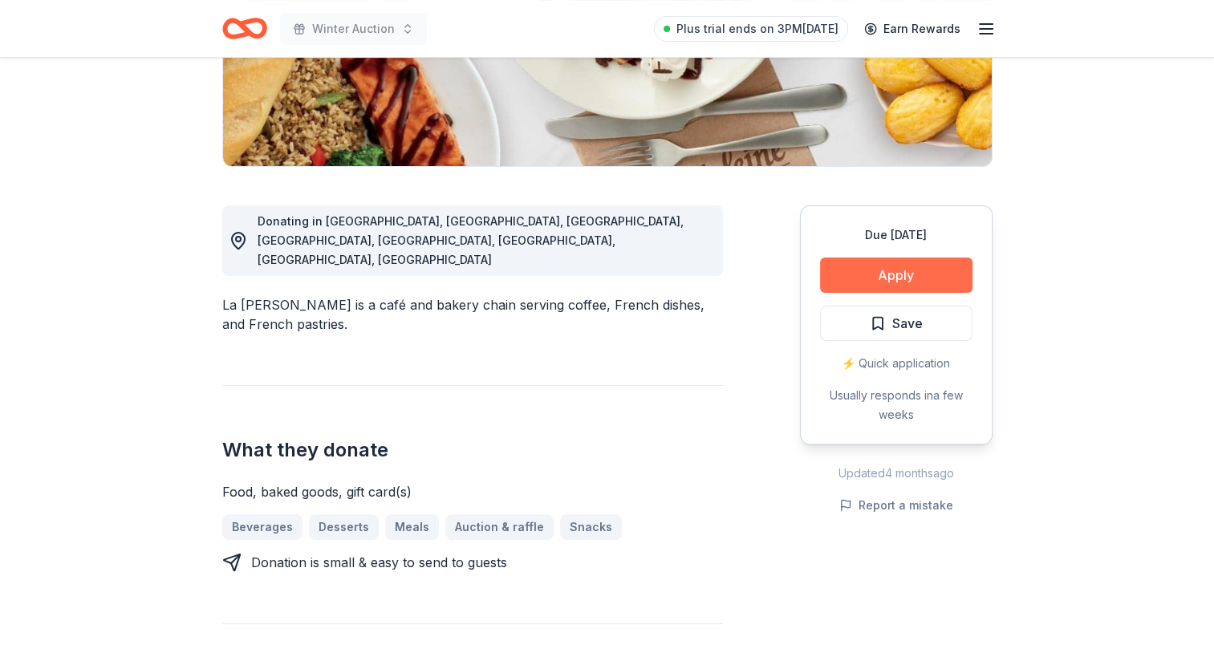
click at [951, 291] on button "Apply" at bounding box center [896, 275] width 152 height 35
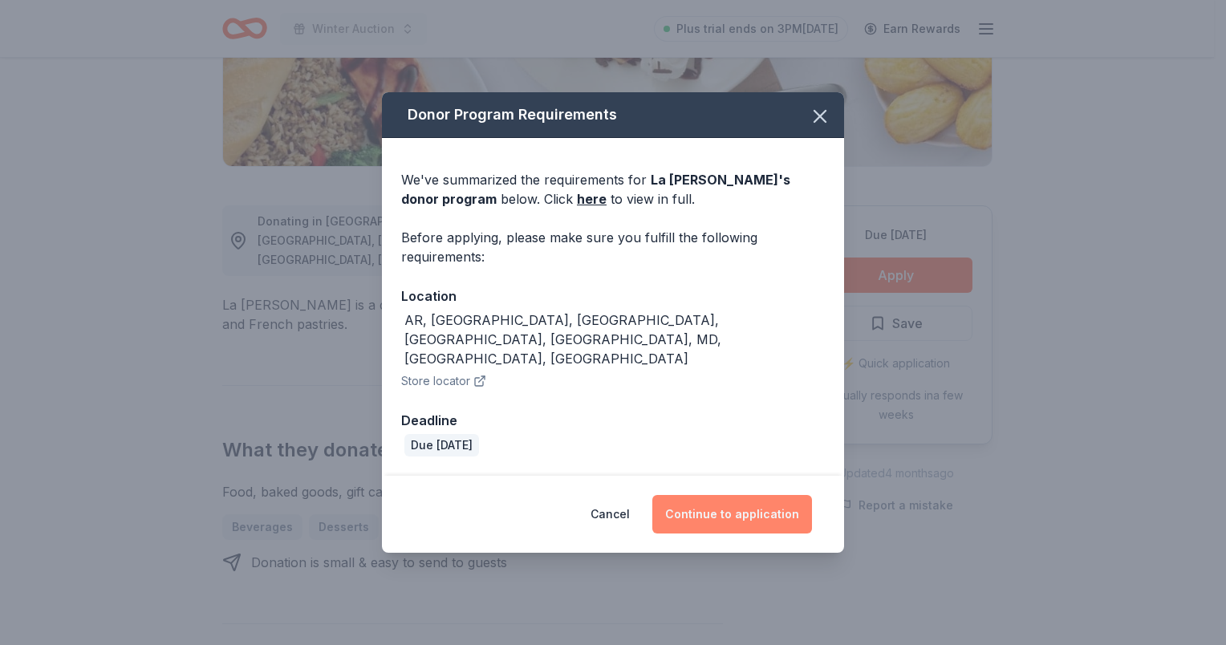
drag, startPoint x: 788, startPoint y: 504, endPoint x: 804, endPoint y: 491, distance: 20.6
click at [787, 503] on button "Continue to application" at bounding box center [732, 514] width 160 height 39
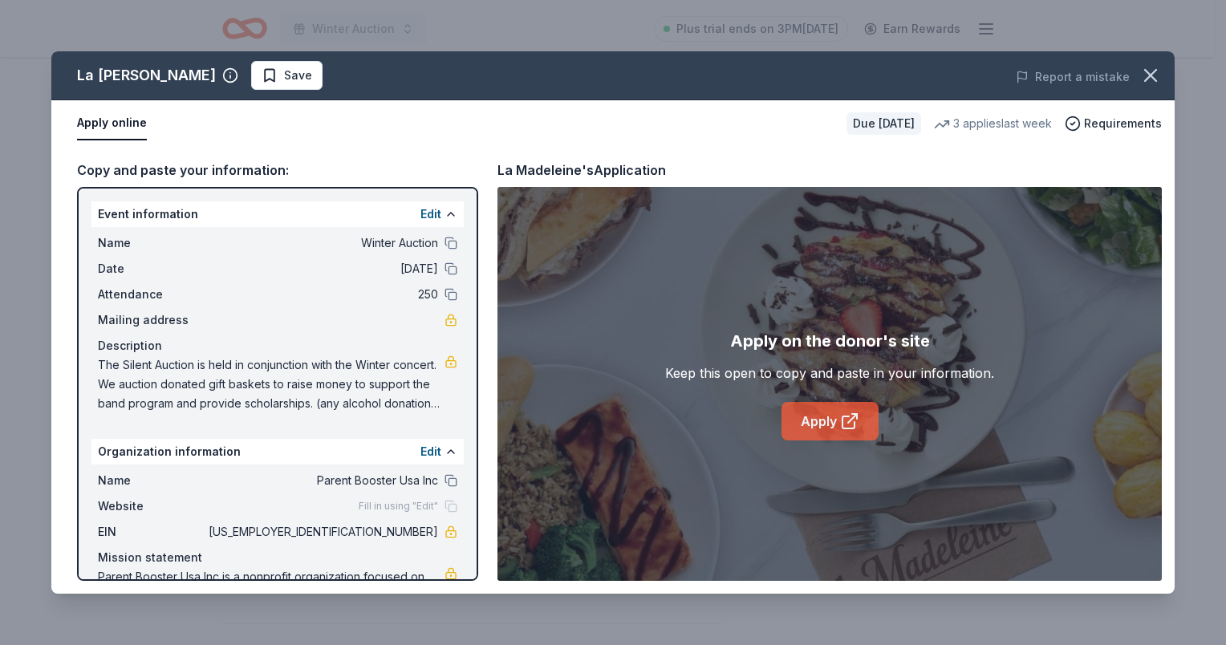
click at [872, 427] on link "Apply" at bounding box center [830, 421] width 97 height 39
click at [1144, 77] on icon "button" at bounding box center [1150, 75] width 22 height 22
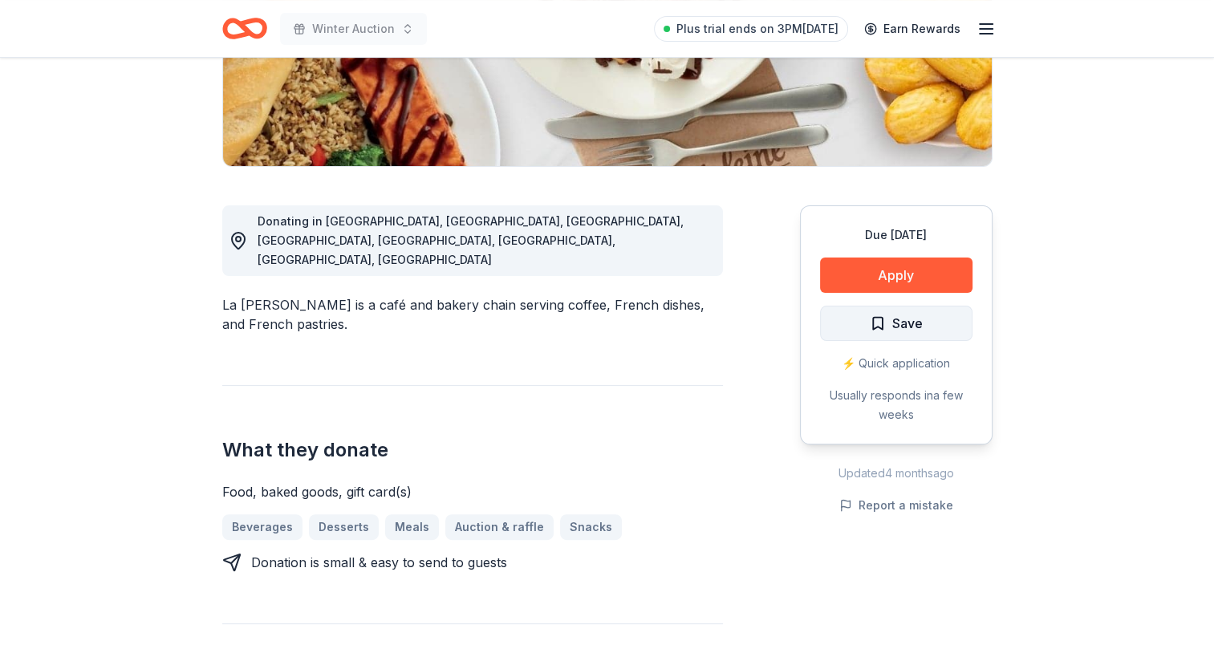
click at [879, 325] on span "Save" at bounding box center [896, 323] width 53 height 21
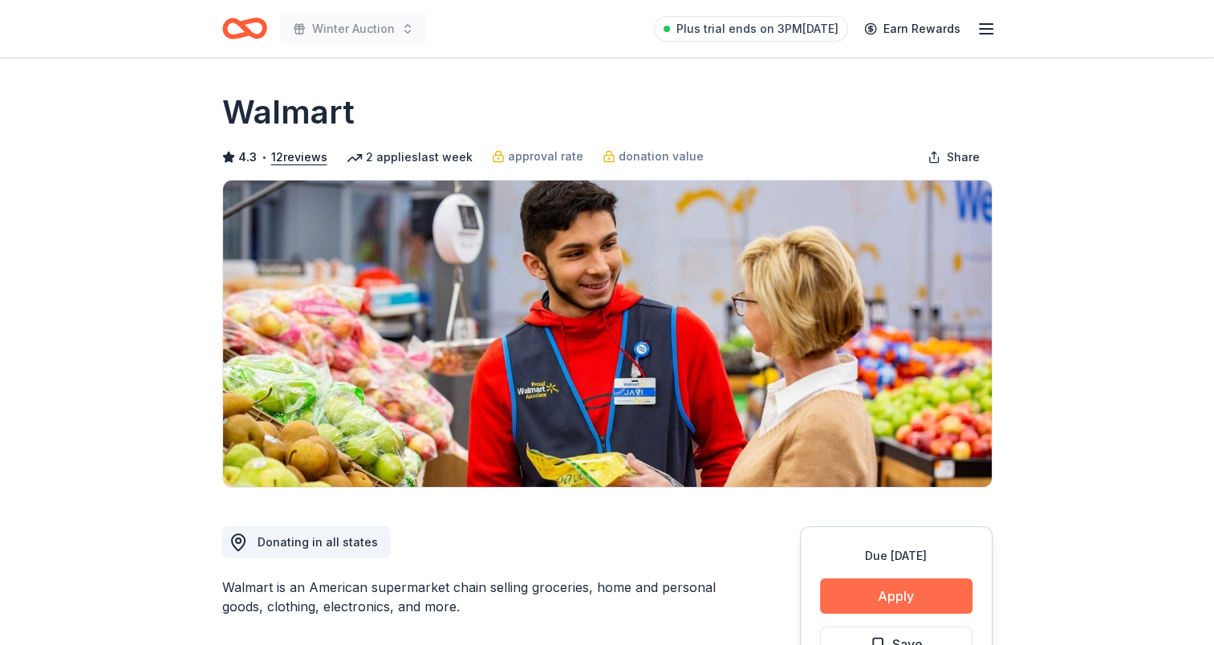
click at [908, 595] on button "Apply" at bounding box center [896, 596] width 152 height 35
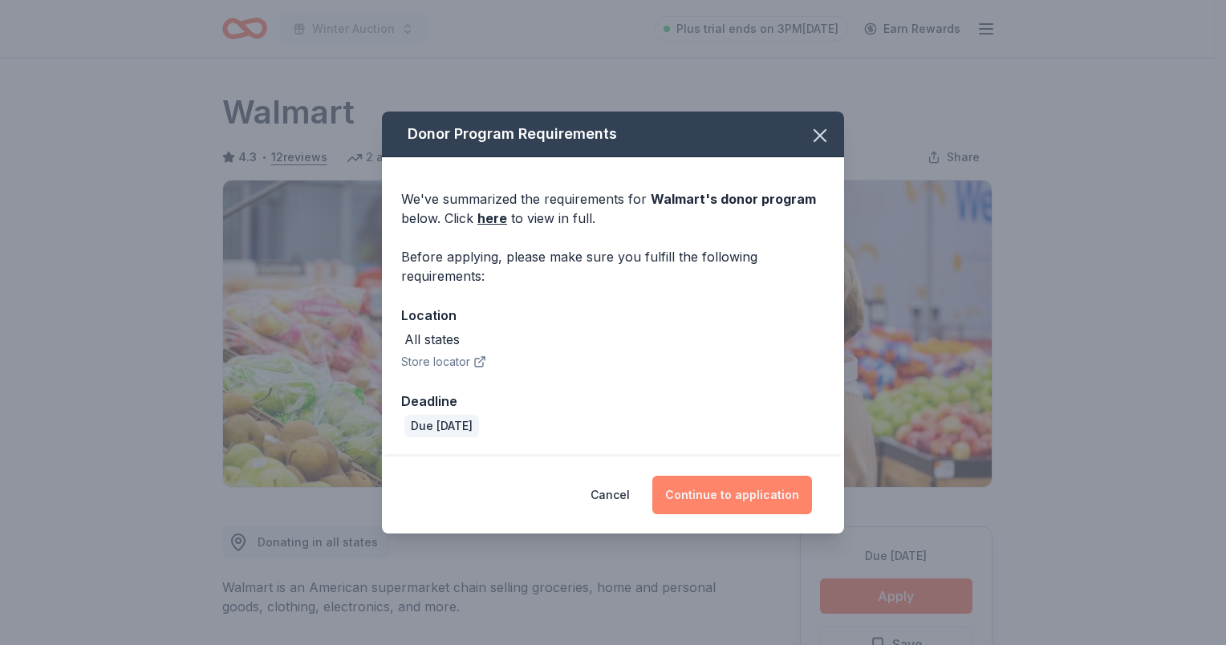
click at [756, 490] on button "Continue to application" at bounding box center [732, 495] width 160 height 39
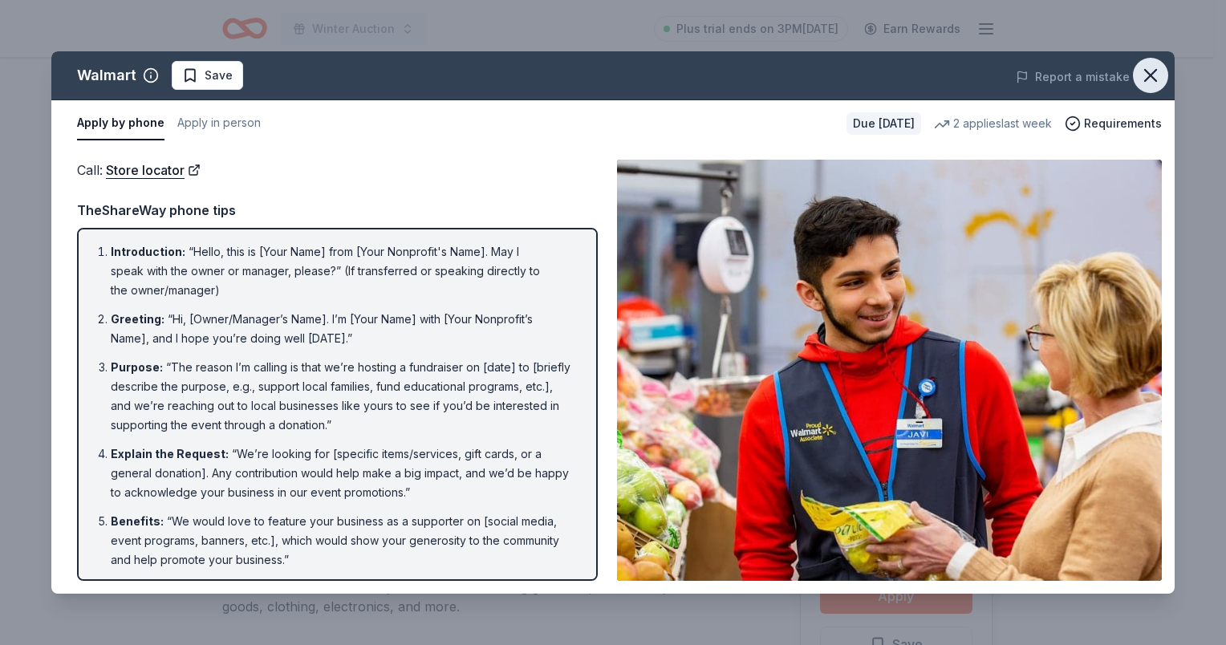
click at [1148, 68] on icon "button" at bounding box center [1150, 75] width 22 height 22
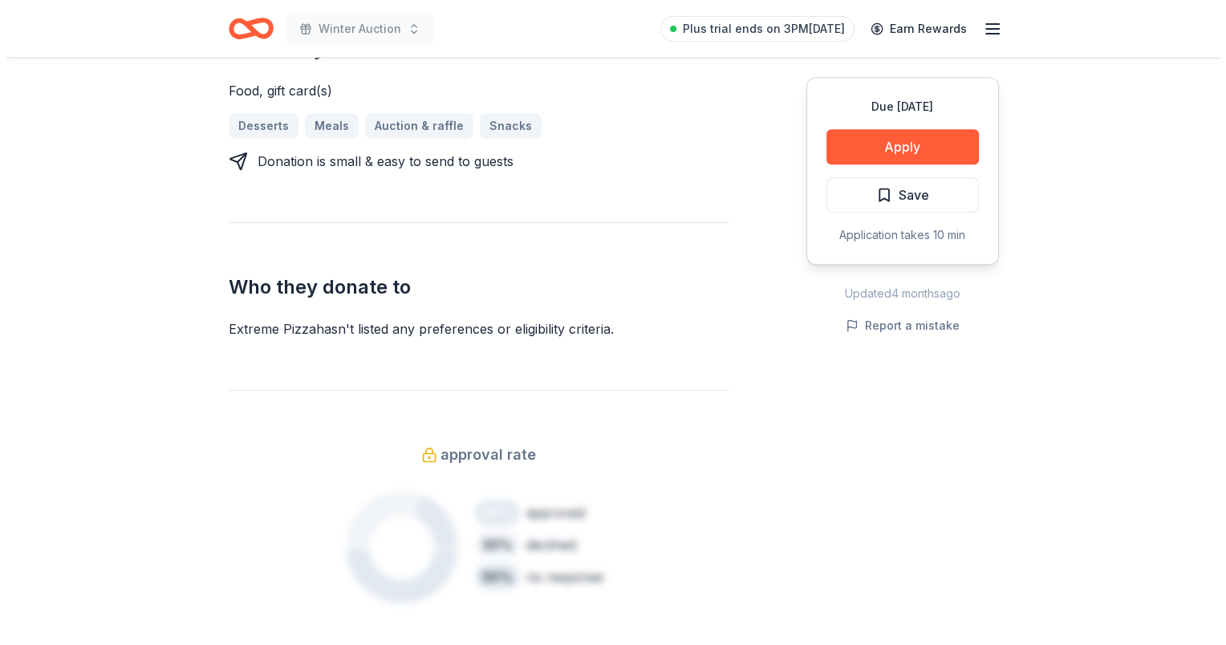
scroll to position [481, 0]
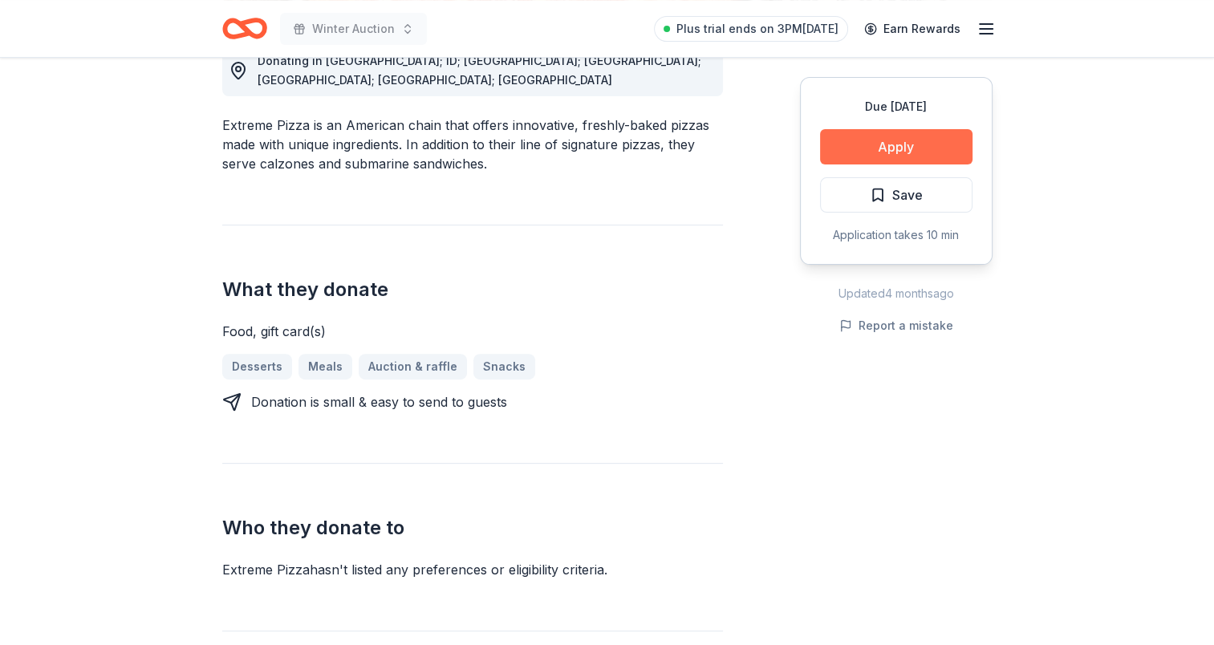
click at [930, 148] on button "Apply" at bounding box center [896, 146] width 152 height 35
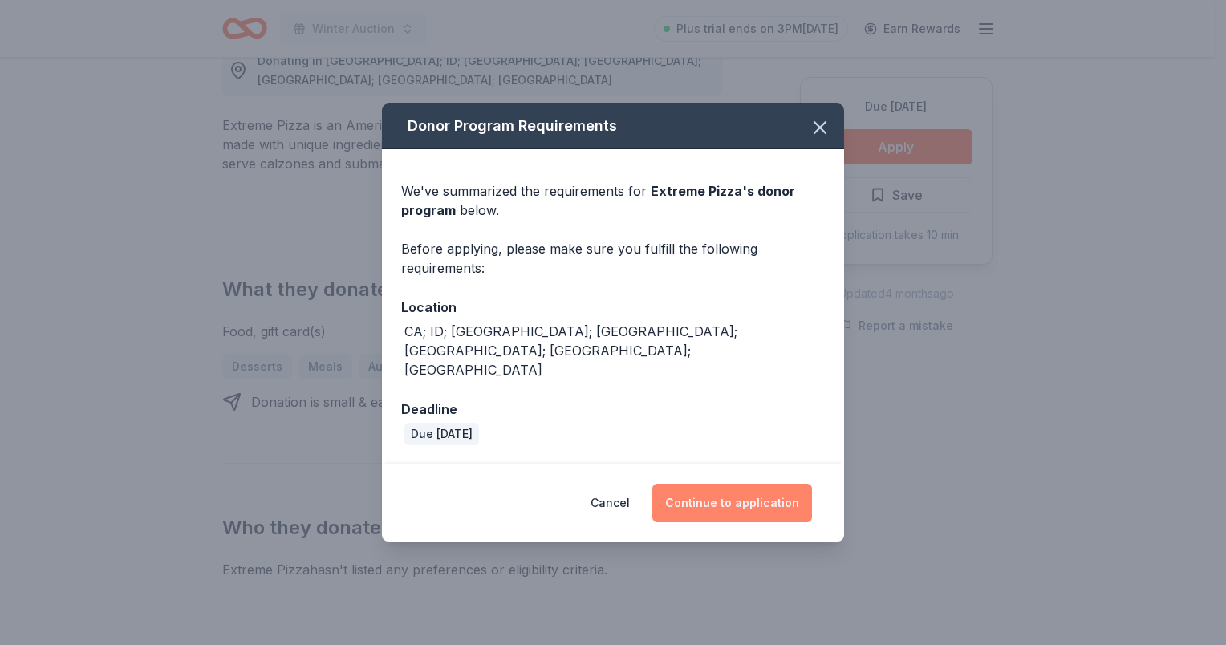
click at [721, 484] on button "Continue to application" at bounding box center [732, 503] width 160 height 39
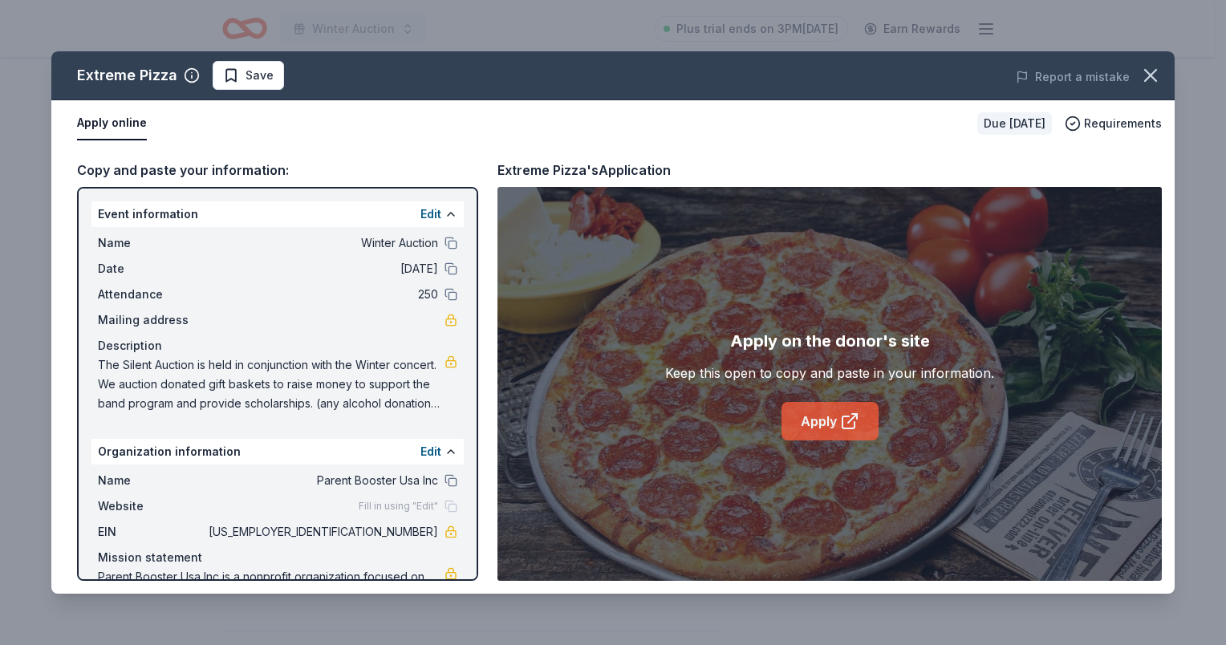
click at [852, 412] on icon at bounding box center [849, 421] width 19 height 19
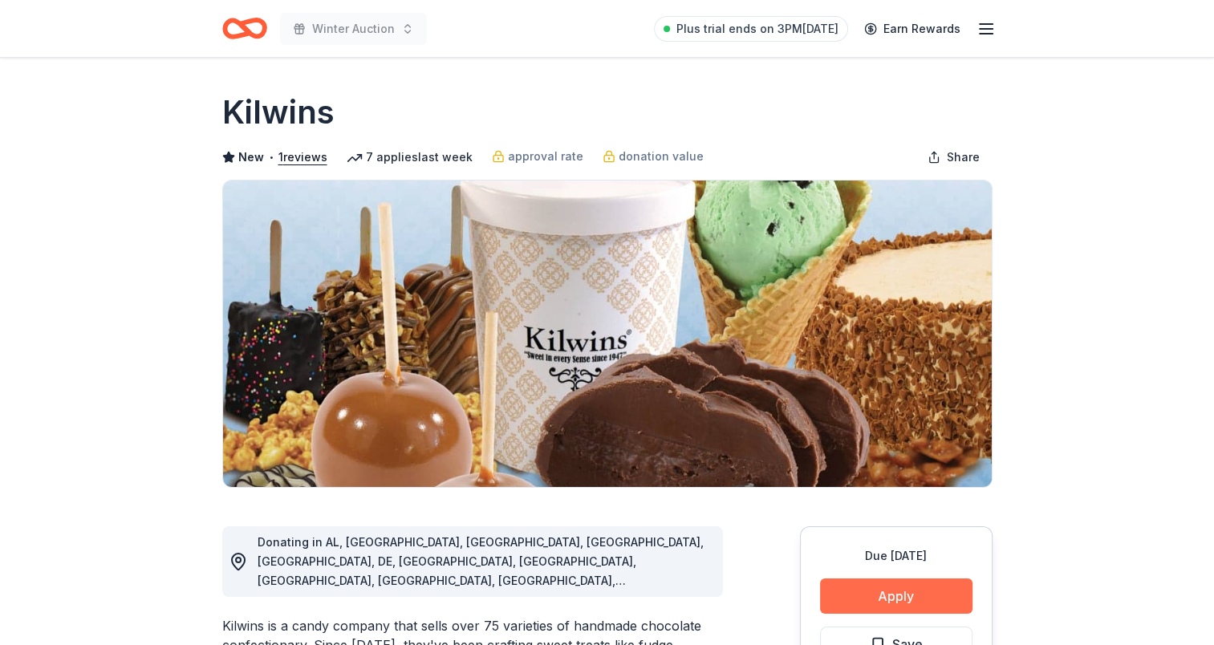
click at [902, 603] on button "Apply" at bounding box center [896, 596] width 152 height 35
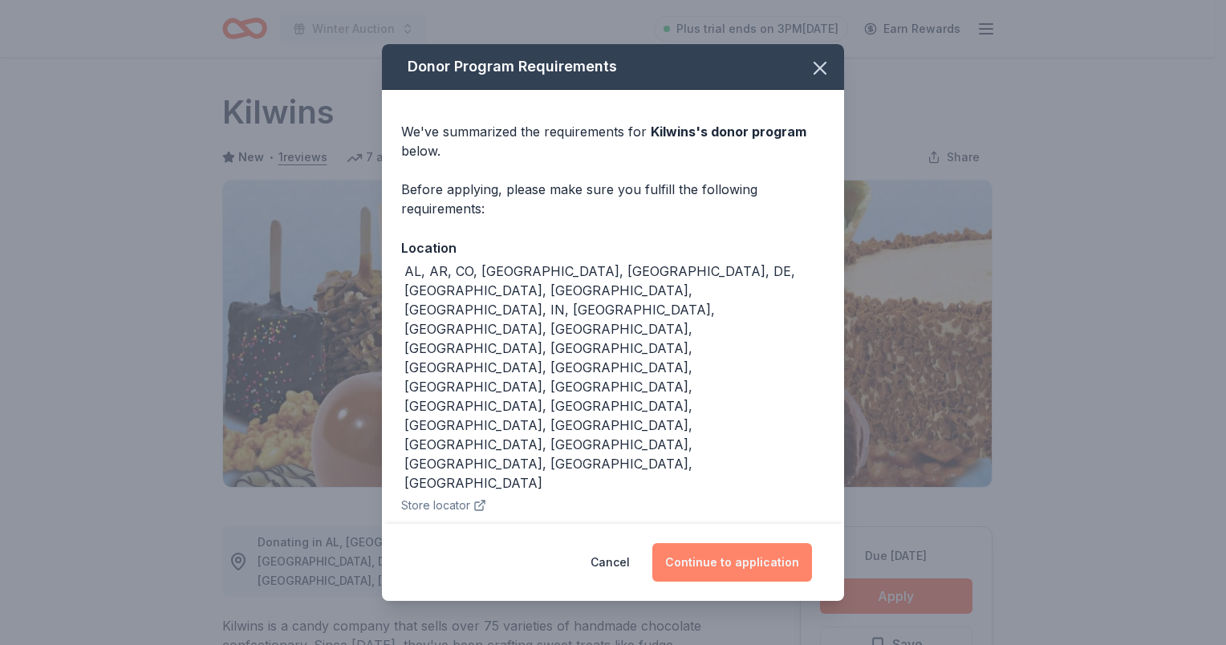
click at [738, 543] on button "Continue to application" at bounding box center [732, 562] width 160 height 39
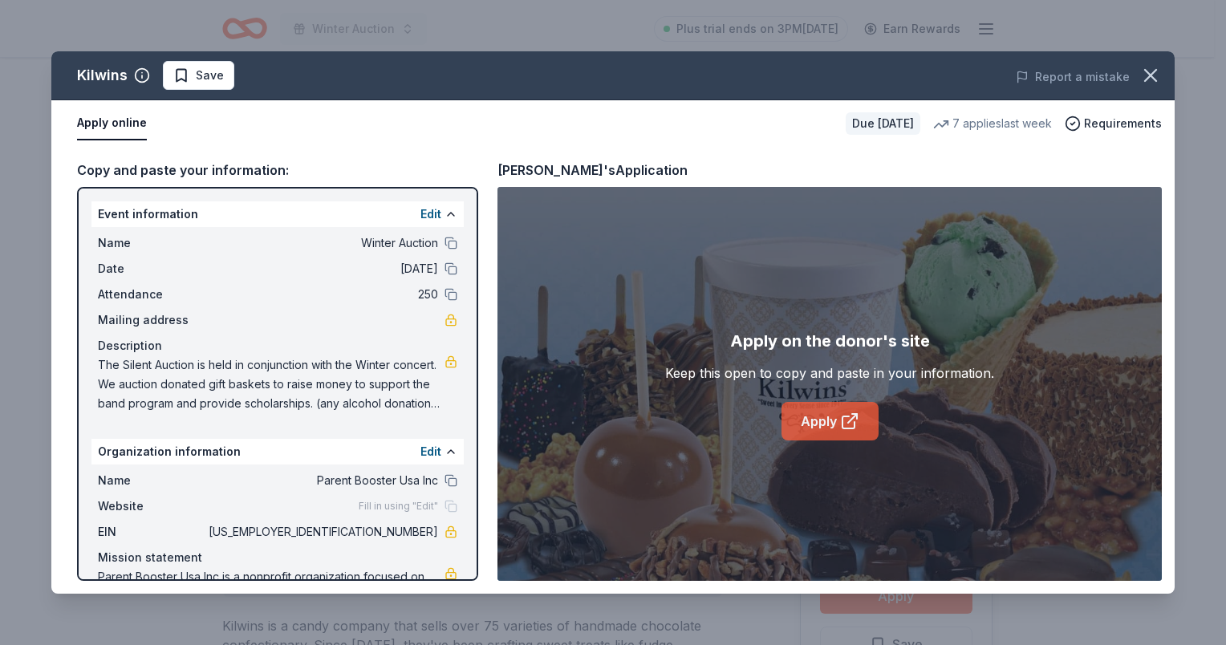
click at [828, 418] on link "Apply" at bounding box center [830, 421] width 97 height 39
click at [1143, 67] on icon "button" at bounding box center [1150, 75] width 22 height 22
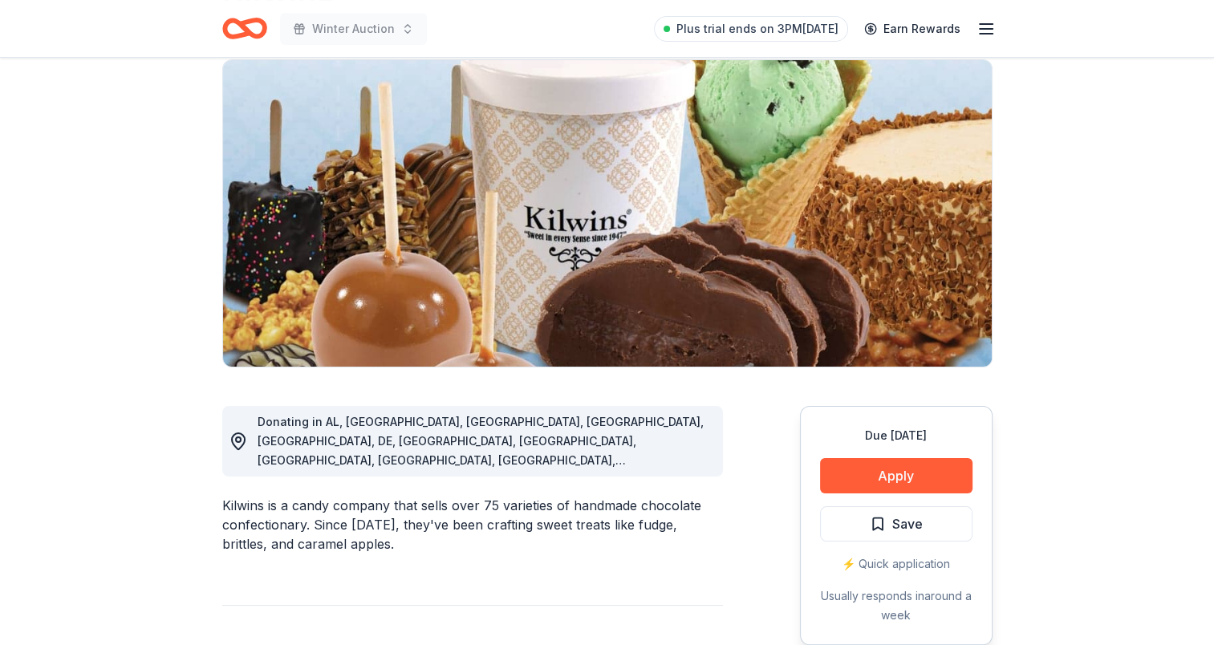
scroll to position [321, 0]
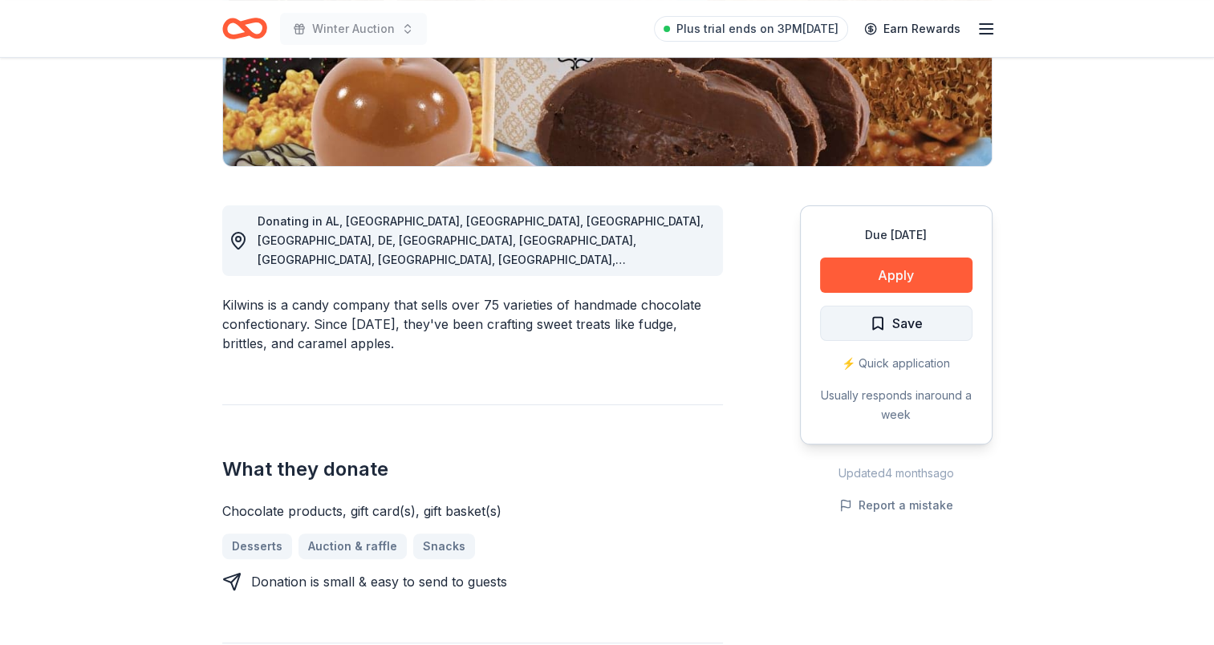
click at [872, 319] on span "Save" at bounding box center [896, 323] width 53 height 21
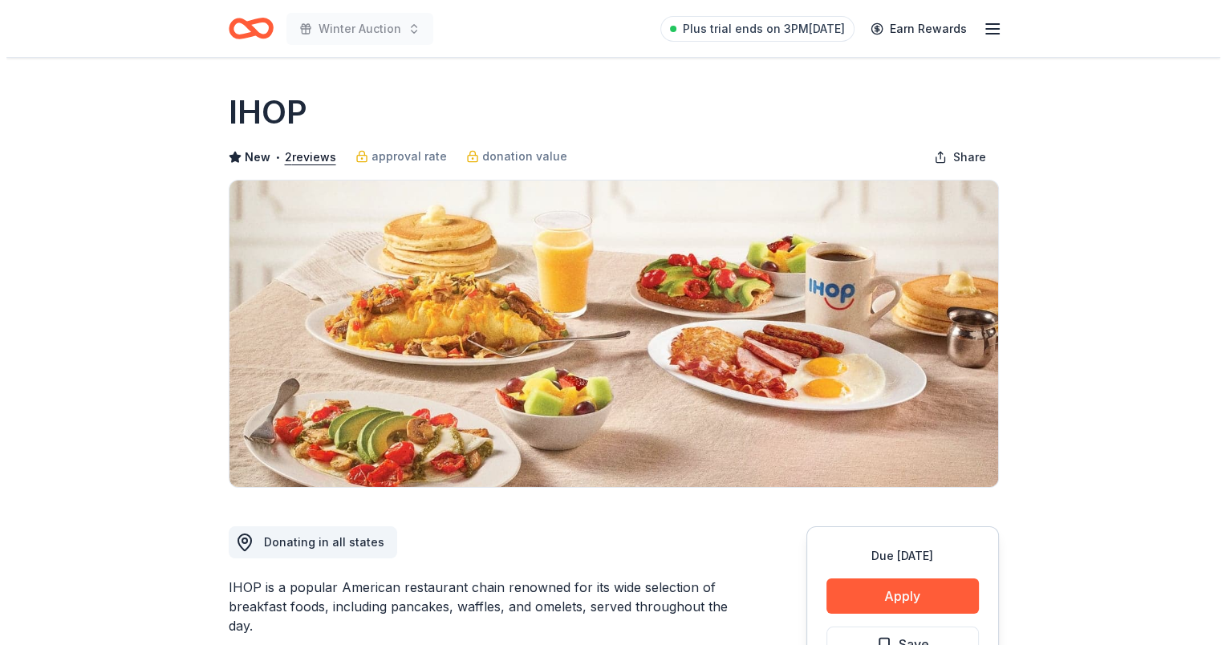
scroll to position [401, 0]
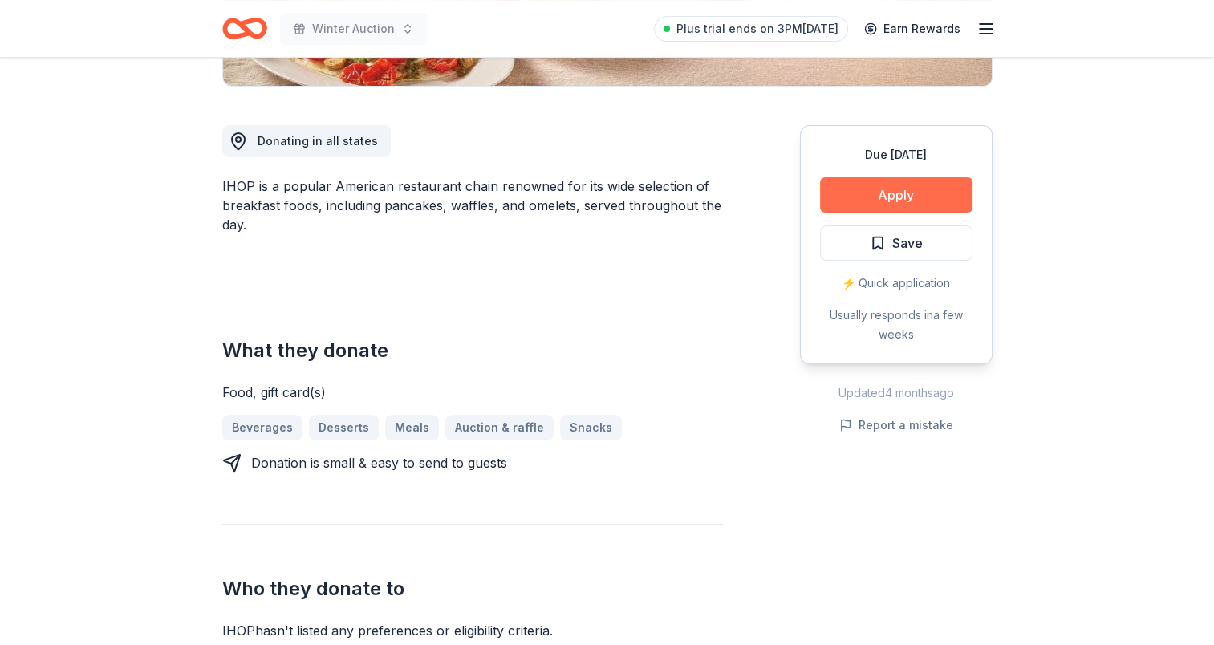
click at [917, 203] on button "Apply" at bounding box center [896, 194] width 152 height 35
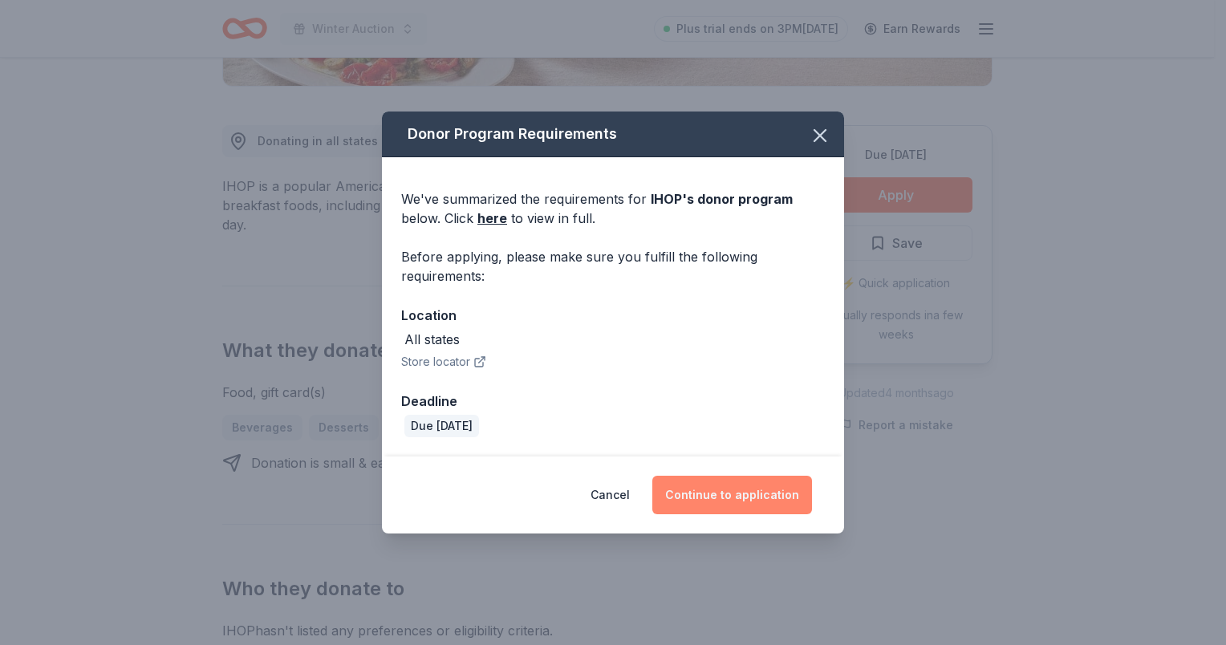
click at [709, 492] on button "Continue to application" at bounding box center [732, 495] width 160 height 39
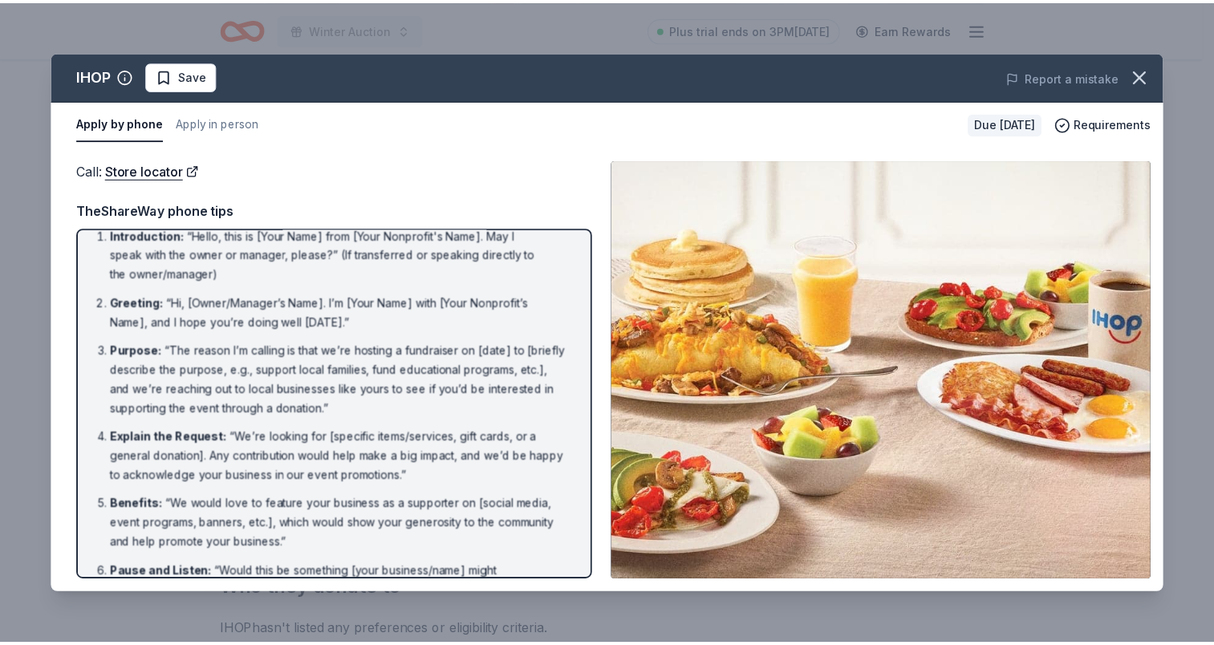
scroll to position [0, 0]
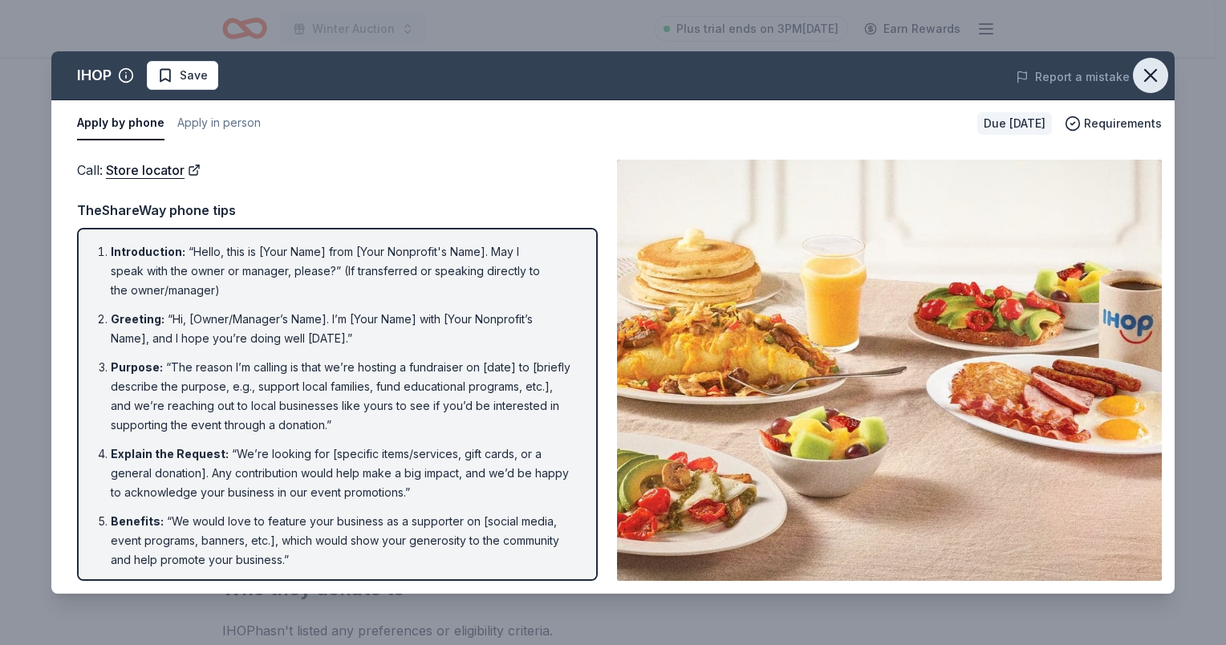
drag, startPoint x: 1160, startPoint y: 65, endPoint x: 1149, endPoint y: 83, distance: 20.5
click at [1160, 65] on icon "button" at bounding box center [1150, 75] width 22 height 22
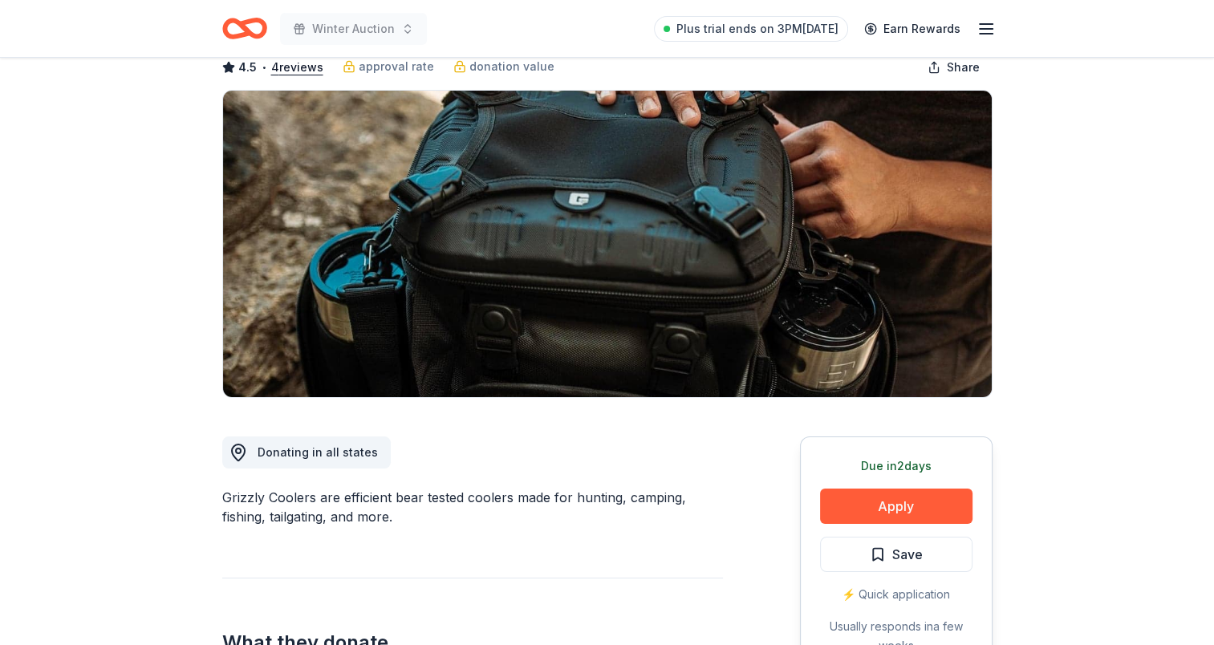
scroll to position [241, 0]
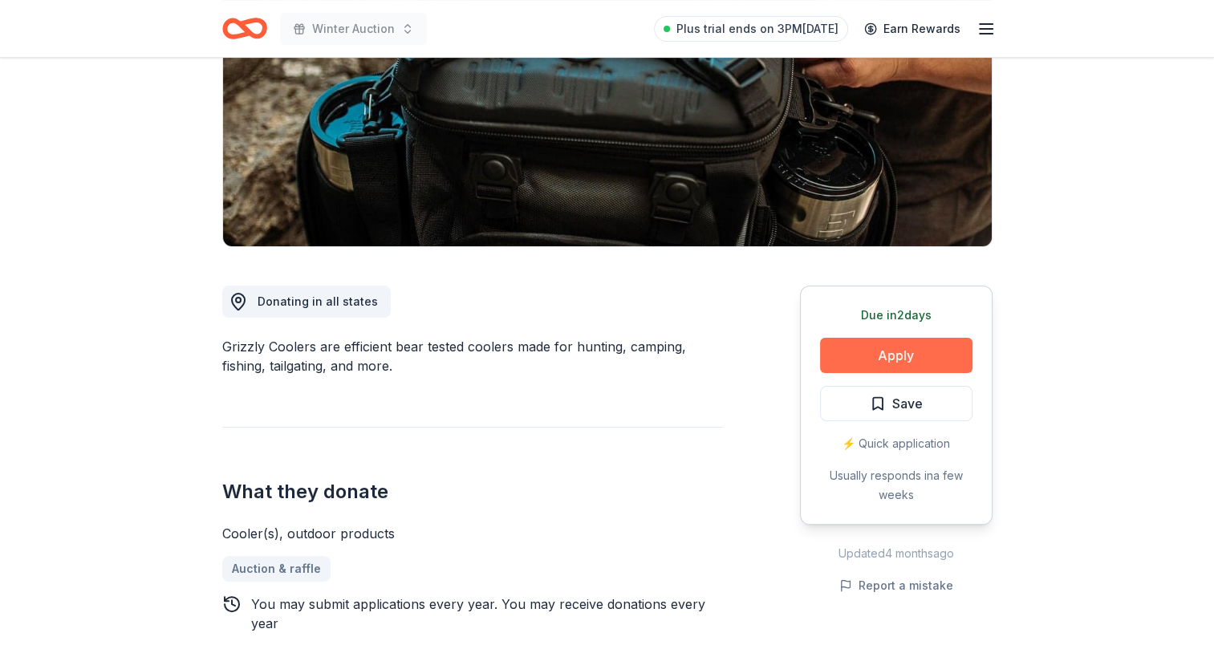
click at [899, 350] on button "Apply" at bounding box center [896, 355] width 152 height 35
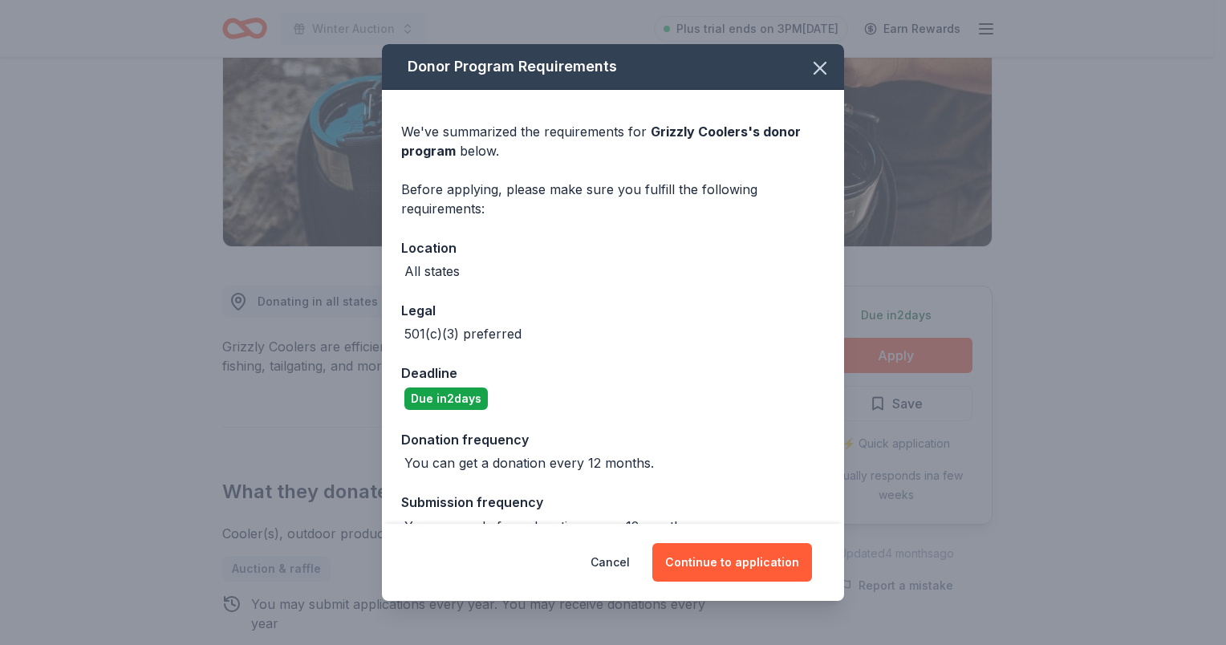
click at [766, 541] on div "Cancel Continue to application" at bounding box center [613, 562] width 462 height 77
click at [733, 543] on button "Continue to application" at bounding box center [732, 562] width 160 height 39
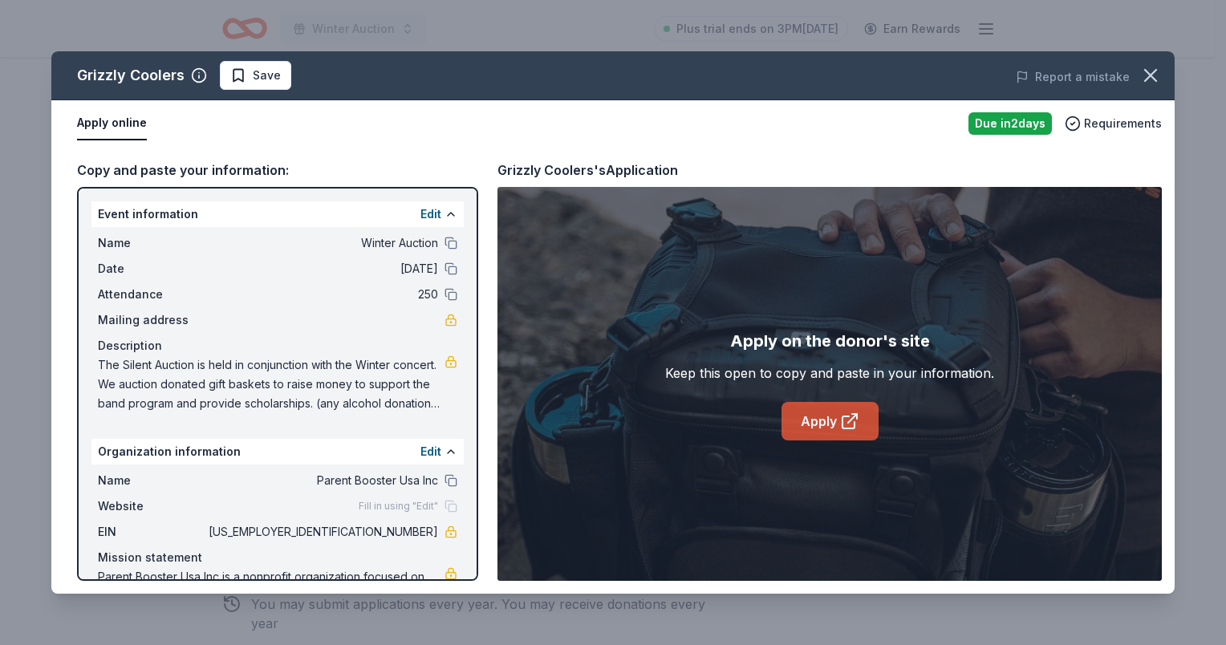
click at [832, 413] on link "Apply" at bounding box center [830, 421] width 97 height 39
click at [1149, 71] on icon "button" at bounding box center [1150, 75] width 22 height 22
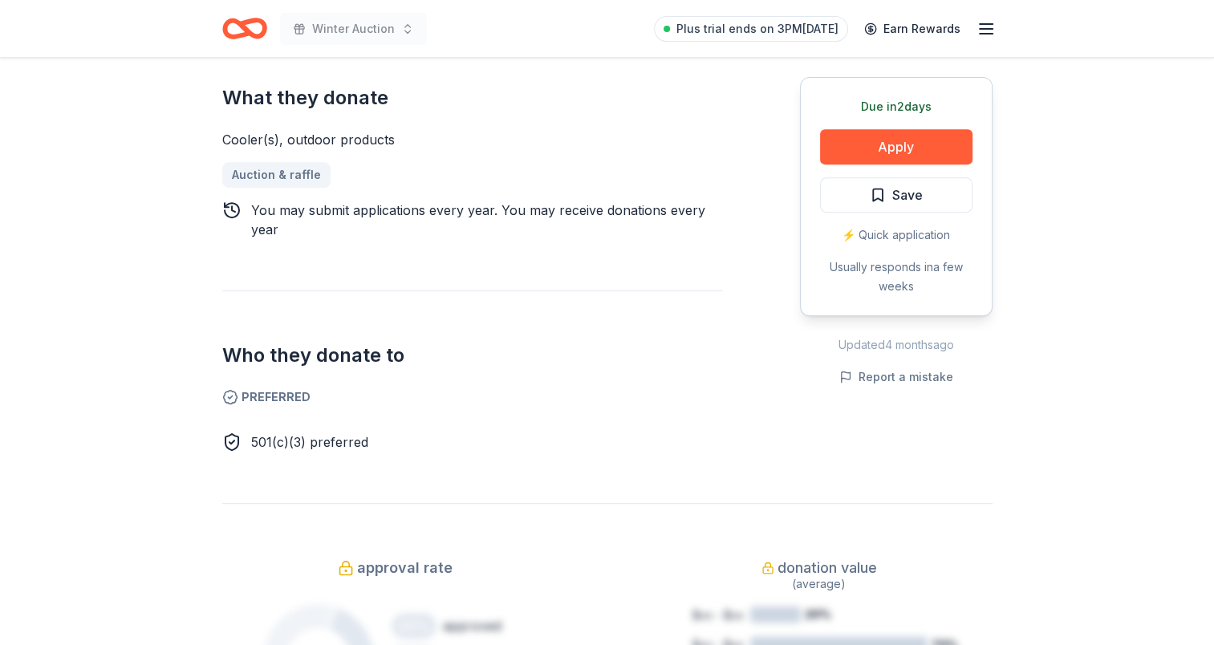
scroll to position [481, 0]
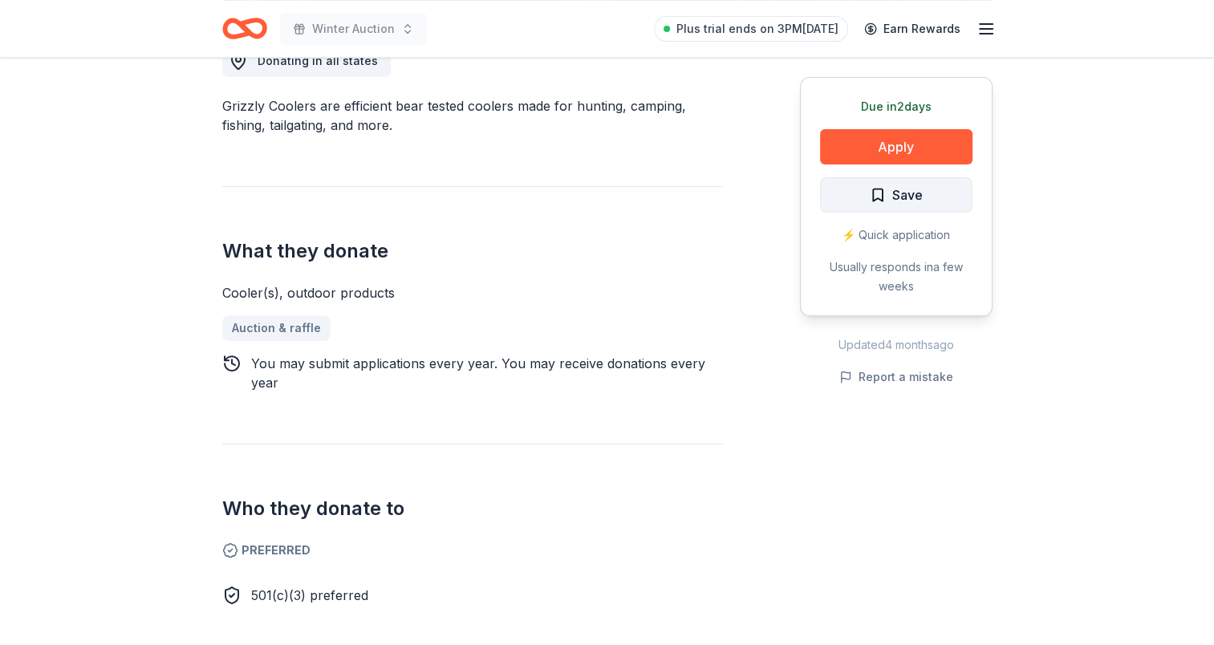
click at [879, 195] on span "Save" at bounding box center [896, 195] width 53 height 21
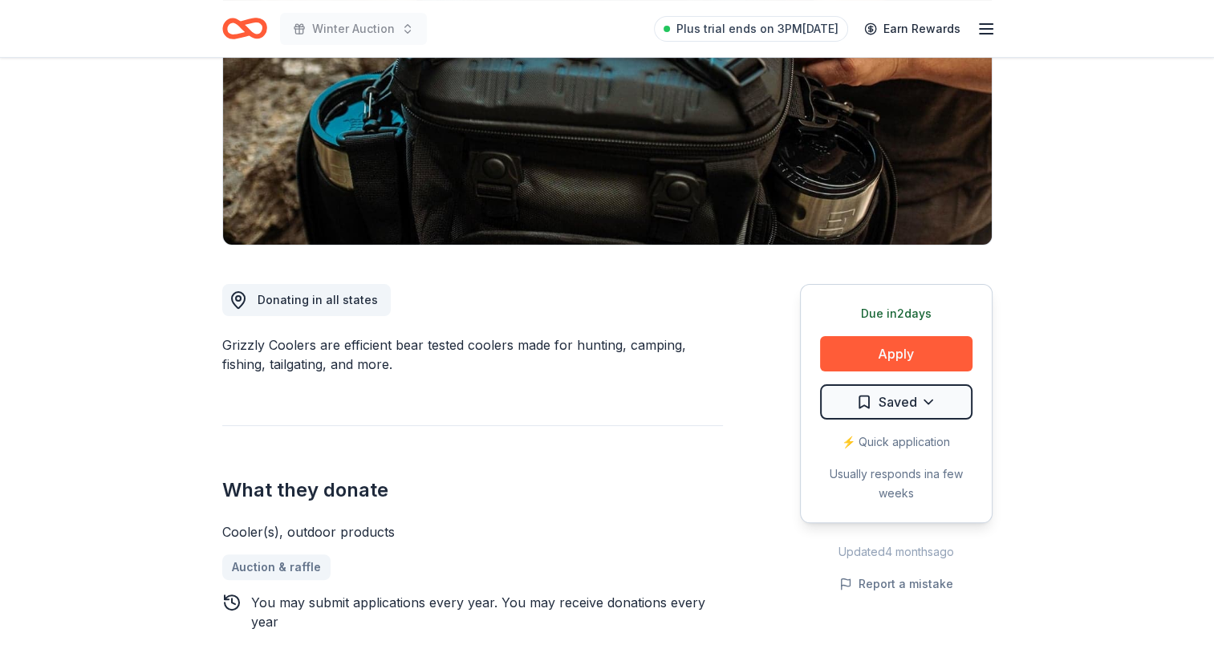
scroll to position [401, 0]
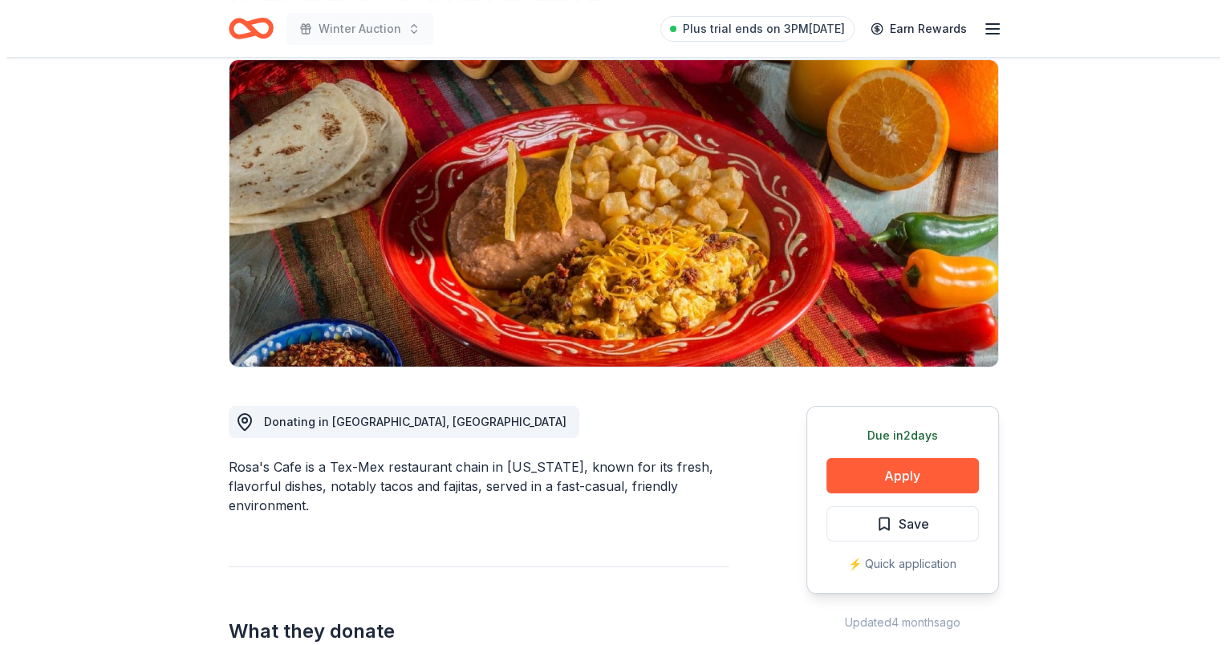
scroll to position [321, 0]
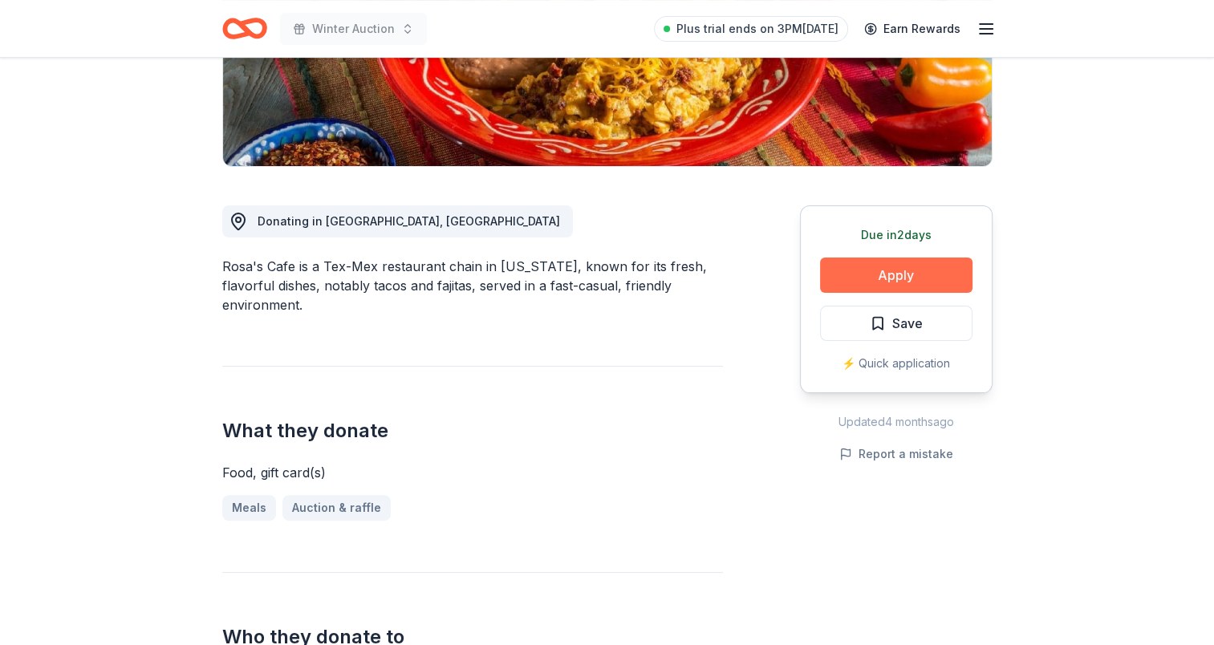
click at [892, 266] on button "Apply" at bounding box center [896, 275] width 152 height 35
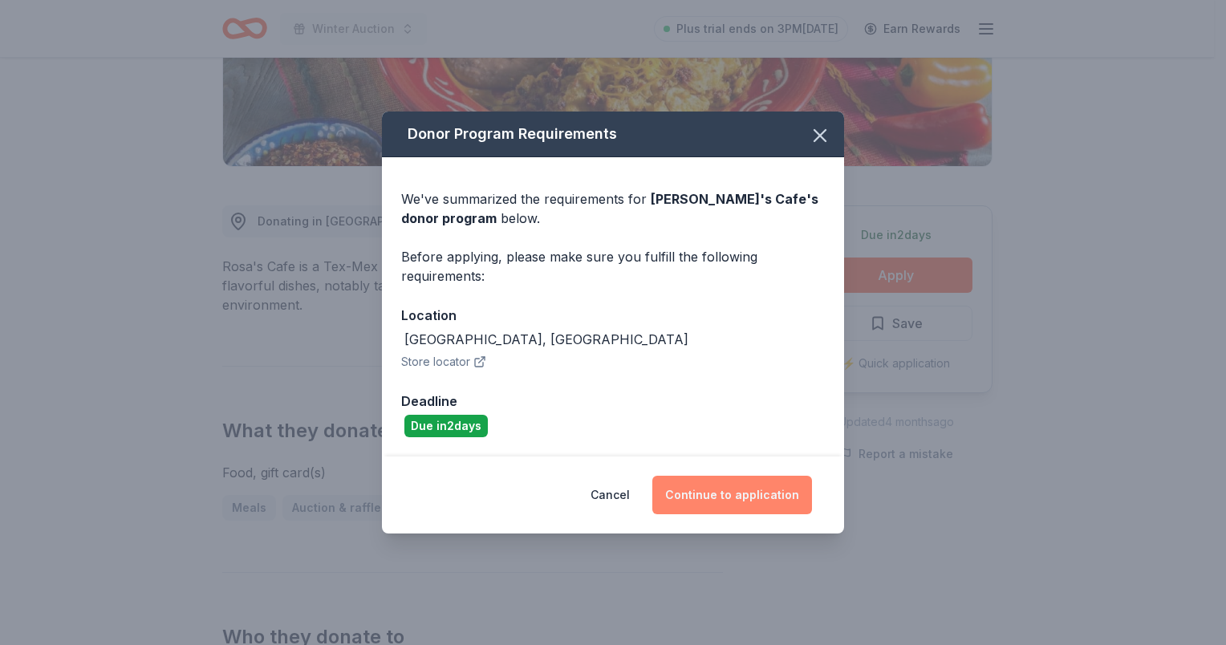
click at [739, 497] on button "Continue to application" at bounding box center [732, 495] width 160 height 39
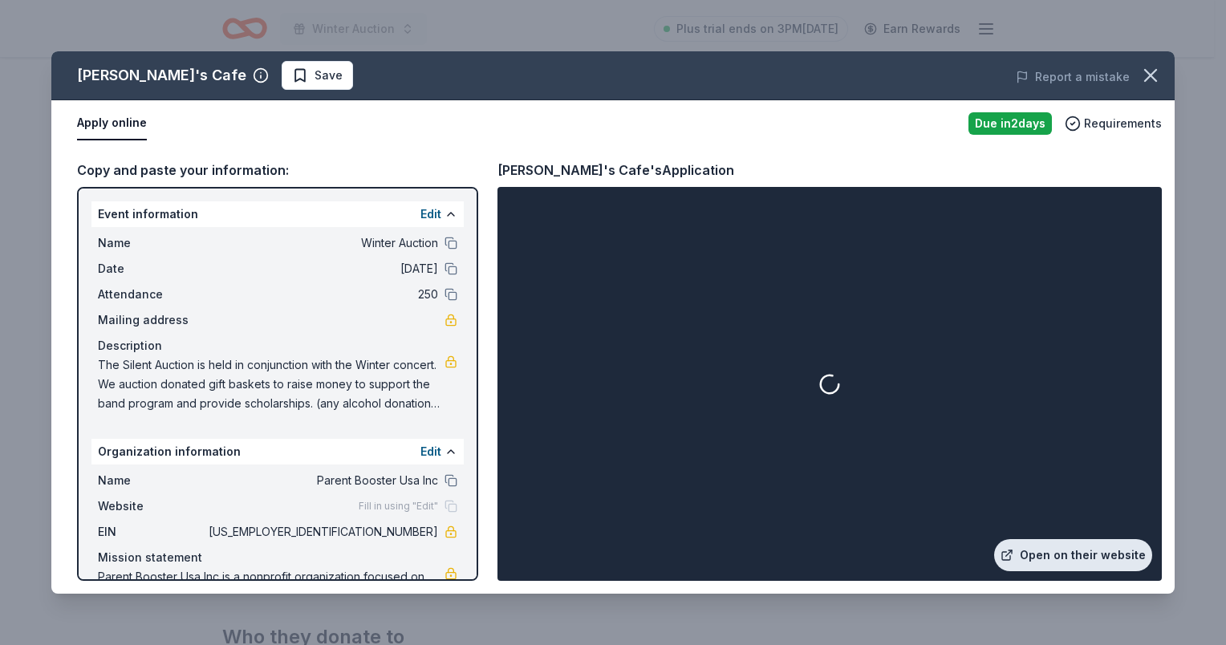
click at [1076, 549] on link "Open on their website" at bounding box center [1073, 555] width 158 height 32
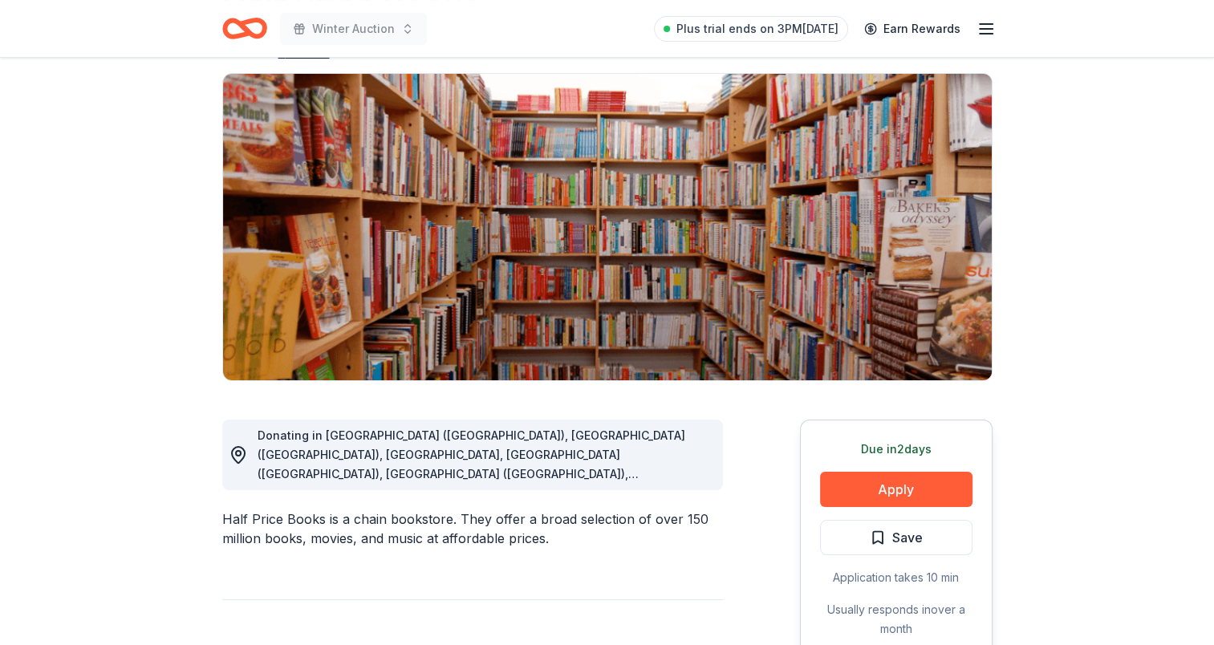
scroll to position [241, 0]
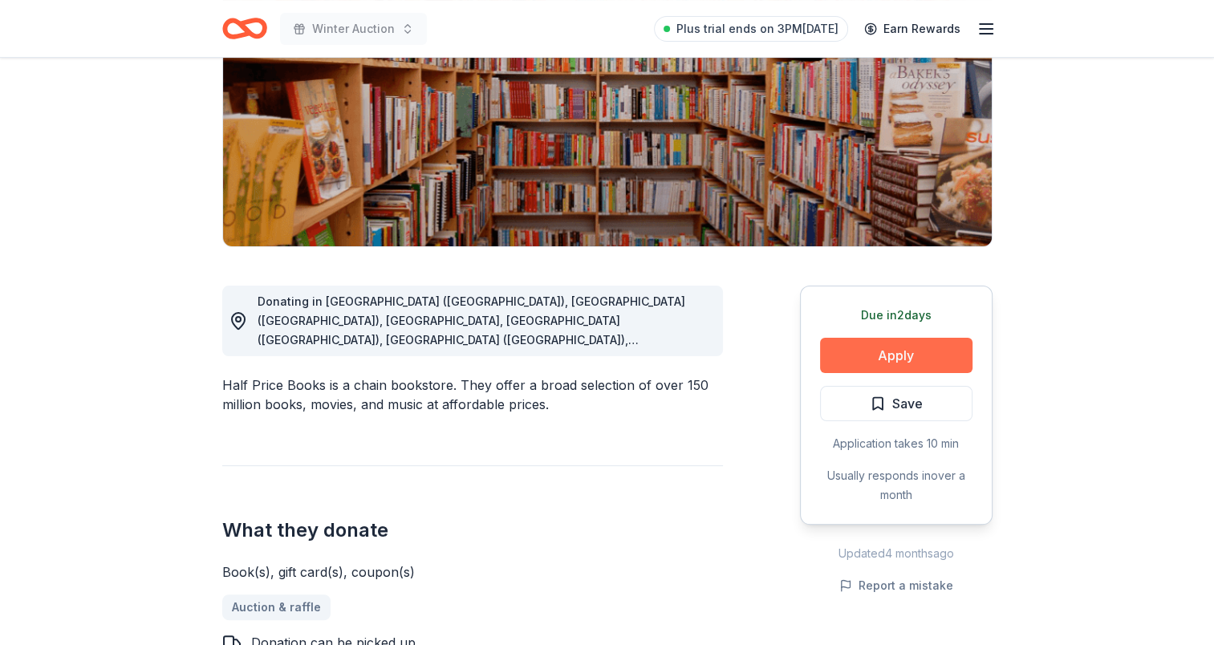
click at [860, 349] on button "Apply" at bounding box center [896, 355] width 152 height 35
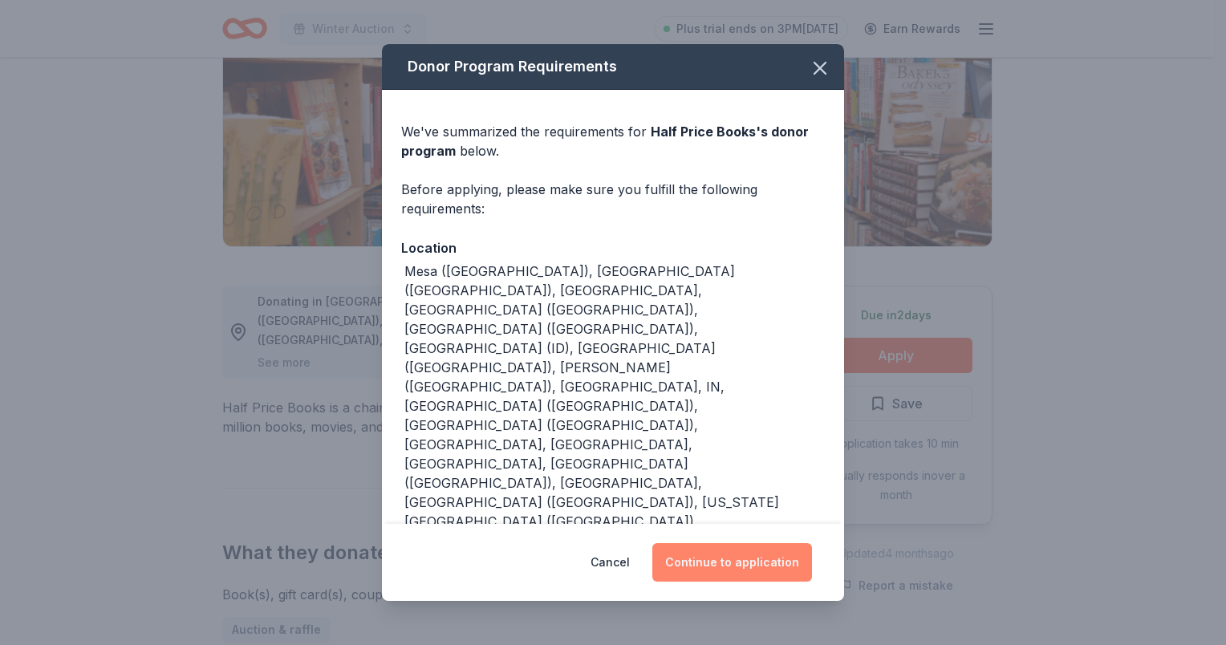
click at [700, 565] on button "Continue to application" at bounding box center [732, 562] width 160 height 39
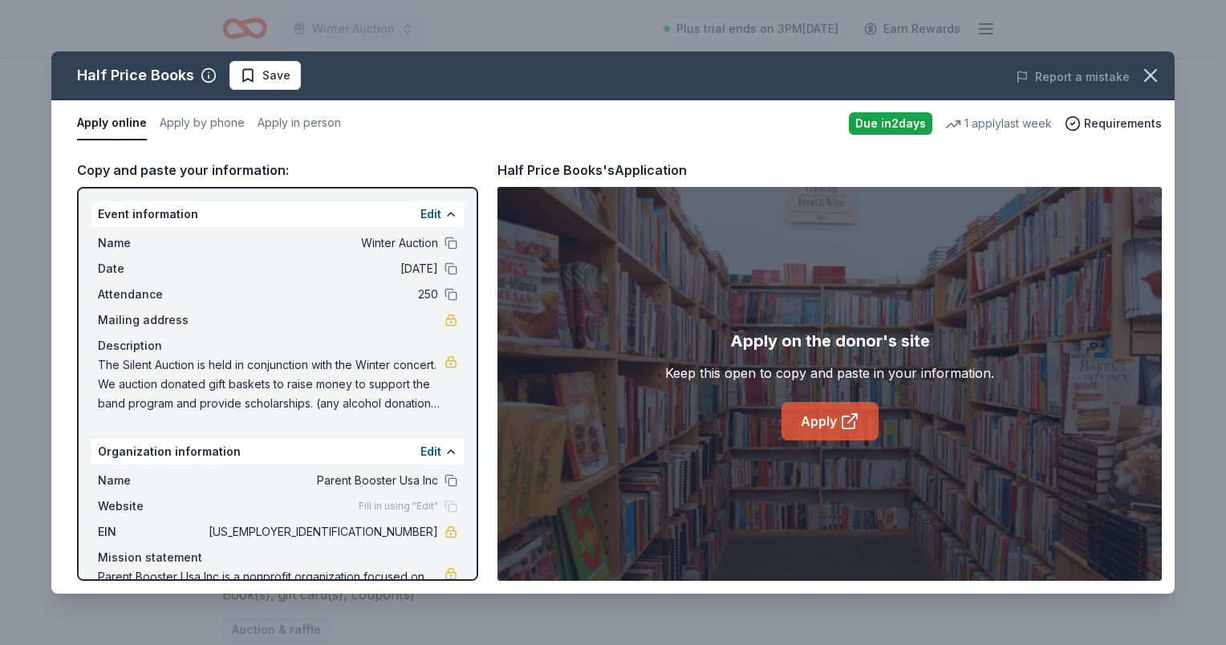
click at [838, 426] on link "Apply" at bounding box center [830, 421] width 97 height 39
click at [1149, 70] on icon "button" at bounding box center [1150, 75] width 22 height 22
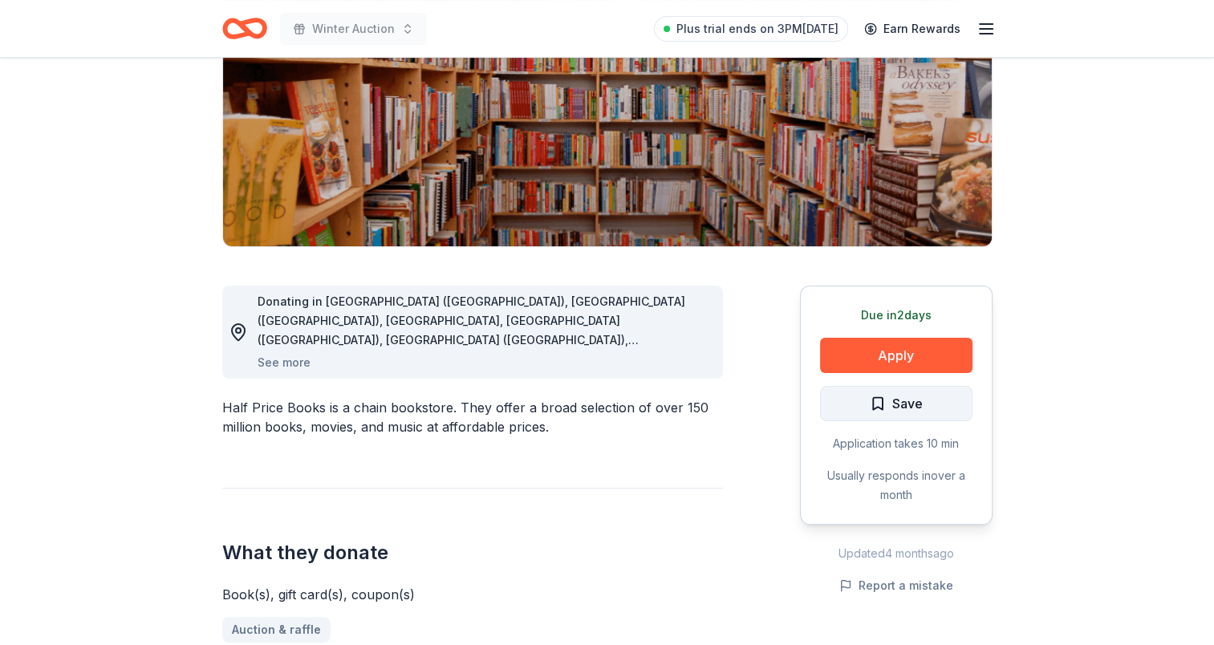
click at [881, 398] on span "Save" at bounding box center [896, 403] width 53 height 21
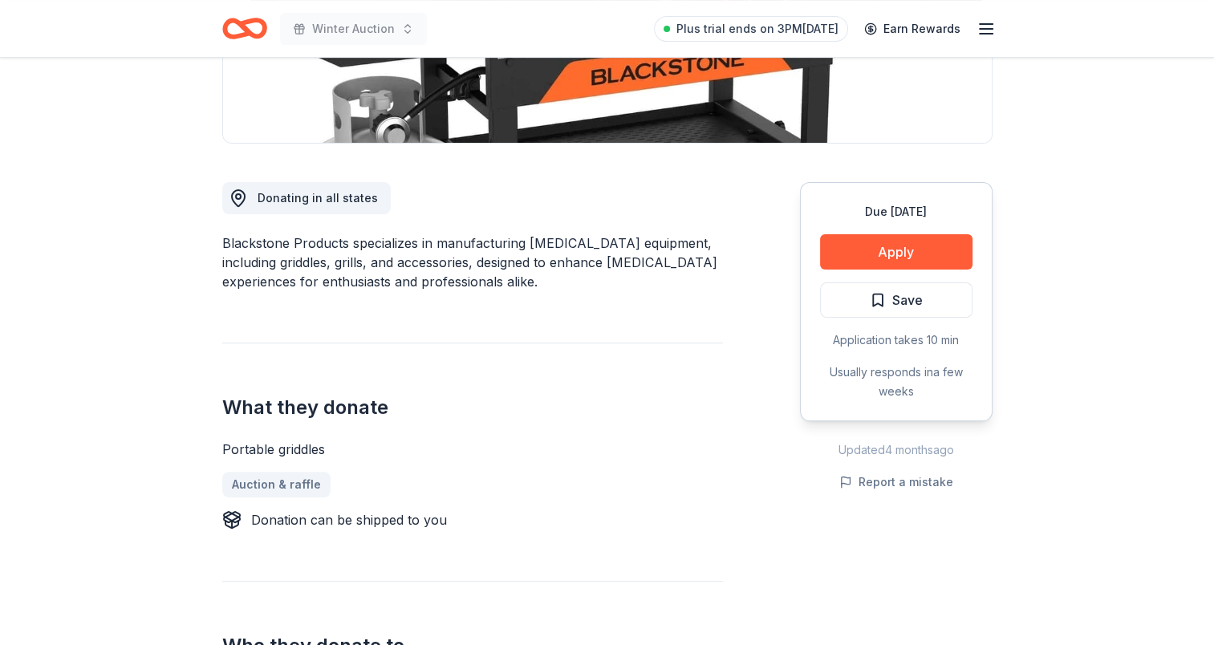
scroll to position [481, 0]
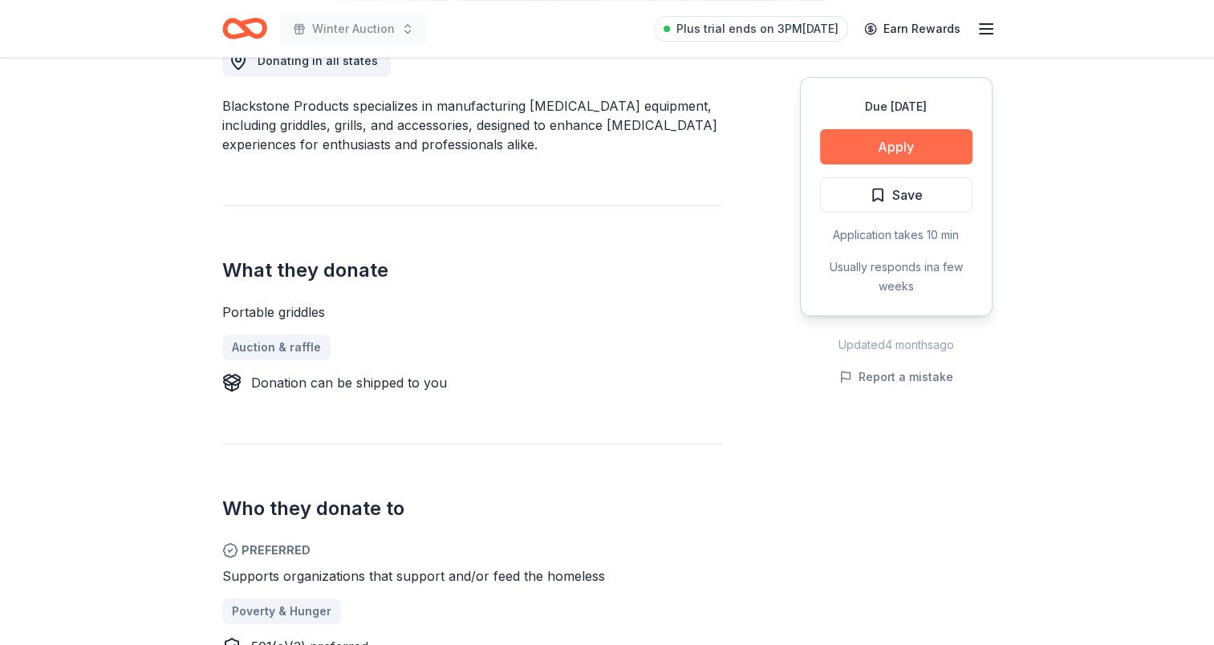
click at [884, 137] on button "Apply" at bounding box center [896, 146] width 152 height 35
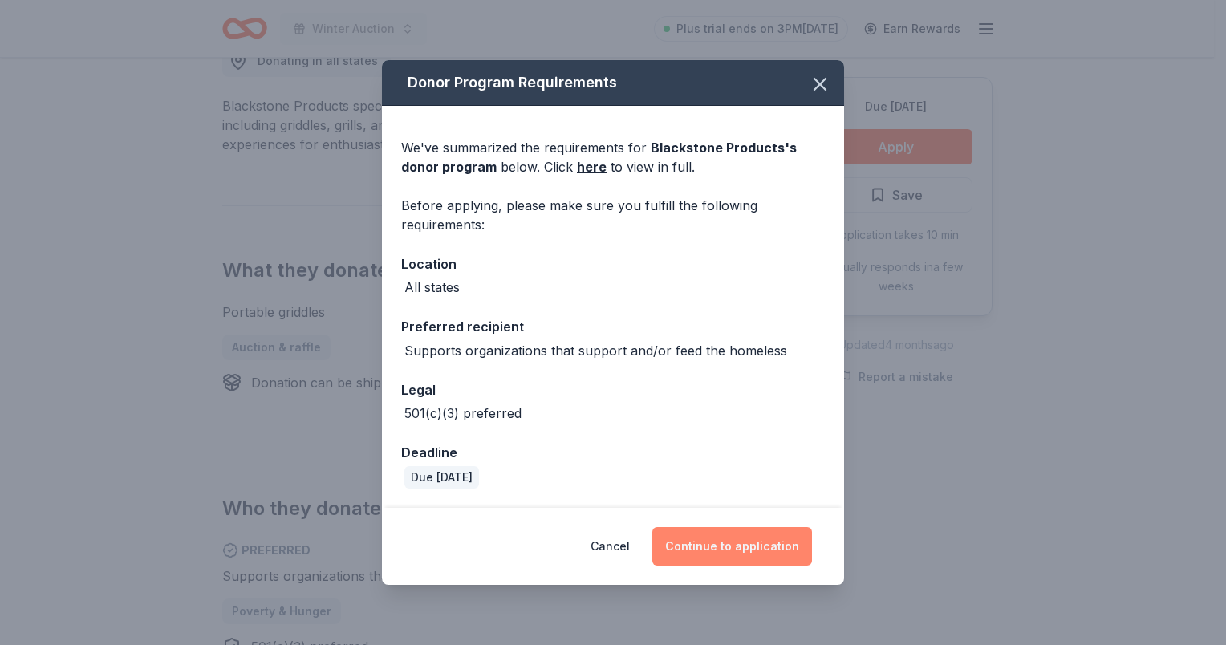
click at [734, 538] on button "Continue to application" at bounding box center [732, 546] width 160 height 39
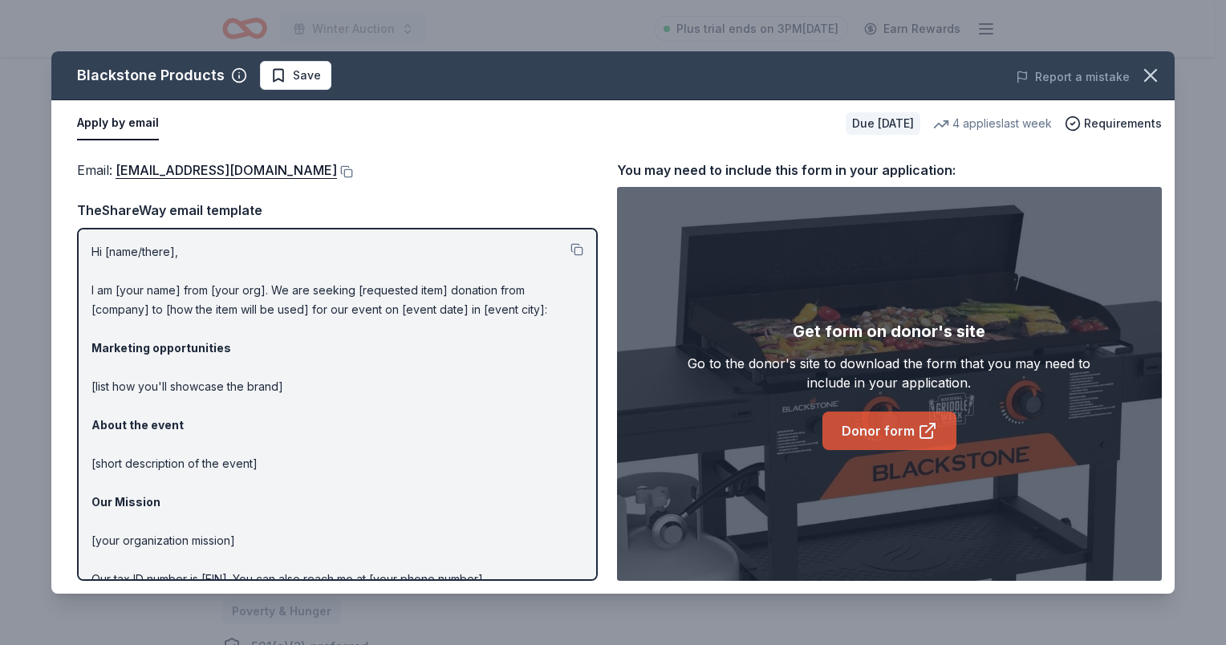
click at [889, 440] on link "Donor form" at bounding box center [890, 431] width 134 height 39
click at [1159, 71] on icon "button" at bounding box center [1150, 75] width 22 height 22
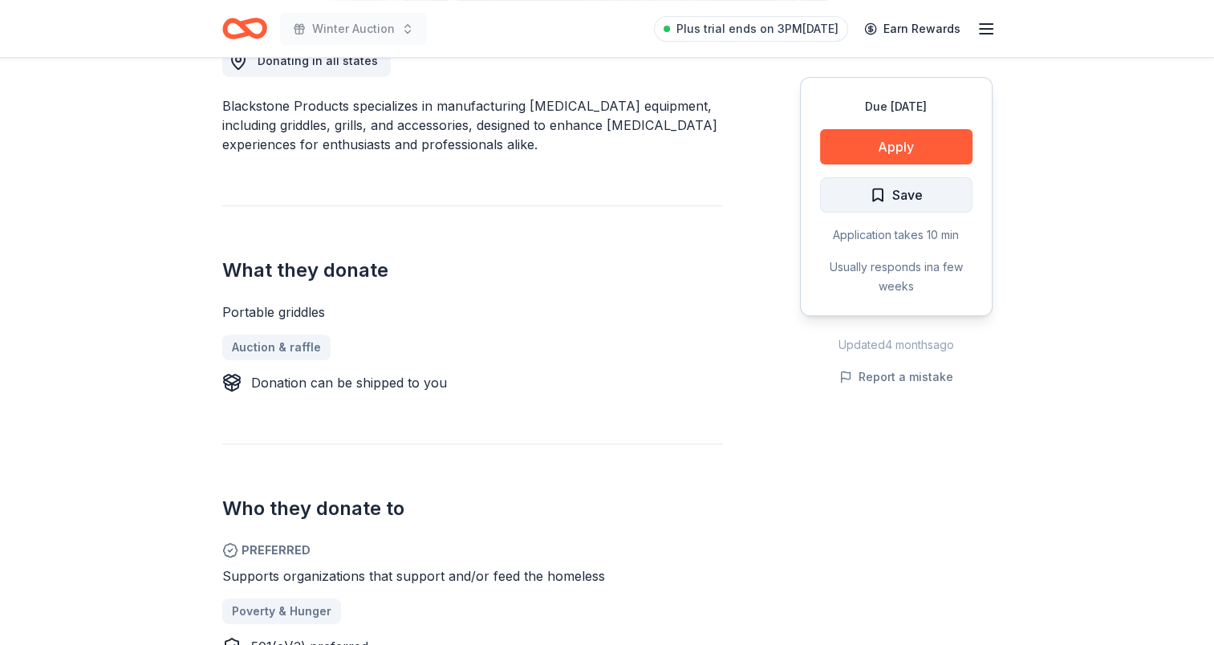
click at [886, 199] on span "Save" at bounding box center [896, 195] width 53 height 21
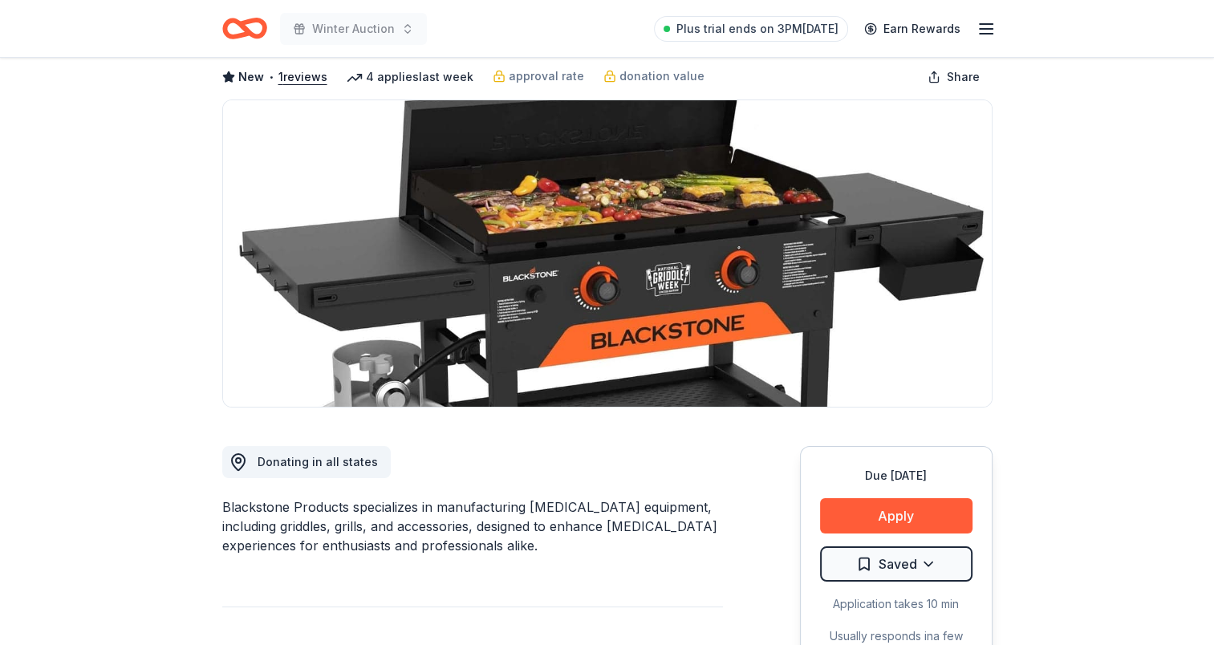
scroll to position [0, 0]
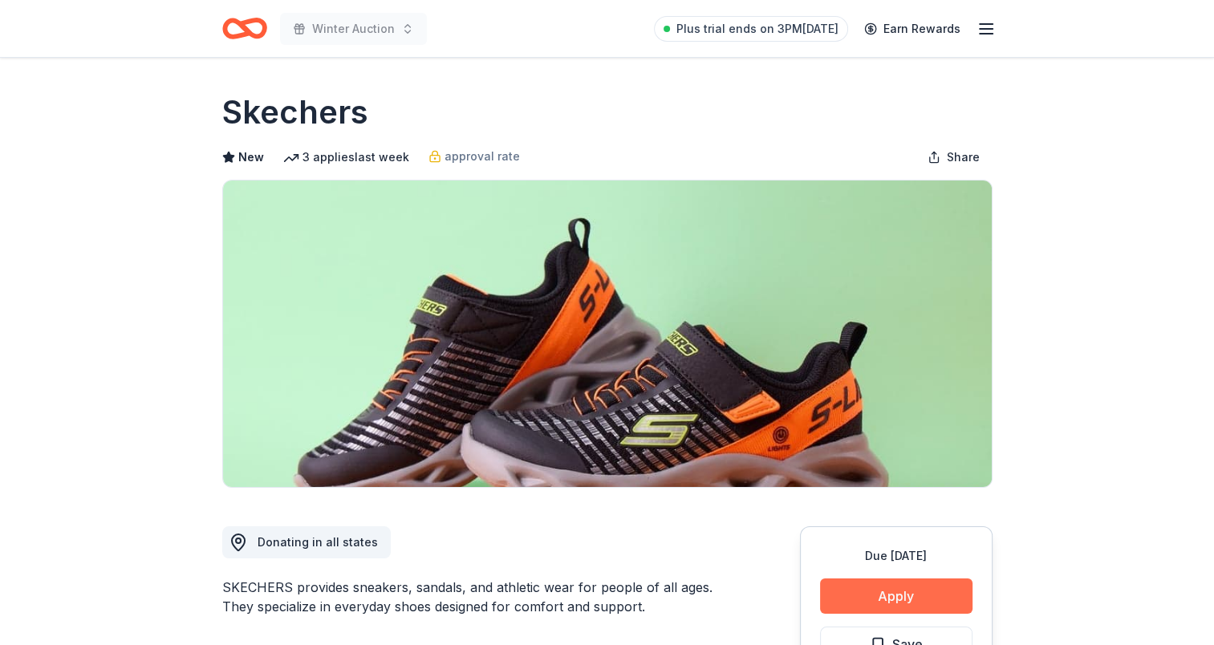
click at [911, 607] on button "Apply" at bounding box center [896, 596] width 152 height 35
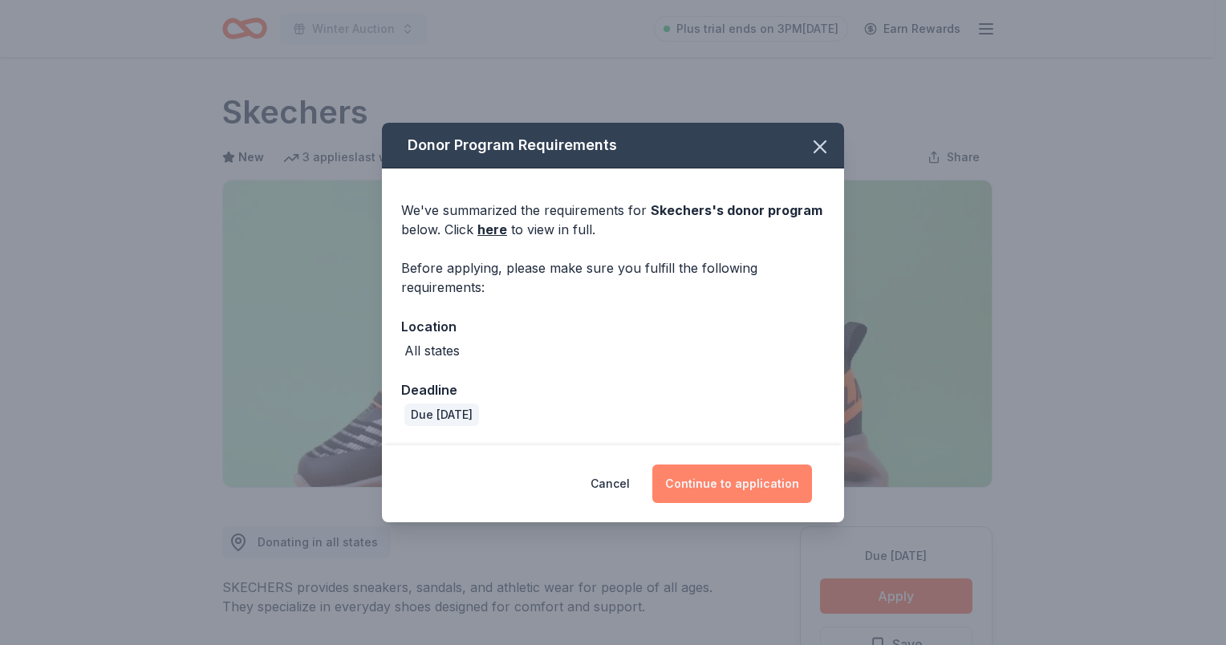
click at [700, 496] on button "Continue to application" at bounding box center [732, 484] width 160 height 39
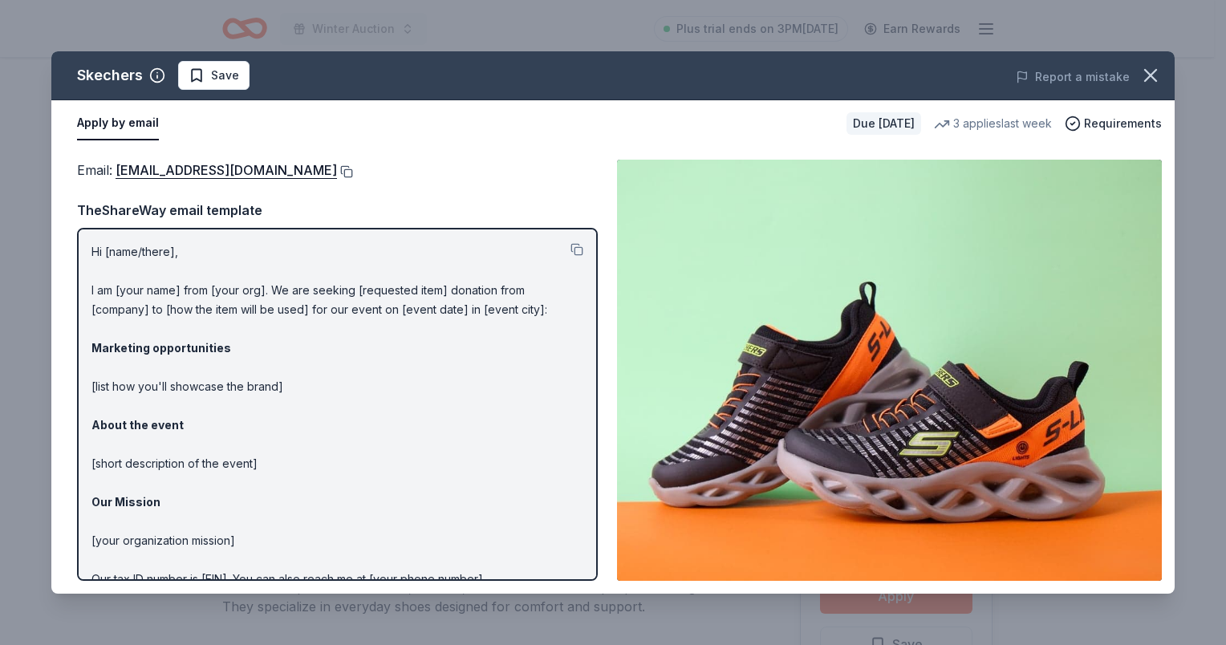
click at [337, 168] on button at bounding box center [345, 171] width 16 height 13
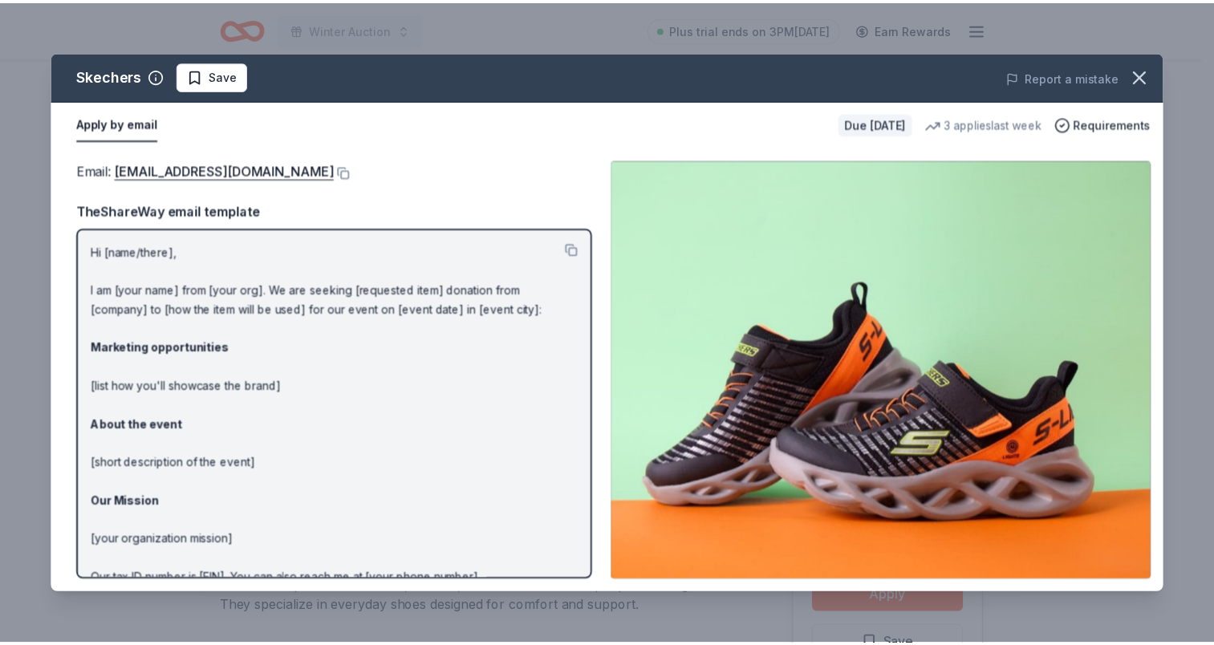
scroll to position [79, 0]
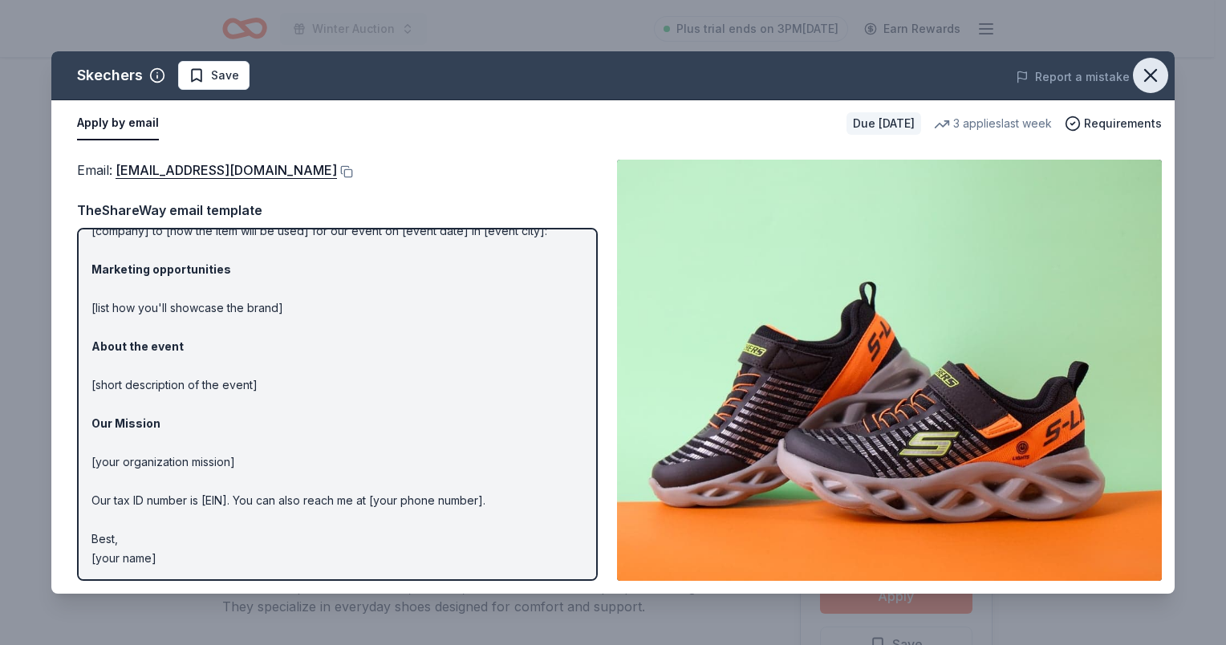
click at [1152, 70] on icon "button" at bounding box center [1150, 75] width 22 height 22
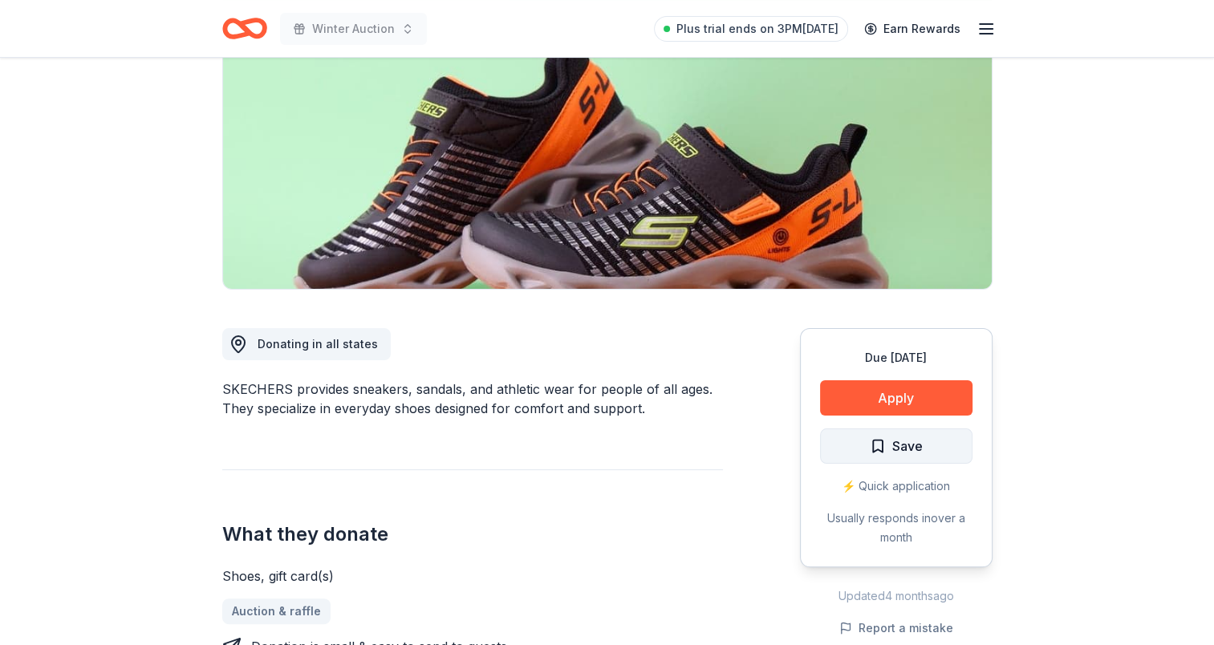
scroll to position [321, 0]
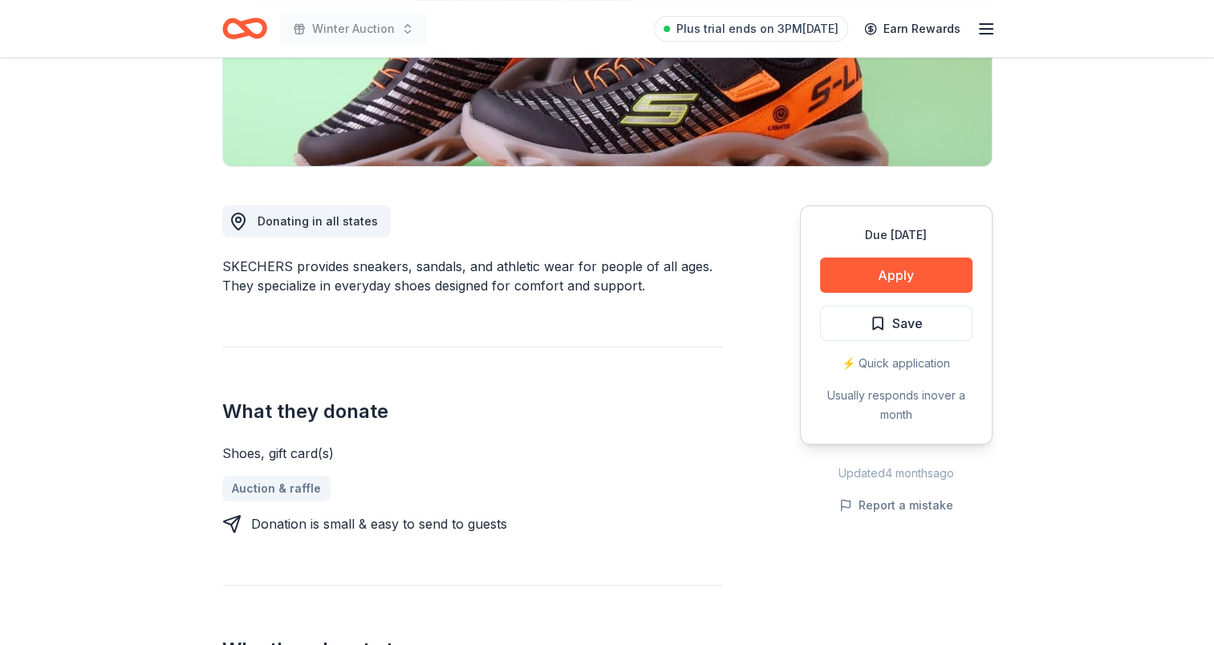
click at [873, 321] on span "Save" at bounding box center [896, 323] width 53 height 21
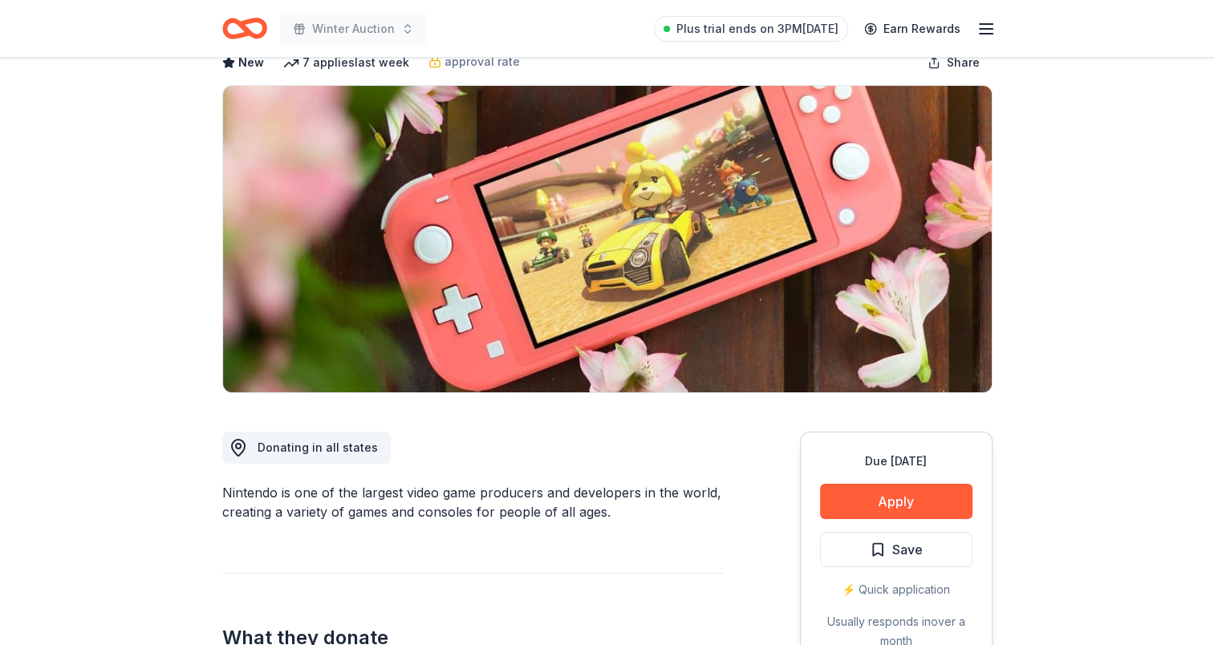
scroll to position [321, 0]
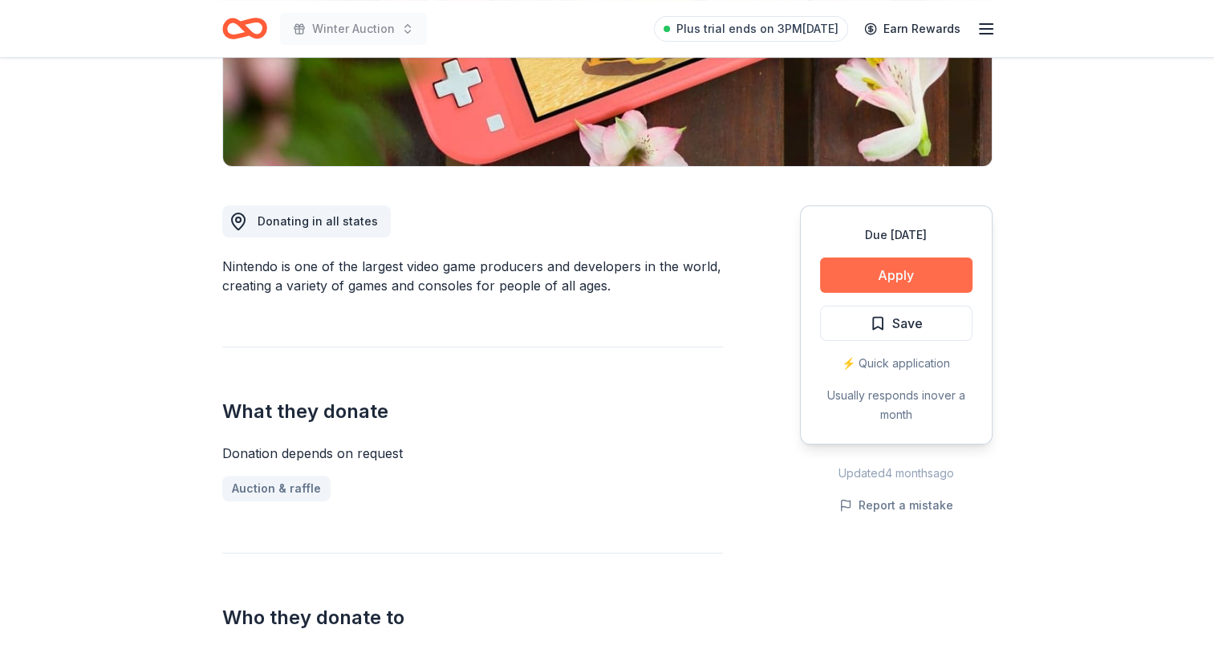
click at [920, 271] on button "Apply" at bounding box center [896, 275] width 152 height 35
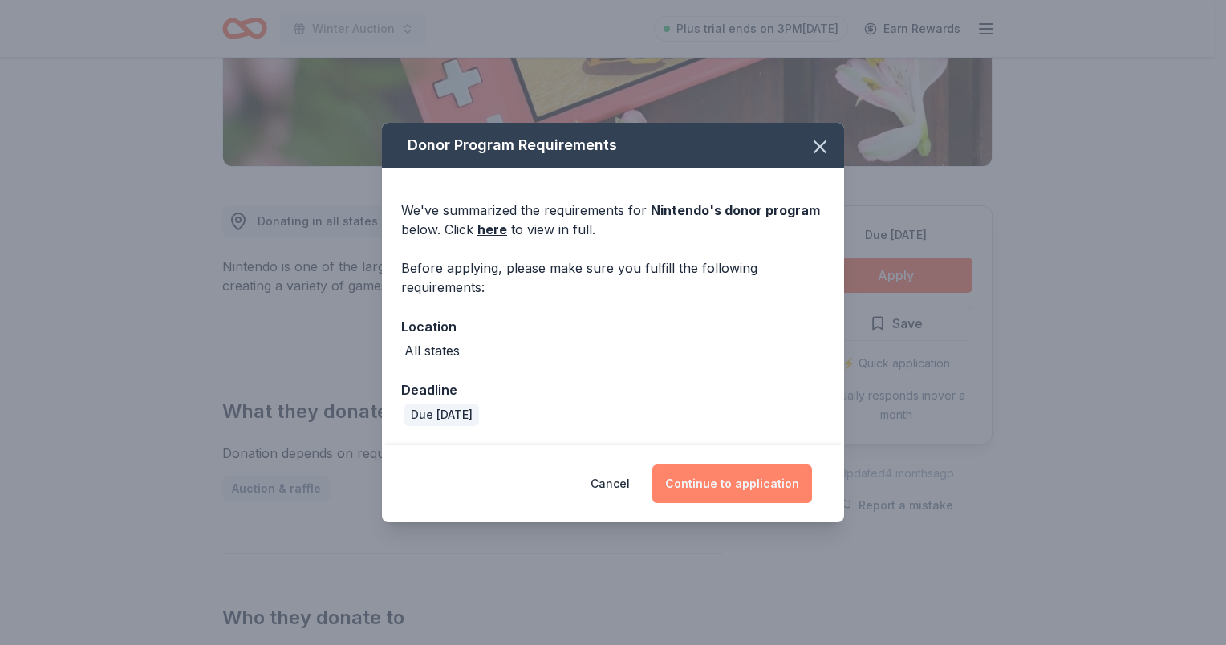
click at [755, 499] on button "Continue to application" at bounding box center [732, 484] width 160 height 39
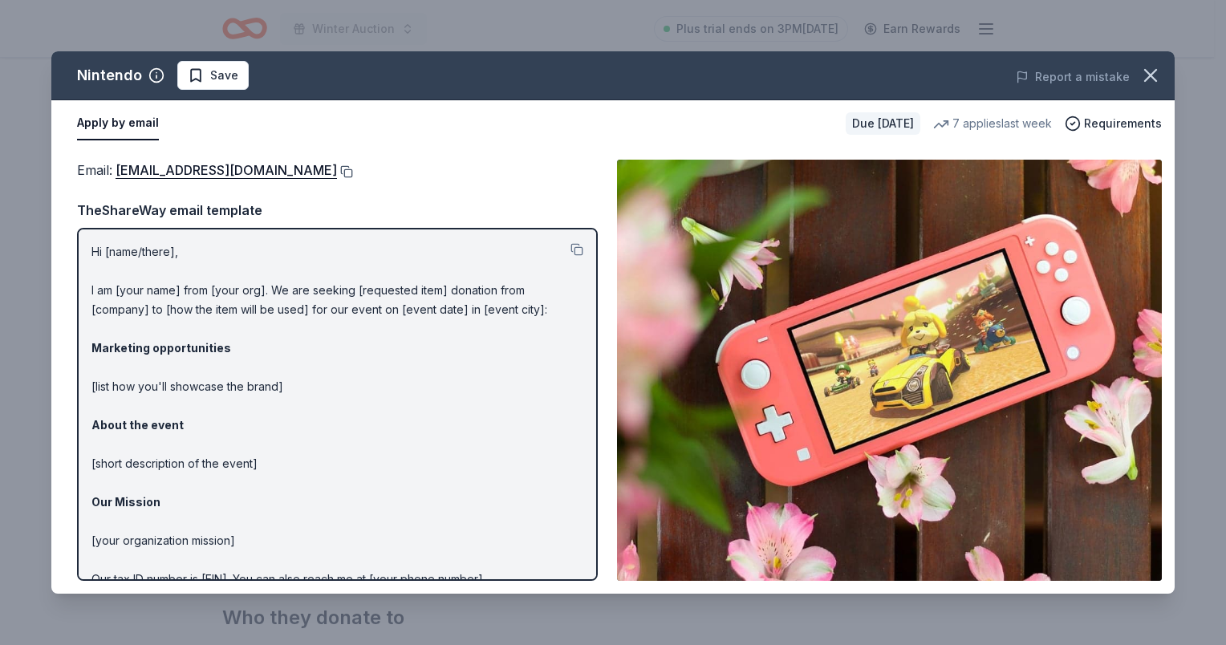
click at [353, 165] on button at bounding box center [345, 171] width 16 height 13
click at [1139, 74] on button "button" at bounding box center [1150, 75] width 35 height 35
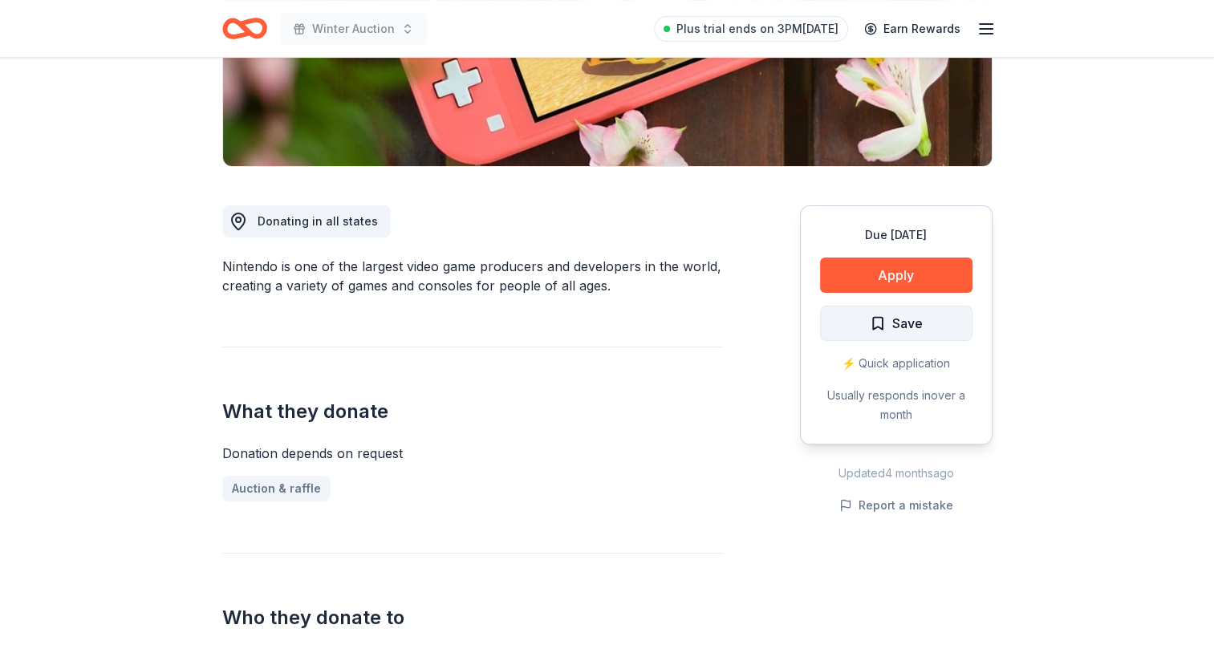
click at [879, 324] on span "Save" at bounding box center [896, 323] width 53 height 21
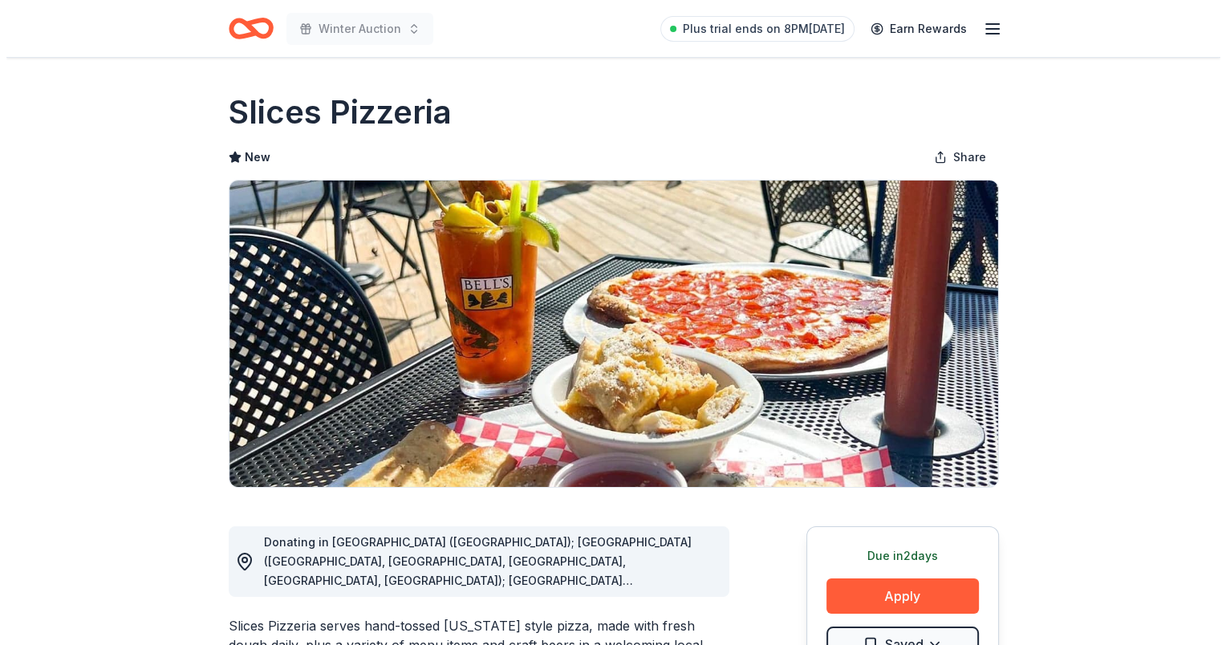
scroll to position [321, 0]
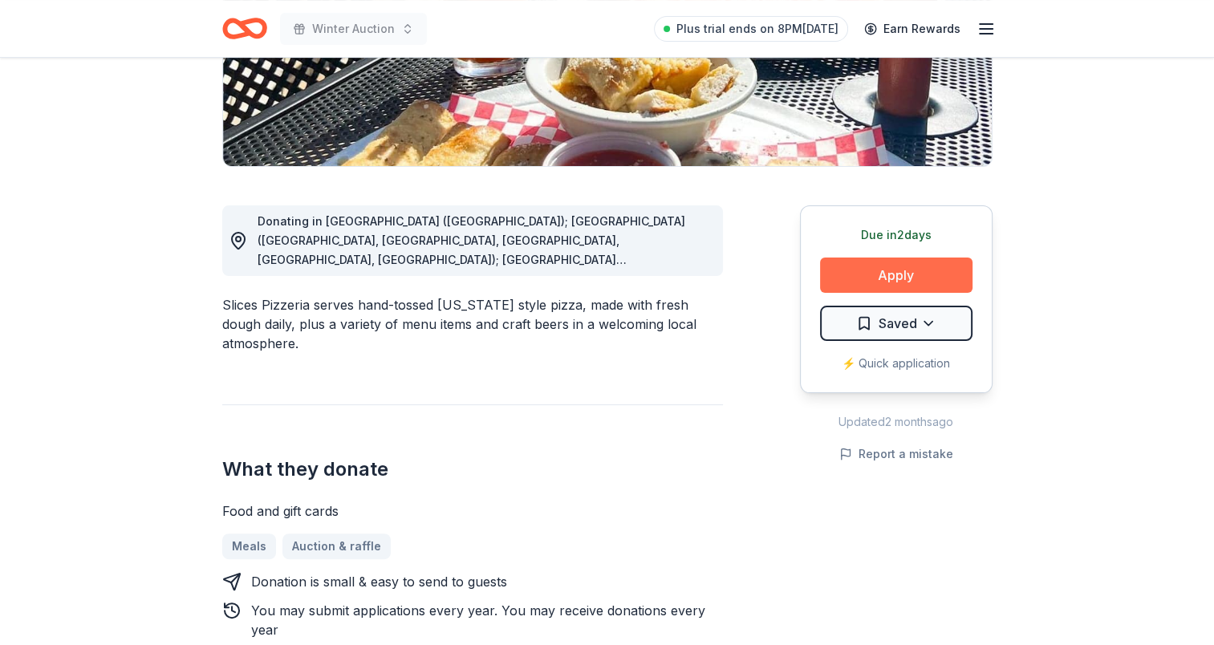
click at [936, 276] on button "Apply" at bounding box center [896, 275] width 152 height 35
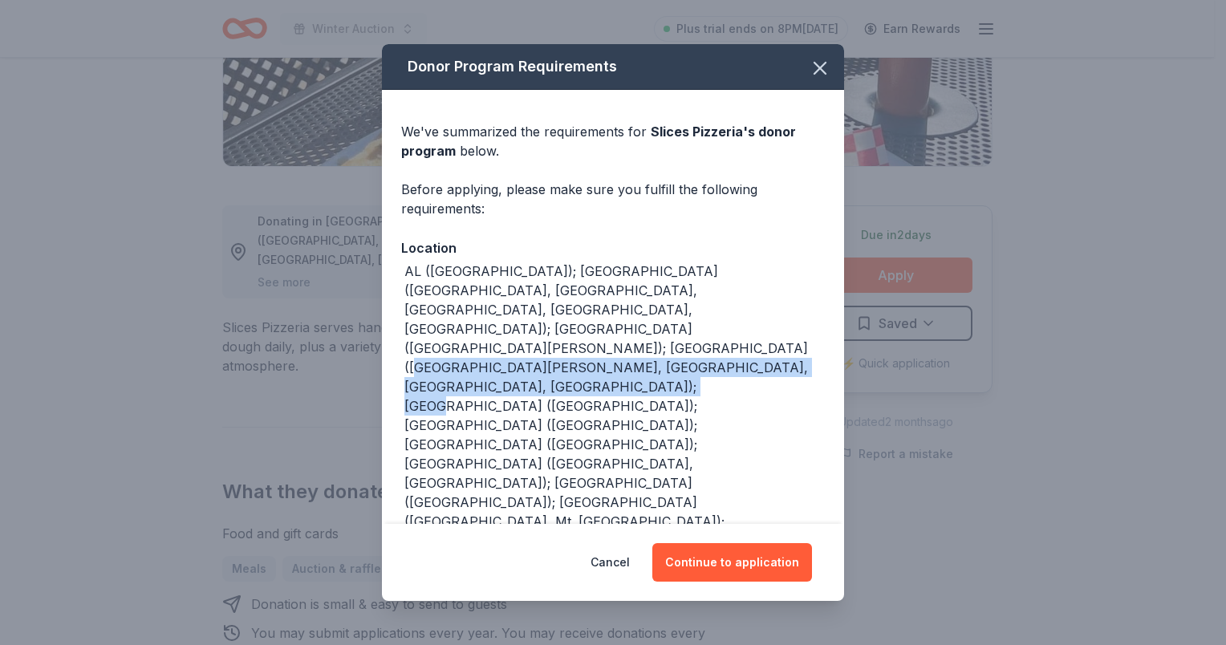
drag, startPoint x: 573, startPoint y: 332, endPoint x: 799, endPoint y: 353, distance: 227.3
click at [799, 353] on div "AL (Huntsville); AZ (Scottsdale, Gilbert, Flagstaff, Chandler, Peoria); CA (San…" at bounding box center [614, 483] width 420 height 443
drag, startPoint x: 717, startPoint y: 549, endPoint x: 575, endPoint y: 498, distance: 151.0
click at [715, 548] on button "Continue to application" at bounding box center [732, 562] width 160 height 39
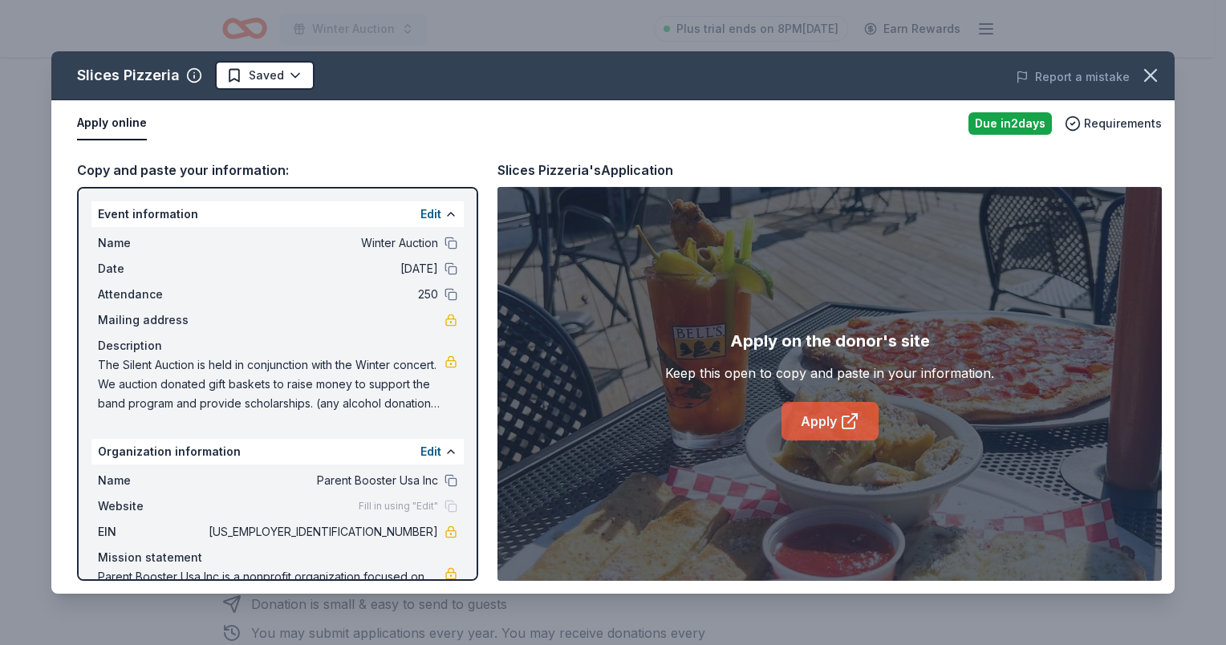
click at [828, 414] on link "Apply" at bounding box center [830, 421] width 97 height 39
click at [1138, 76] on button "button" at bounding box center [1150, 75] width 35 height 35
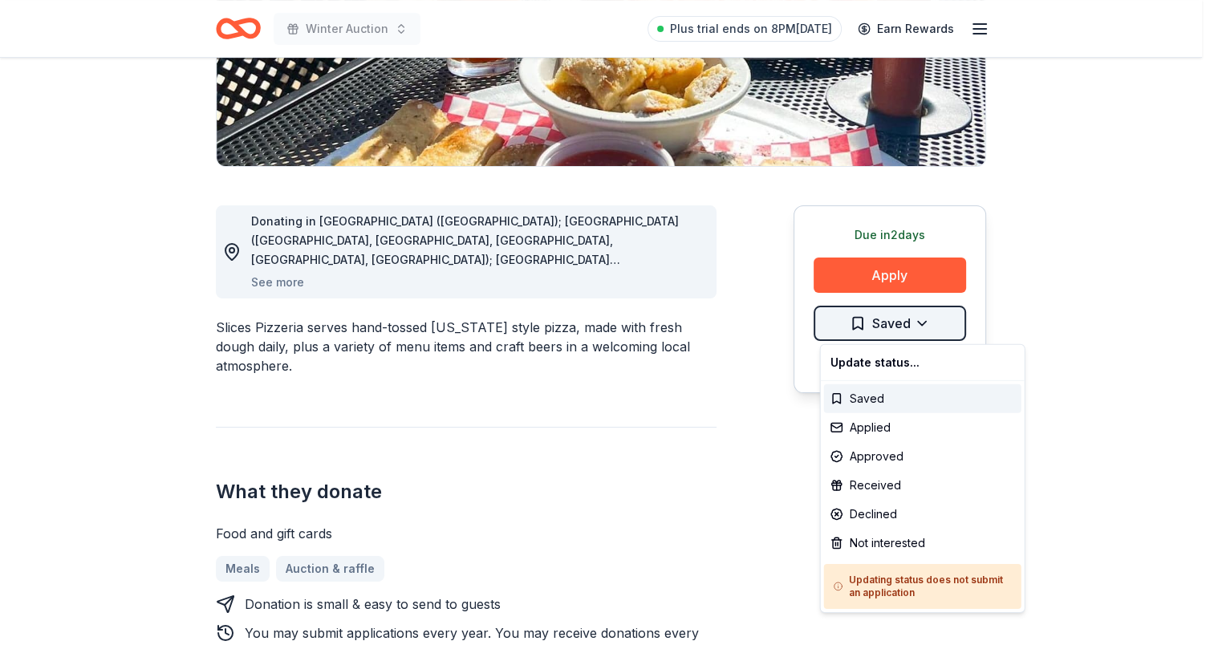
click at [862, 324] on html "Winter Auction Plus trial ends on 8PM, 10/17 Earn Rewards Due in 2 days Share S…" at bounding box center [607, 1] width 1214 height 645
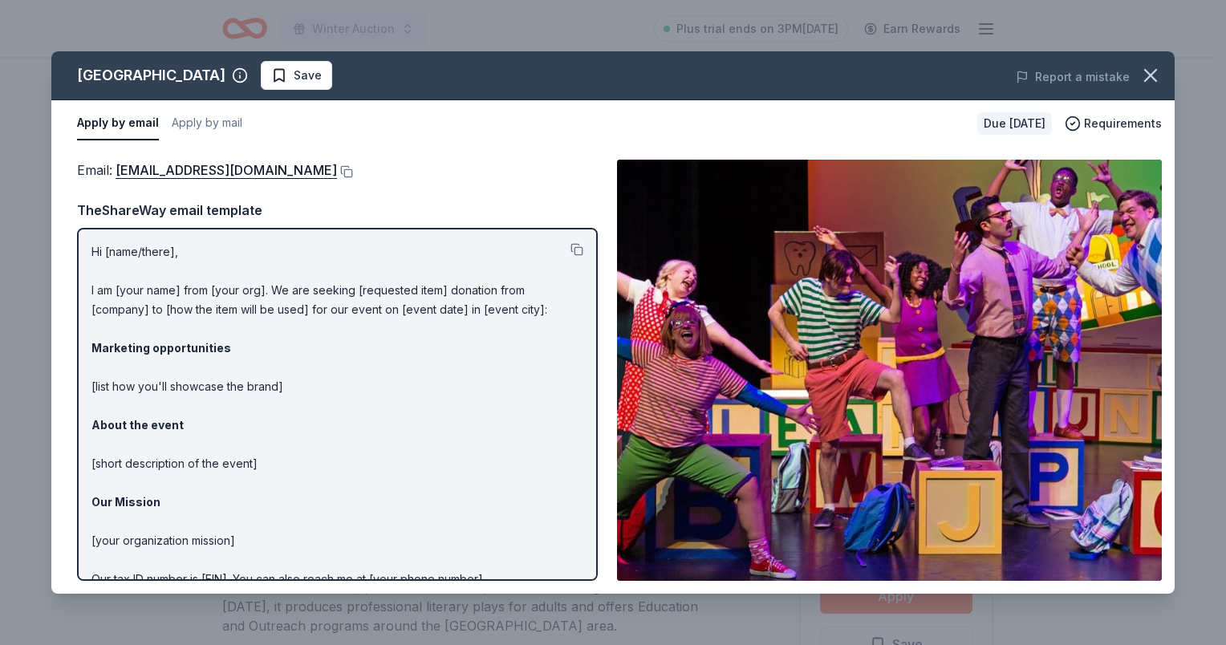
scroll to position [241, 0]
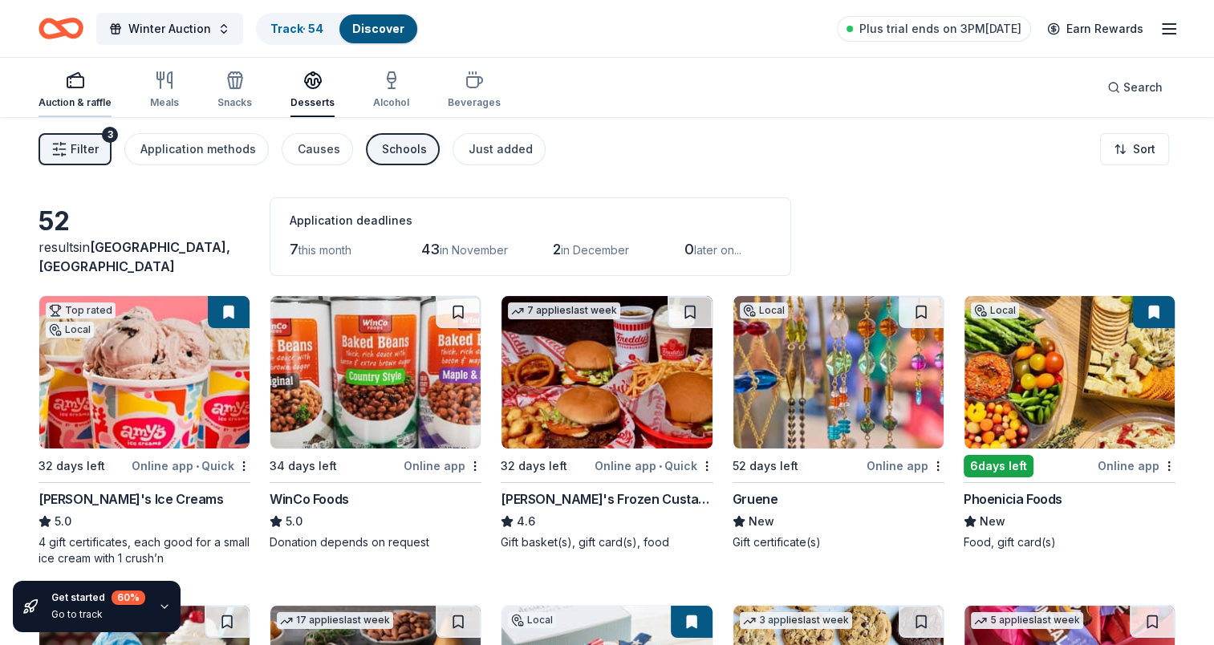
drag, startPoint x: 74, startPoint y: 83, endPoint x: 82, endPoint y: 91, distance: 11.3
click at [74, 83] on icon "button" at bounding box center [75, 80] width 19 height 19
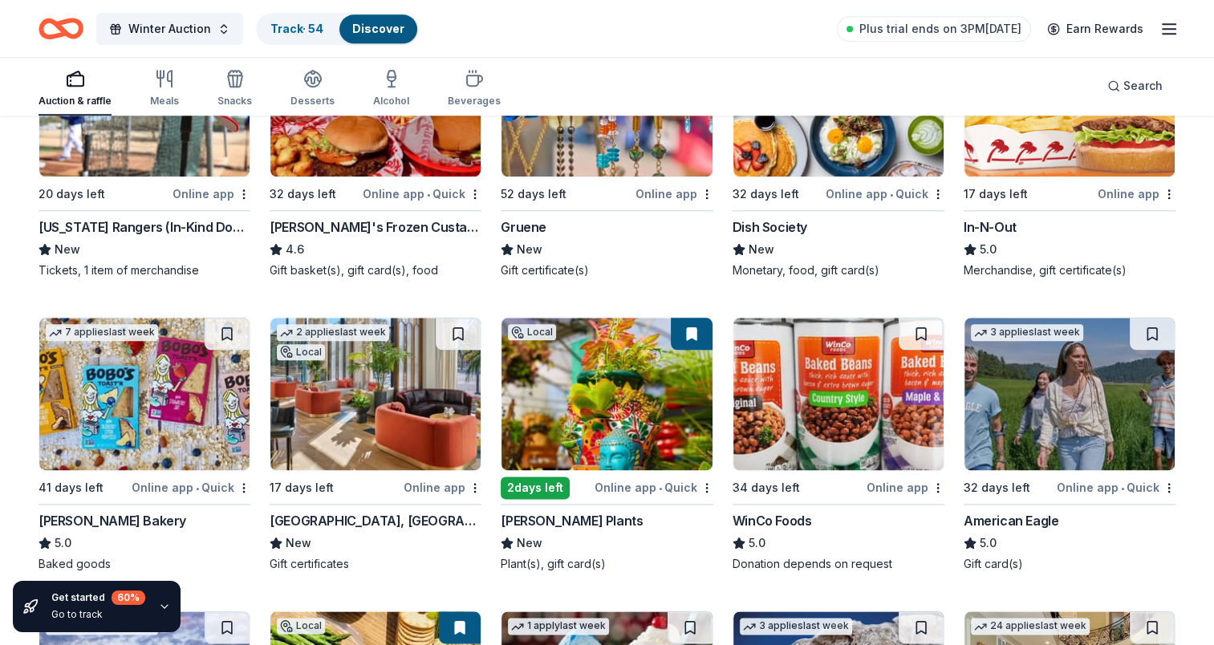
scroll to position [1901, 0]
